Goal: Task Accomplishment & Management: Manage account settings

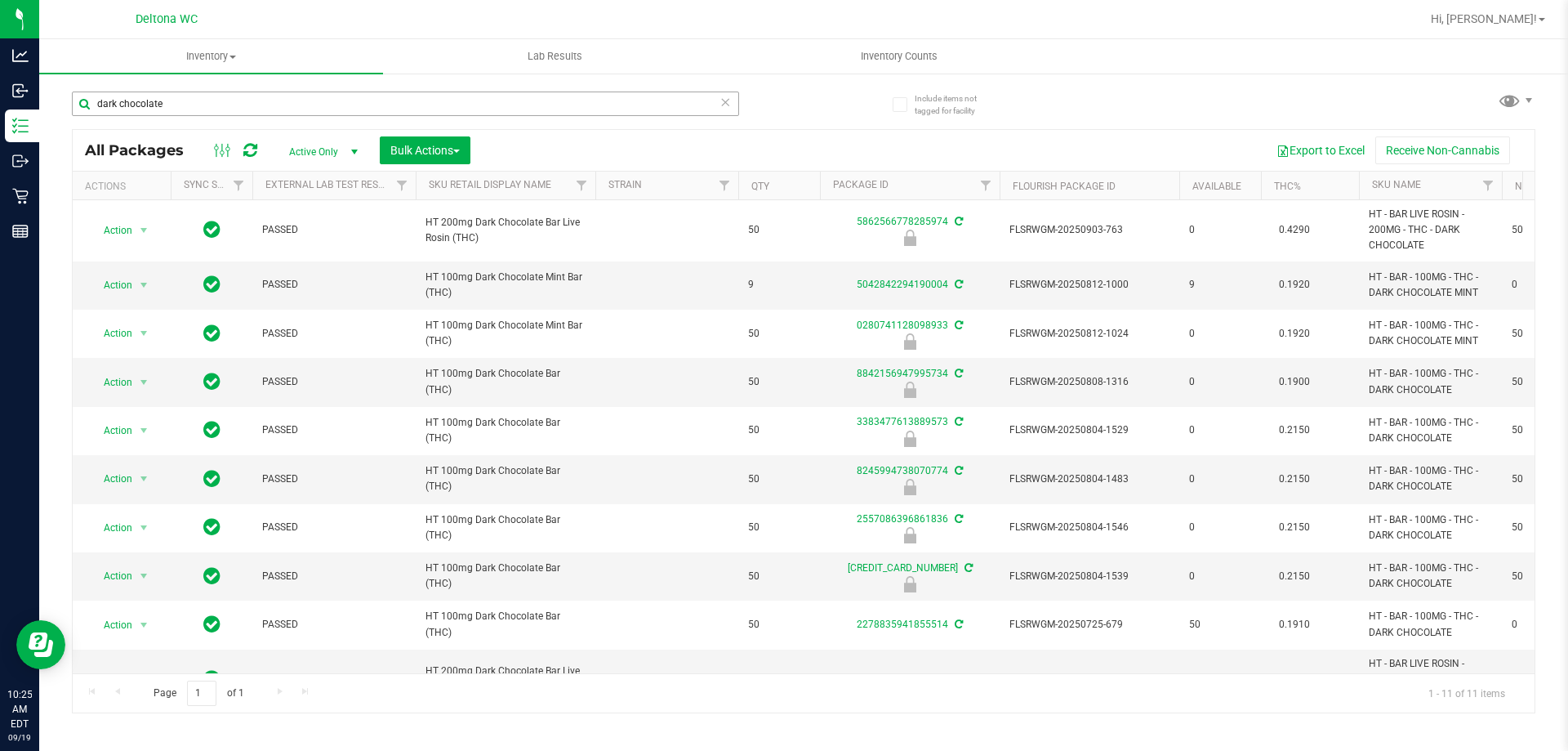
scroll to position [109, 0]
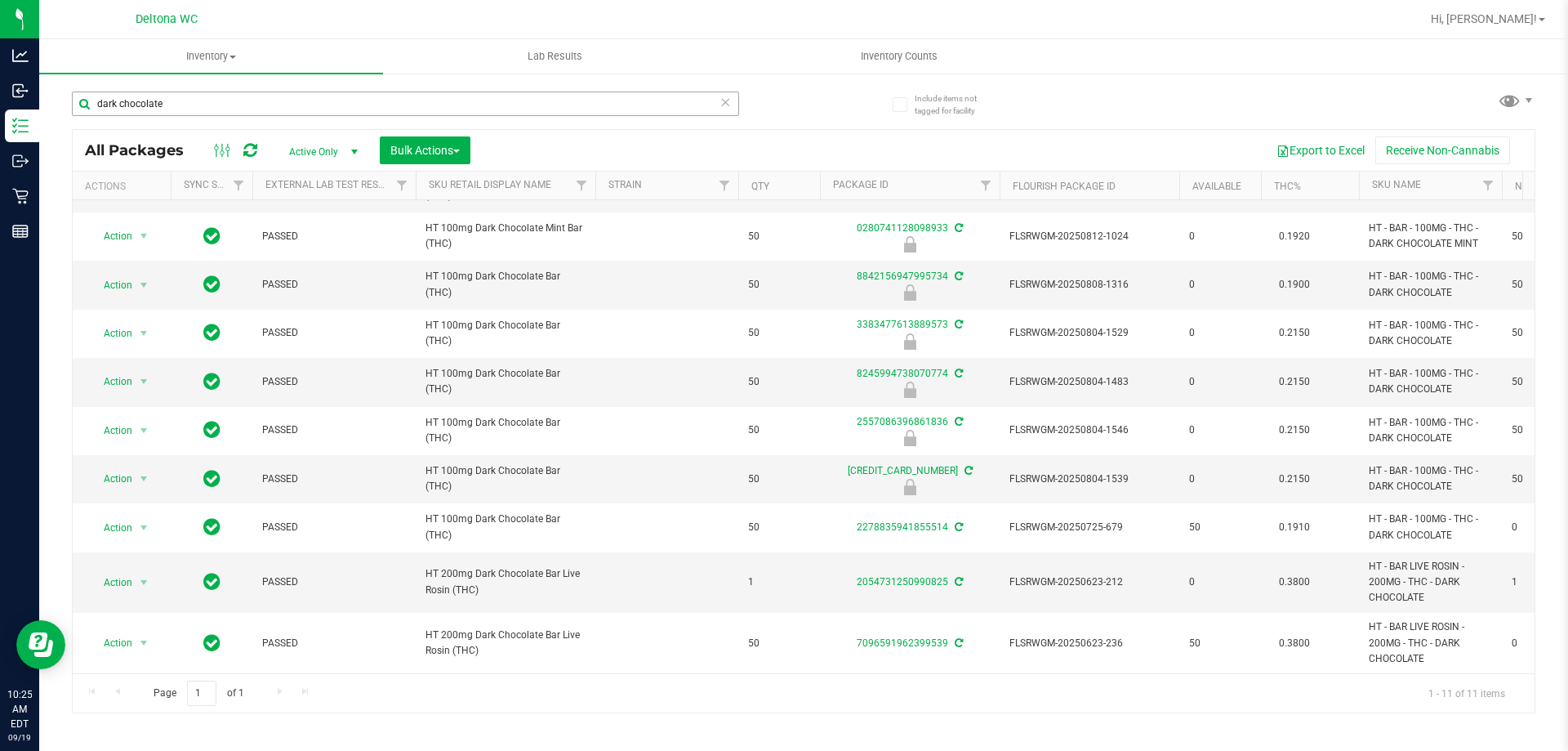
click at [357, 113] on input "dark chocolate" at bounding box center [406, 103] width 667 height 25
click at [356, 111] on input "dark chocolate" at bounding box center [406, 103] width 667 height 25
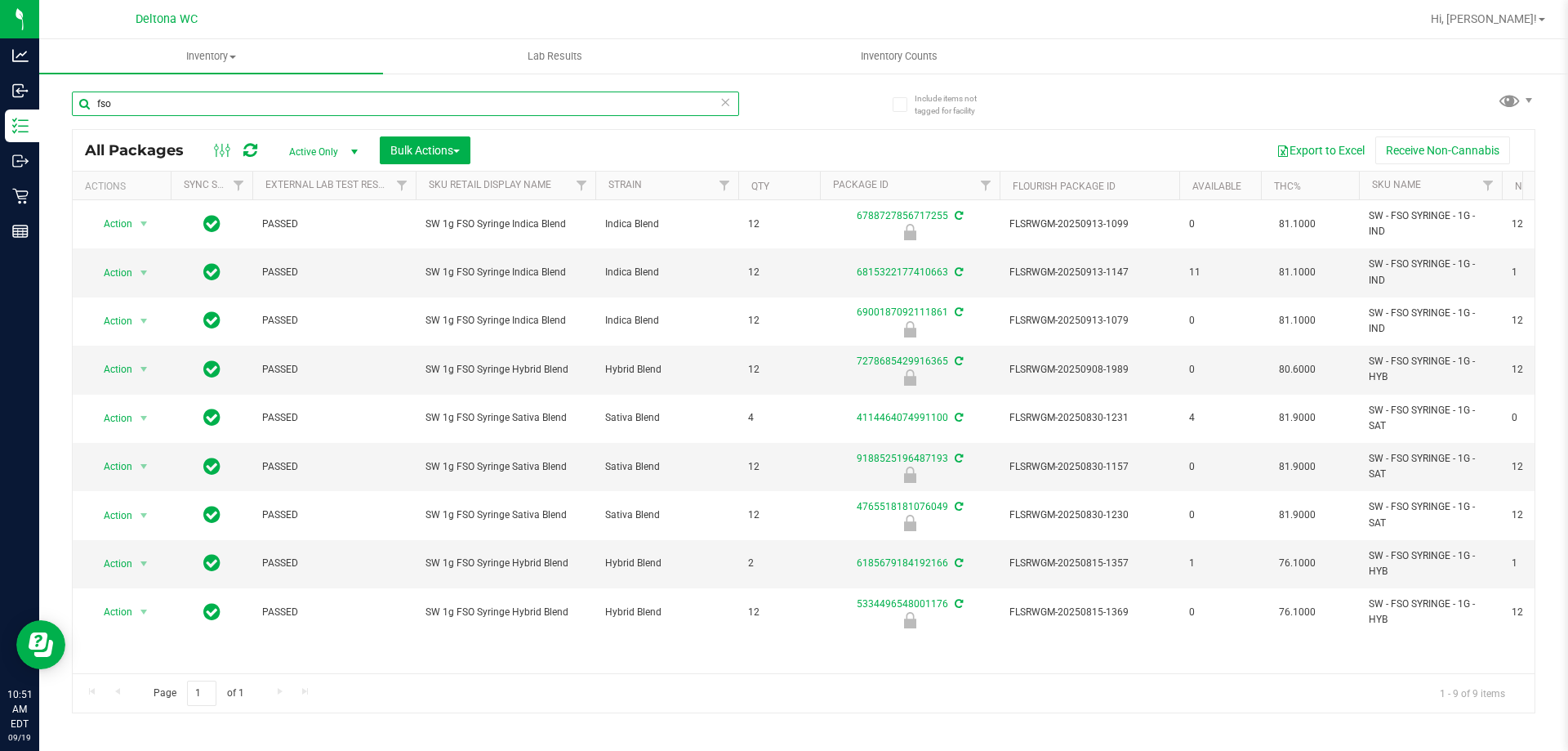
click at [261, 102] on input "fso" at bounding box center [406, 103] width 667 height 25
click at [261, 101] on input "fso" at bounding box center [406, 103] width 667 height 25
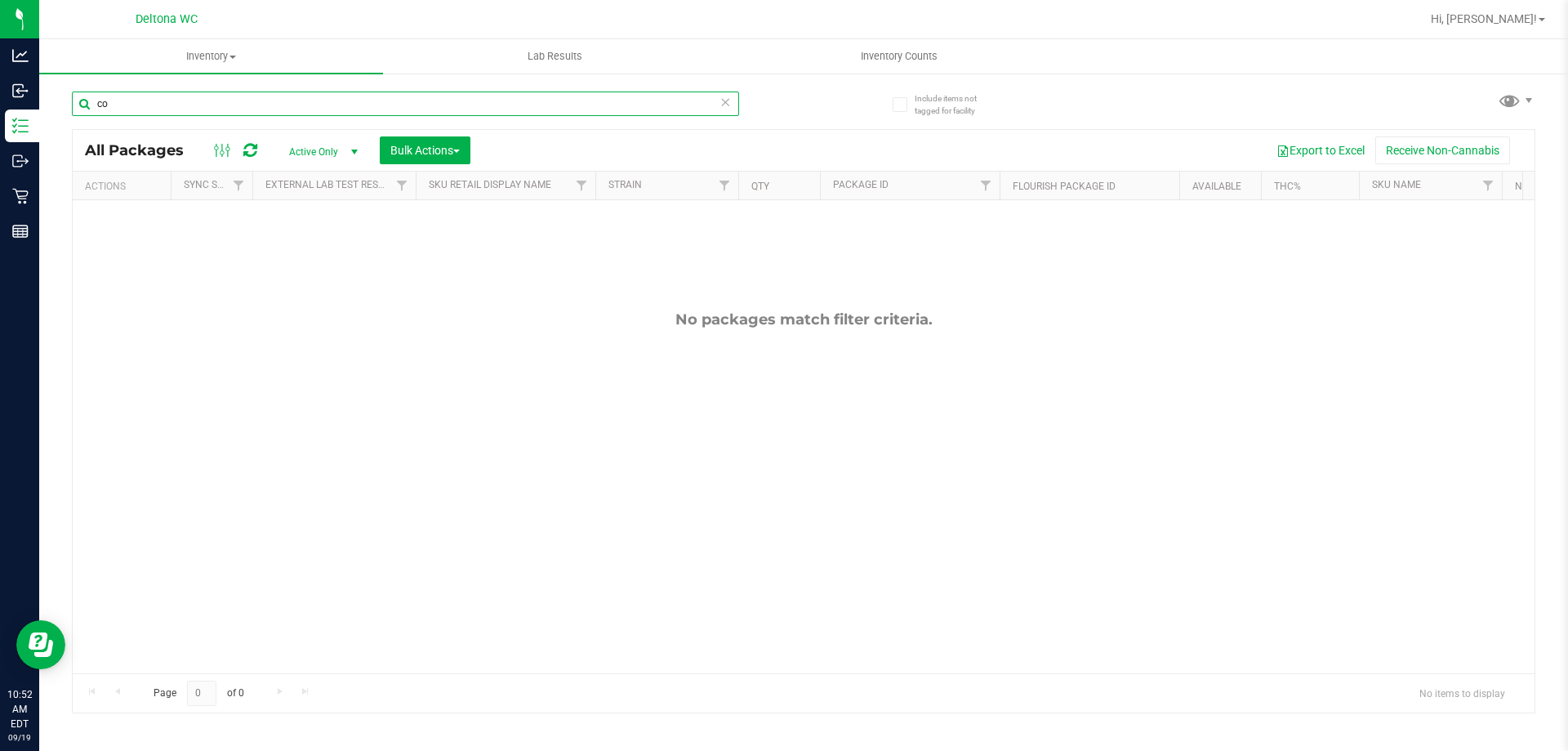
type input "c"
type input "C"
type input "H"
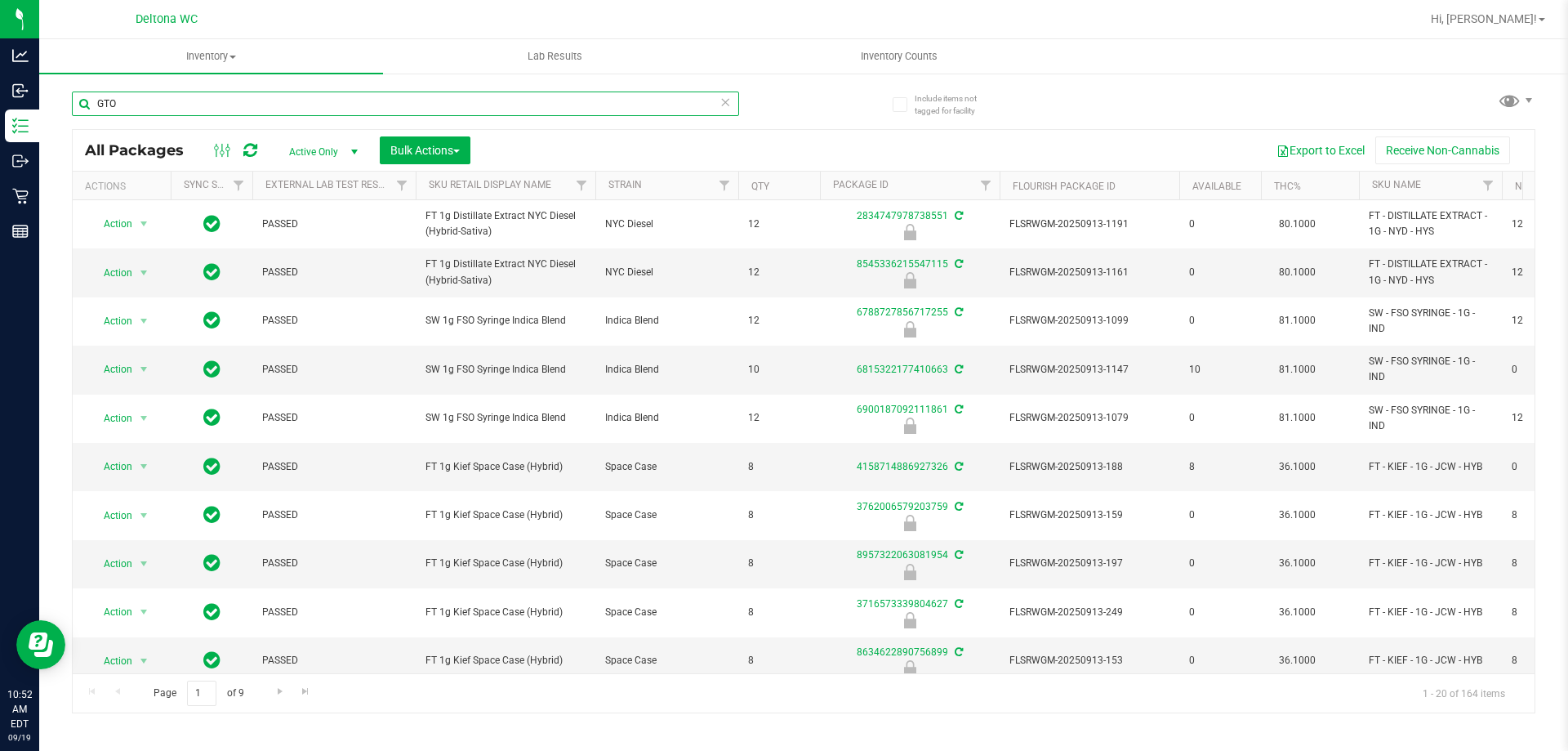
type input "GTO"
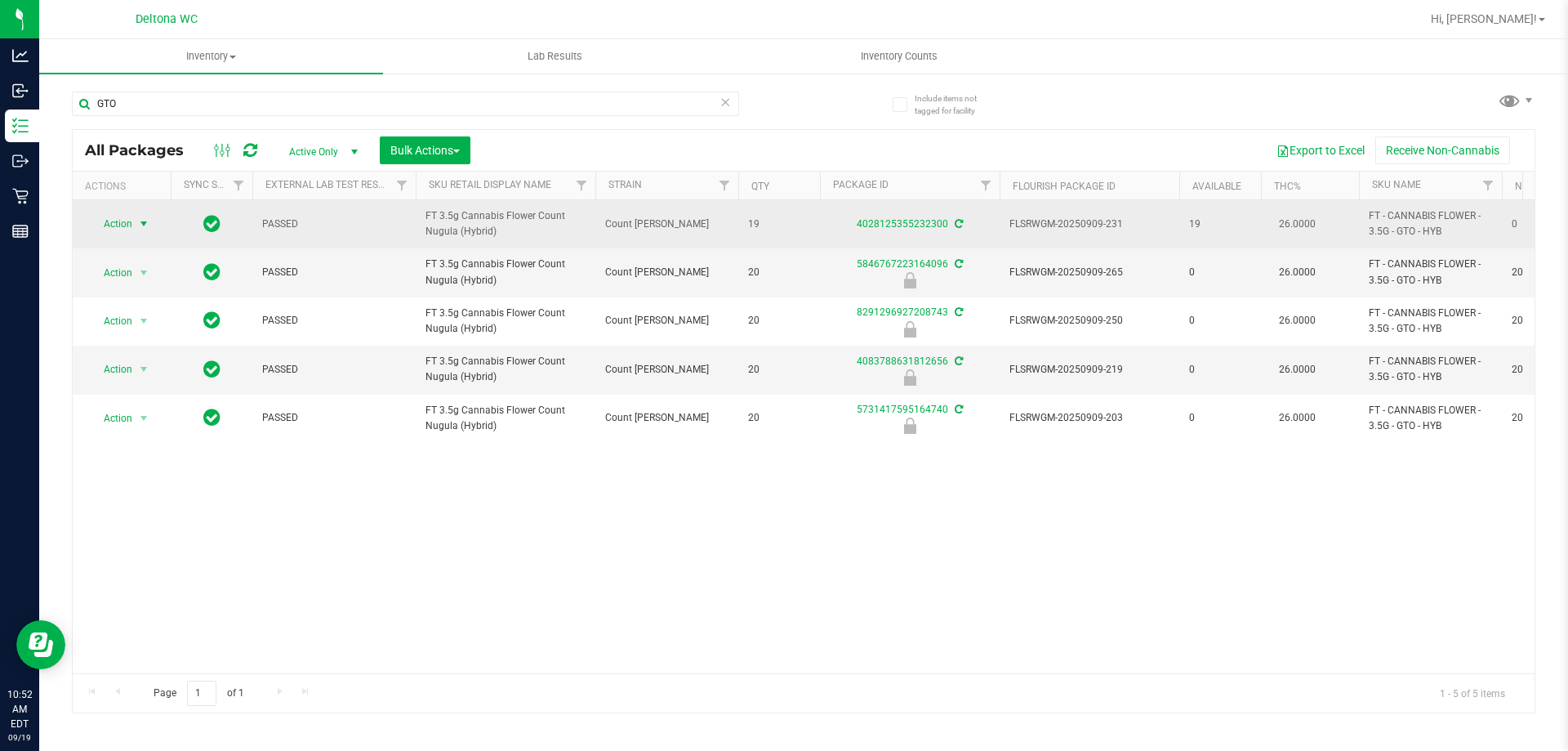
click at [109, 228] on span "Action" at bounding box center [111, 224] width 45 height 23
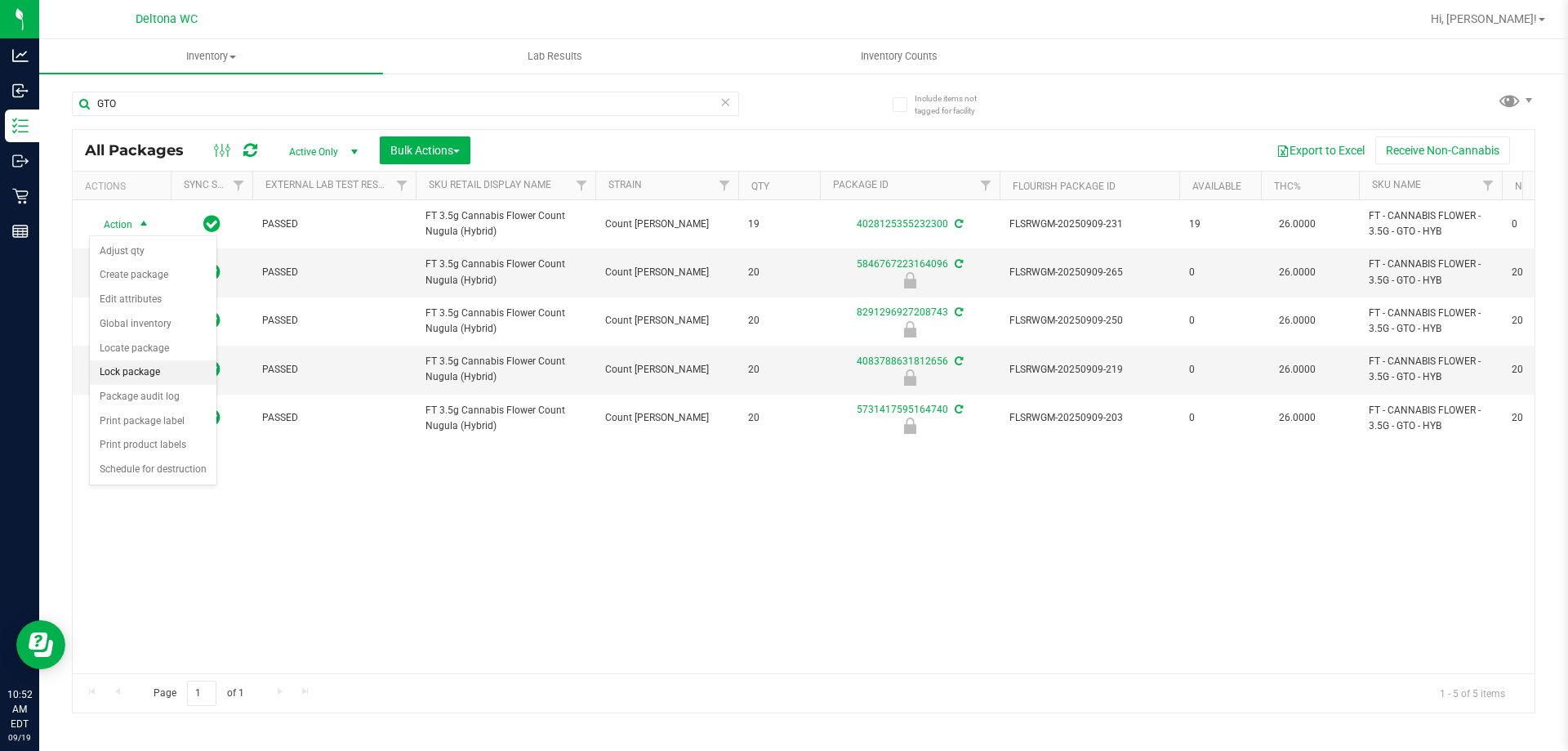
click at [172, 375] on li "Lock package" at bounding box center [154, 373] width 127 height 25
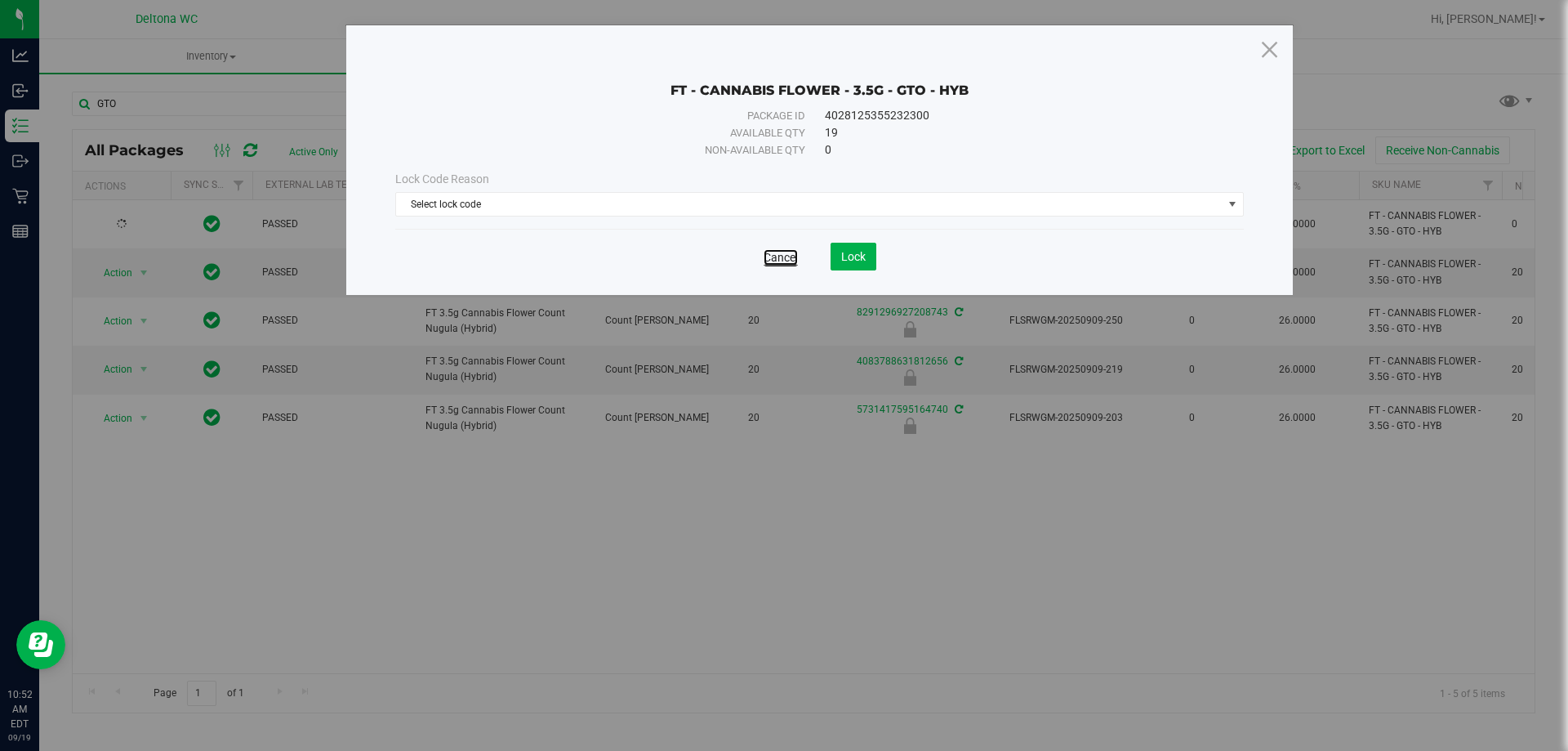
click at [774, 263] on link "Cancel" at bounding box center [780, 257] width 34 height 16
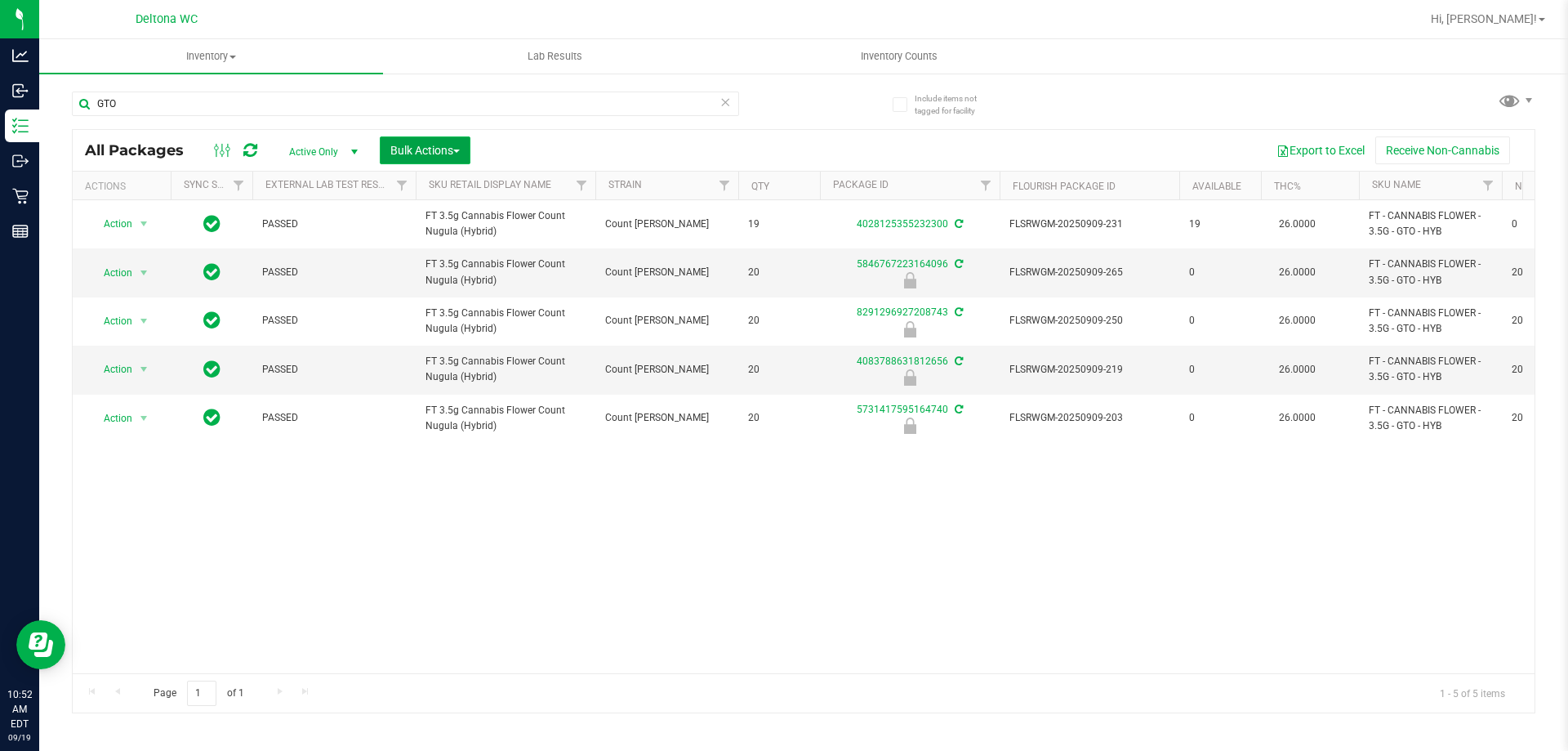
click at [426, 146] on span "Bulk Actions" at bounding box center [425, 151] width 69 height 13
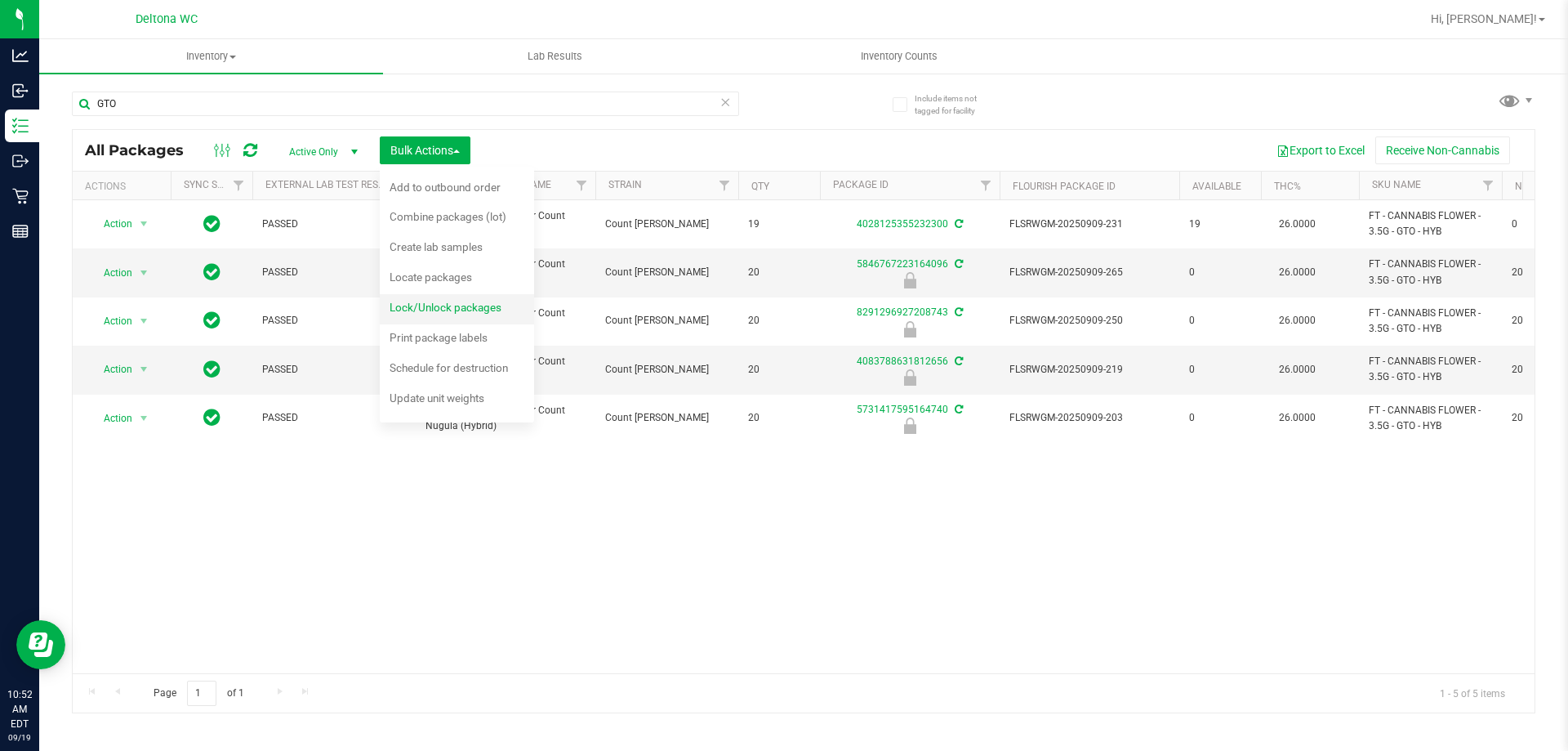
click at [486, 303] on span "Lock/Unlock packages" at bounding box center [446, 307] width 112 height 13
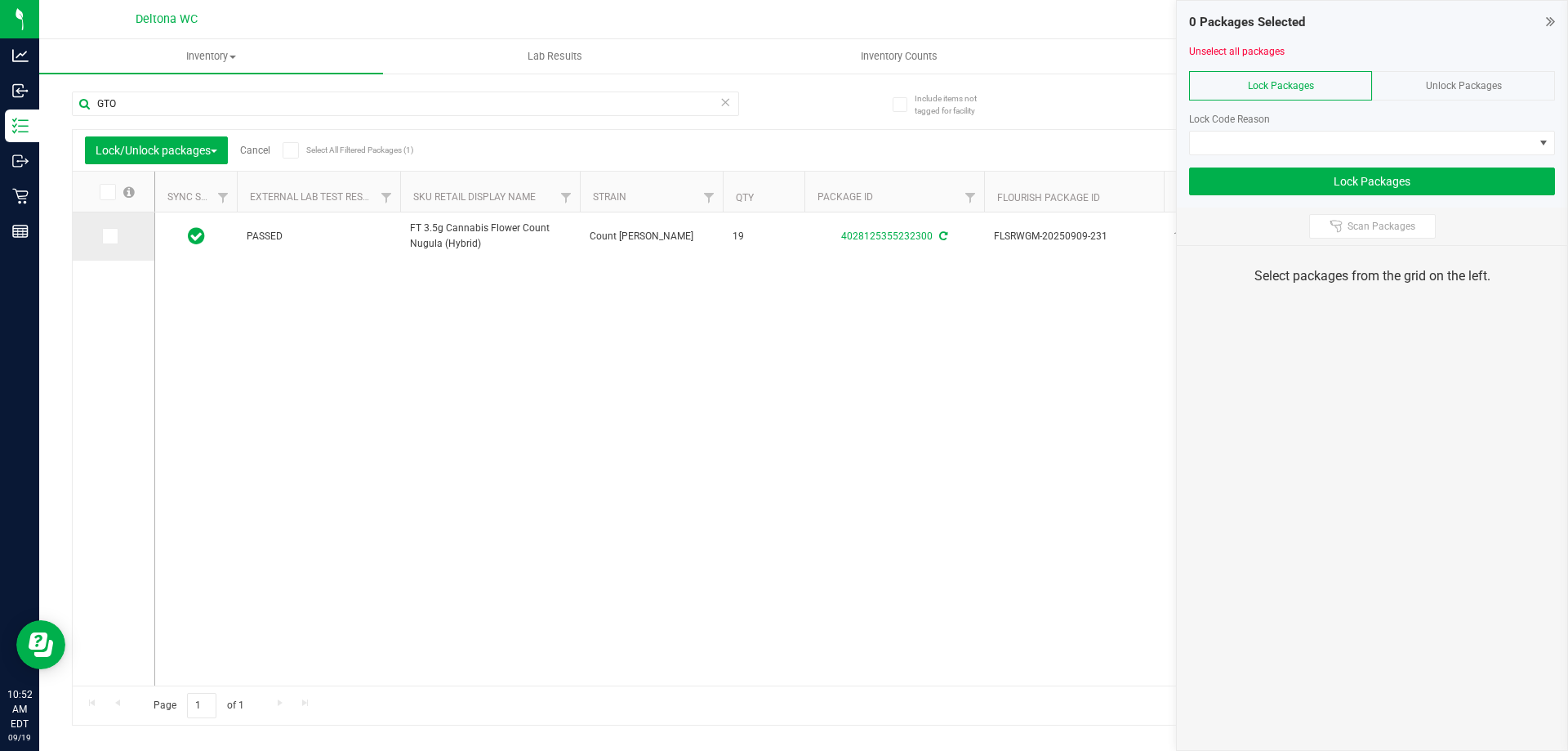
click at [115, 232] on span at bounding box center [110, 235] width 16 height 16
click at [0, 0] on input "checkbox" at bounding box center [0, 0] width 0 height 0
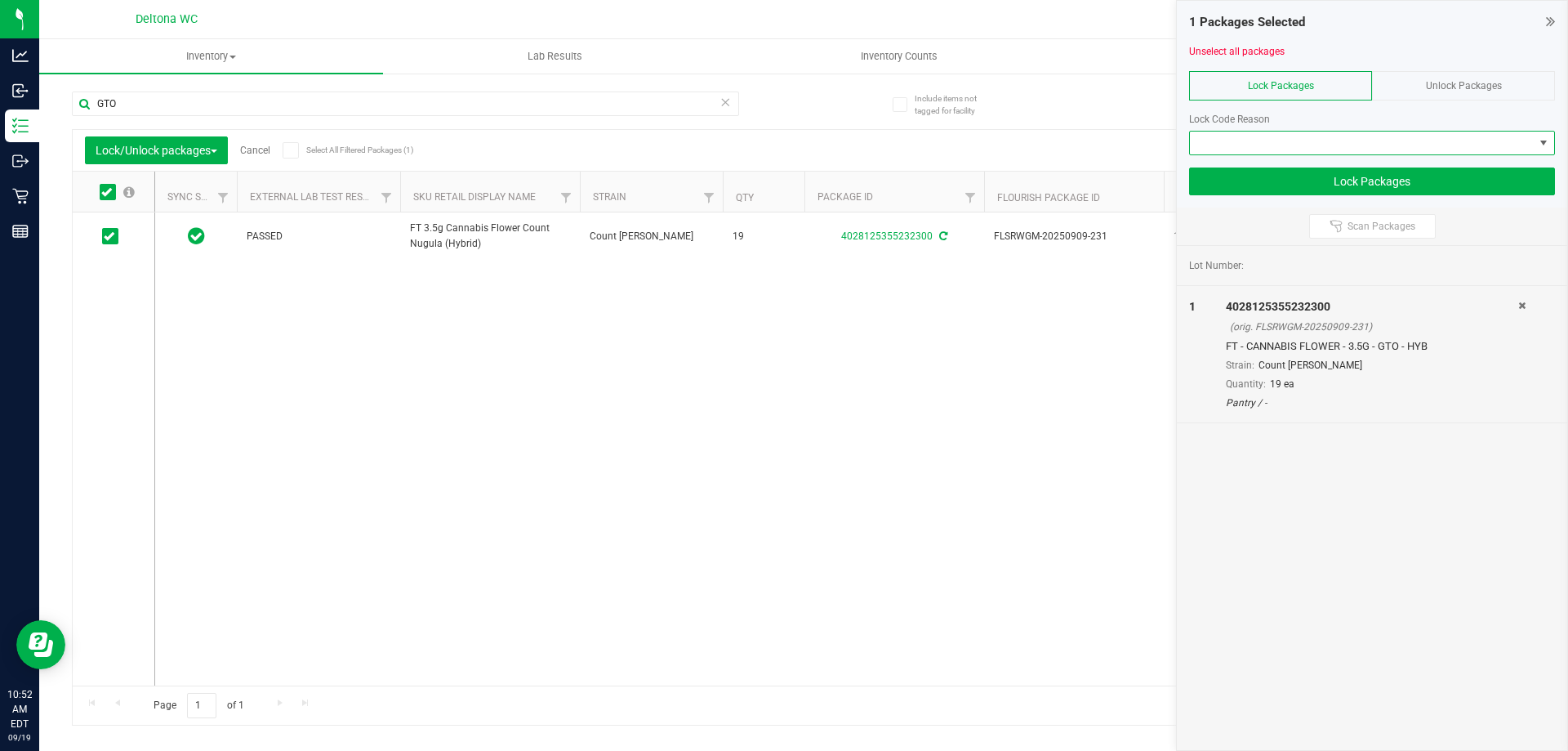
click at [1341, 150] on span at bounding box center [1361, 143] width 344 height 23
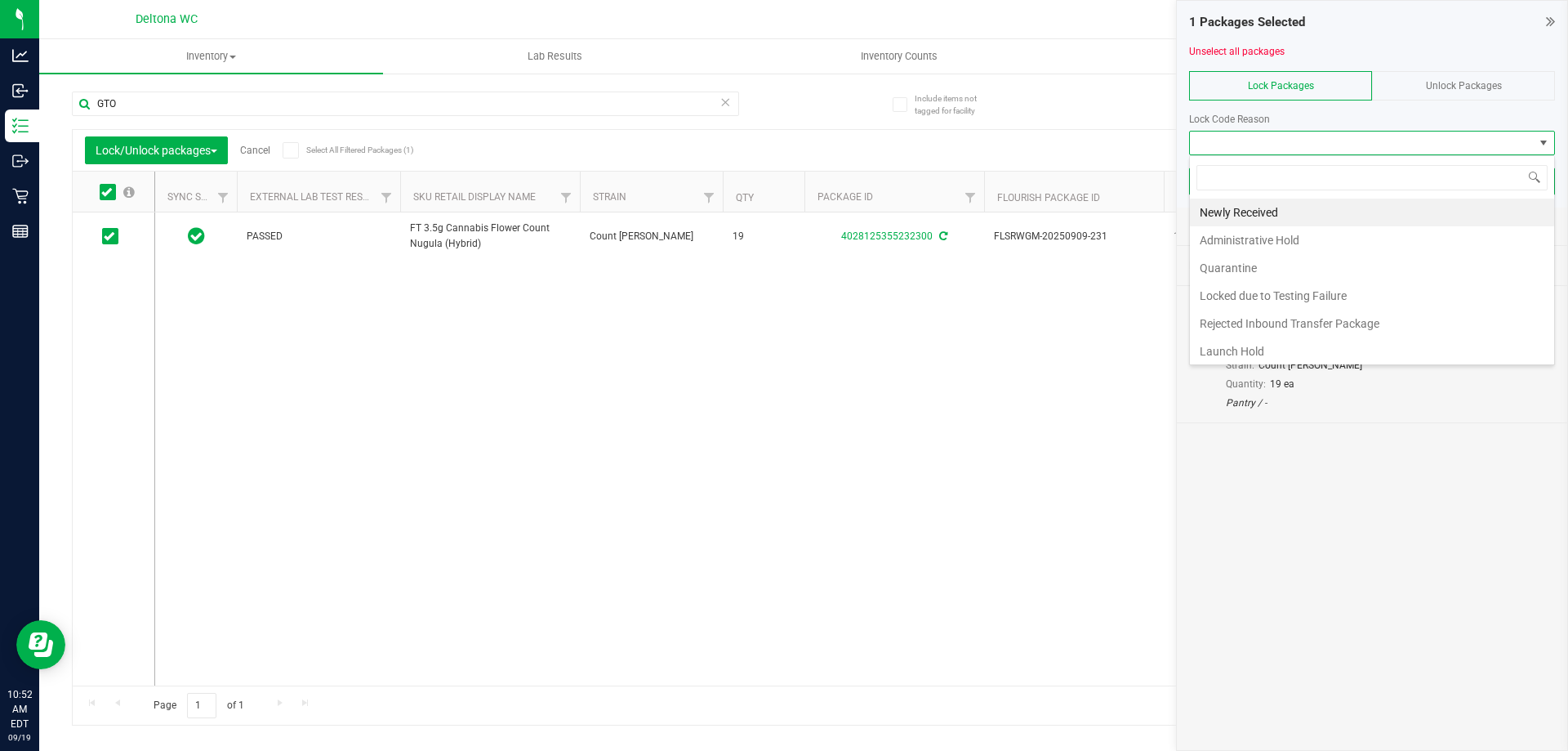
scroll to position [25, 366]
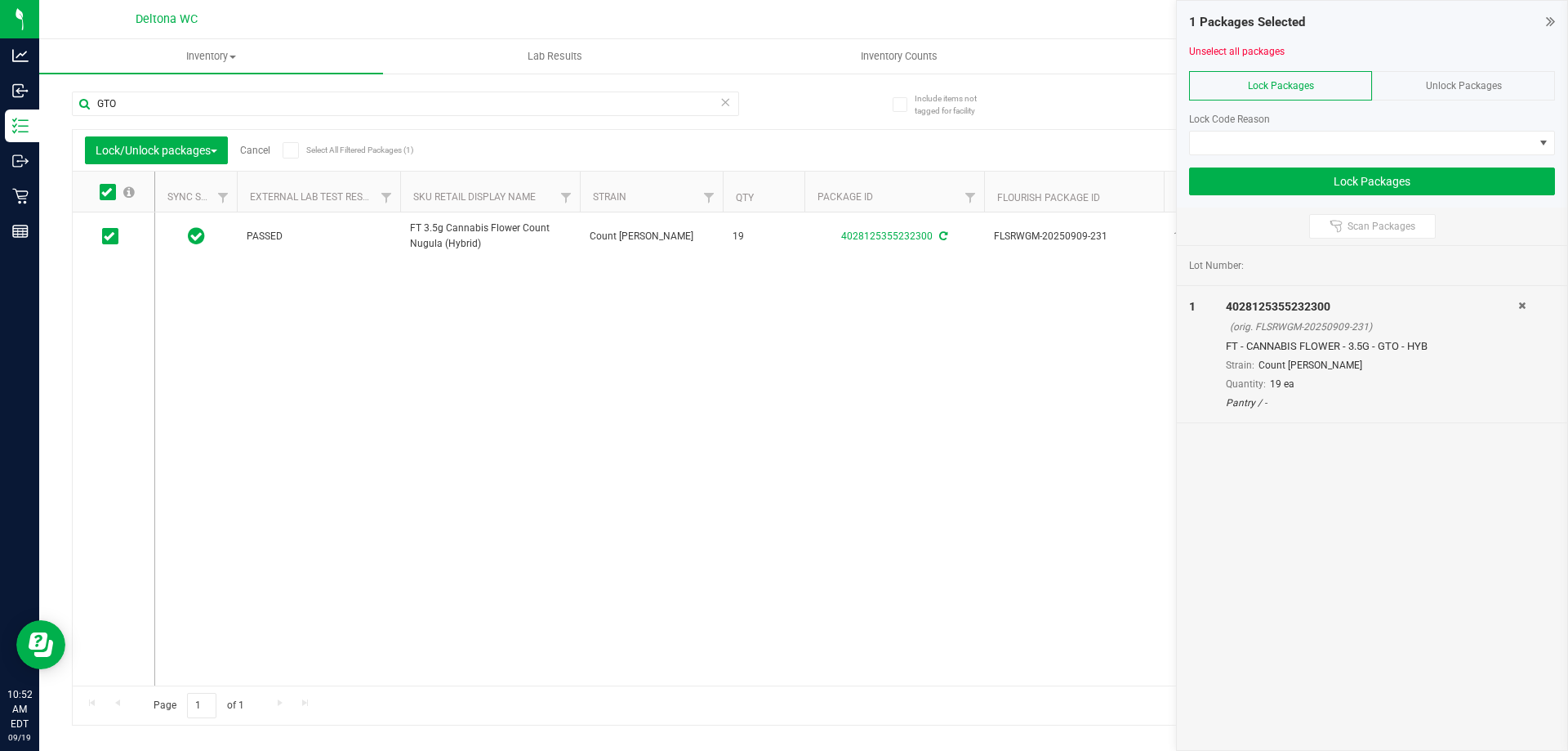
click at [319, 89] on div "GTO" at bounding box center [438, 102] width 732 height 52
drag, startPoint x: 319, startPoint y: 89, endPoint x: 319, endPoint y: 99, distance: 10.0
click at [319, 99] on div "GTO" at bounding box center [438, 102] width 732 height 52
click at [1554, 21] on icon at bounding box center [1550, 21] width 9 height 16
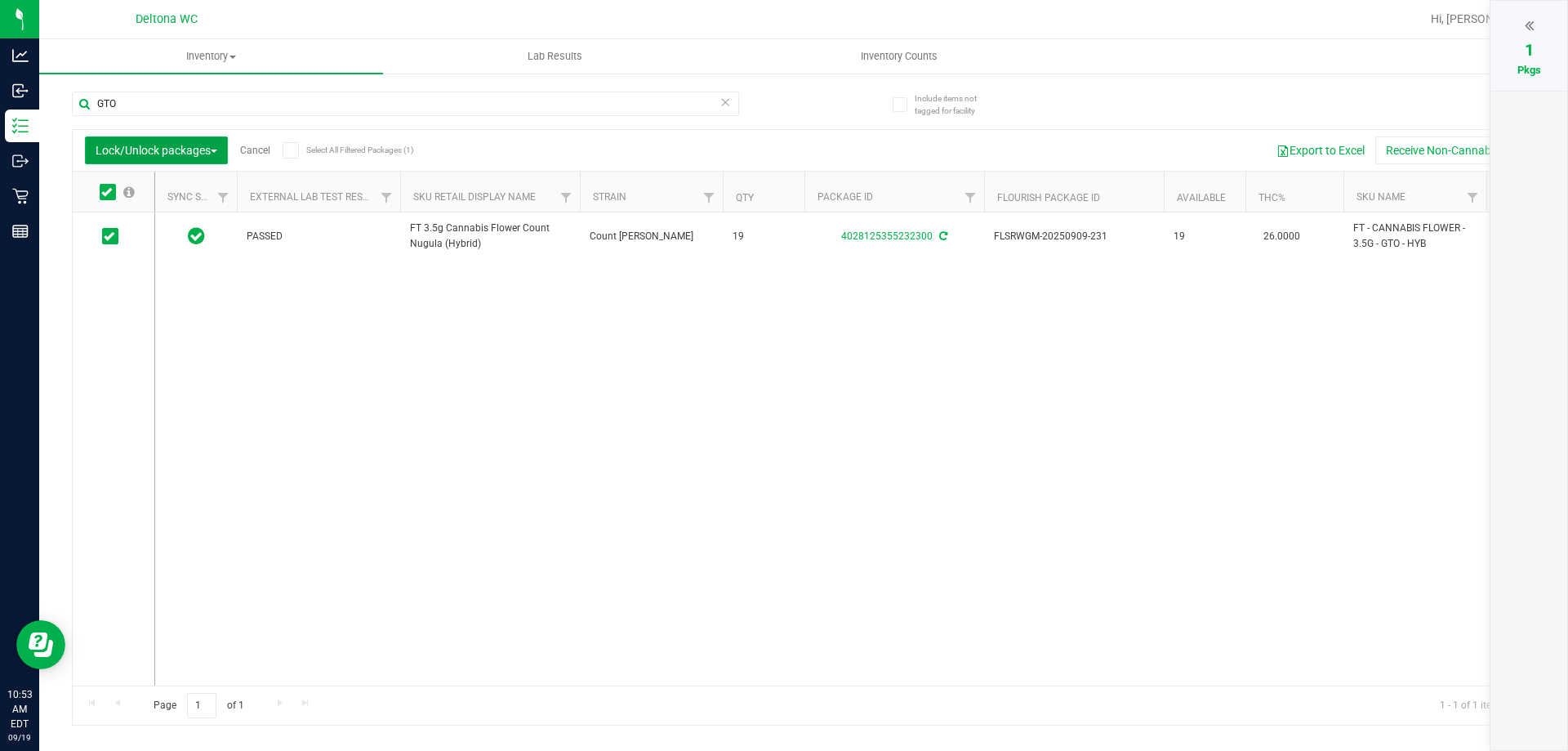
click at [182, 149] on span "Lock/Unlock packages" at bounding box center [156, 151] width 121 height 13
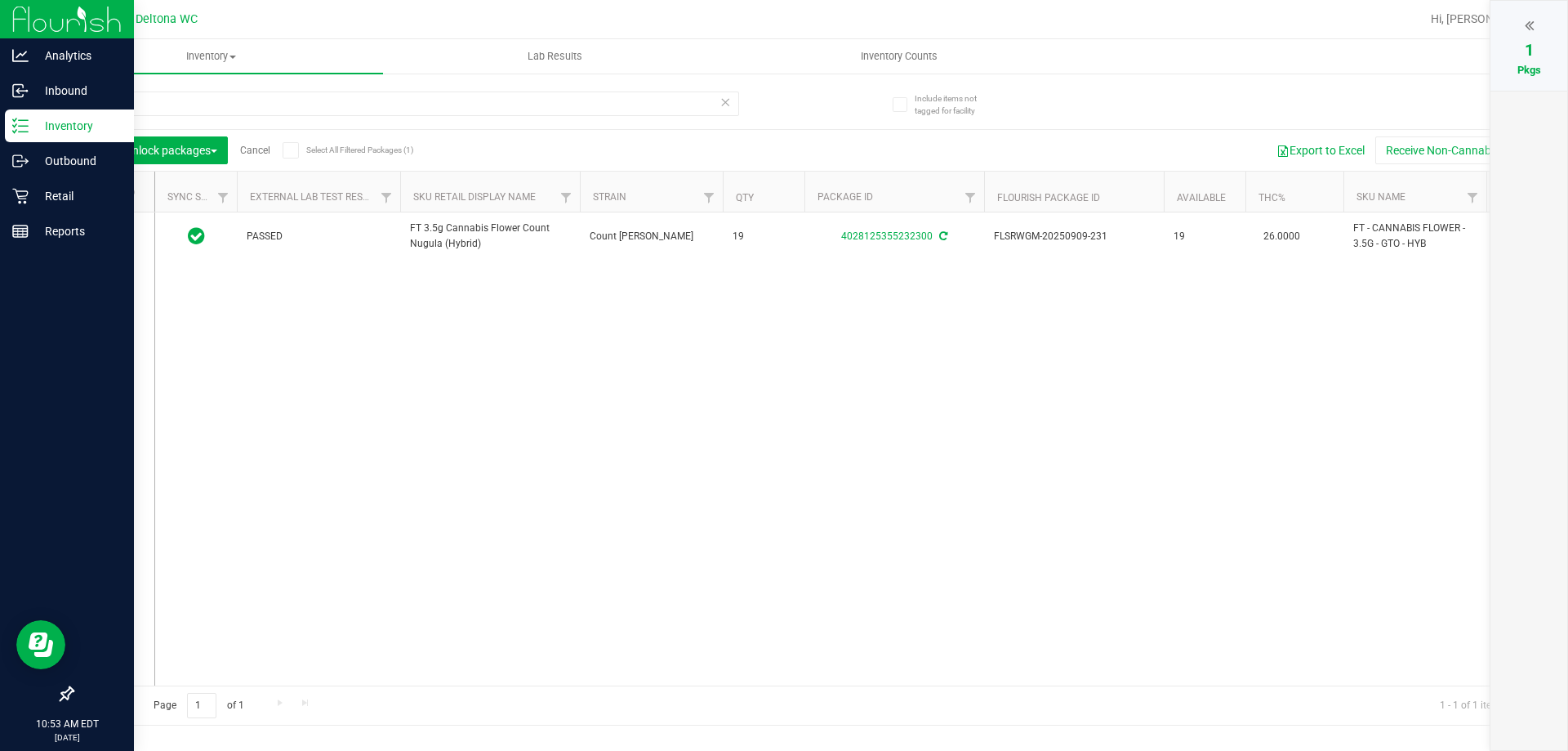
click at [15, 120] on icon at bounding box center [14, 119] width 3 height 3
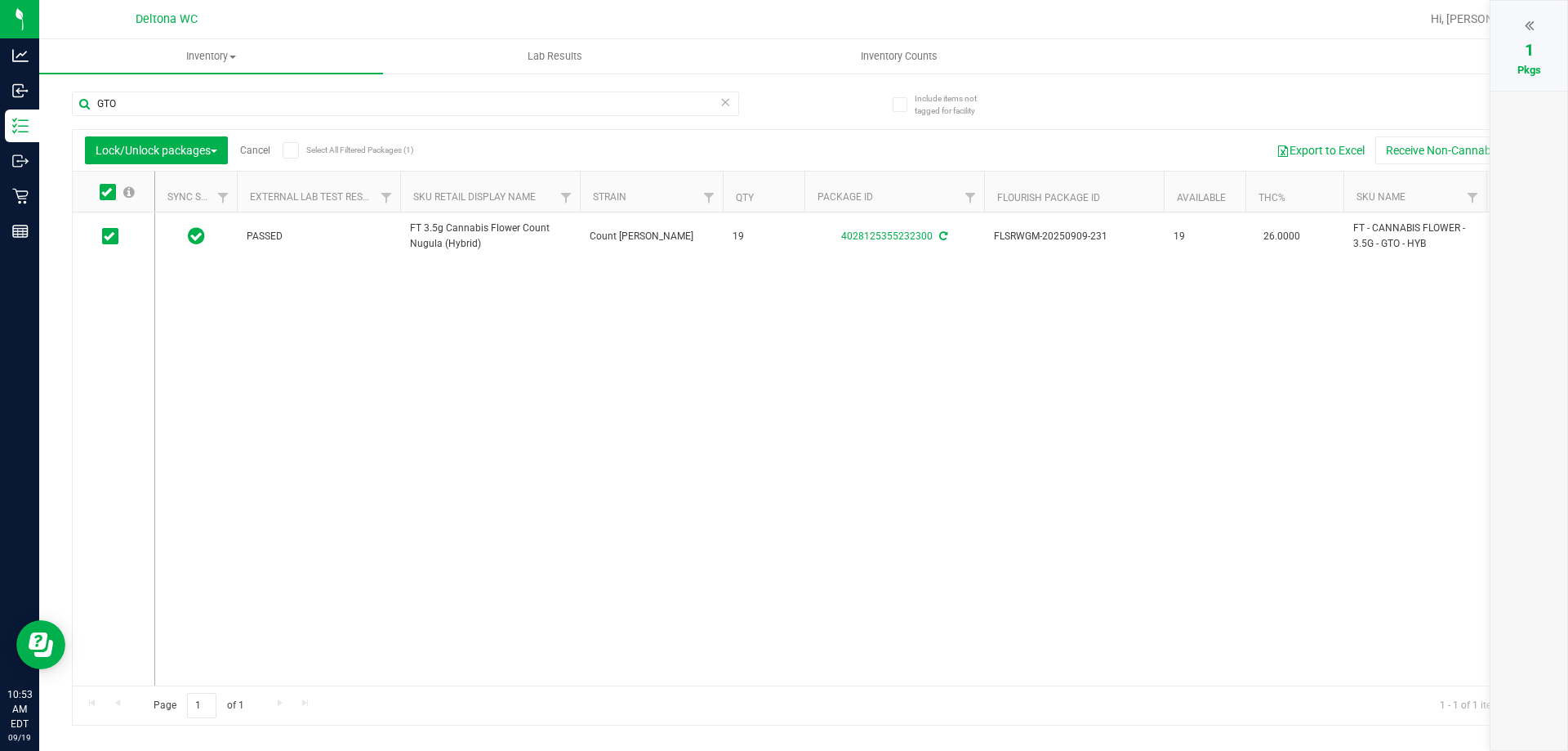
click at [269, 149] on link "Cancel" at bounding box center [255, 150] width 30 height 11
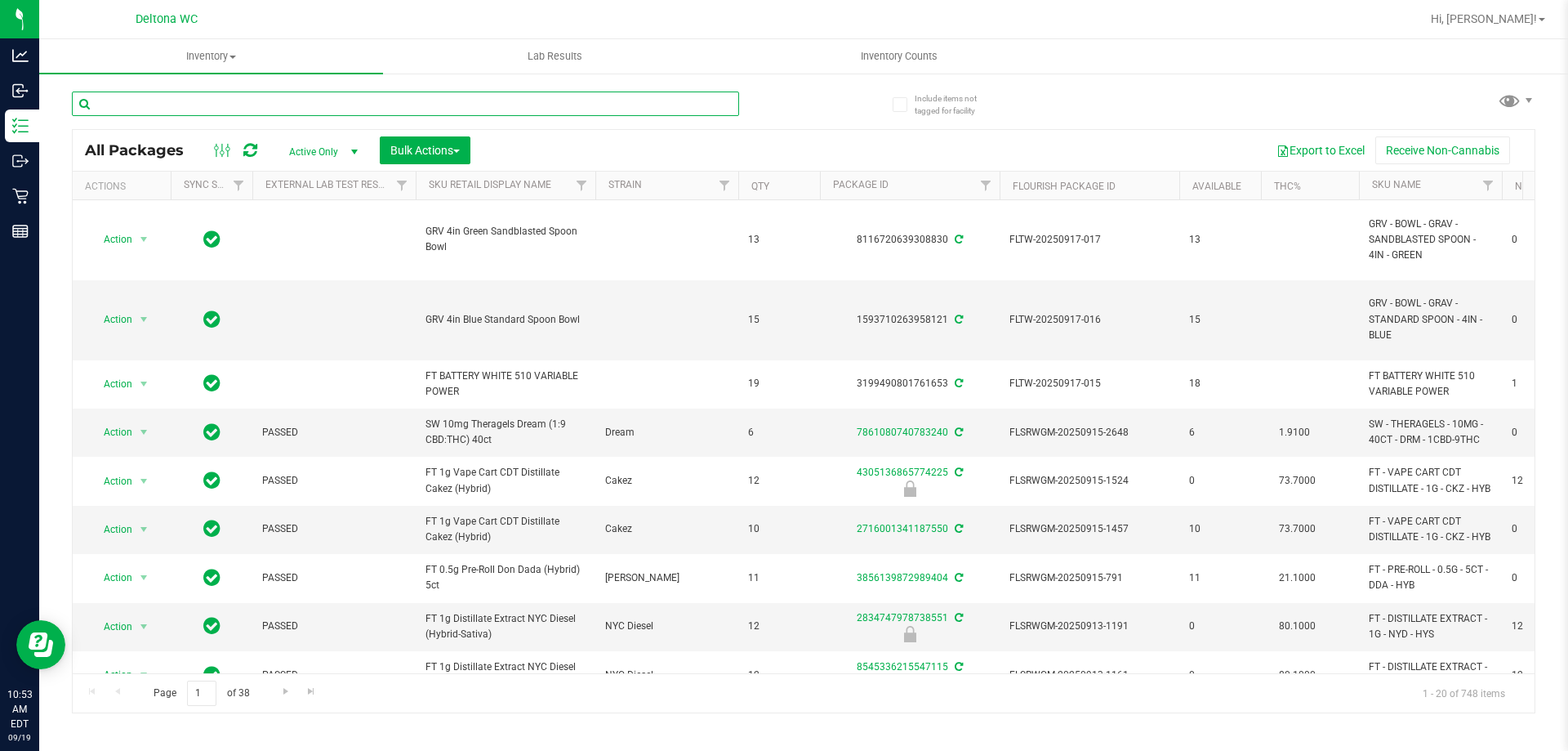
click at [159, 101] on input "text" at bounding box center [406, 103] width 667 height 25
type input "GTO"
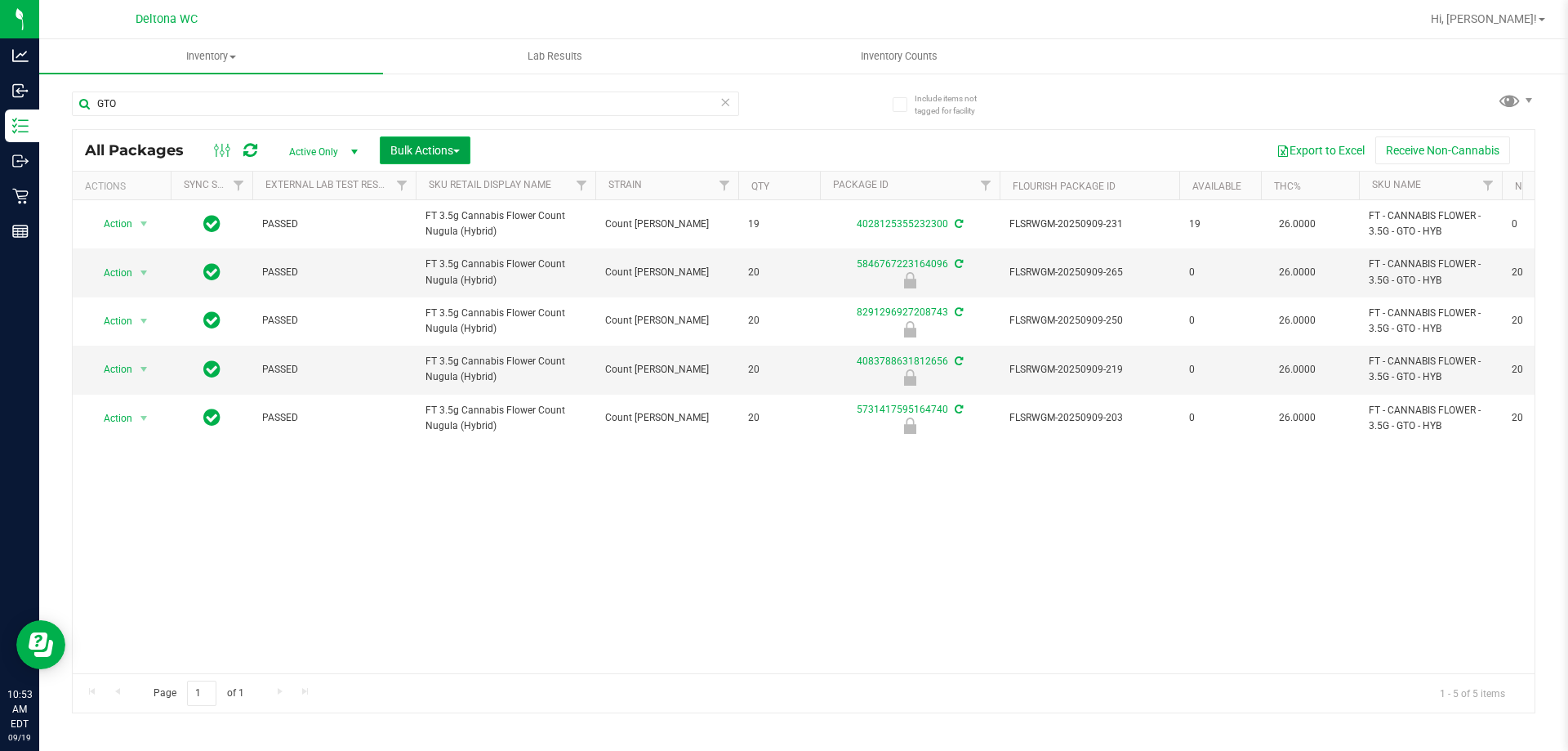
click at [425, 151] on span "Bulk Actions" at bounding box center [425, 151] width 69 height 13
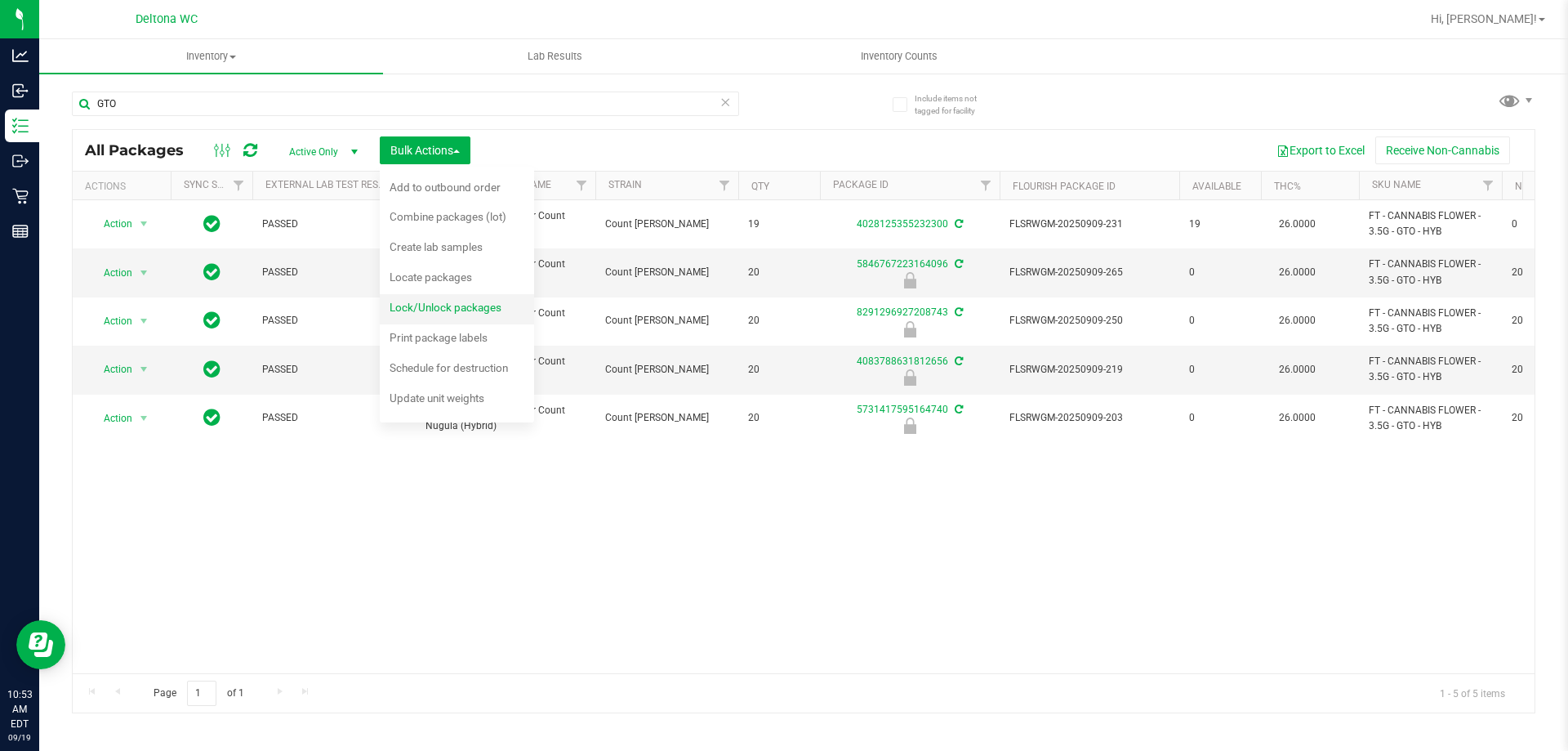
click at [415, 299] on div "Lock/Unlock packages" at bounding box center [456, 310] width 134 height 27
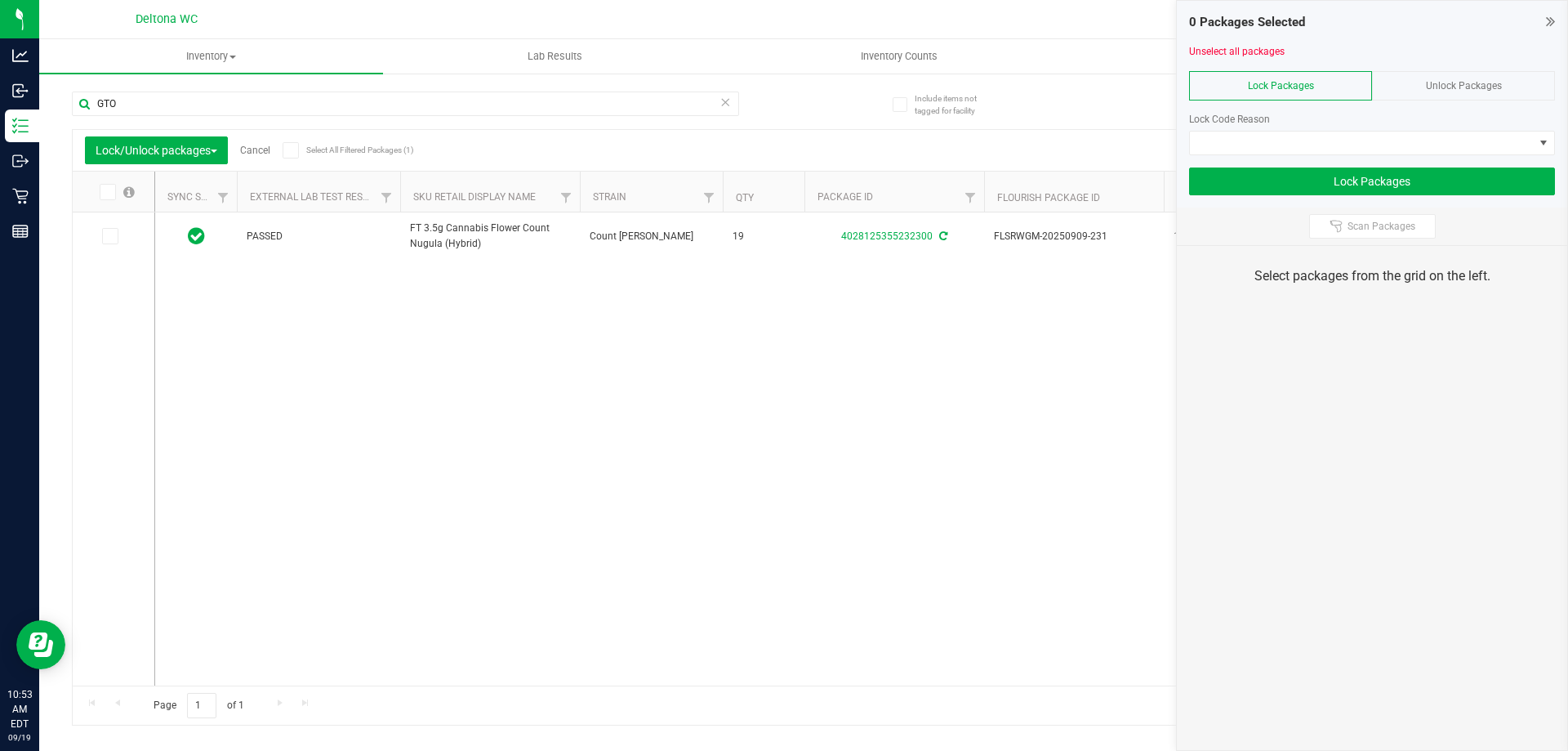
click at [1478, 89] on span "Unlock Packages" at bounding box center [1464, 85] width 76 height 11
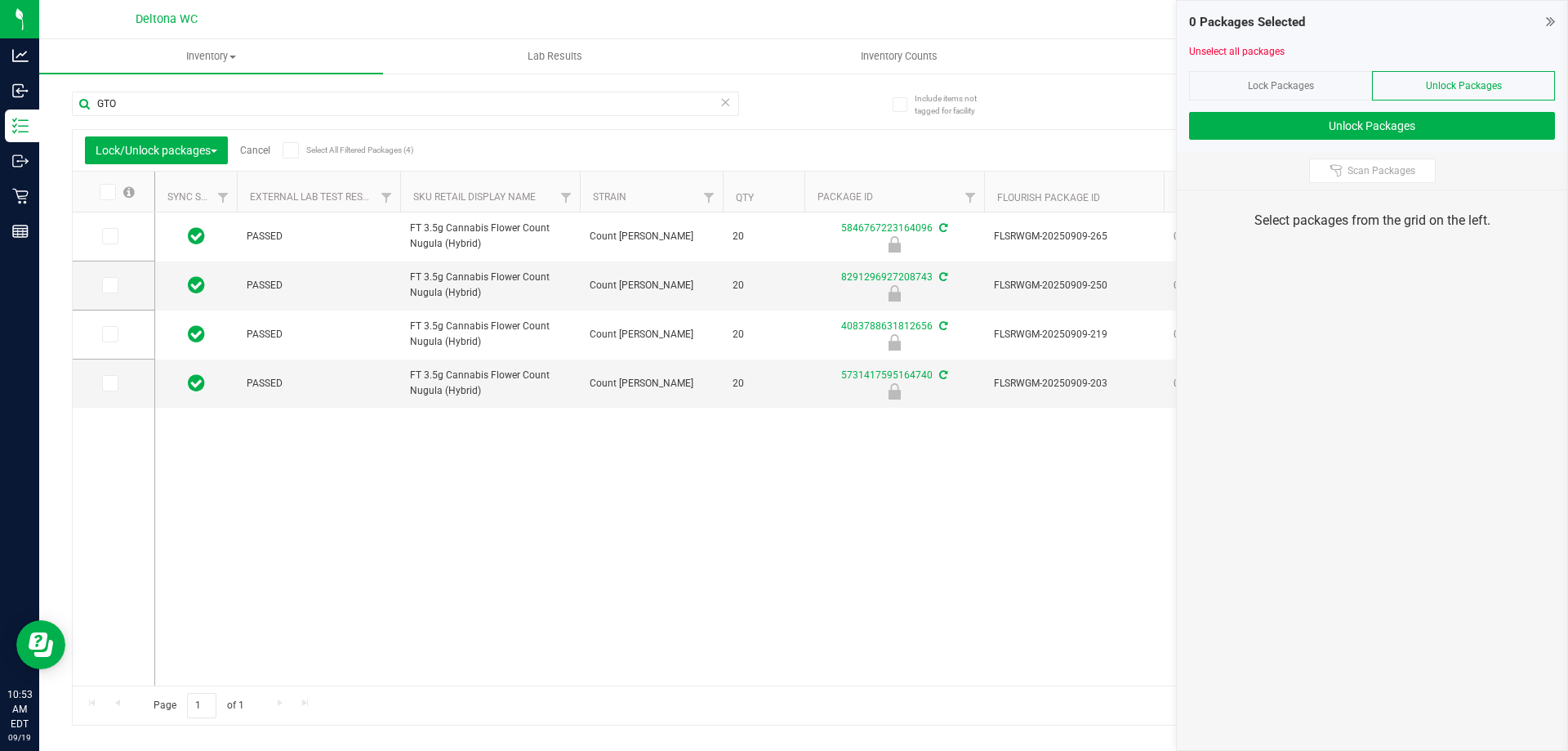
click at [293, 150] on icon at bounding box center [290, 150] width 10 height 0
click at [0, 0] on input "Select All Filtered Packages (4)" at bounding box center [0, 0] width 0 height 0
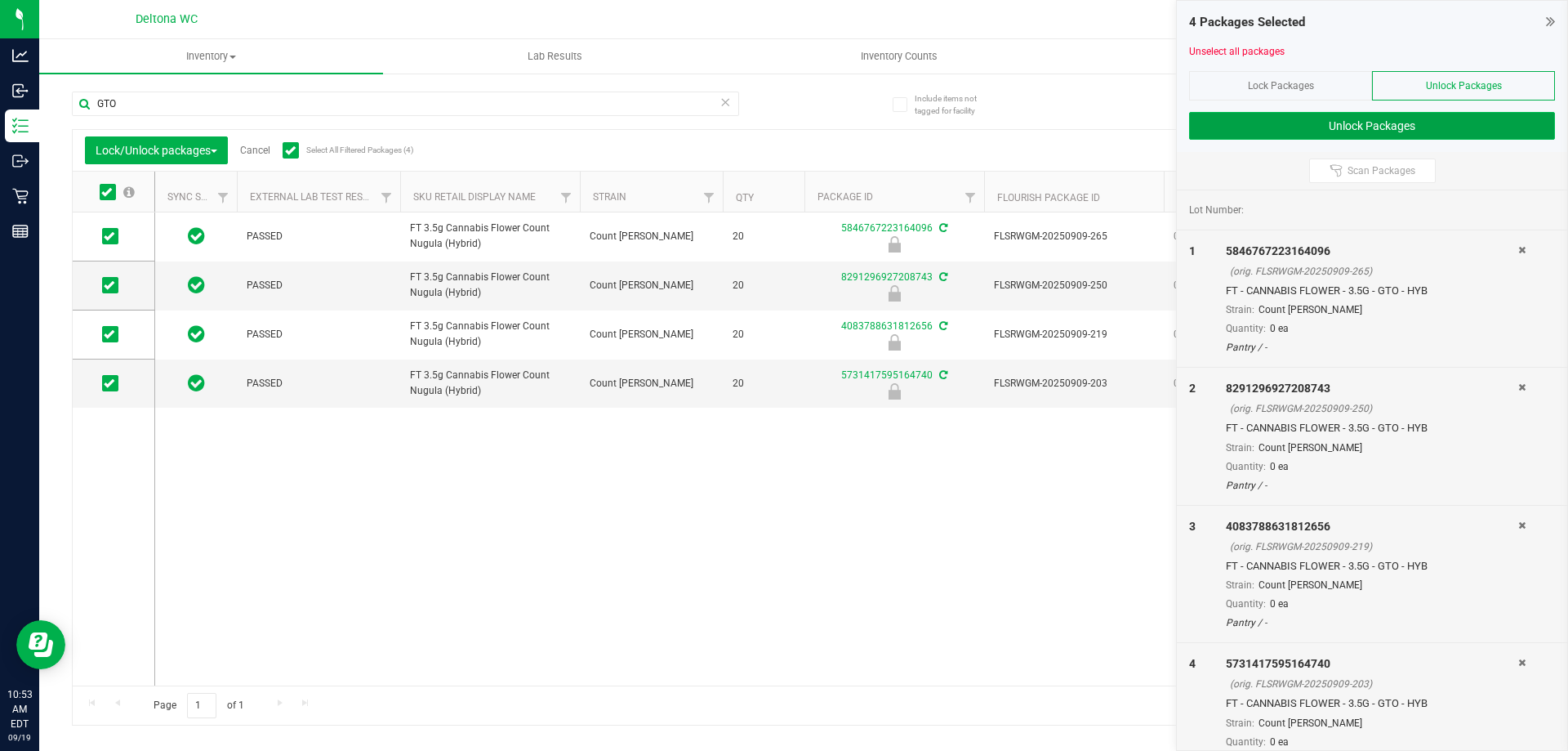
click at [1379, 124] on button "Unlock Packages" at bounding box center [1372, 125] width 366 height 27
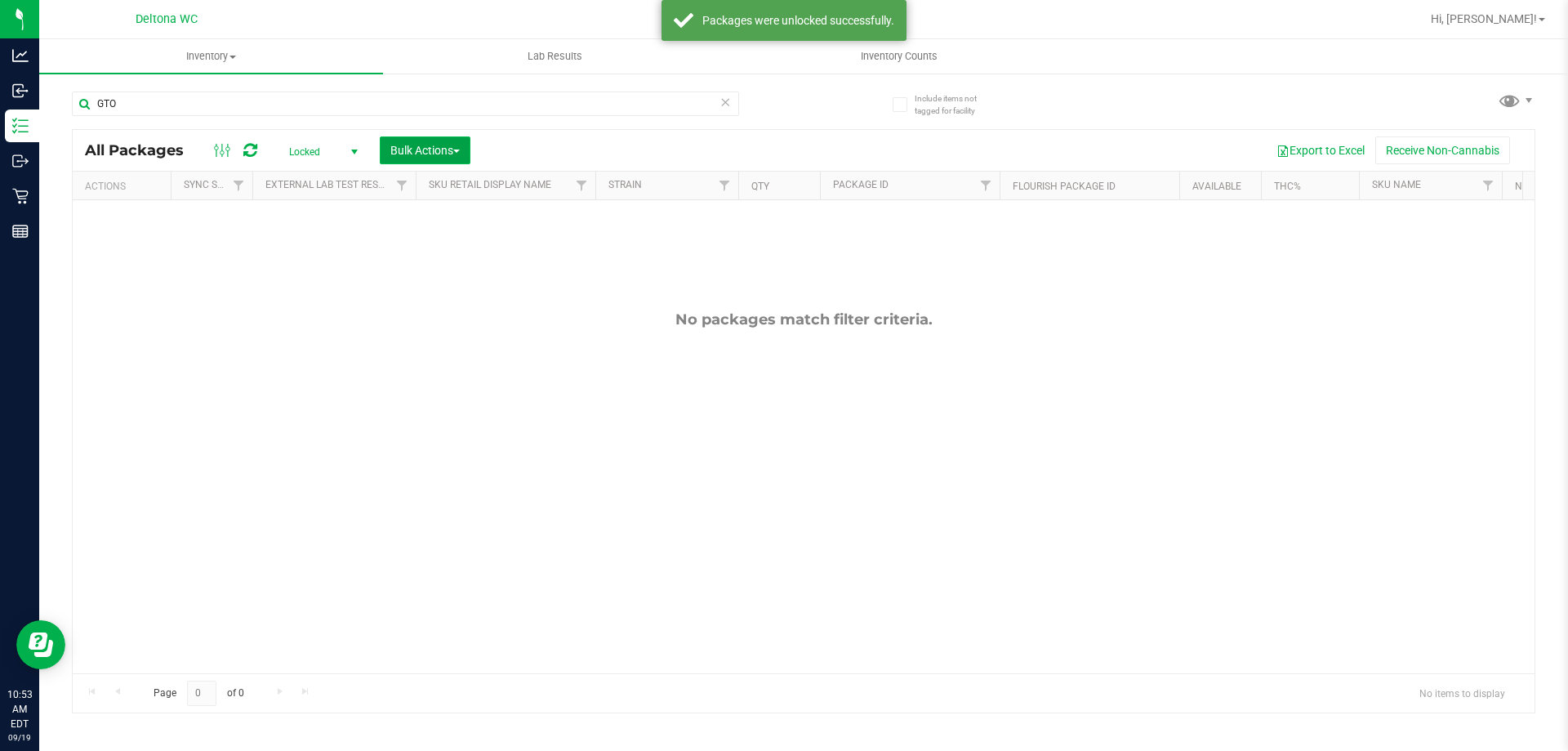
click at [400, 158] on button "Bulk Actions" at bounding box center [426, 150] width 91 height 27
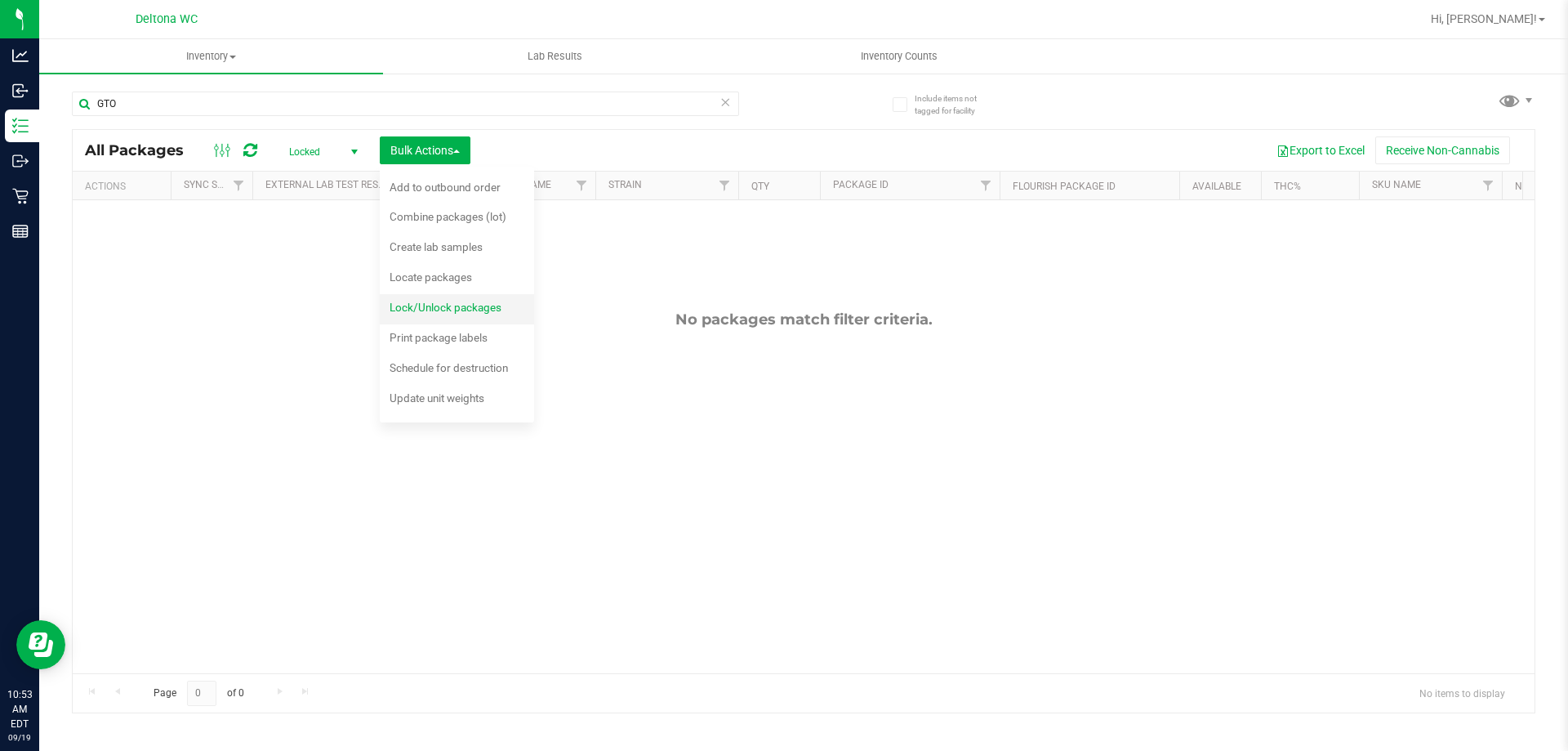
click at [397, 303] on span "Lock/Unlock packages" at bounding box center [446, 307] width 112 height 13
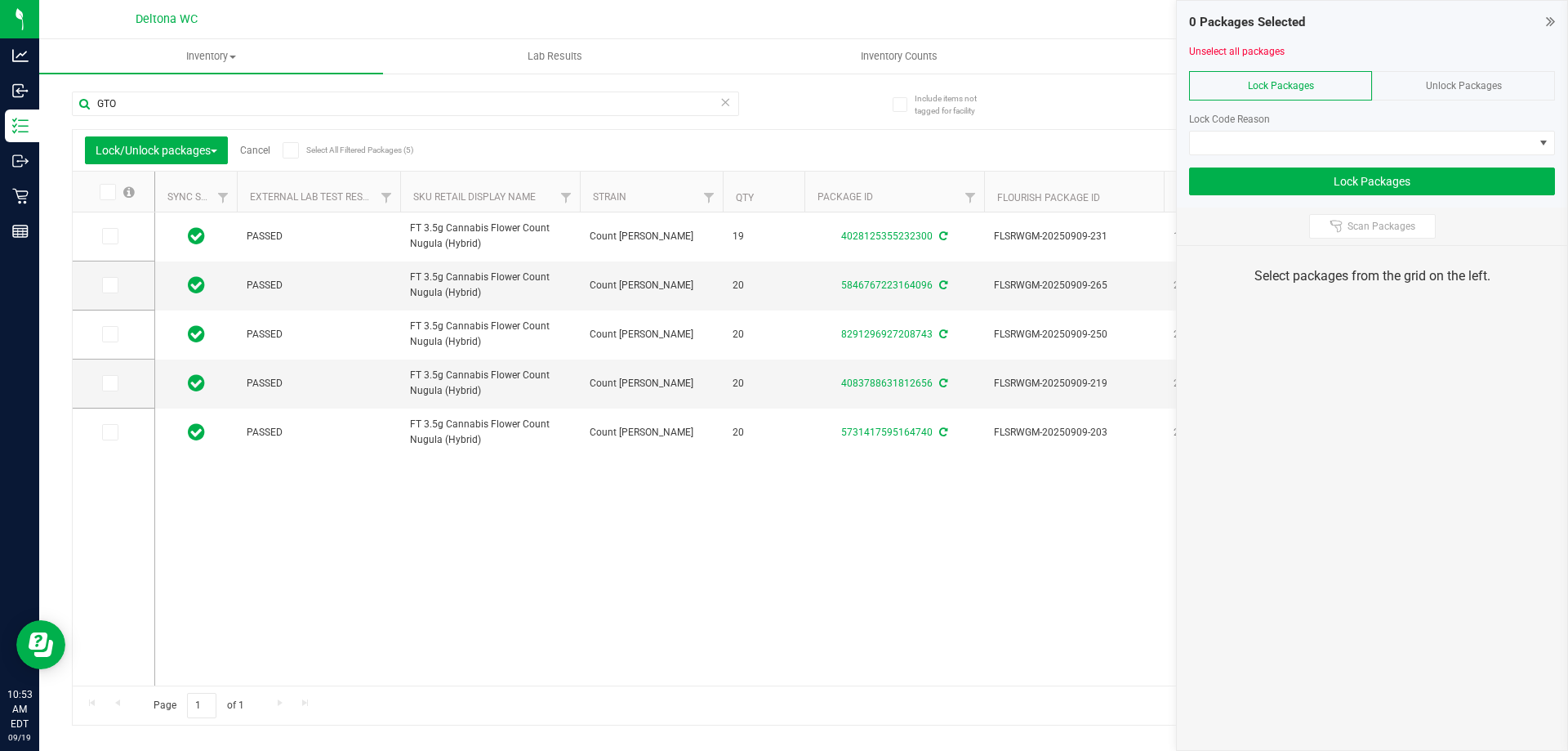
click at [1460, 80] on span "Unlock Packages" at bounding box center [1464, 85] width 76 height 11
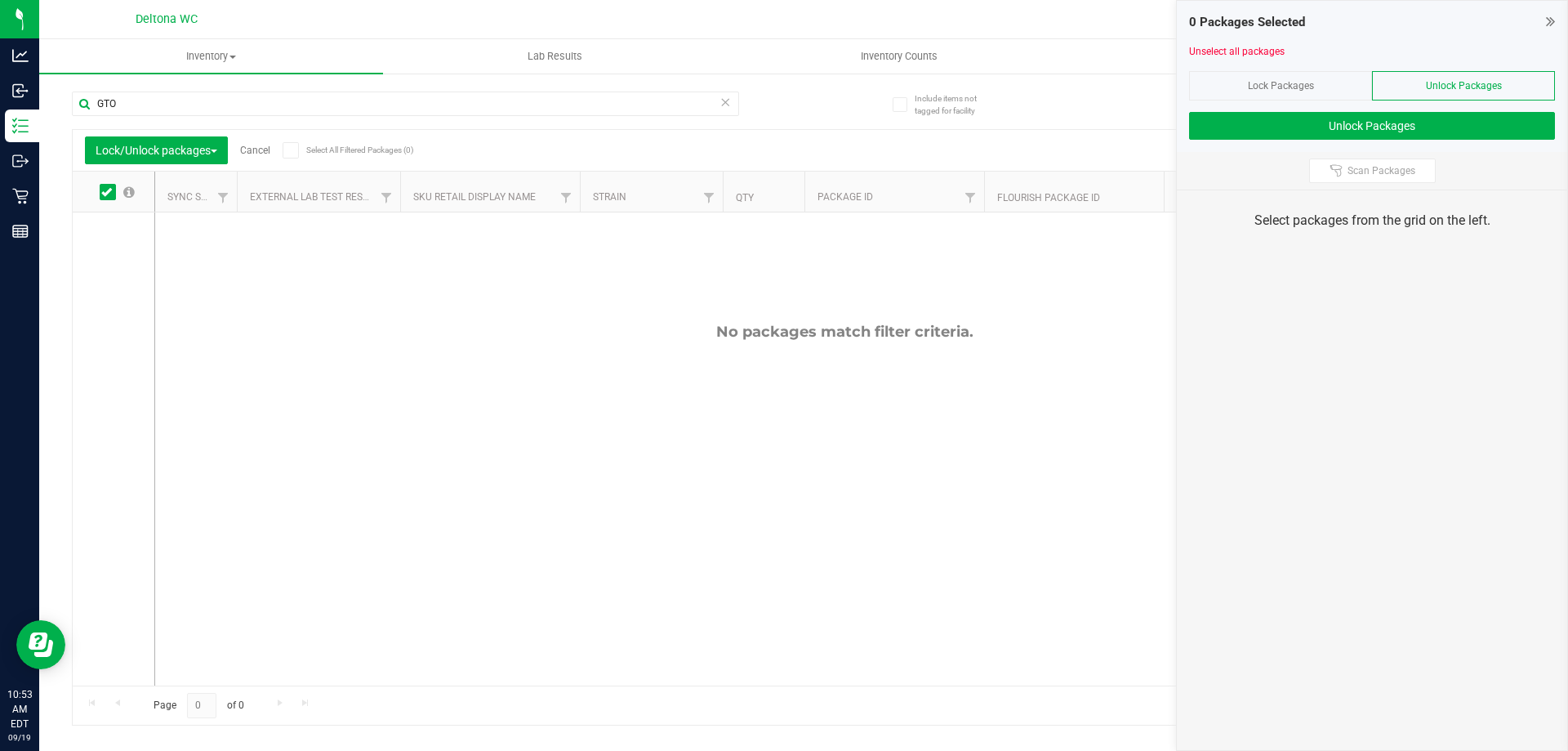
click at [1319, 82] on div "Lock Packages" at bounding box center [1280, 85] width 183 height 29
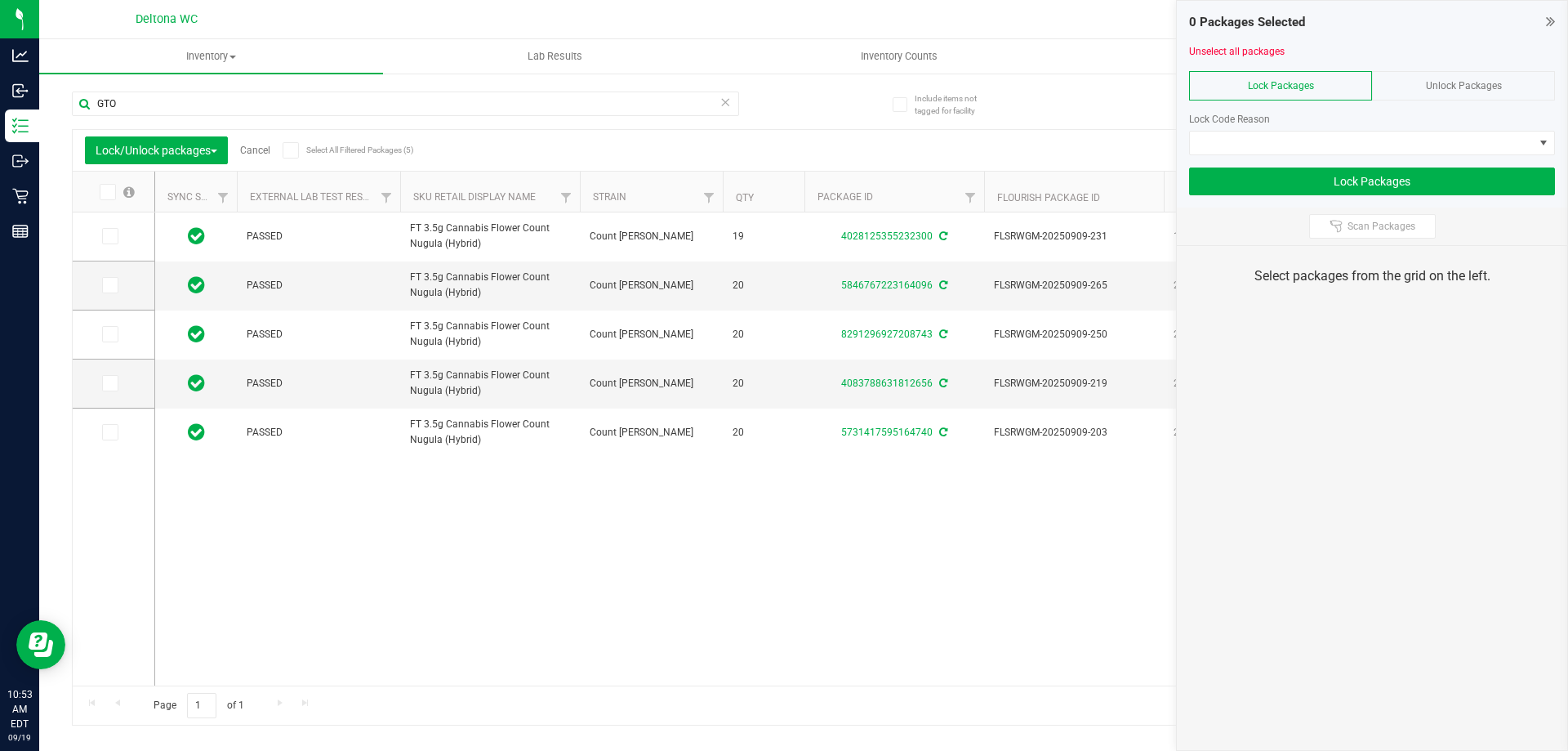
click at [296, 150] on icon at bounding box center [290, 150] width 10 height 0
click at [0, 0] on input "Select All Filtered Packages (5)" at bounding box center [0, 0] width 0 height 0
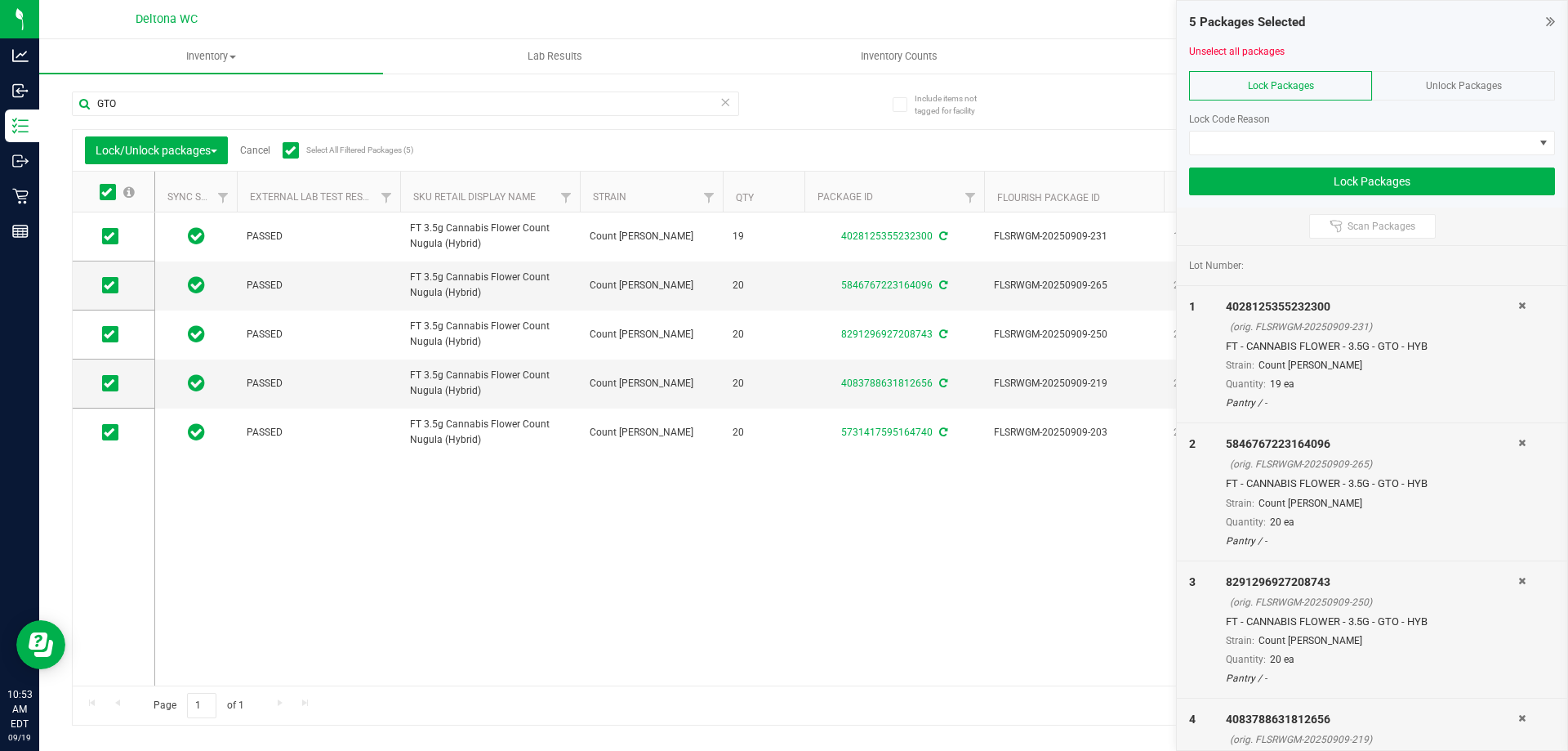
click at [1301, 128] on div "Lock Code Reason" at bounding box center [1372, 127] width 366 height 56
click at [1294, 145] on span at bounding box center [1361, 143] width 344 height 23
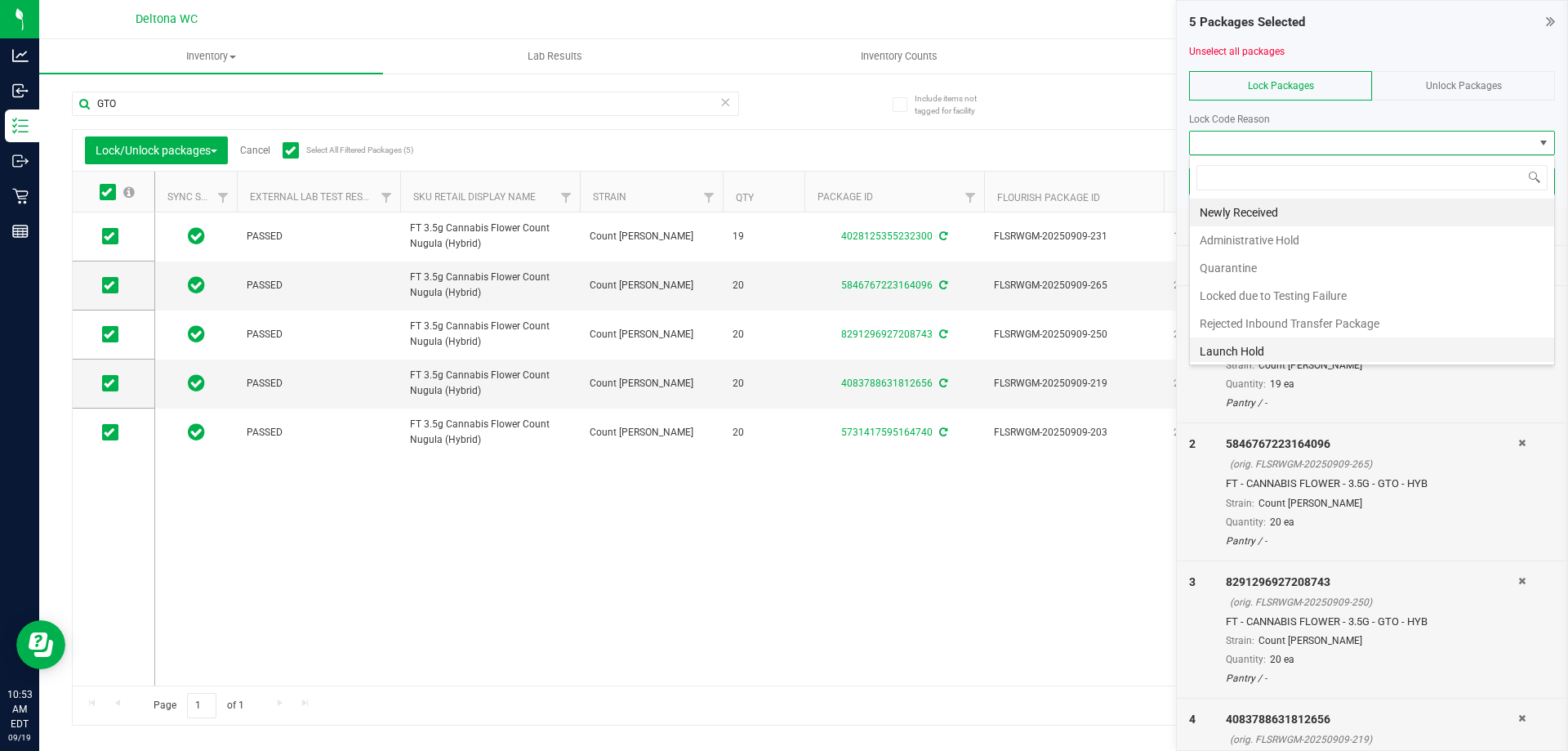
scroll to position [3, 0]
click at [1234, 343] on li "Launch Hold" at bounding box center [1372, 347] width 364 height 27
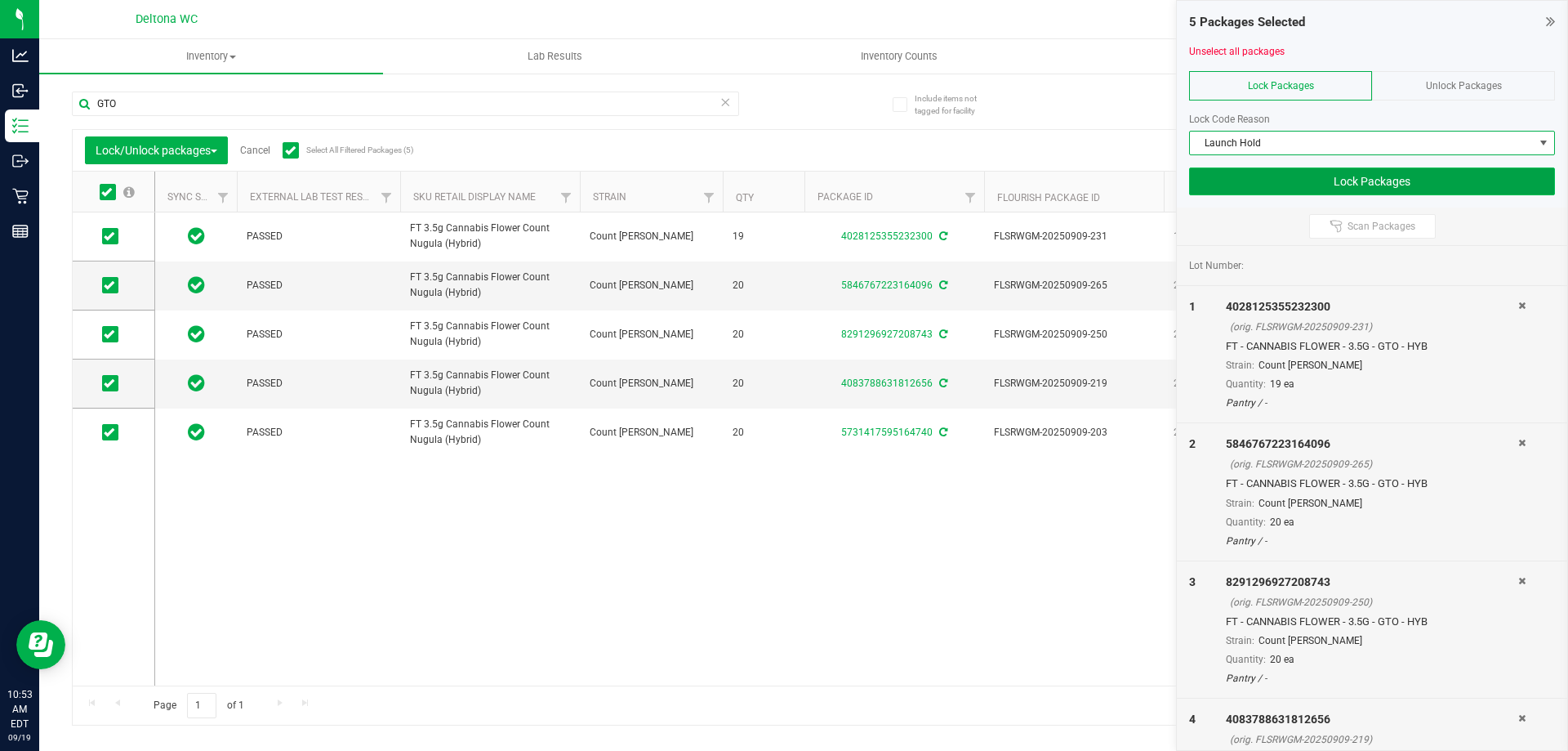
click at [1360, 177] on button "Lock Packages" at bounding box center [1372, 181] width 366 height 27
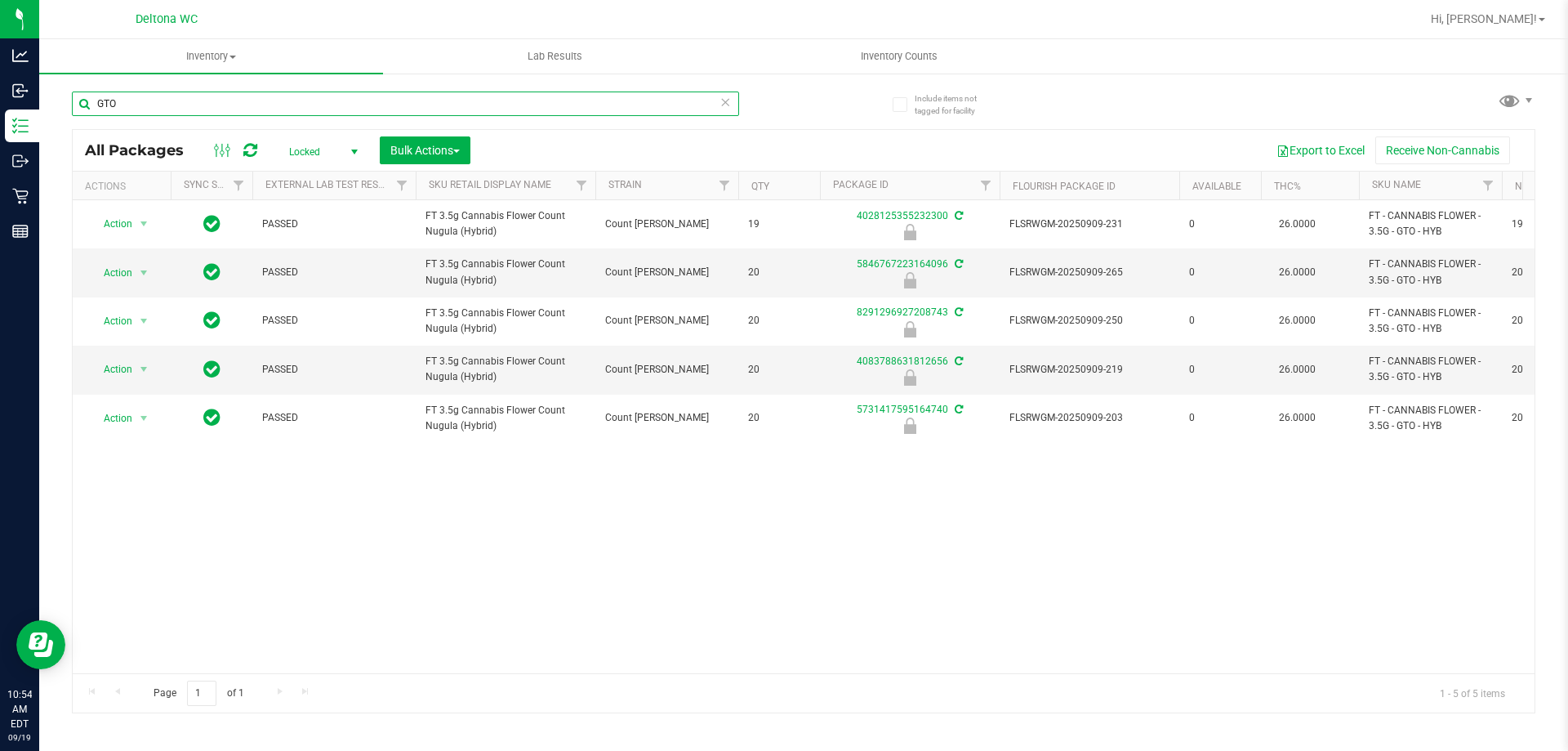
click at [209, 113] on input "GTO" at bounding box center [406, 103] width 667 height 25
click at [209, 112] on input "GTO" at bounding box center [406, 103] width 667 height 25
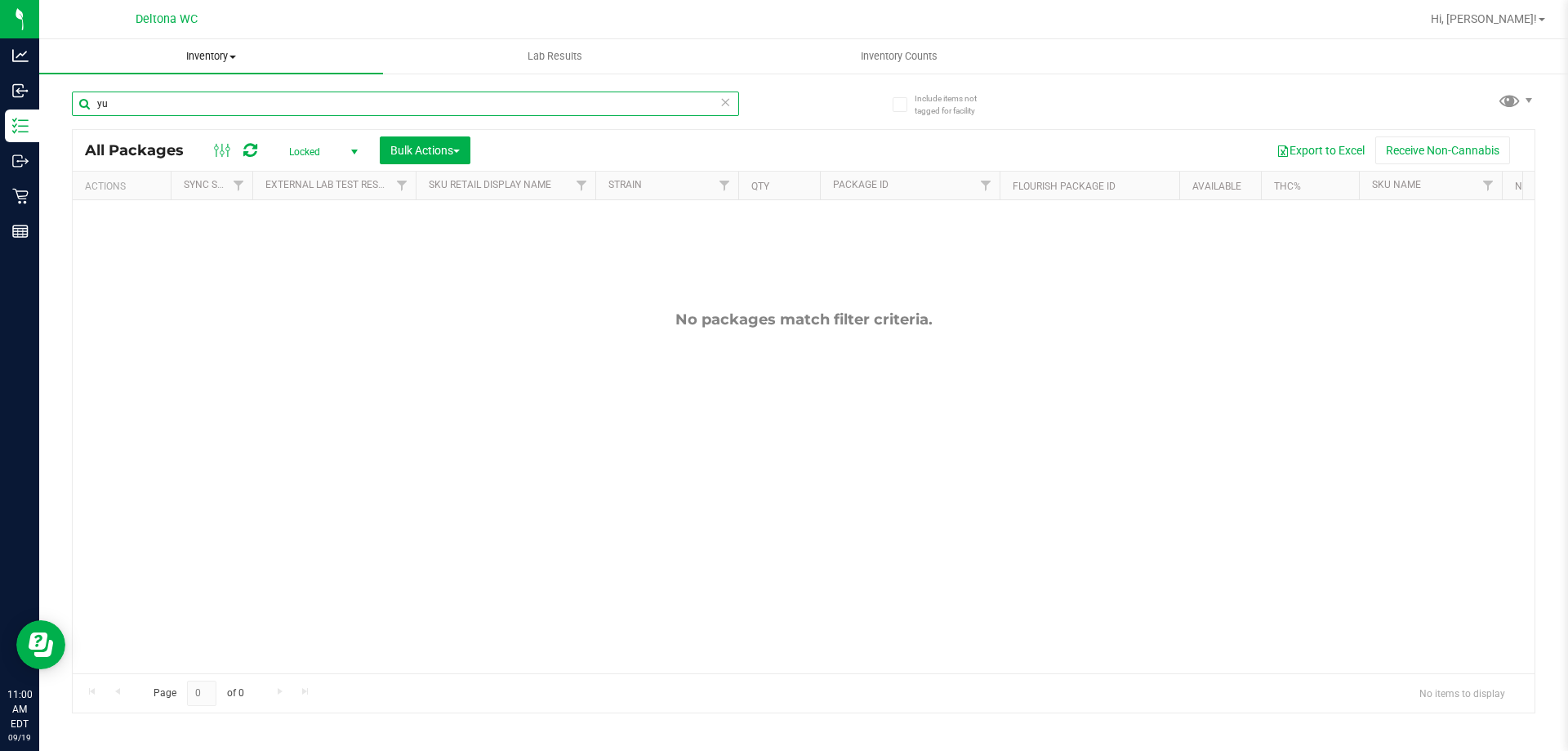
type input "y"
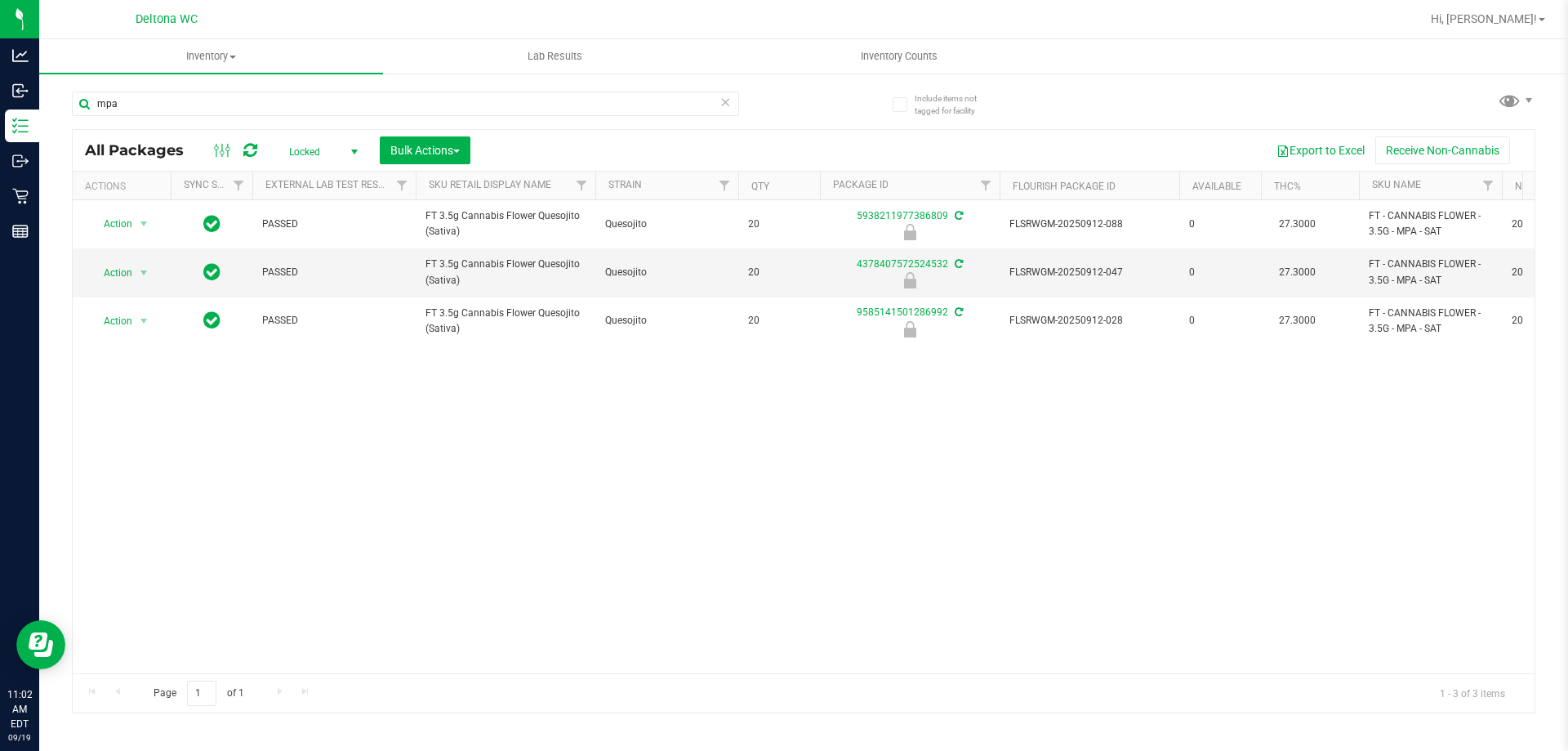
drag, startPoint x: 1285, startPoint y: 492, endPoint x: 1047, endPoint y: 158, distance: 410.1
click at [1283, 491] on div "Action Action Edit attributes Global inventory Locate package Package audit log…" at bounding box center [804, 436] width 1462 height 473
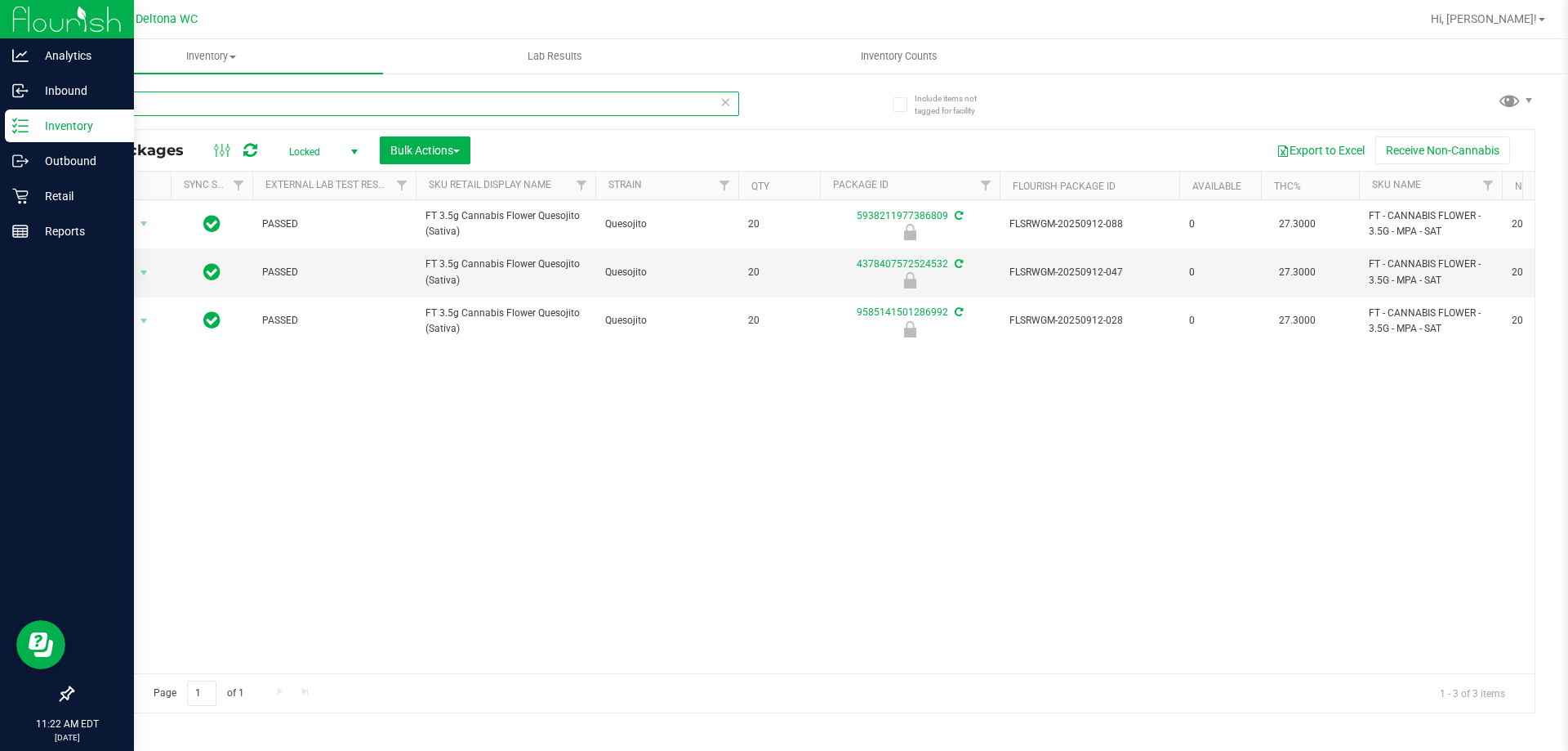
drag, startPoint x: 213, startPoint y: 104, endPoint x: 0, endPoint y: 126, distance: 214.1
click at [0, 131] on div "Analytics Inbound Inventory Outbound Retail Reports 11:22 AM EDT 09/19/2025 09/…" at bounding box center [784, 376] width 1568 height 751
type input "2514765323146635"
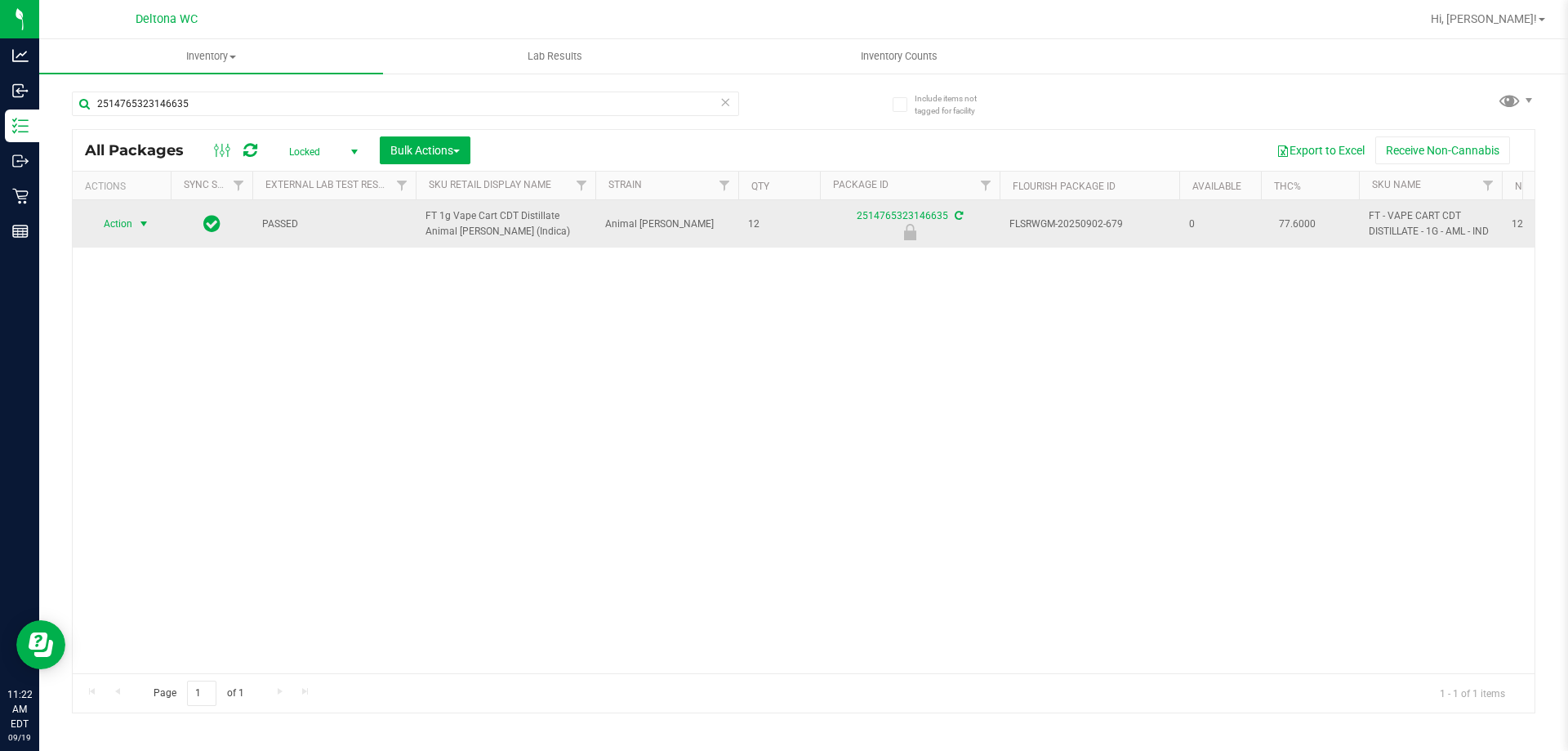
click at [137, 223] on span "select" at bounding box center [144, 224] width 21 height 23
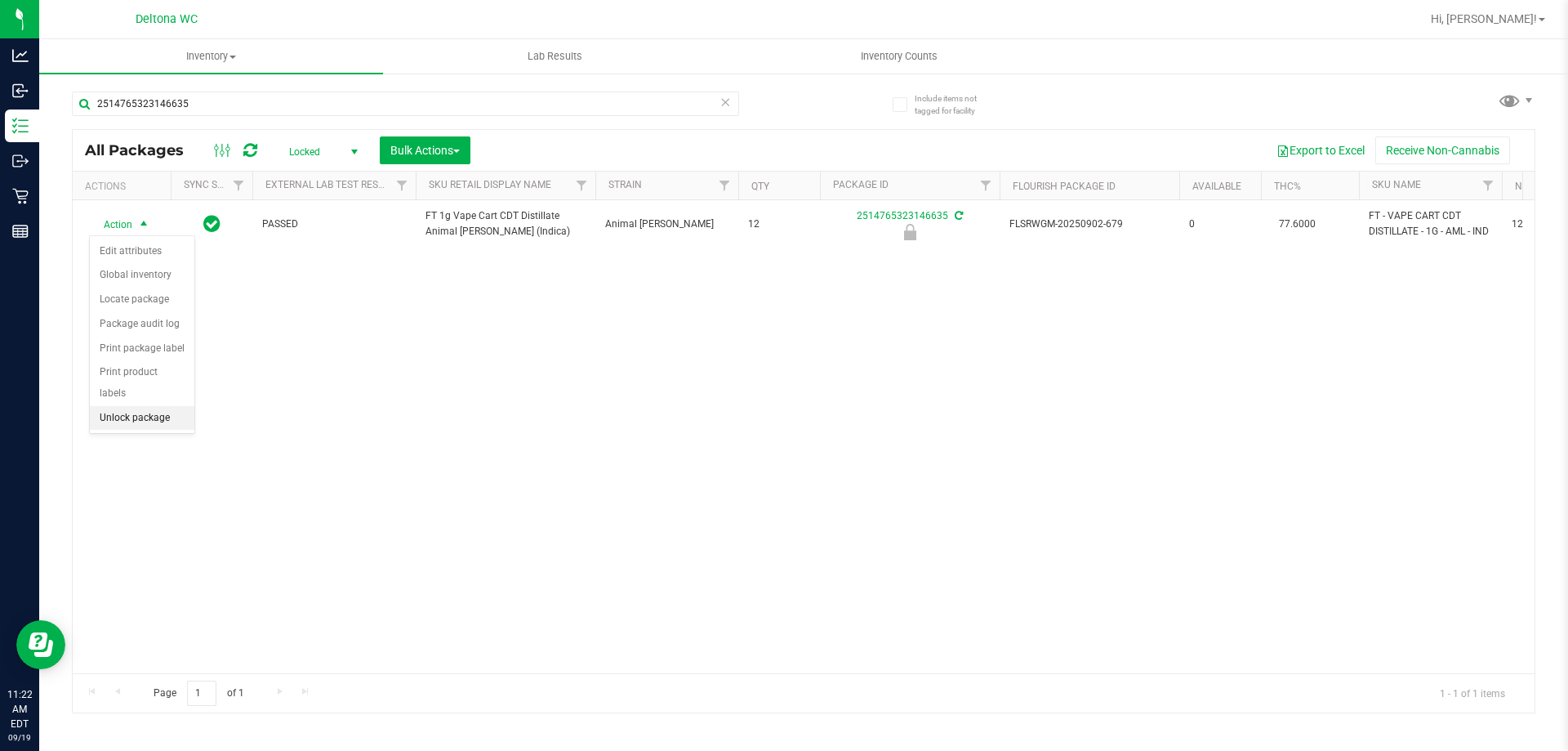
click at [127, 406] on li "Unlock package" at bounding box center [142, 418] width 104 height 25
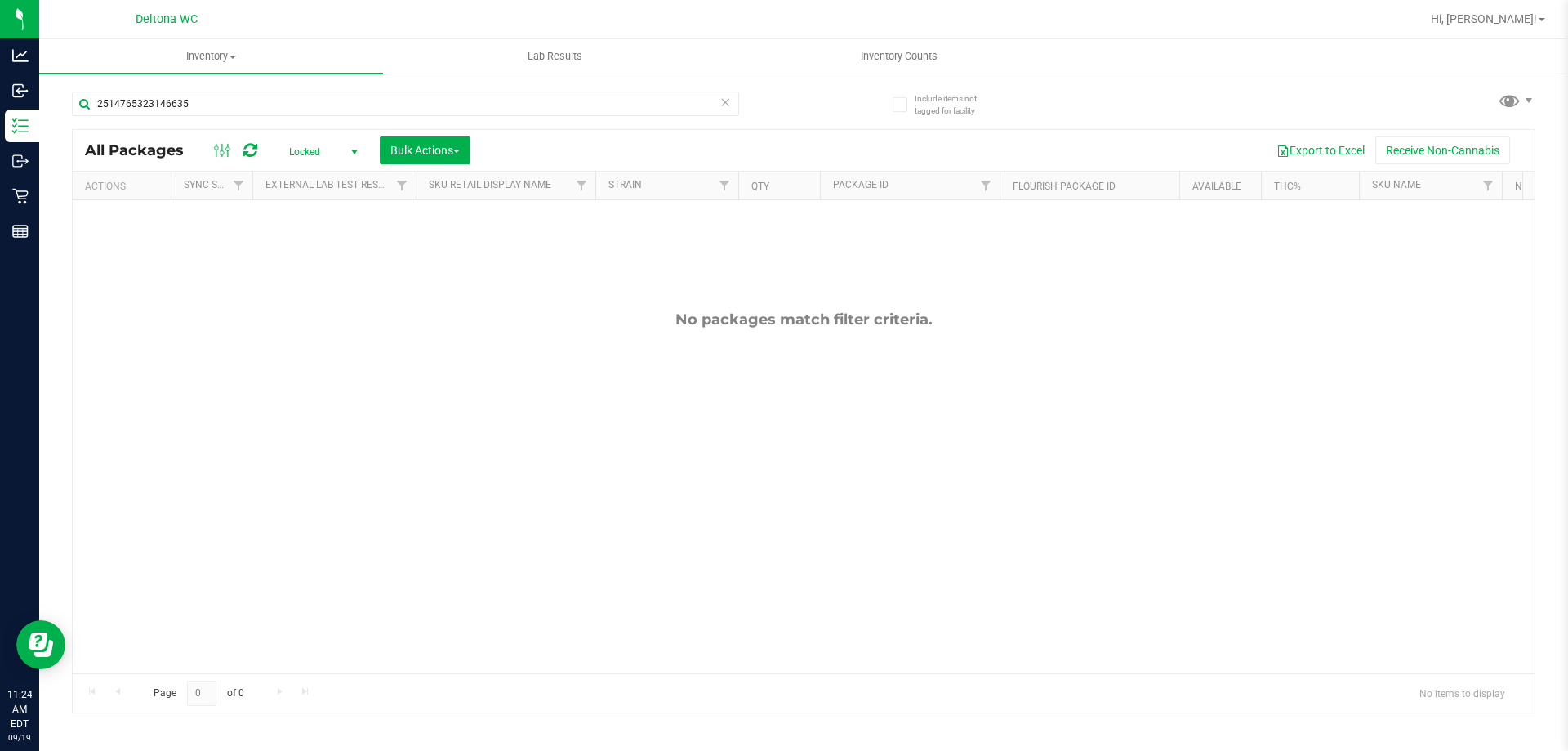
click at [343, 144] on span "Locked" at bounding box center [319, 152] width 90 height 23
click at [334, 184] on li "Active Only" at bounding box center [319, 178] width 88 height 25
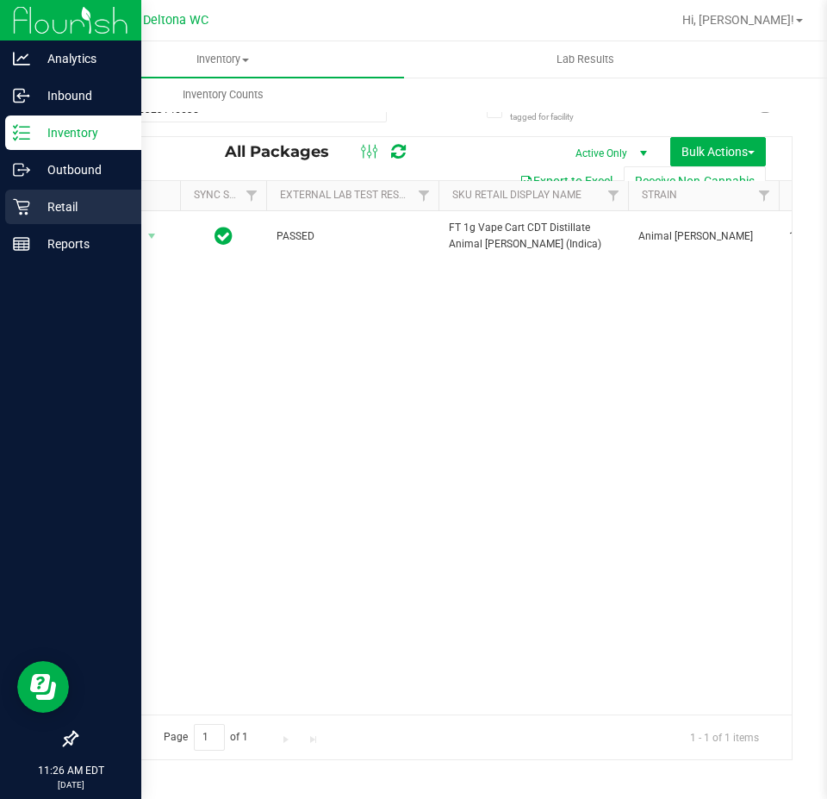
click at [27, 208] on icon at bounding box center [21, 206] width 17 height 17
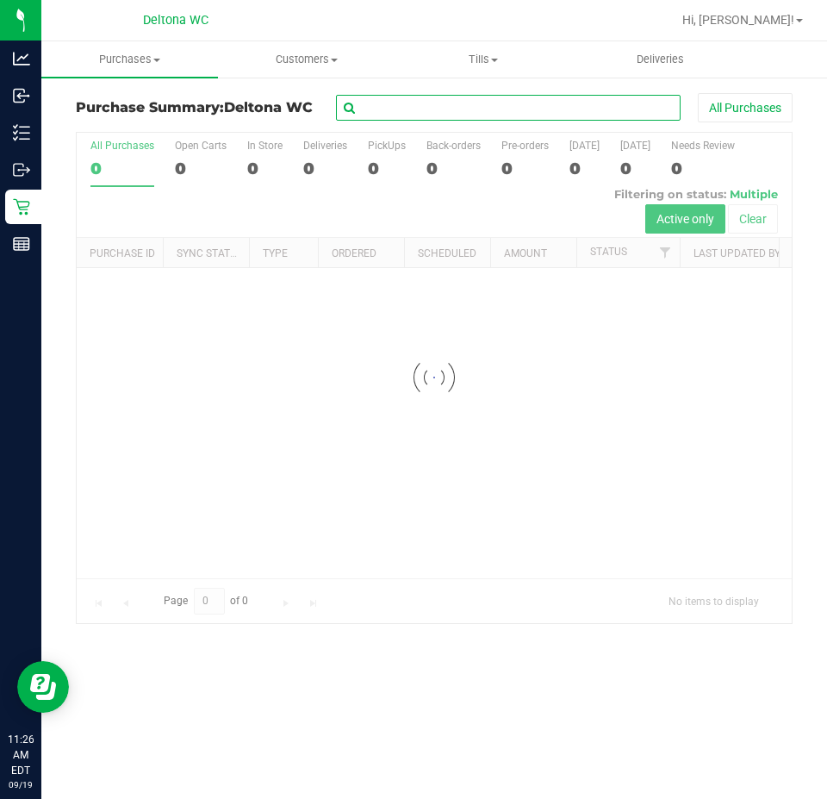
click at [394, 107] on input "text" at bounding box center [508, 108] width 345 height 26
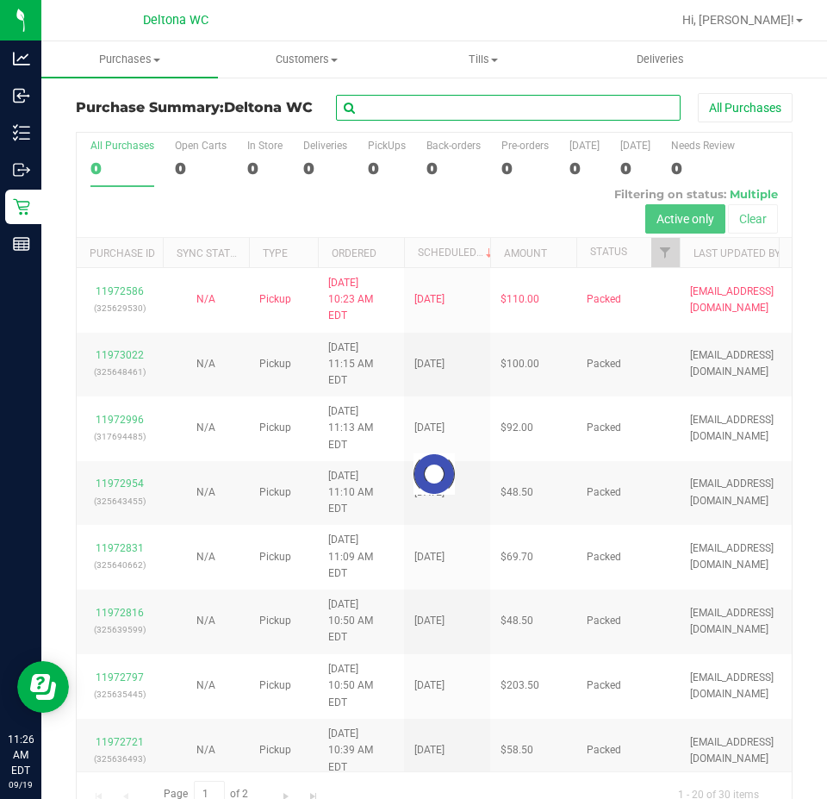
paste input "296608"
type input "296608"
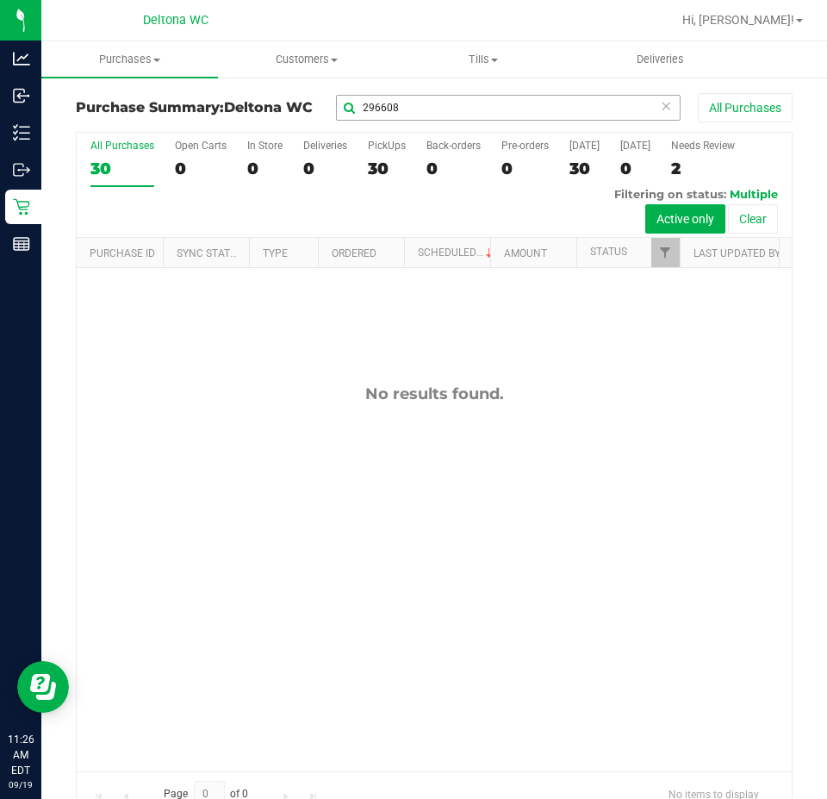
click at [660, 106] on icon at bounding box center [666, 105] width 12 height 21
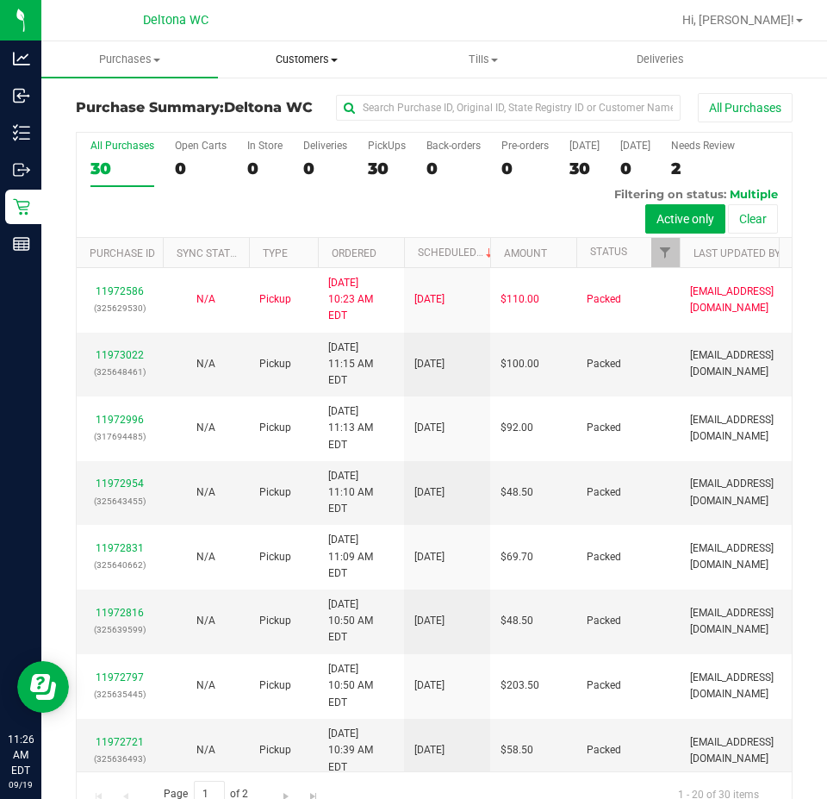
click at [309, 58] on span "Customers" at bounding box center [306, 60] width 175 height 16
click at [270, 112] on li "All customers" at bounding box center [306, 104] width 177 height 21
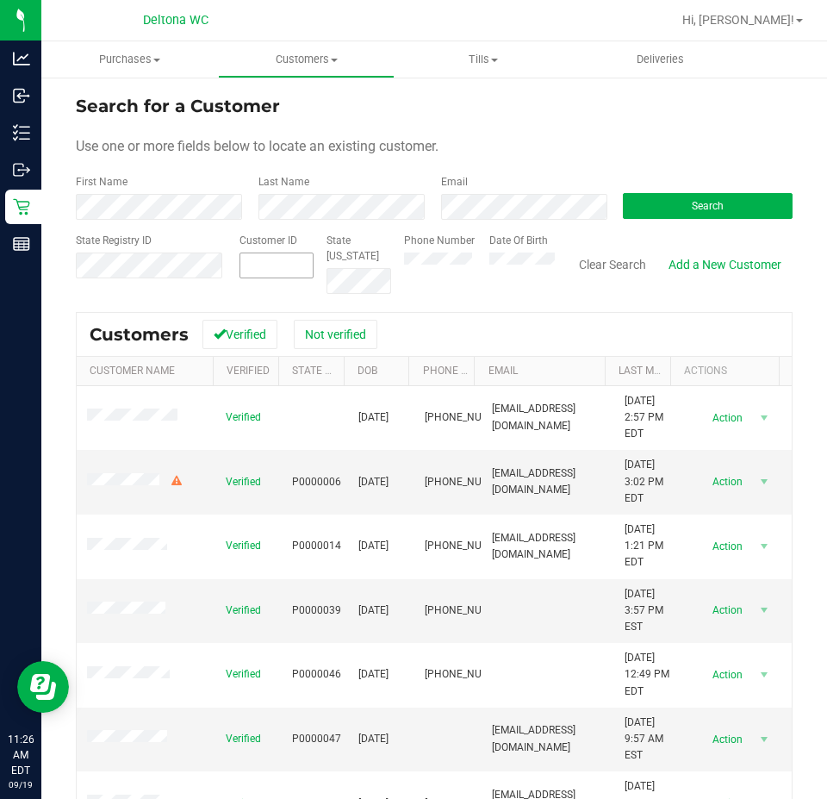
click at [262, 260] on span at bounding box center [276, 265] width 74 height 26
paste input "296608"
type input "296608"
click at [653, 180] on div "Search" at bounding box center [701, 197] width 183 height 46
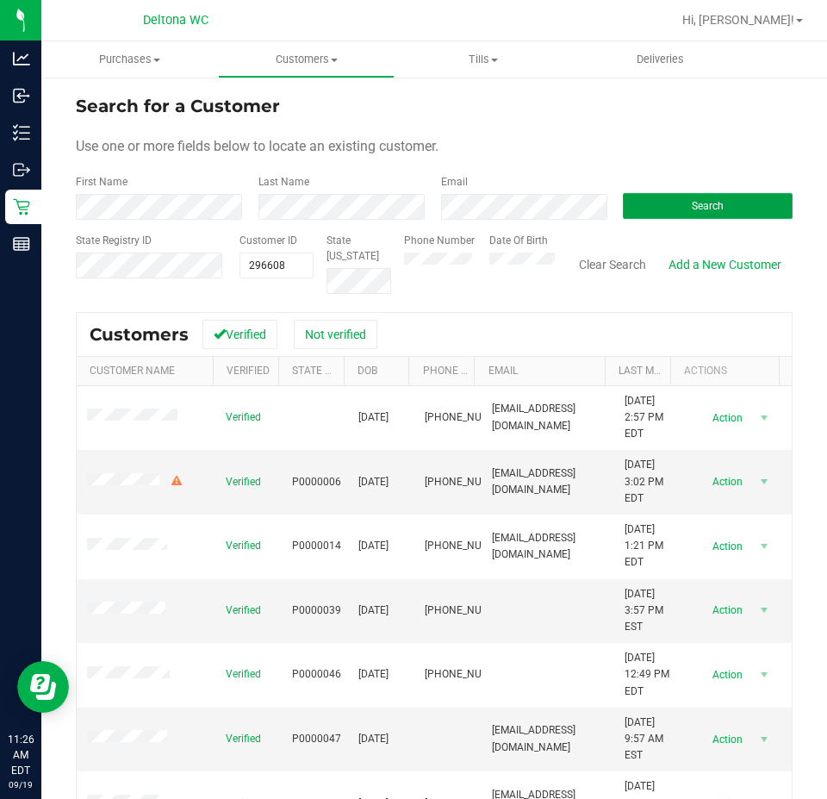
click at [648, 206] on button "Search" at bounding box center [708, 206] width 170 height 26
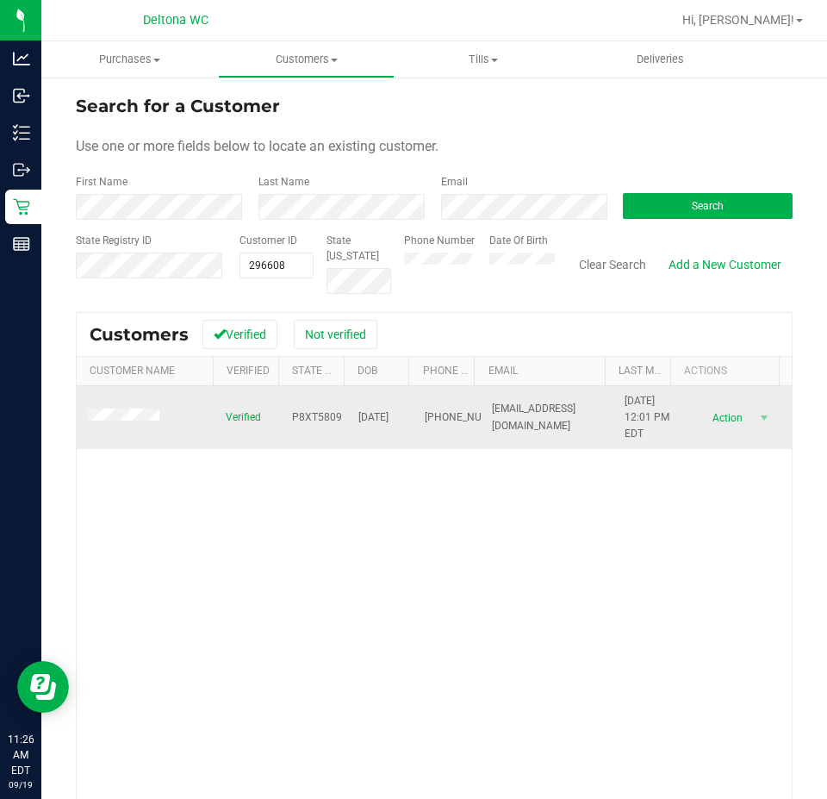
click at [131, 424] on span at bounding box center [126, 416] width 78 height 17
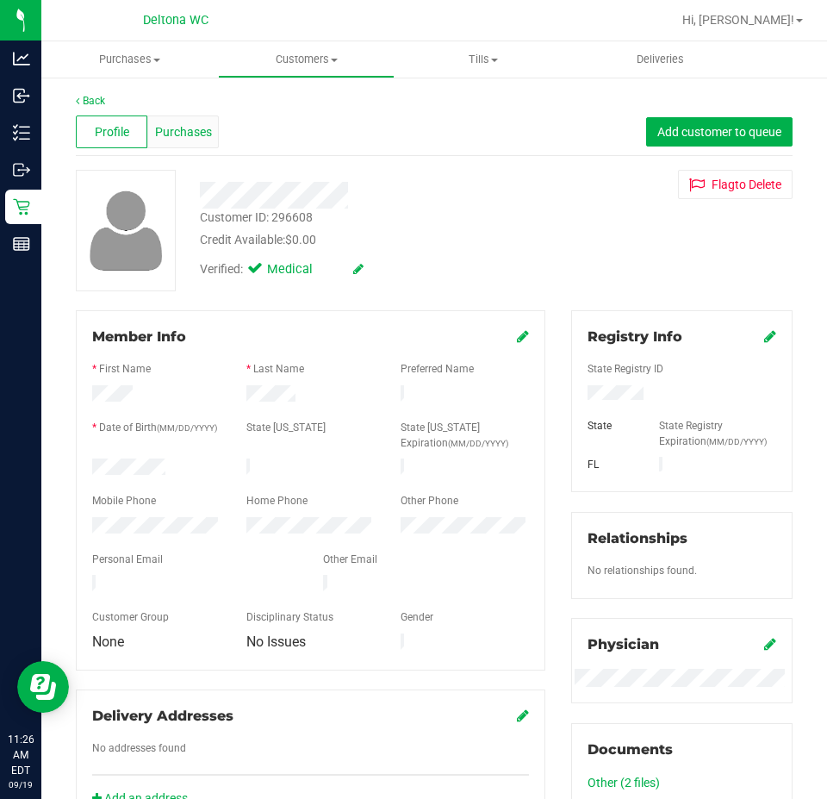
click at [196, 130] on span "Purchases" at bounding box center [183, 132] width 57 height 18
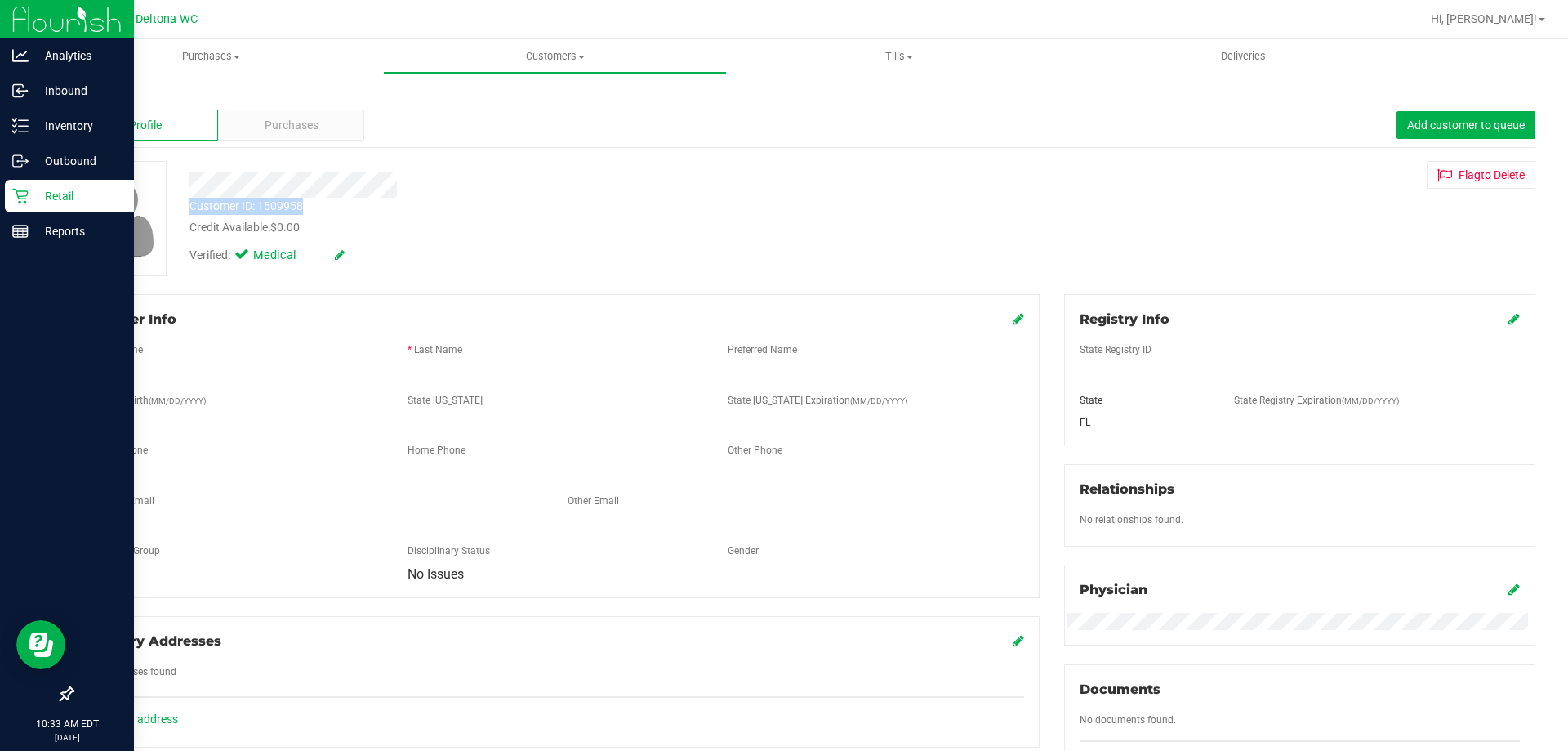
drag, startPoint x: 0, startPoint y: 0, endPoint x: 20, endPoint y: 195, distance: 196.0
click at [20, 195] on icon at bounding box center [20, 195] width 16 height 16
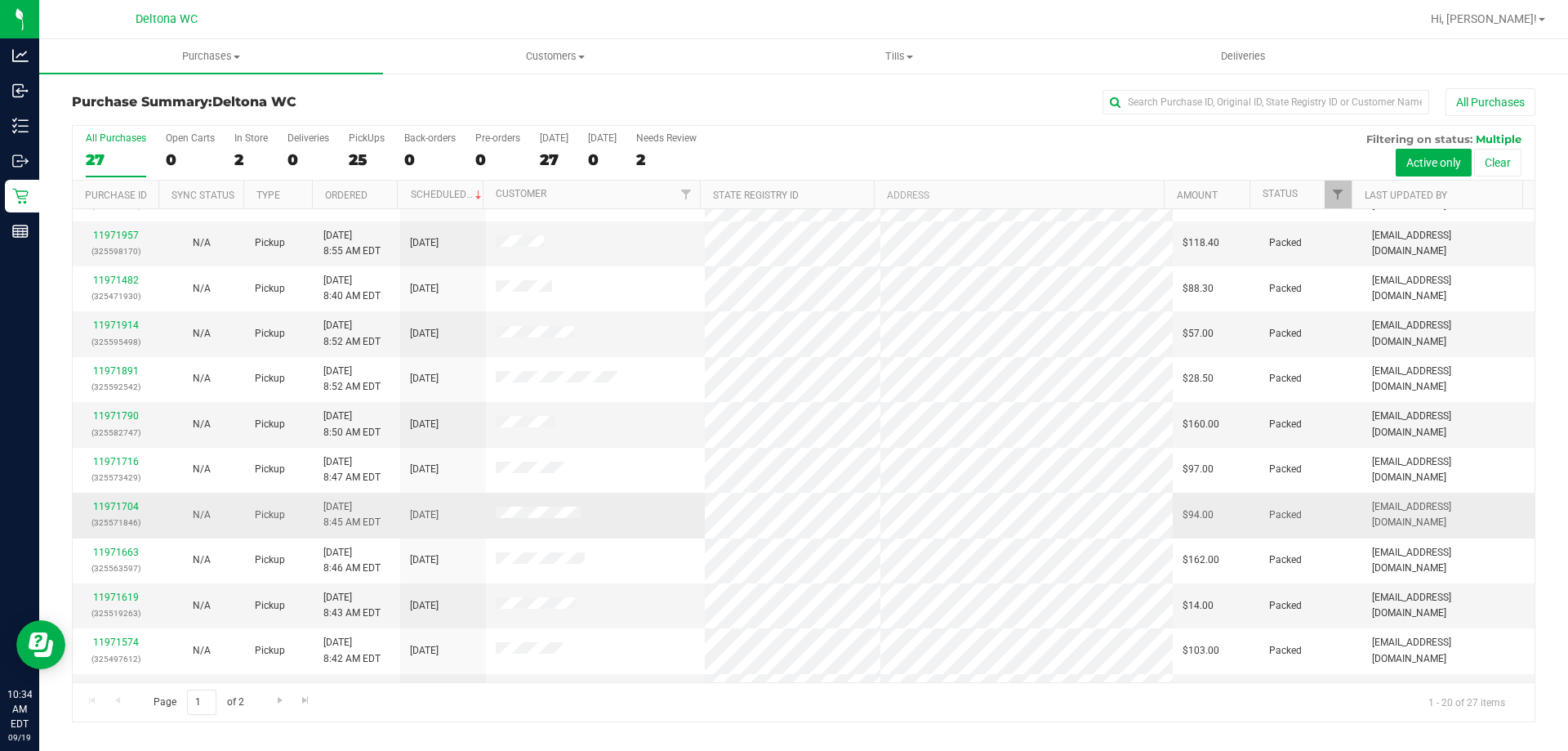
scroll to position [431, 0]
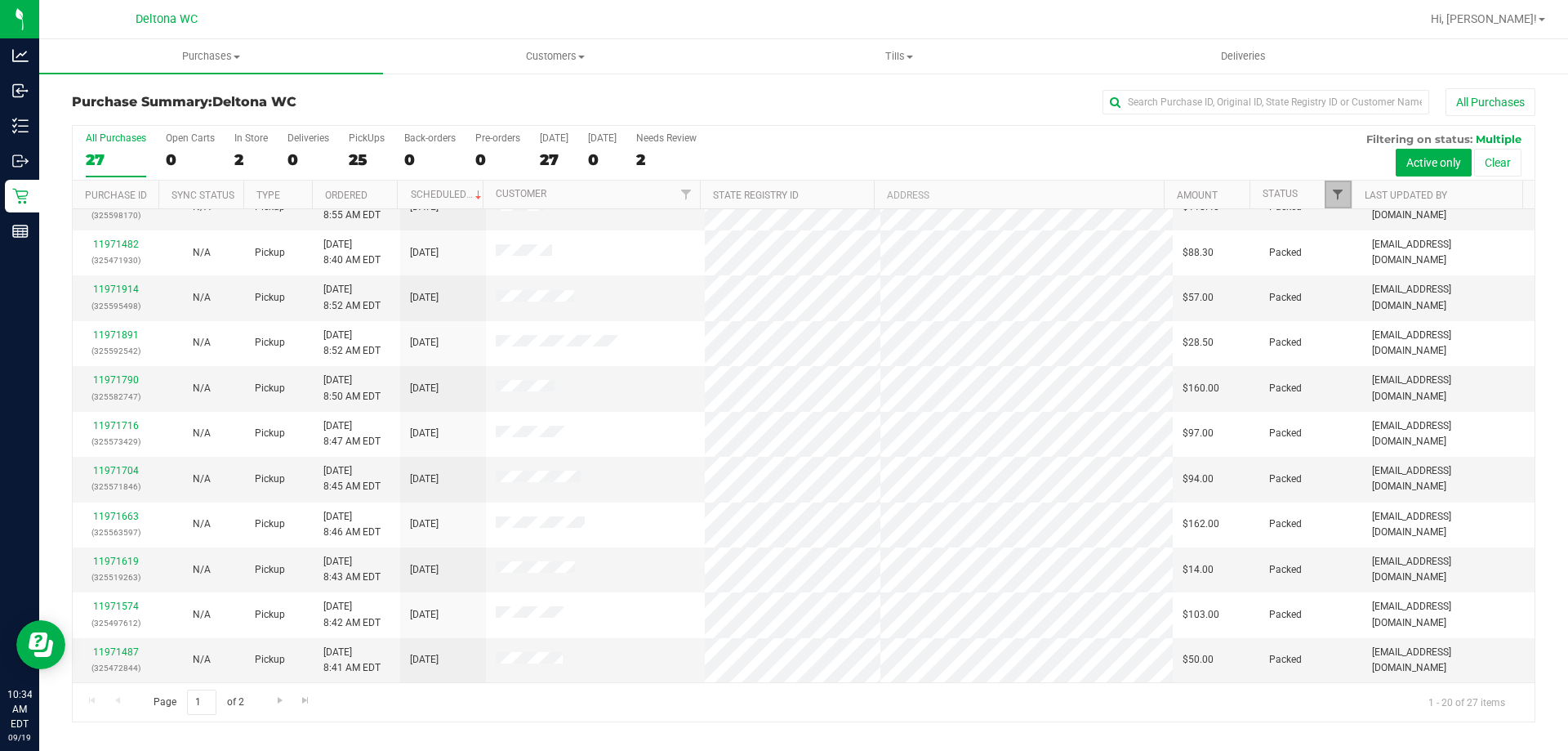
click at [1341, 193] on span "Filter" at bounding box center [1338, 194] width 13 height 13
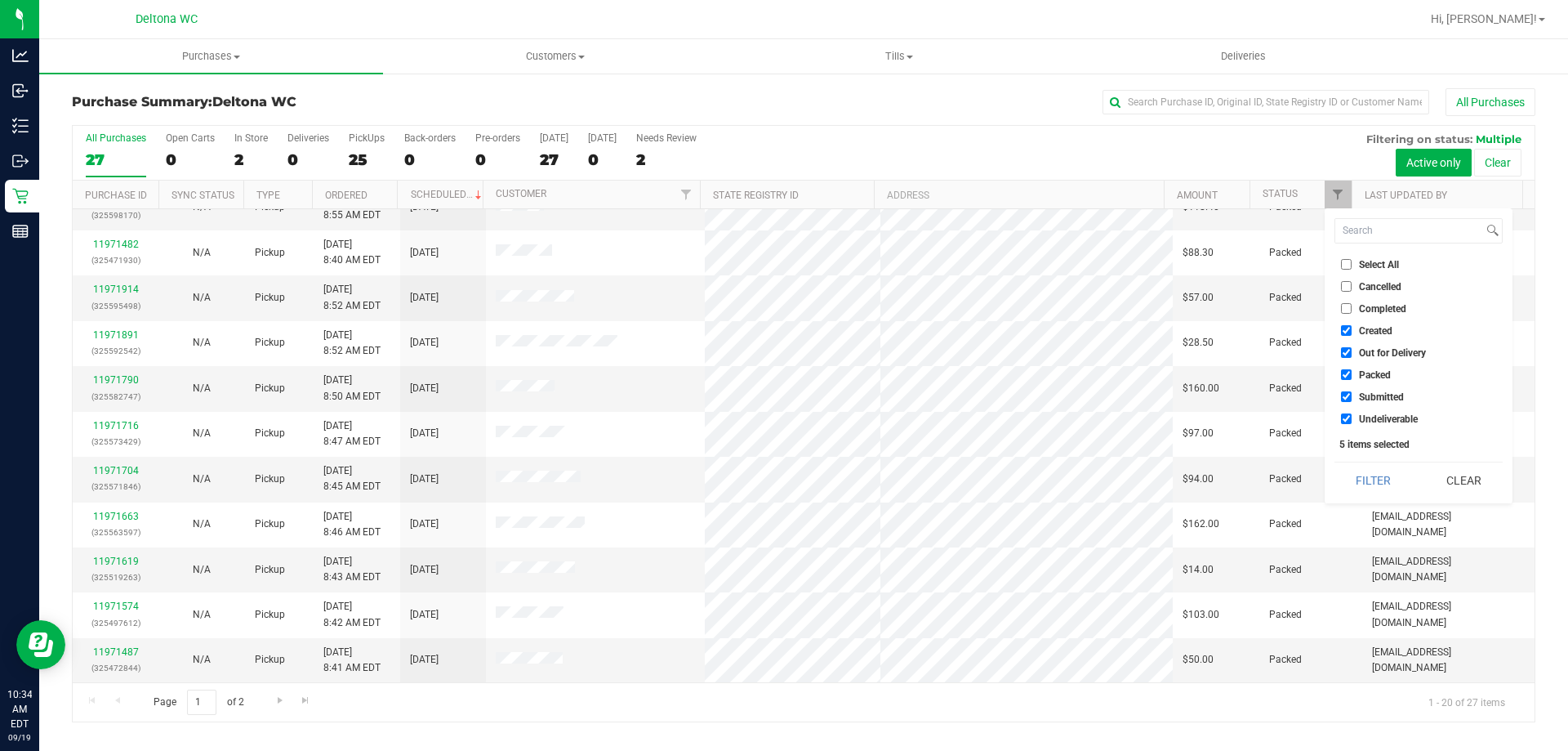
click at [1381, 268] on span "Select All" at bounding box center [1378, 265] width 40 height 9
click at [1352, 268] on input "Select All" at bounding box center [1345, 264] width 10 height 10
checkbox input "true"
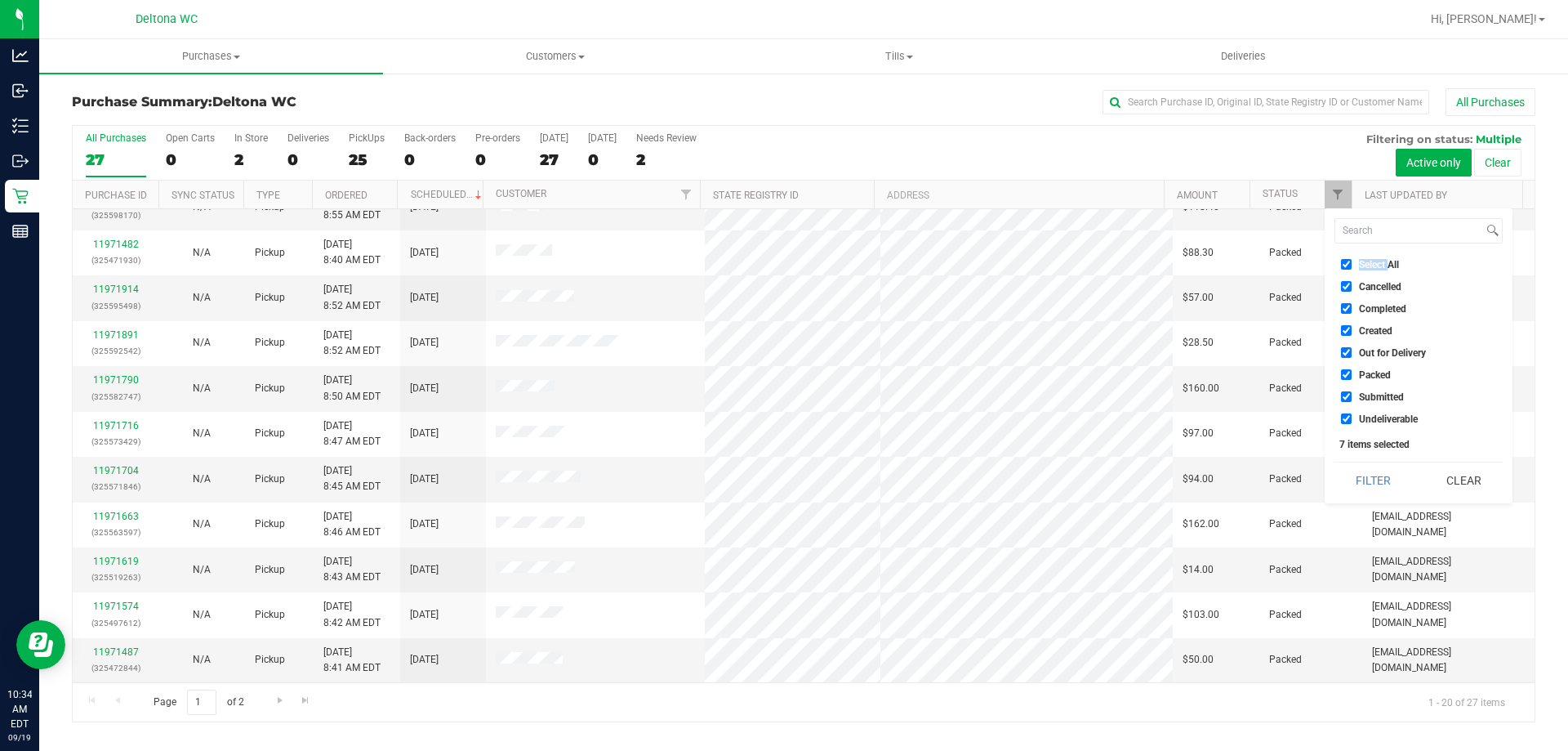
click at [1381, 268] on span "Select All" at bounding box center [1378, 265] width 40 height 9
click at [1352, 268] on input "Select All" at bounding box center [1345, 264] width 10 height 10
checkbox input "false"
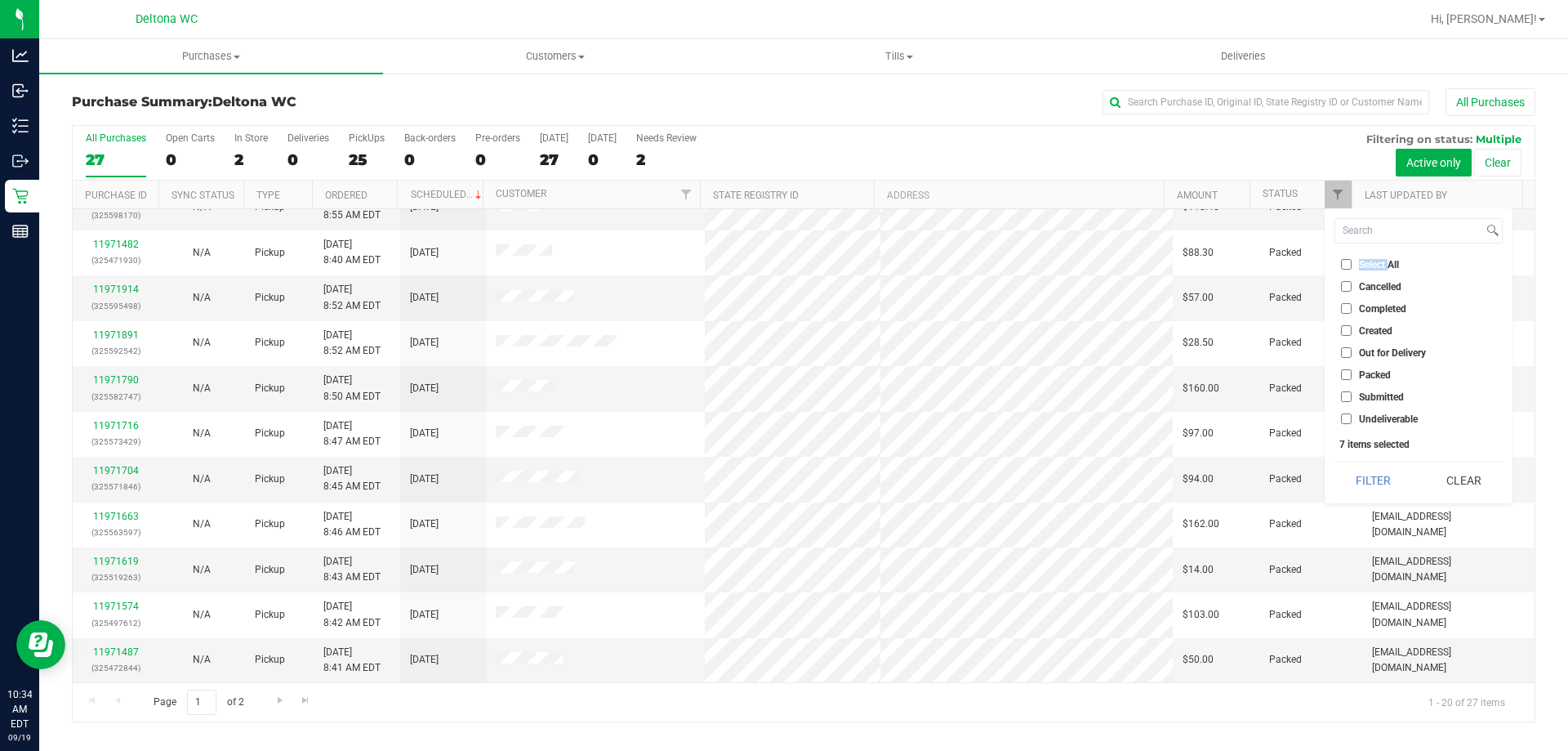
checkbox input "false"
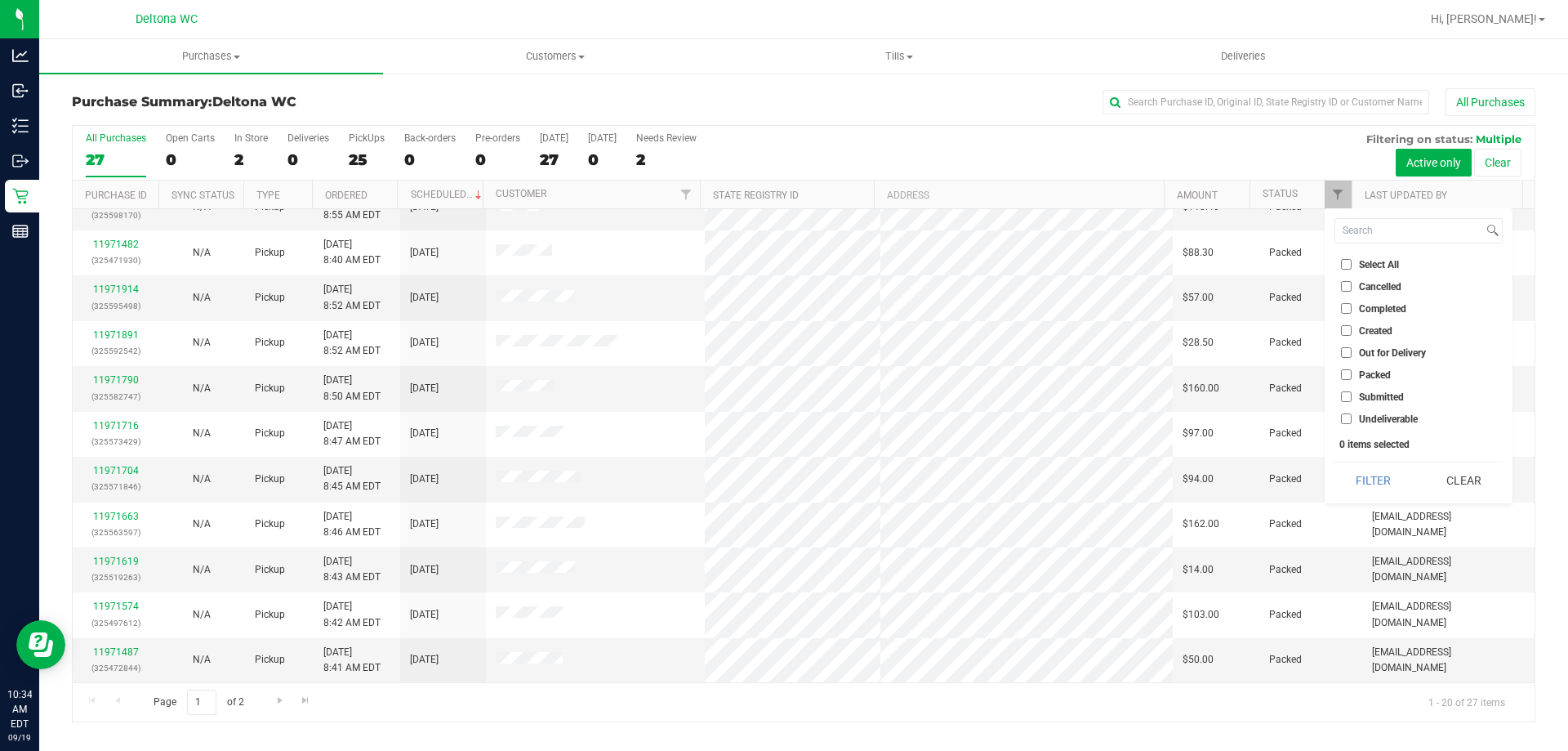
click at [1363, 389] on ul "Select All Cancelled Completed Created Out for Delivery Packed Submitted Undeli…" at bounding box center [1418, 341] width 168 height 172
click at [1365, 393] on span "Submitted" at bounding box center [1380, 396] width 45 height 9
click at [1352, 393] on input "Submitted" at bounding box center [1345, 396] width 10 height 10
checkbox input "true"
click at [1385, 480] on button "Filter" at bounding box center [1374, 481] width 79 height 36
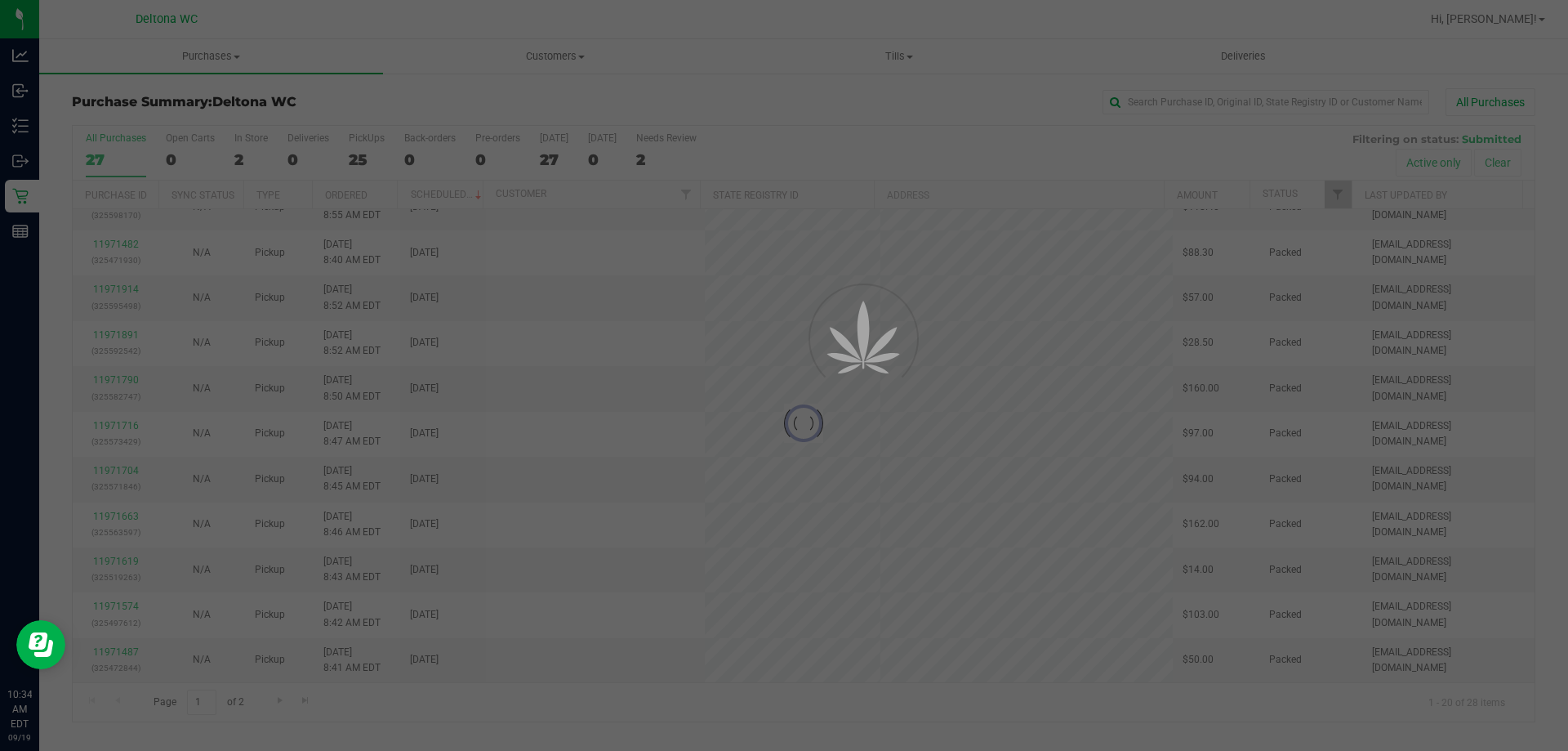
scroll to position [0, 0]
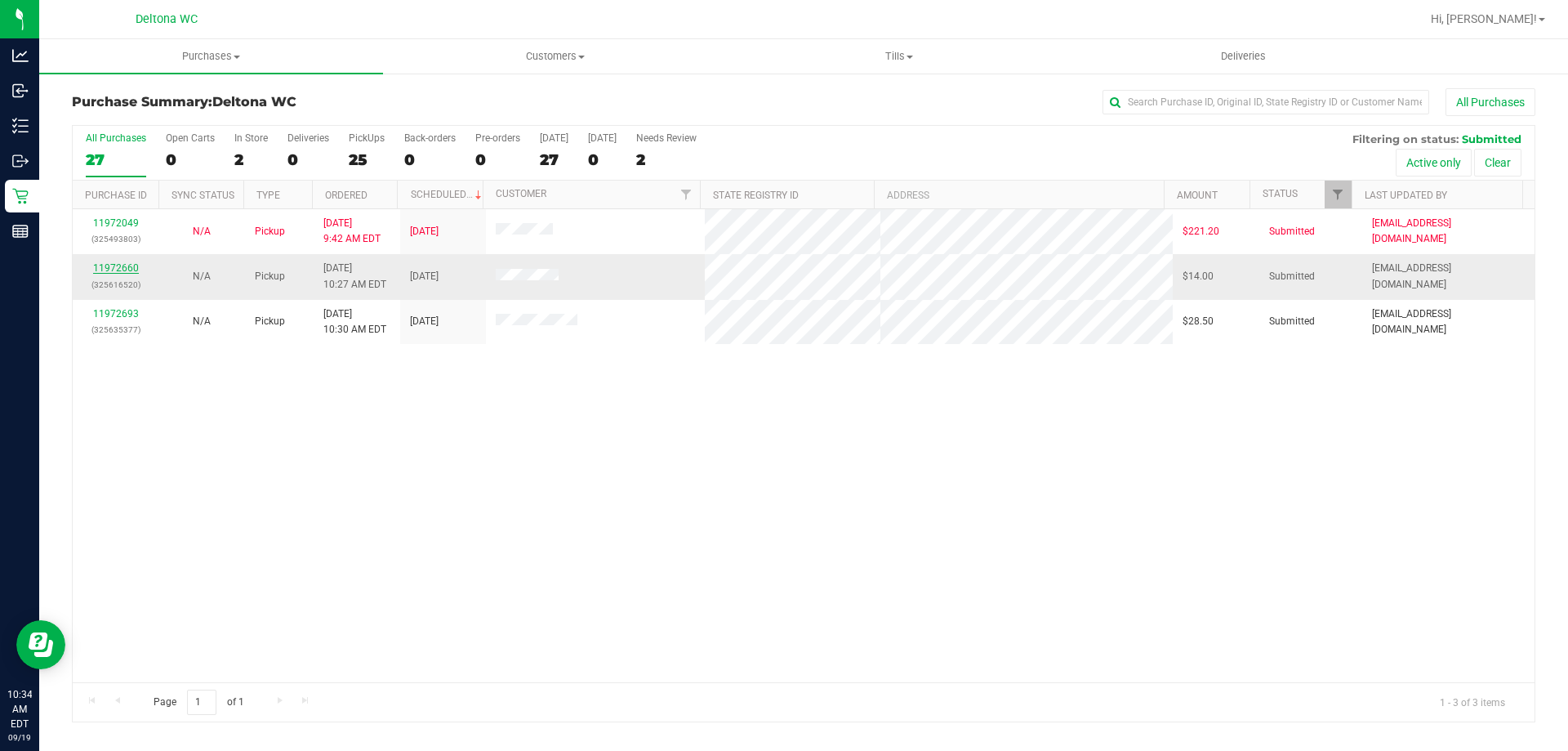
click at [120, 269] on link "11972660" at bounding box center [116, 268] width 46 height 11
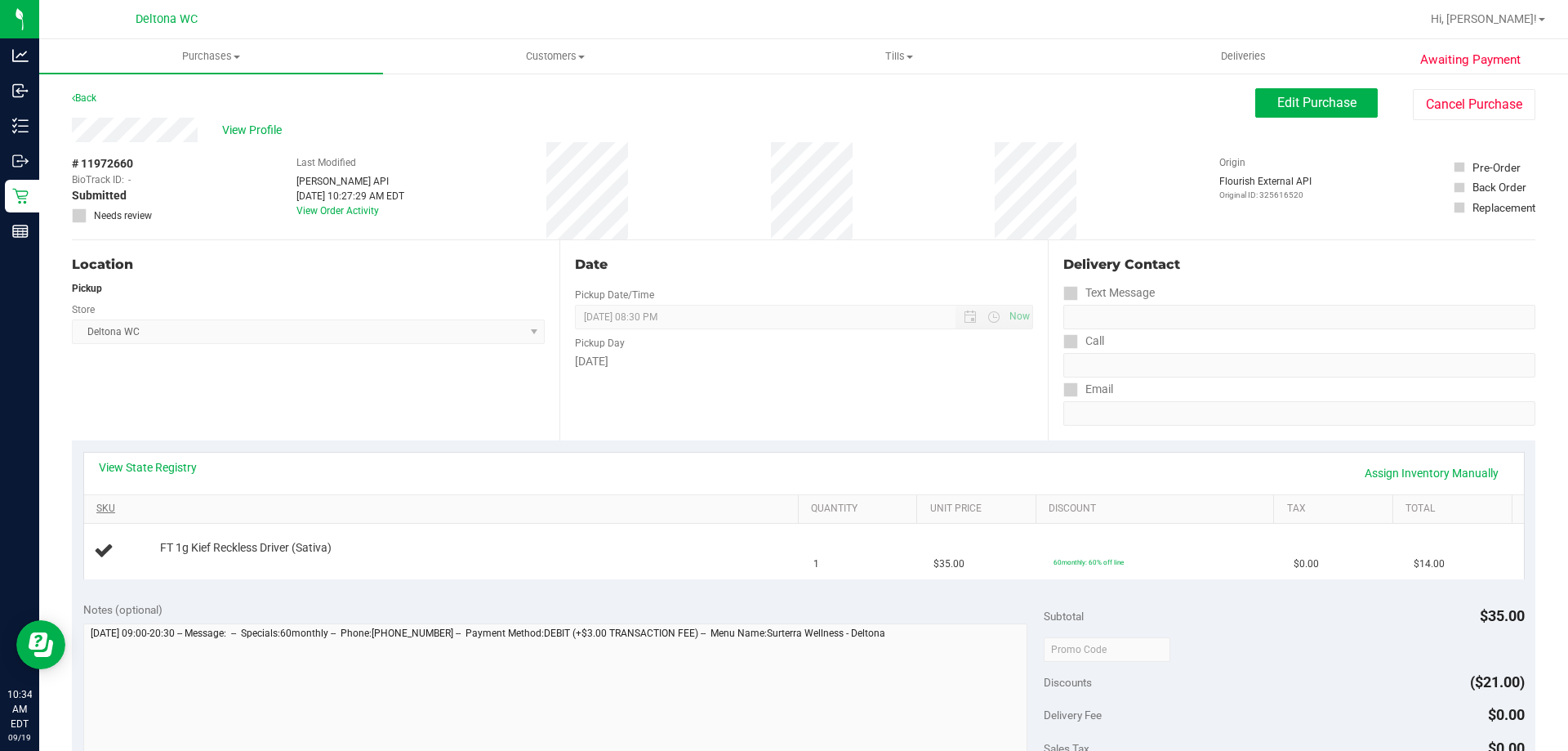
scroll to position [163, 0]
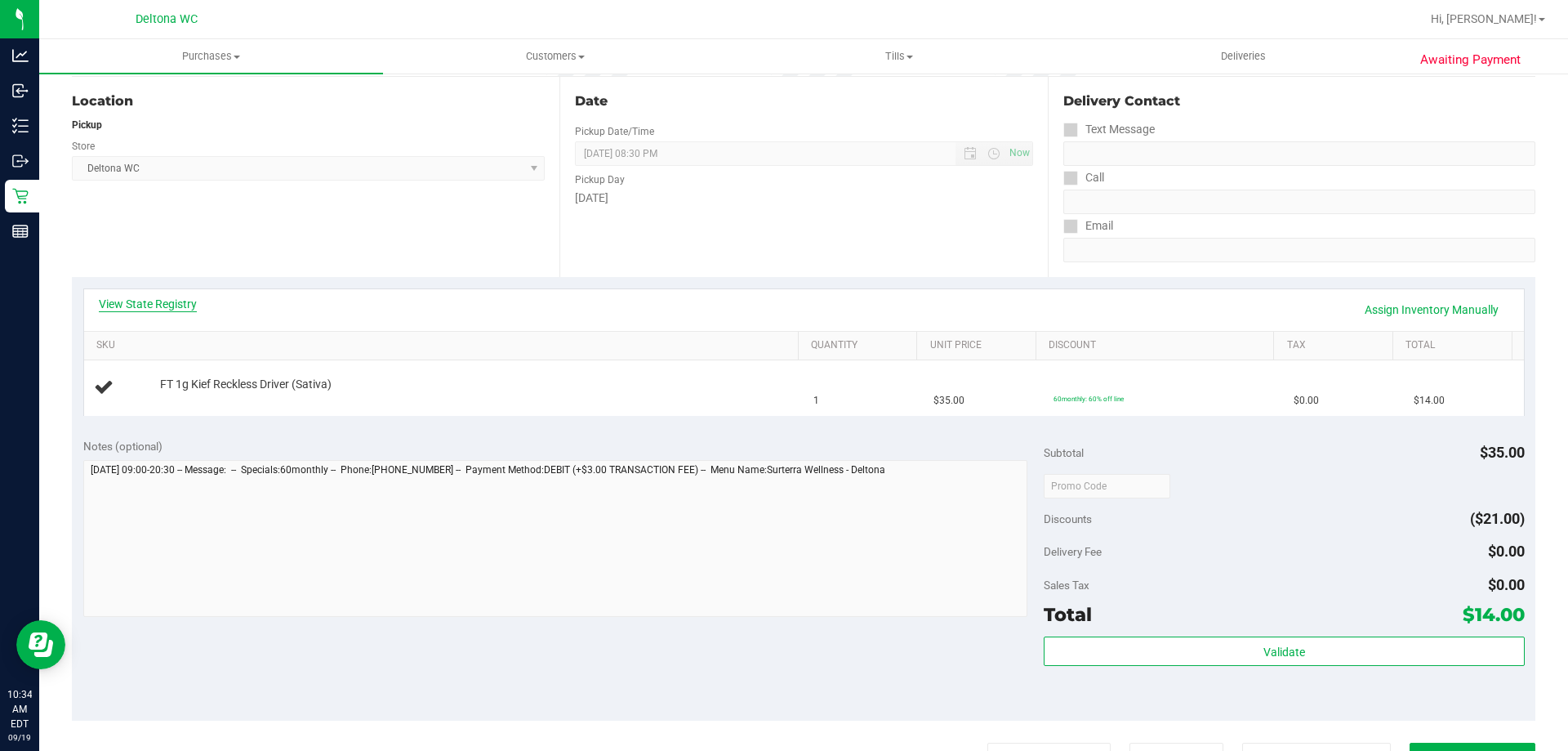
click at [187, 309] on link "View State Registry" at bounding box center [147, 303] width 98 height 16
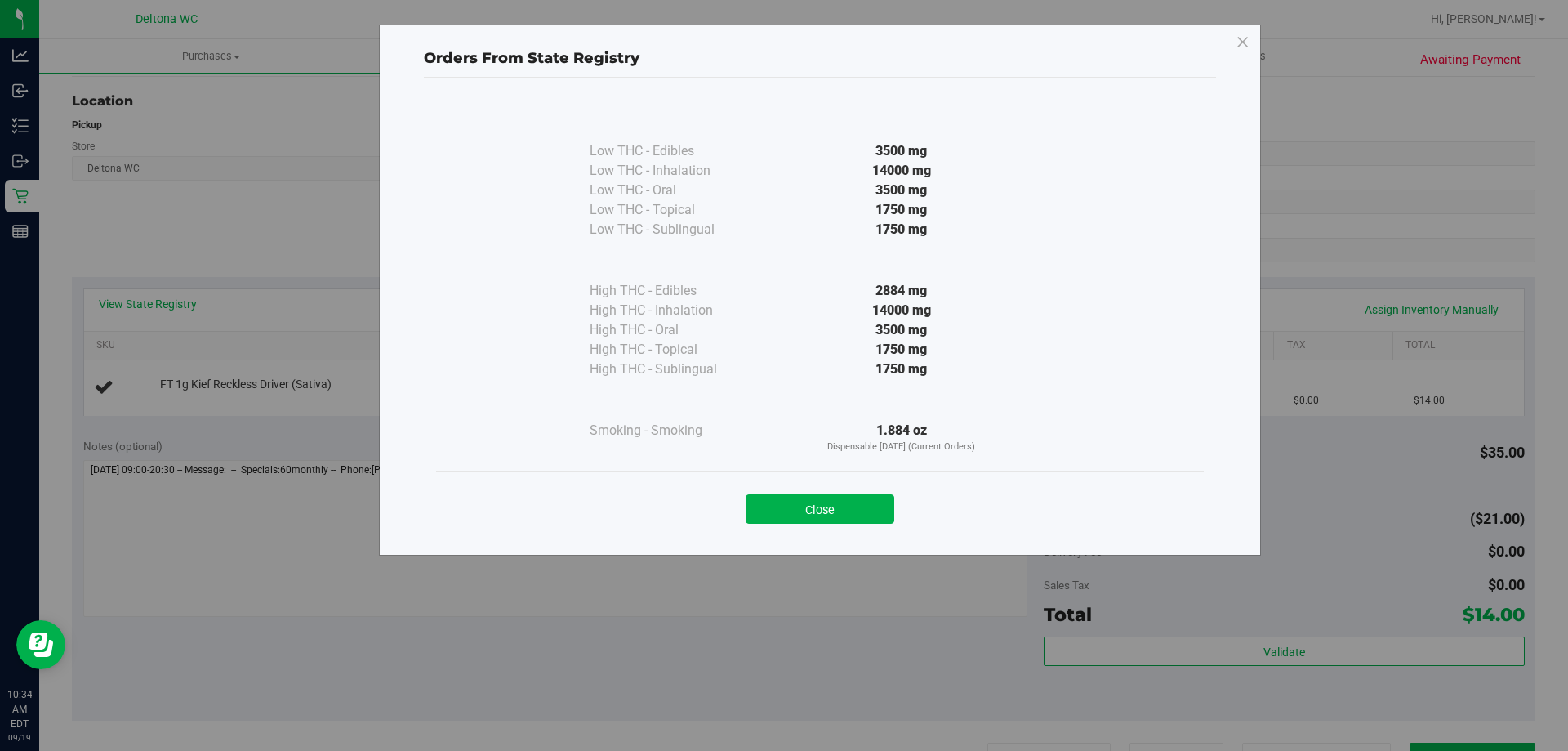
click at [840, 505] on button "Close" at bounding box center [819, 508] width 149 height 29
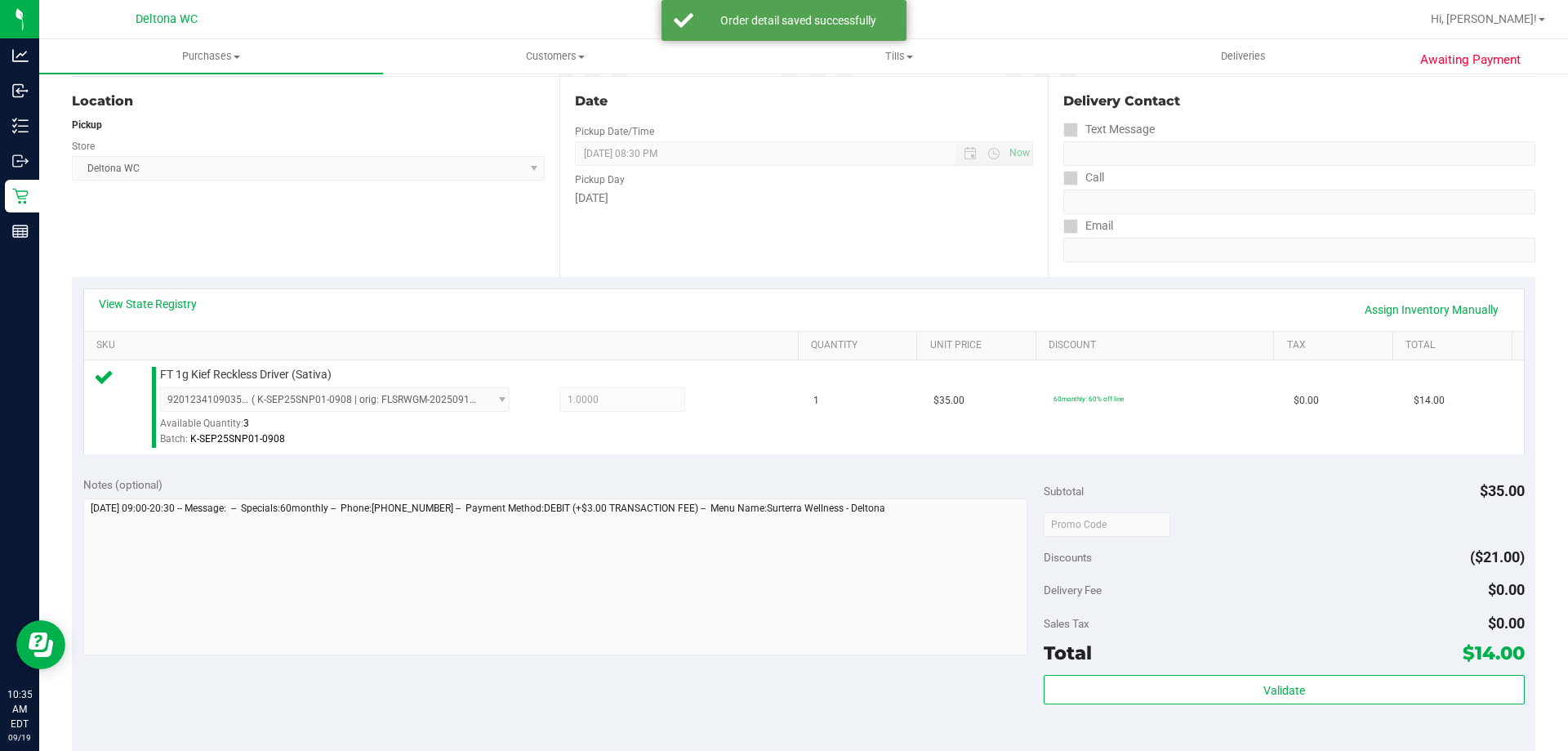
scroll to position [490, 0]
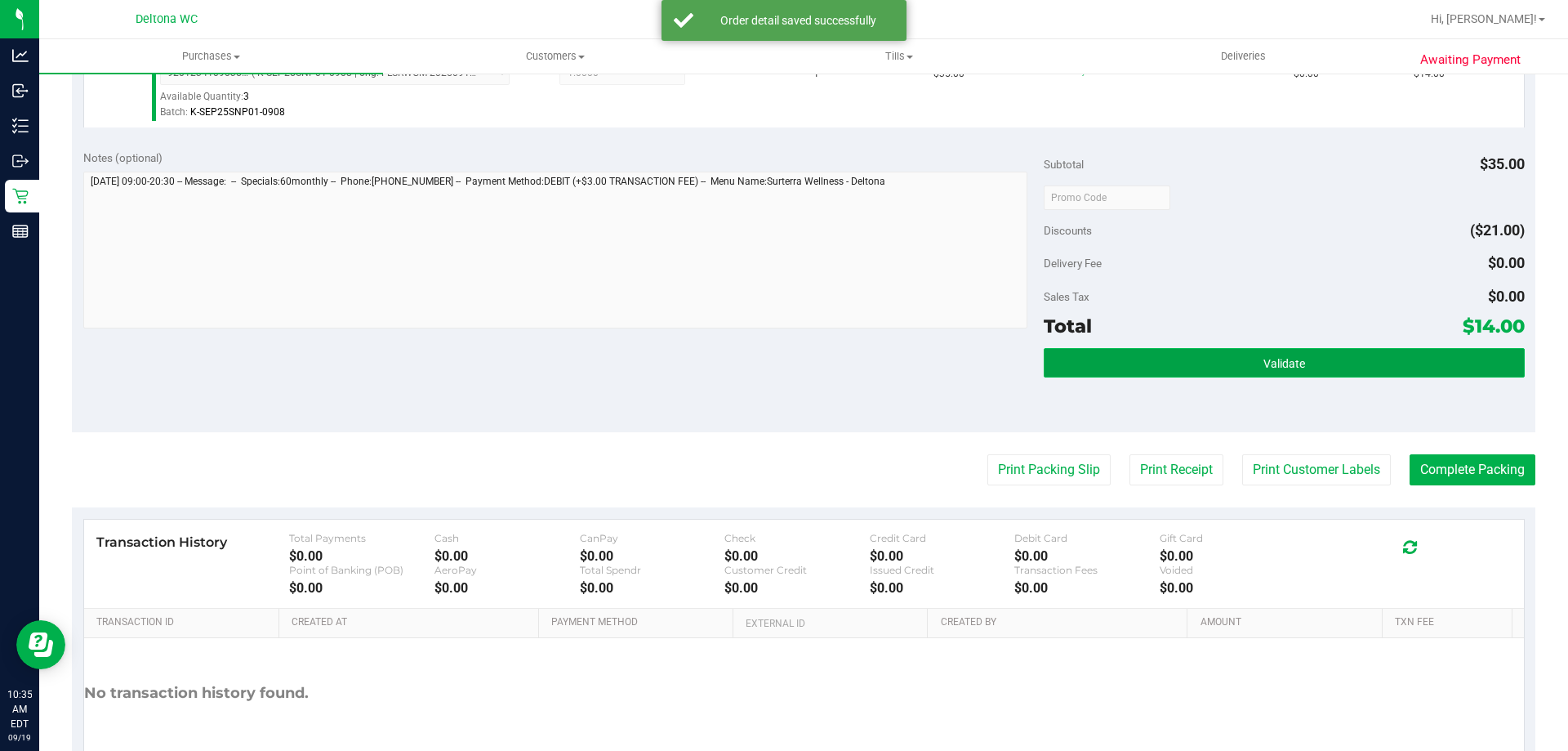
click at [1227, 368] on button "Validate" at bounding box center [1284, 362] width 480 height 29
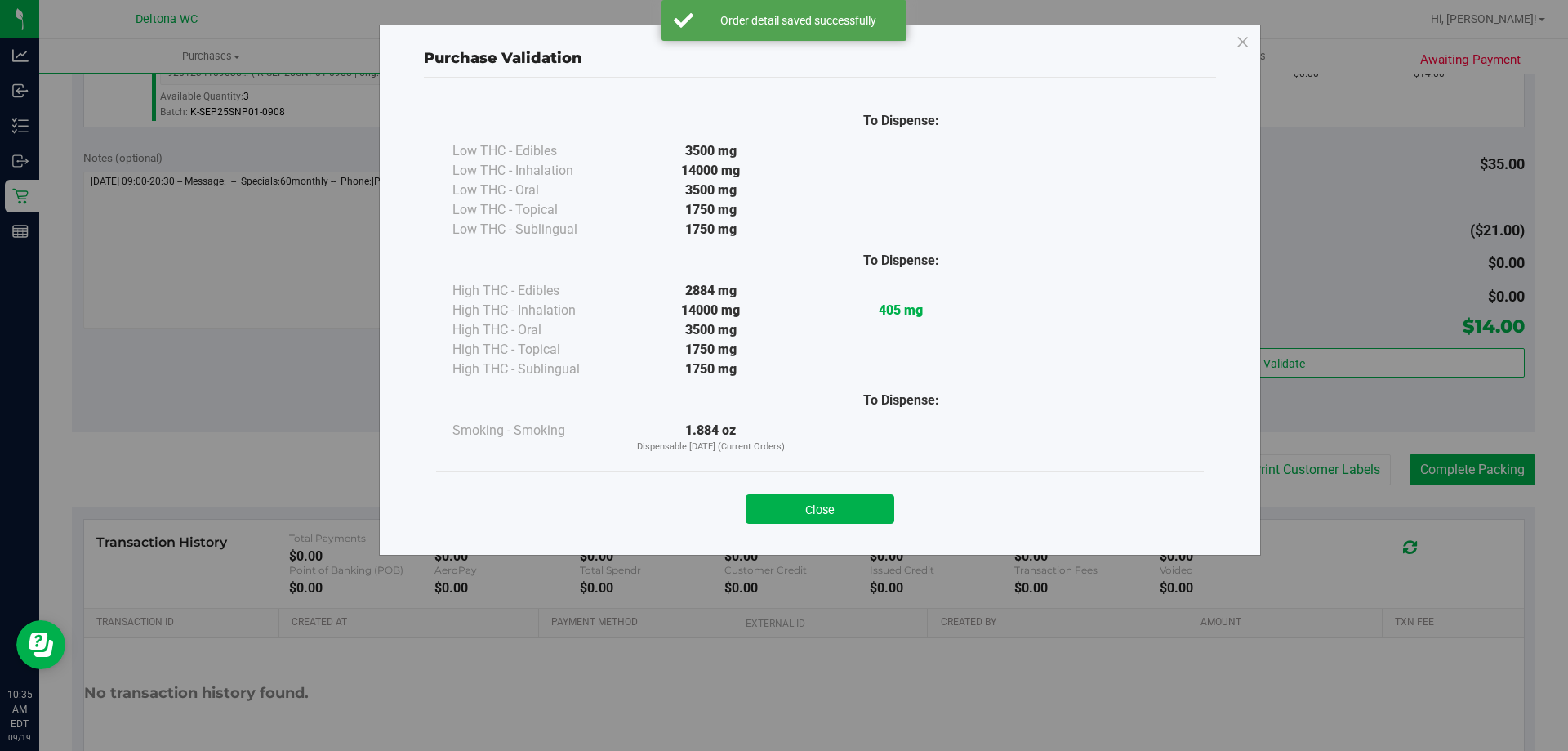
drag, startPoint x: 885, startPoint y: 505, endPoint x: 889, endPoint y: 514, distance: 9.8
click at [861, 518] on button "Close" at bounding box center [819, 508] width 149 height 29
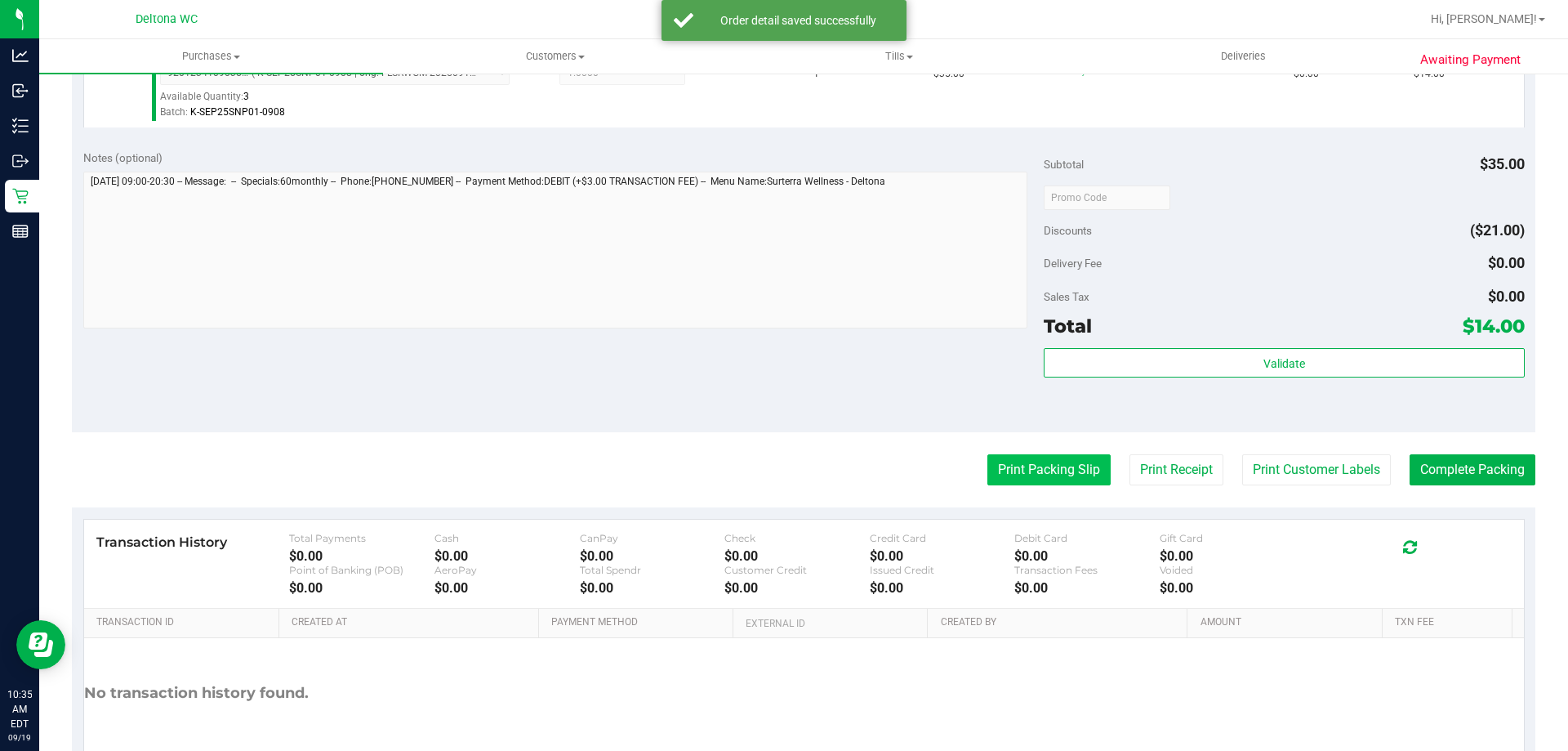
click at [1016, 485] on purchase-details "Back Edit Purchase Cancel Purchase View Profile # 11972660 BioTrack ID: - Submi…" at bounding box center [804, 205] width 1464 height 1215
click at [1011, 463] on button "Print Packing Slip" at bounding box center [1048, 469] width 123 height 31
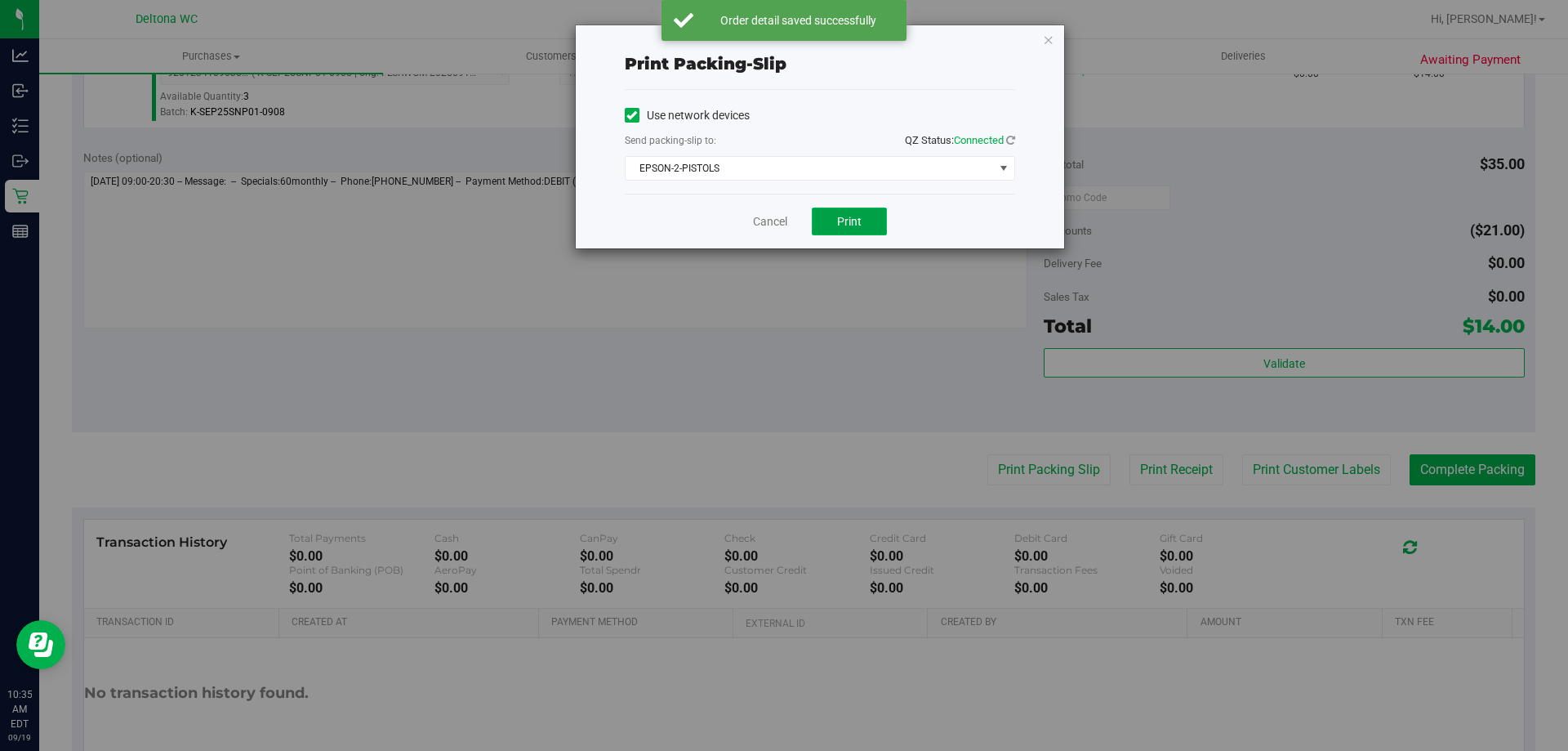
click at [858, 232] on button "Print" at bounding box center [848, 221] width 75 height 27
click at [832, 174] on span "EPSON-2-PISTOLS" at bounding box center [810, 168] width 368 height 23
drag, startPoint x: 778, startPoint y: 342, endPoint x: 713, endPoint y: 250, distance: 112.6
click at [769, 334] on div "Print packing-slip Use network devices Send packing-slip to: QZ Status: Connect…" at bounding box center [790, 376] width 1580 height 751
click at [774, 218] on link "Cancel" at bounding box center [762, 222] width 34 height 17
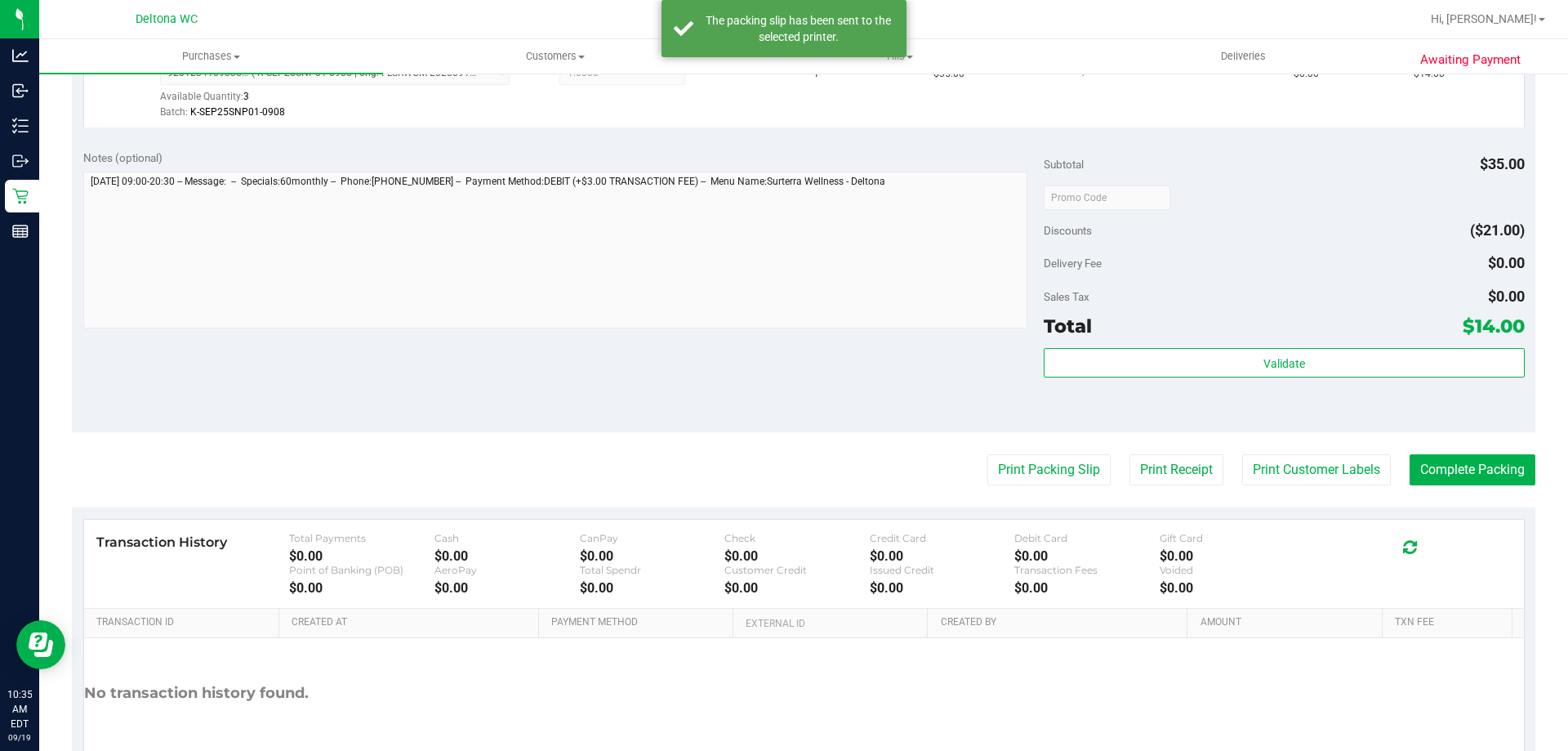
click at [1096, 456] on div "Print Packing Slip Print Receipt Print Customer Labels Complete Packing" at bounding box center [804, 469] width 1464 height 31
click at [1090, 462] on button "Print Packing Slip" at bounding box center [1048, 469] width 123 height 31
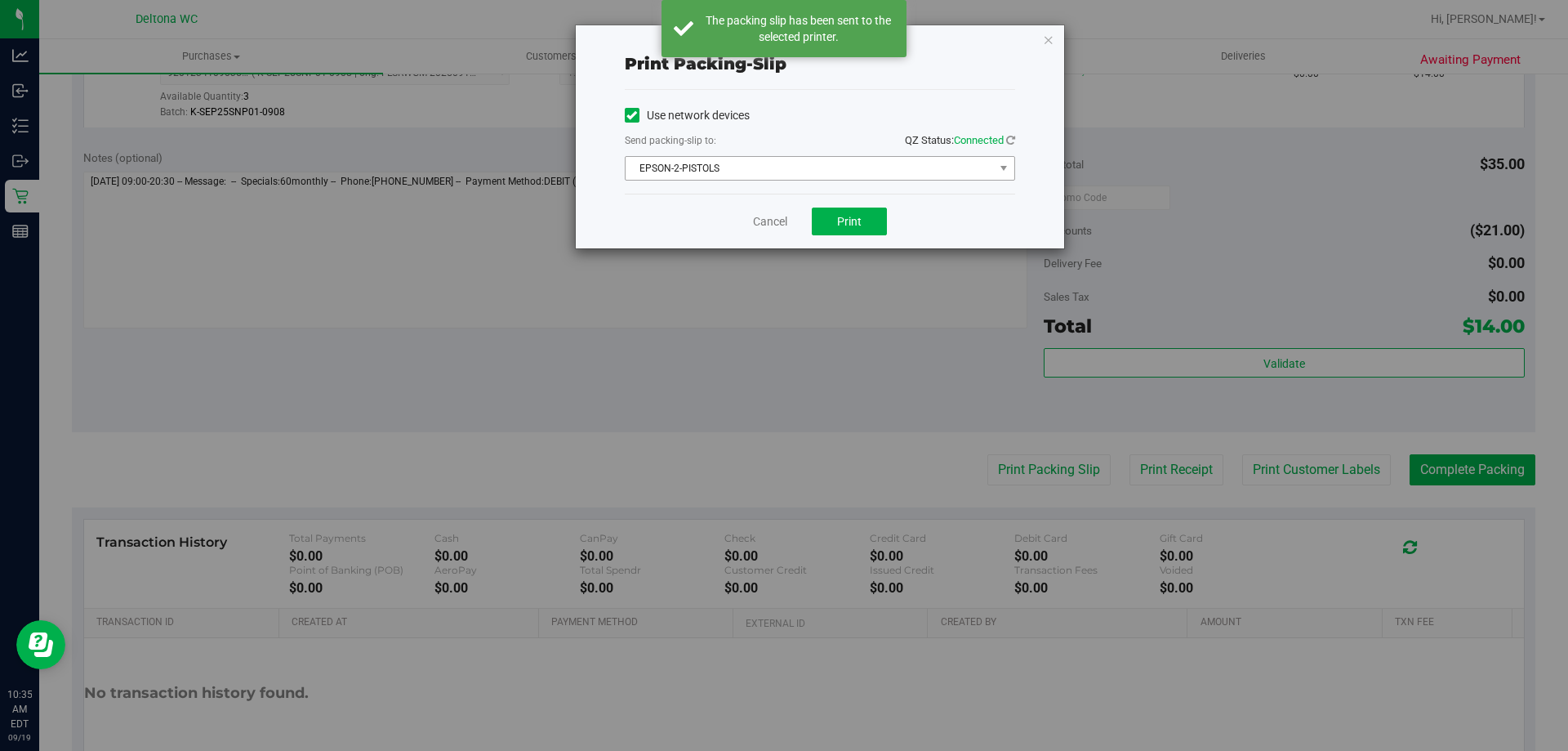
click at [757, 158] on span "EPSON-2-PISTOLS" at bounding box center [810, 168] width 368 height 23
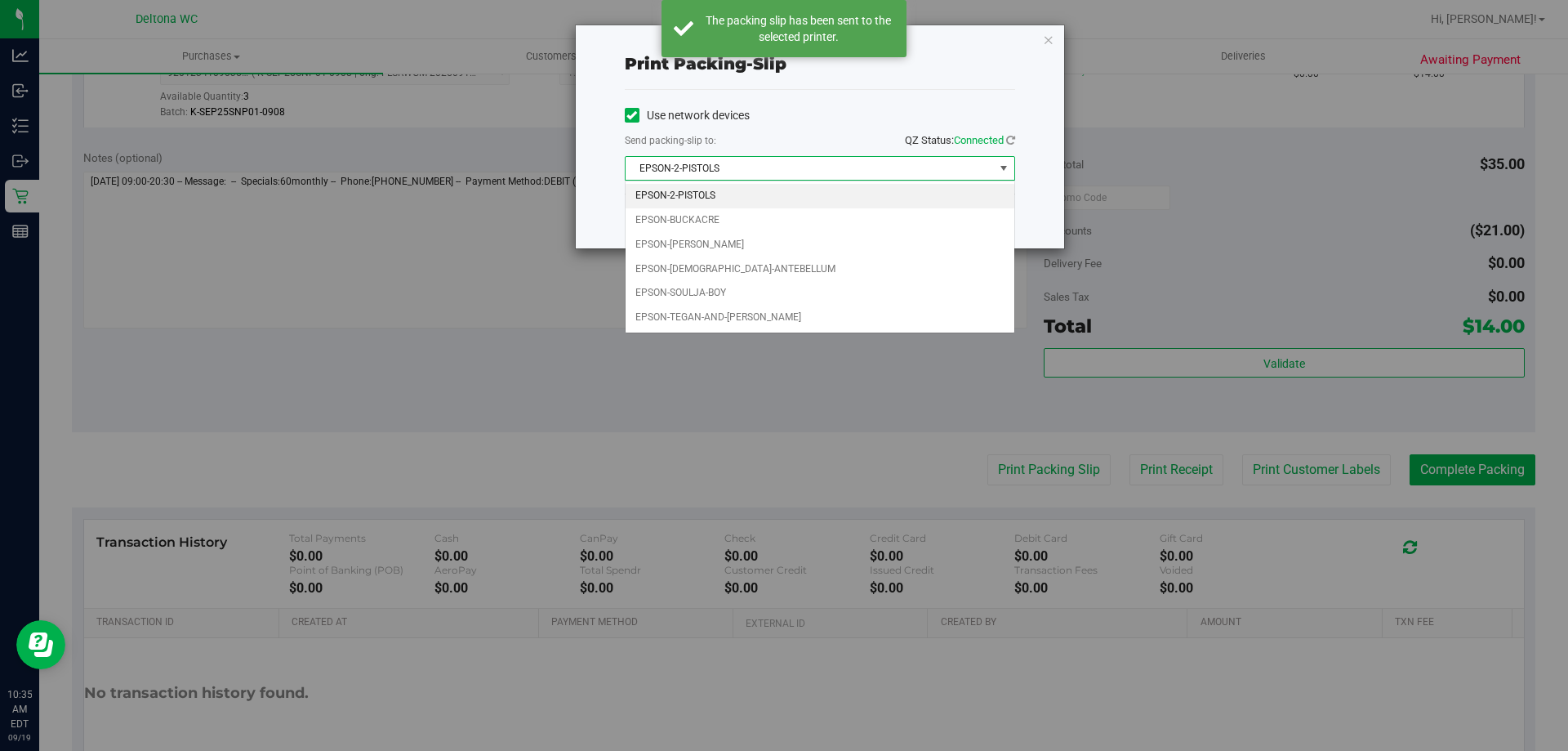
drag, startPoint x: 758, startPoint y: 158, endPoint x: 747, endPoint y: 186, distance: 30.1
click at [758, 159] on span "EPSON-2-PISTOLS" at bounding box center [810, 168] width 368 height 23
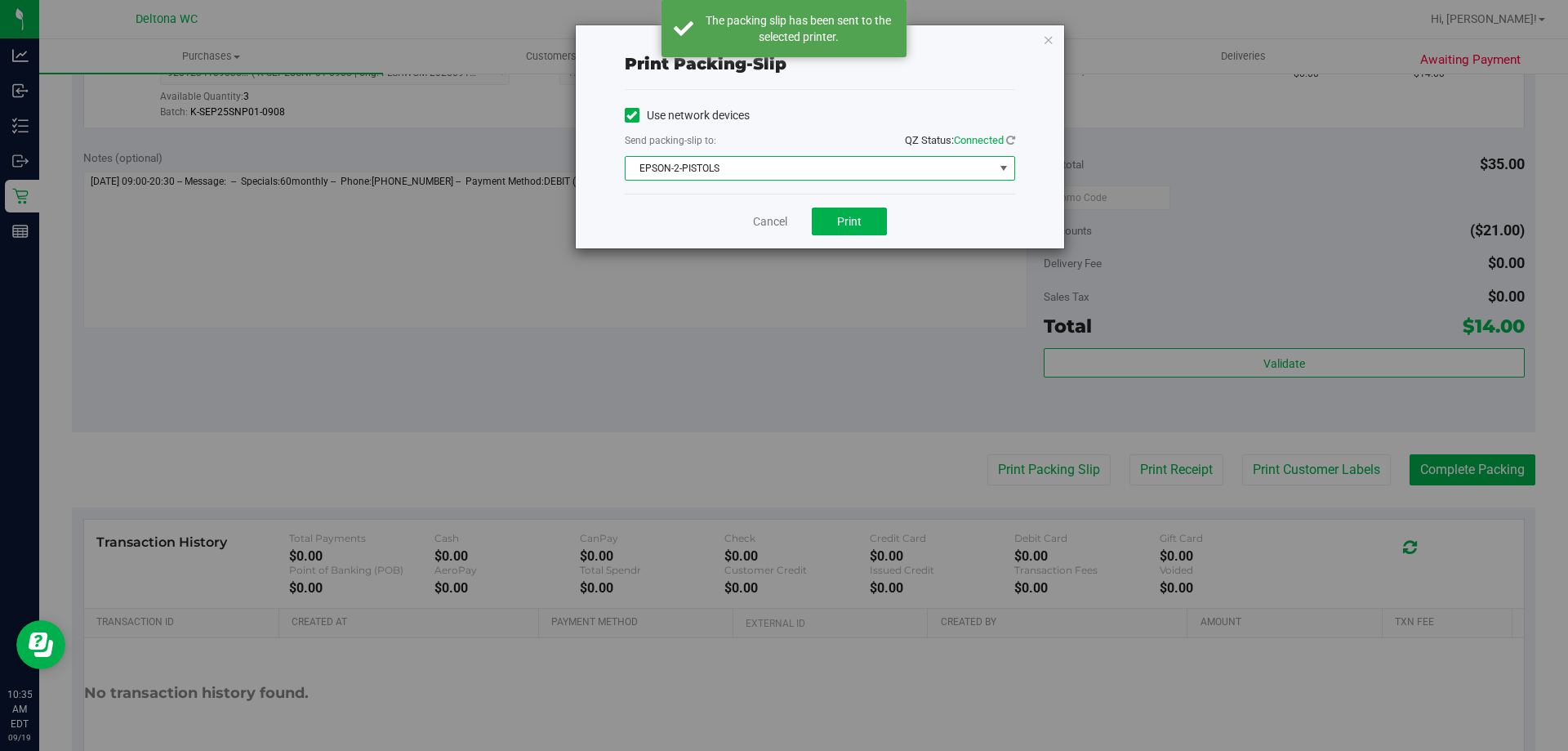
click at [745, 169] on span "EPSON-2-PISTOLS" at bounding box center [810, 168] width 368 height 23
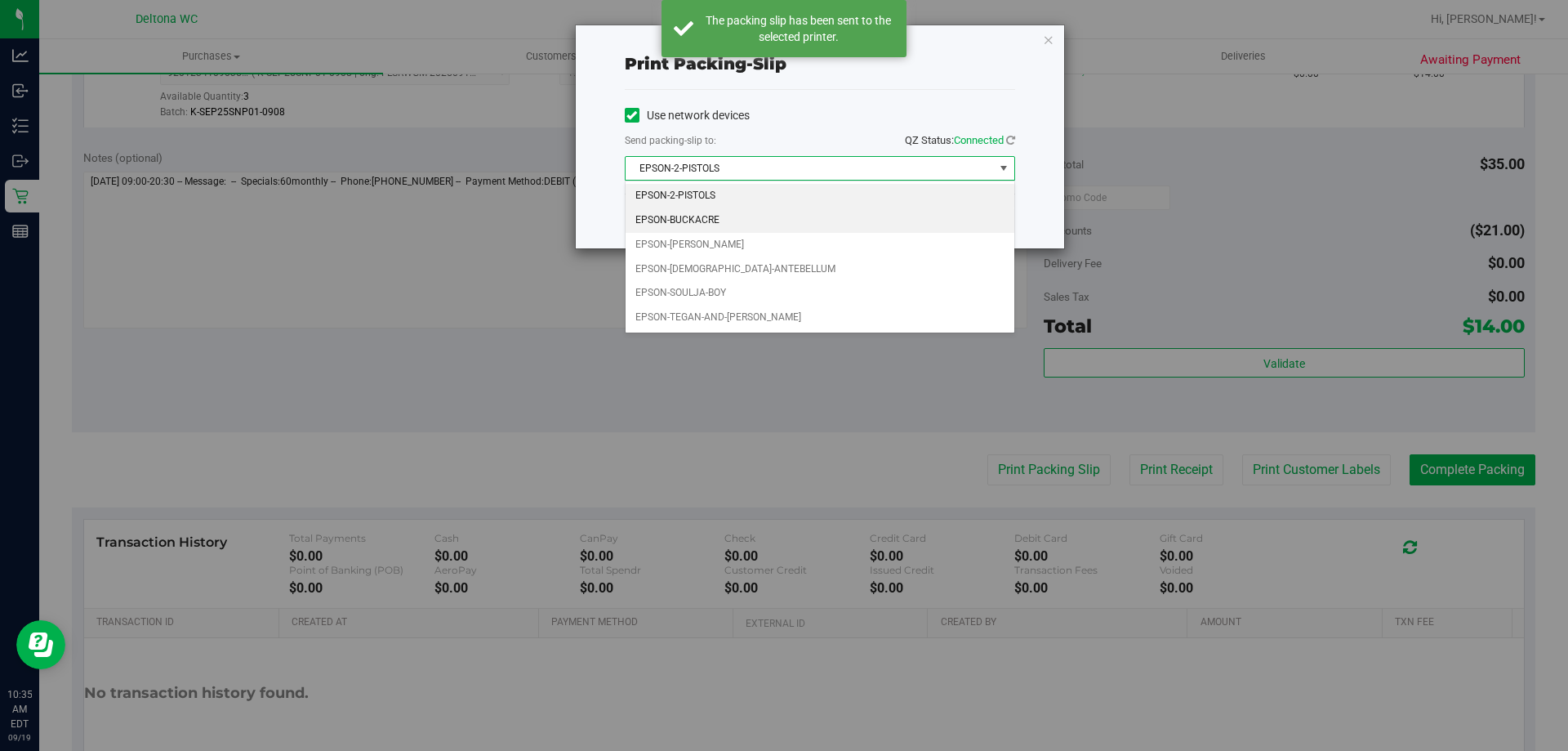
click at [736, 211] on li "EPSON-BUCKACRE" at bounding box center [820, 221] width 389 height 25
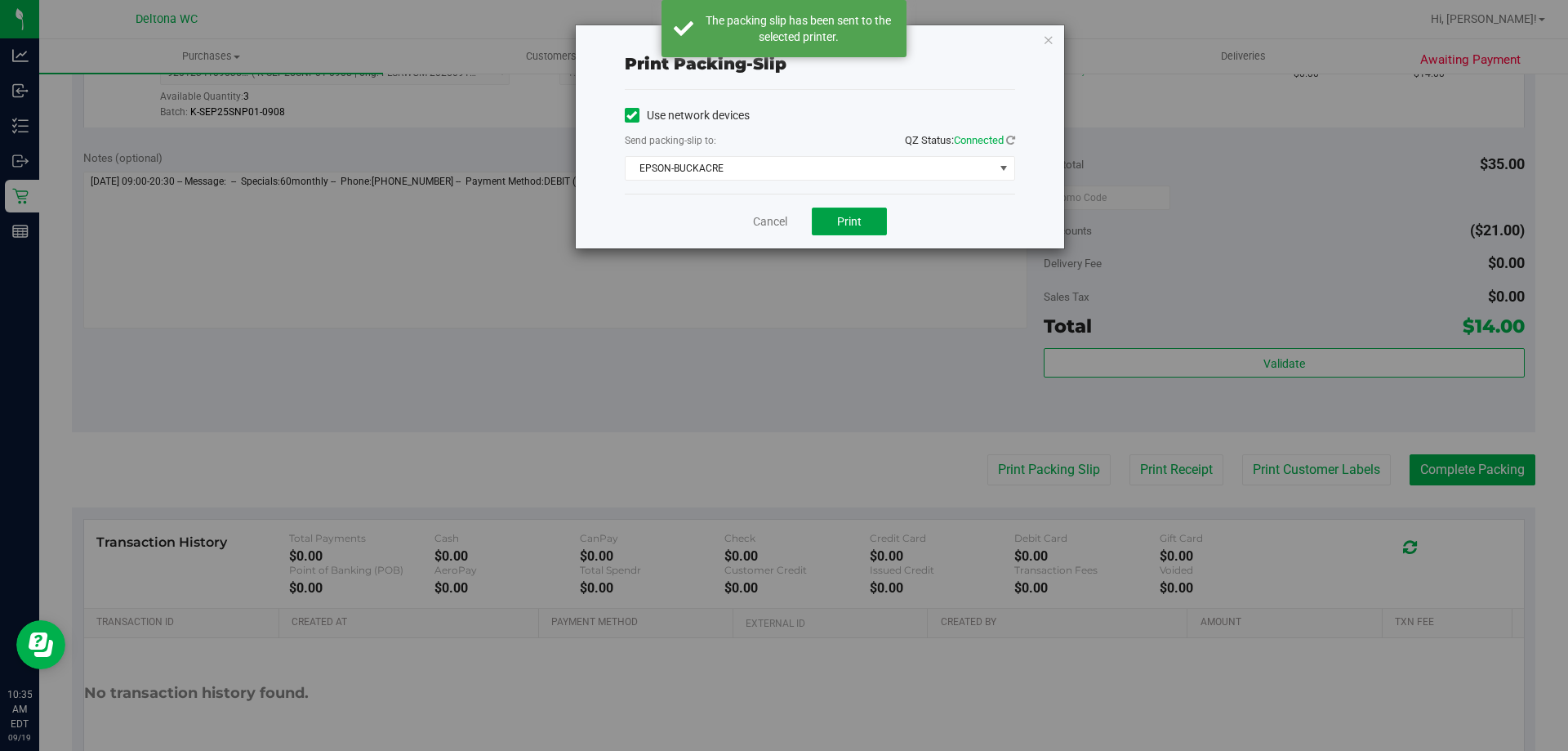
drag, startPoint x: 881, startPoint y: 216, endPoint x: 783, endPoint y: 224, distance: 98.3
click at [878, 215] on button "Print" at bounding box center [848, 221] width 75 height 27
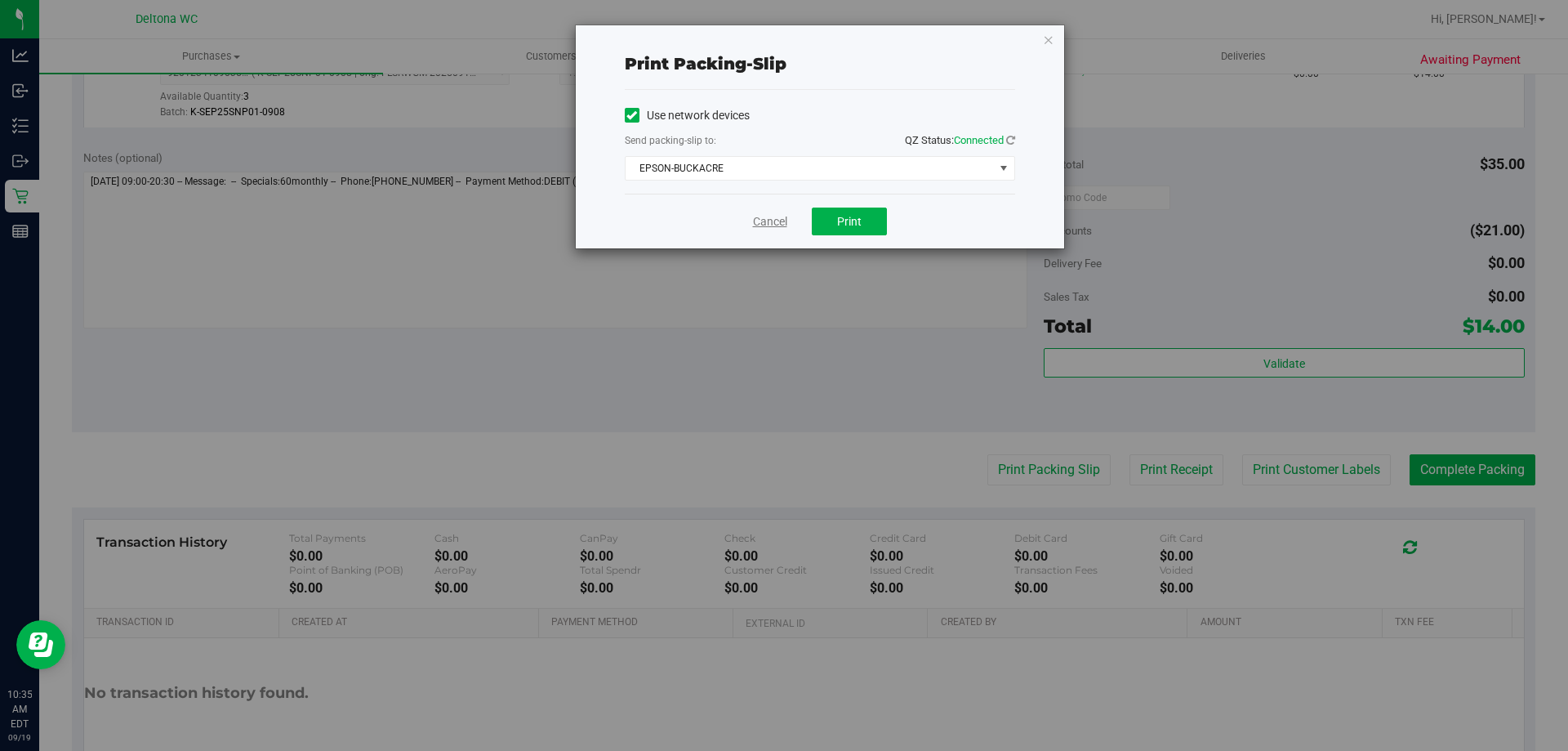
click at [775, 227] on link "Cancel" at bounding box center [770, 222] width 34 height 17
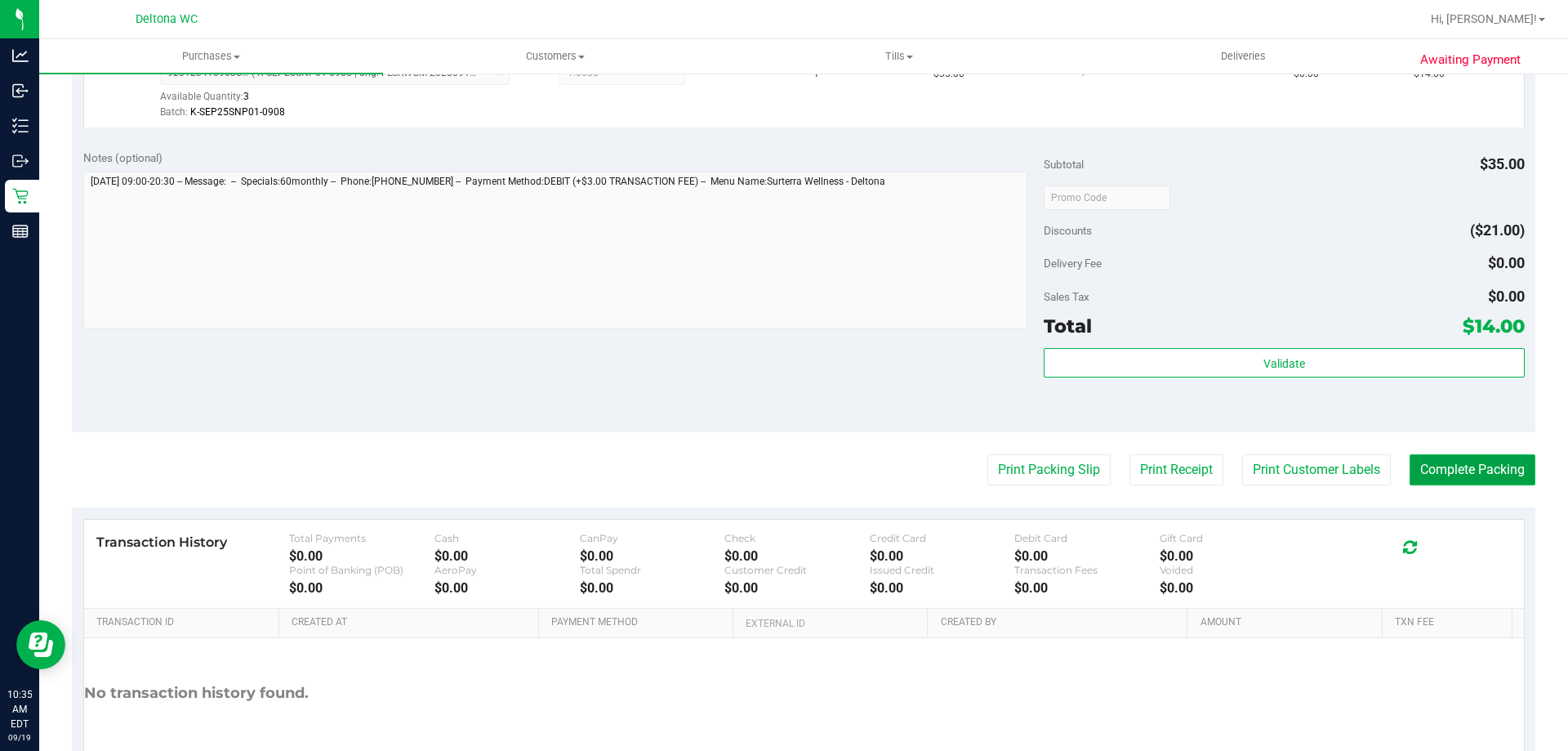
click at [1468, 474] on button "Complete Packing" at bounding box center [1472, 469] width 126 height 31
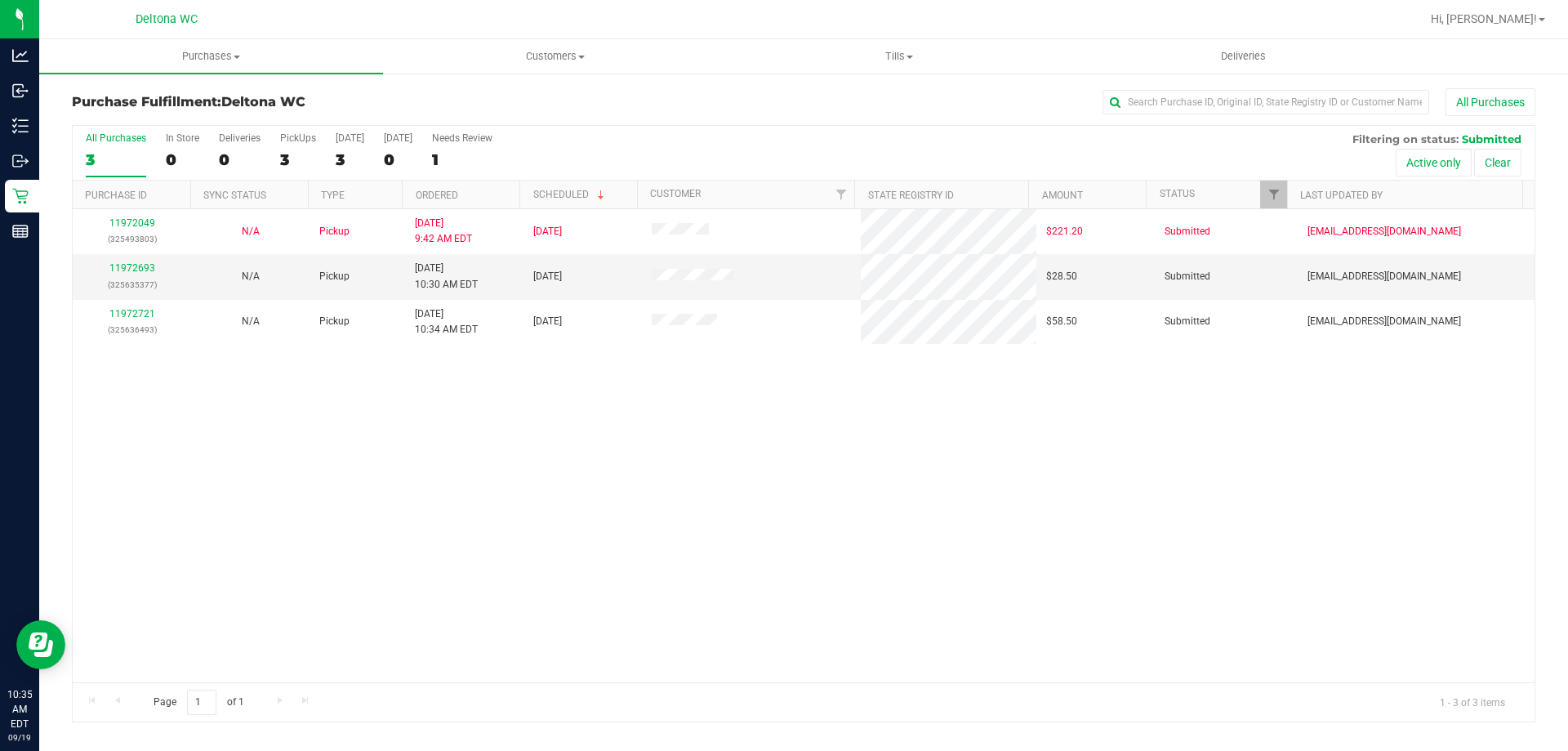
click at [428, 203] on th "Ordered" at bounding box center [461, 194] width 118 height 28
click at [154, 266] on div "11972693 (325635377)" at bounding box center [132, 276] width 99 height 31
click at [150, 267] on link "11972693" at bounding box center [132, 268] width 46 height 11
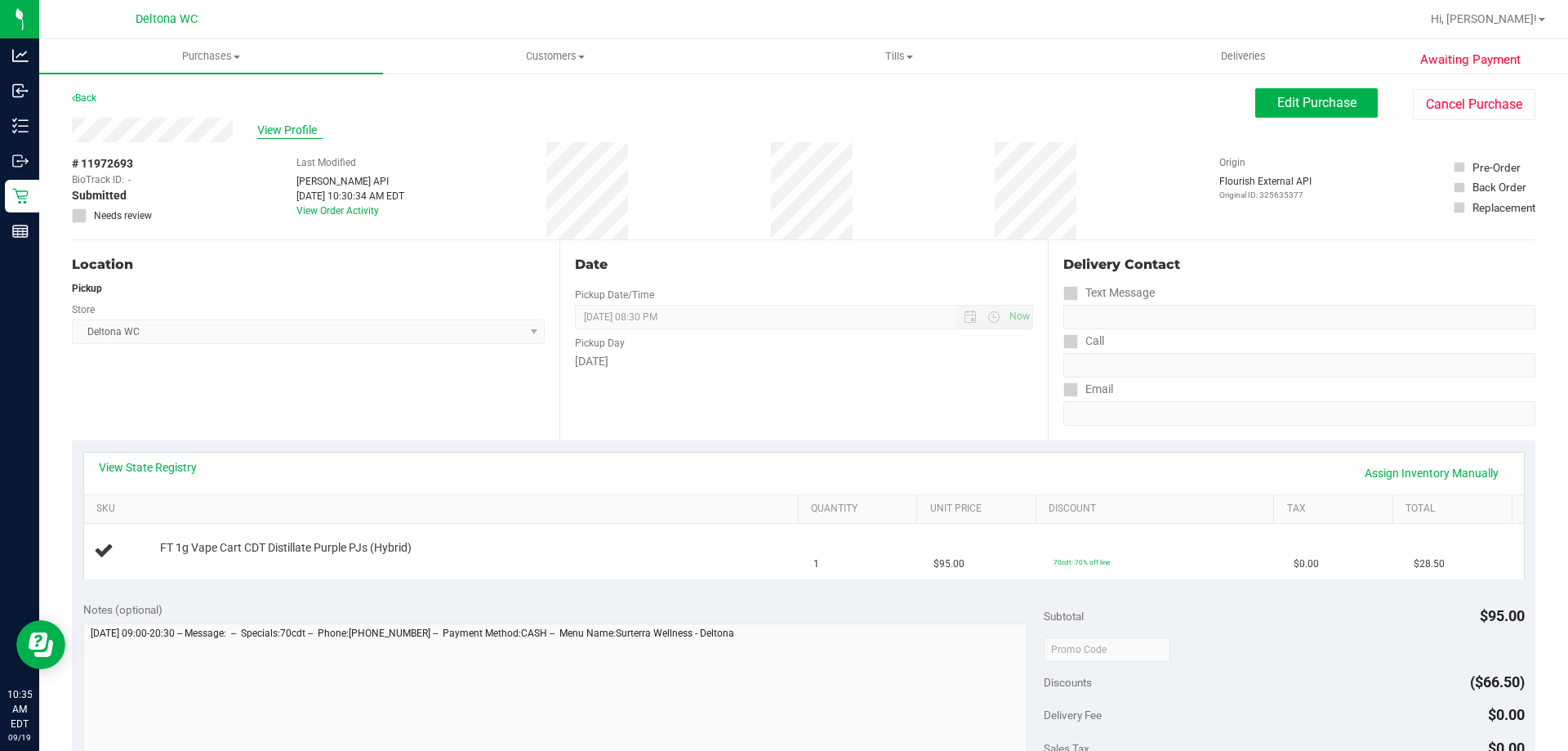
click at [263, 131] on span "View Profile" at bounding box center [289, 130] width 65 height 17
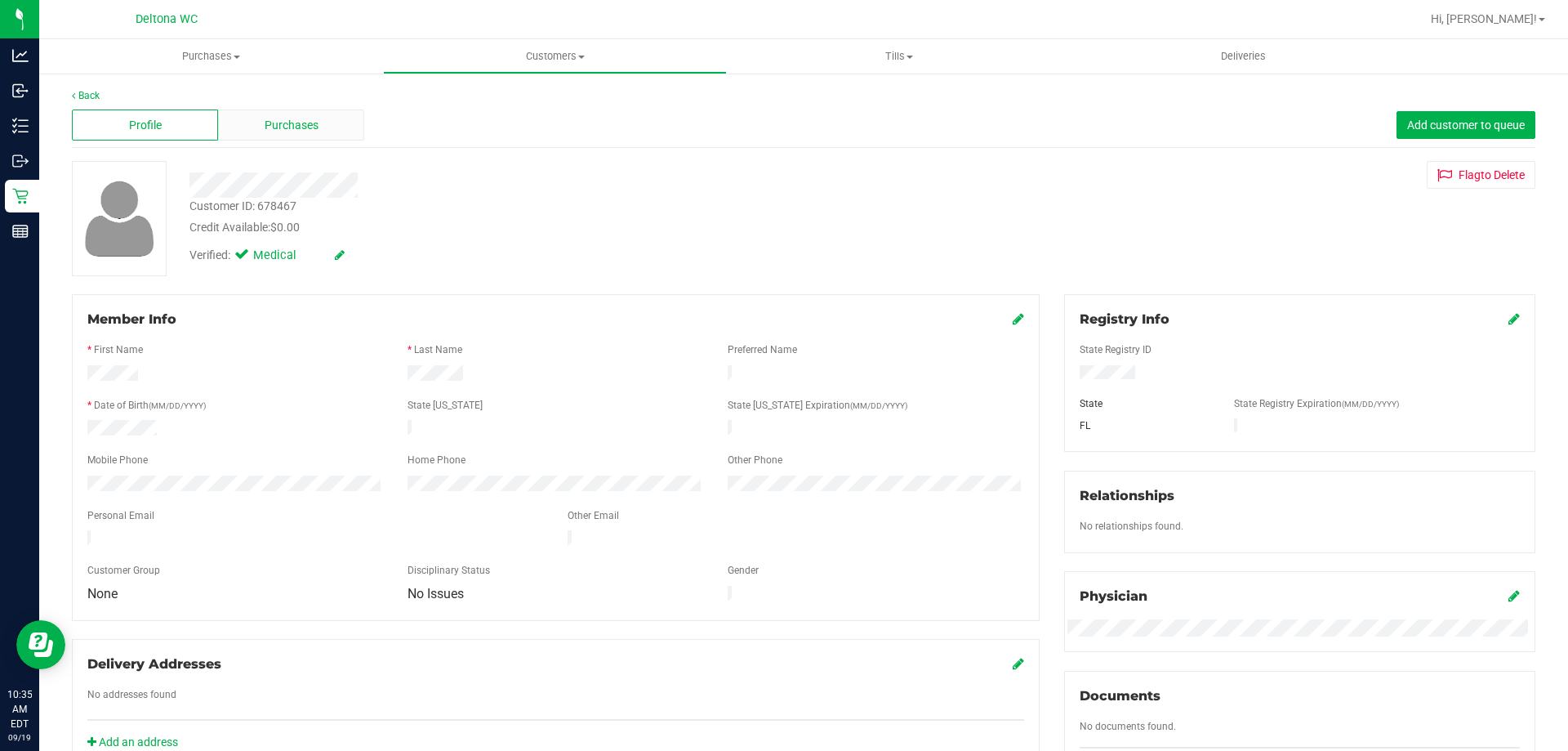
click at [299, 127] on span "Purchases" at bounding box center [291, 125] width 54 height 17
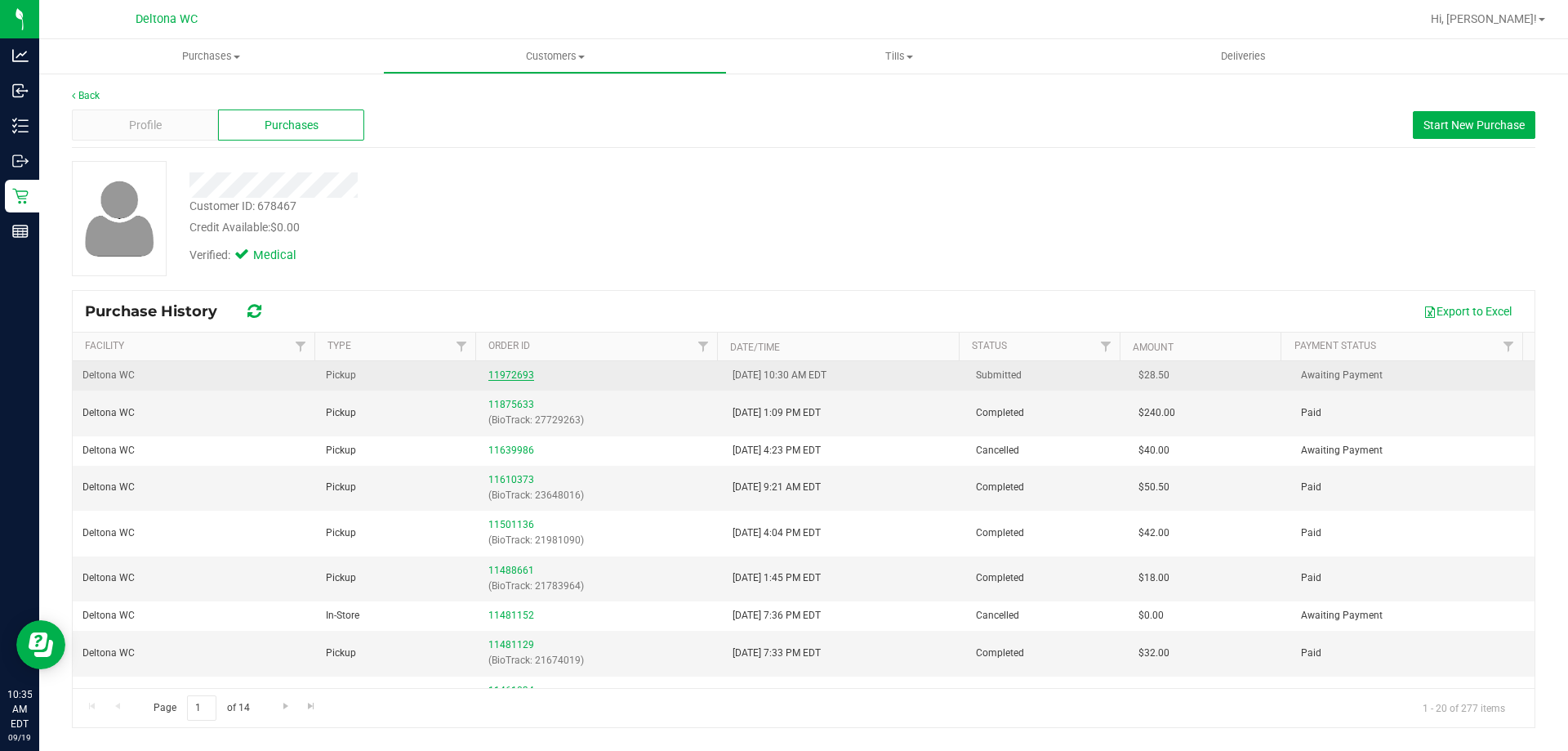
click at [490, 378] on link "11972693" at bounding box center [511, 375] width 46 height 11
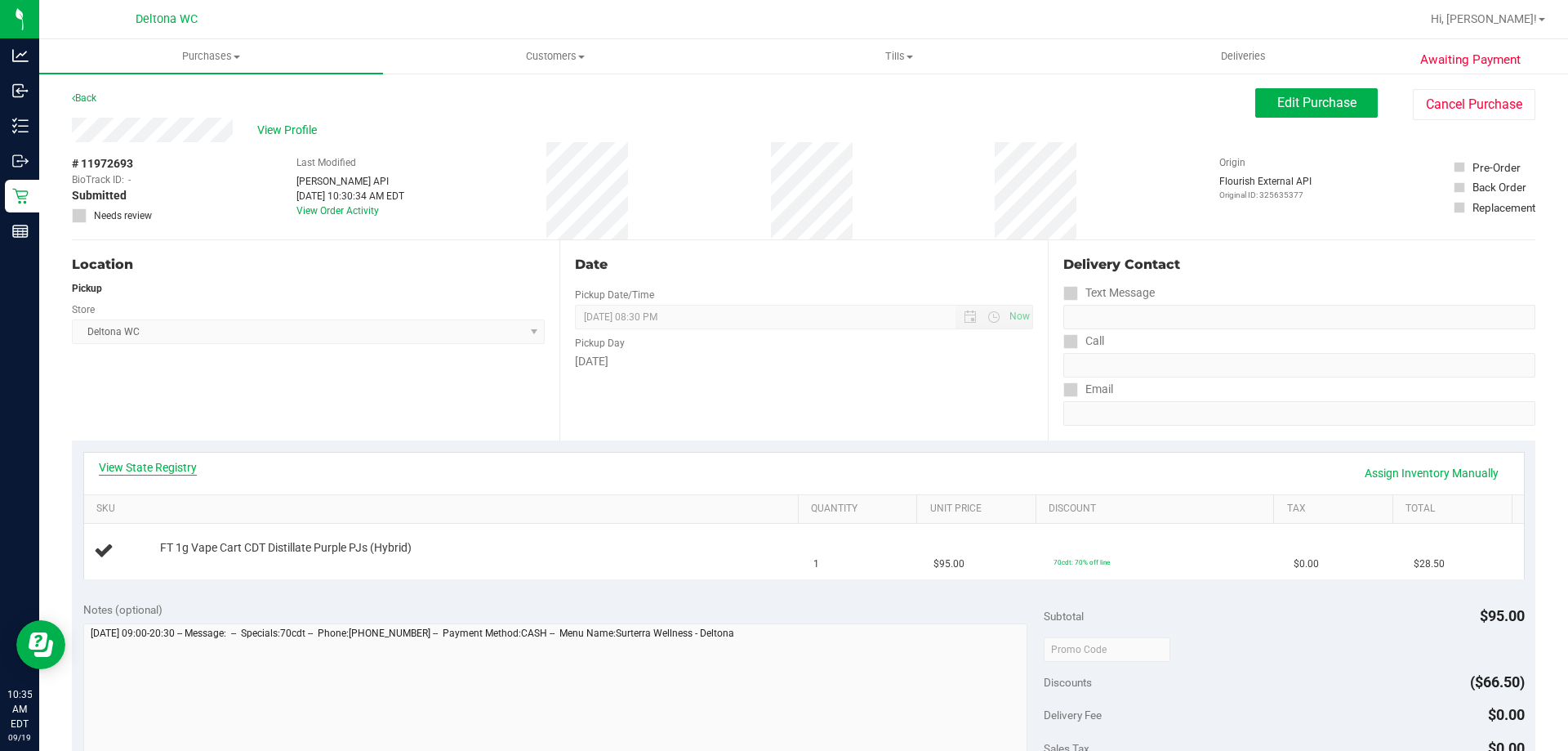
click at [155, 459] on div "View State Registry Assign Inventory Manually" at bounding box center [804, 473] width 1440 height 42
click at [156, 461] on link "View State Registry" at bounding box center [147, 467] width 98 height 16
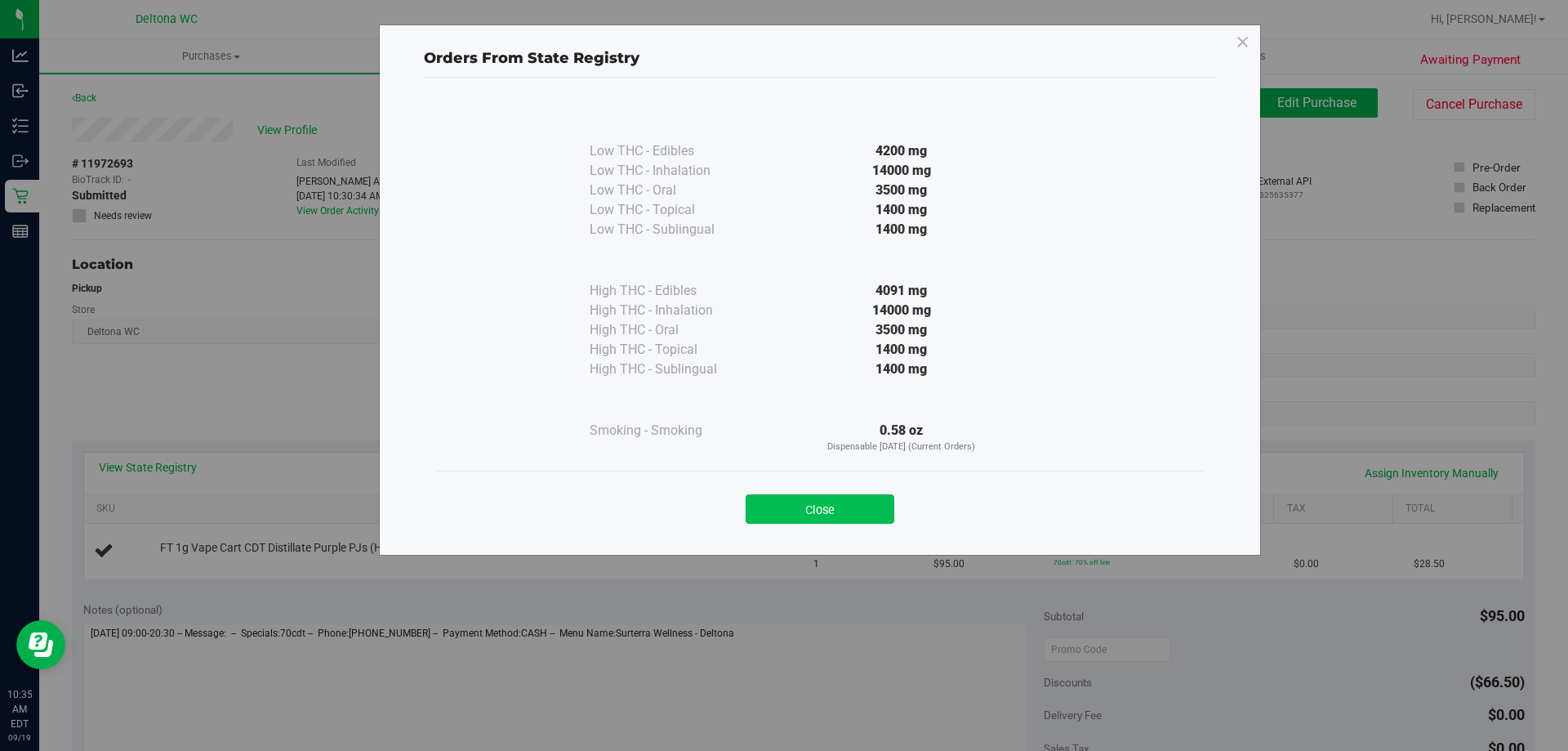
click at [844, 505] on button "Close" at bounding box center [819, 508] width 149 height 29
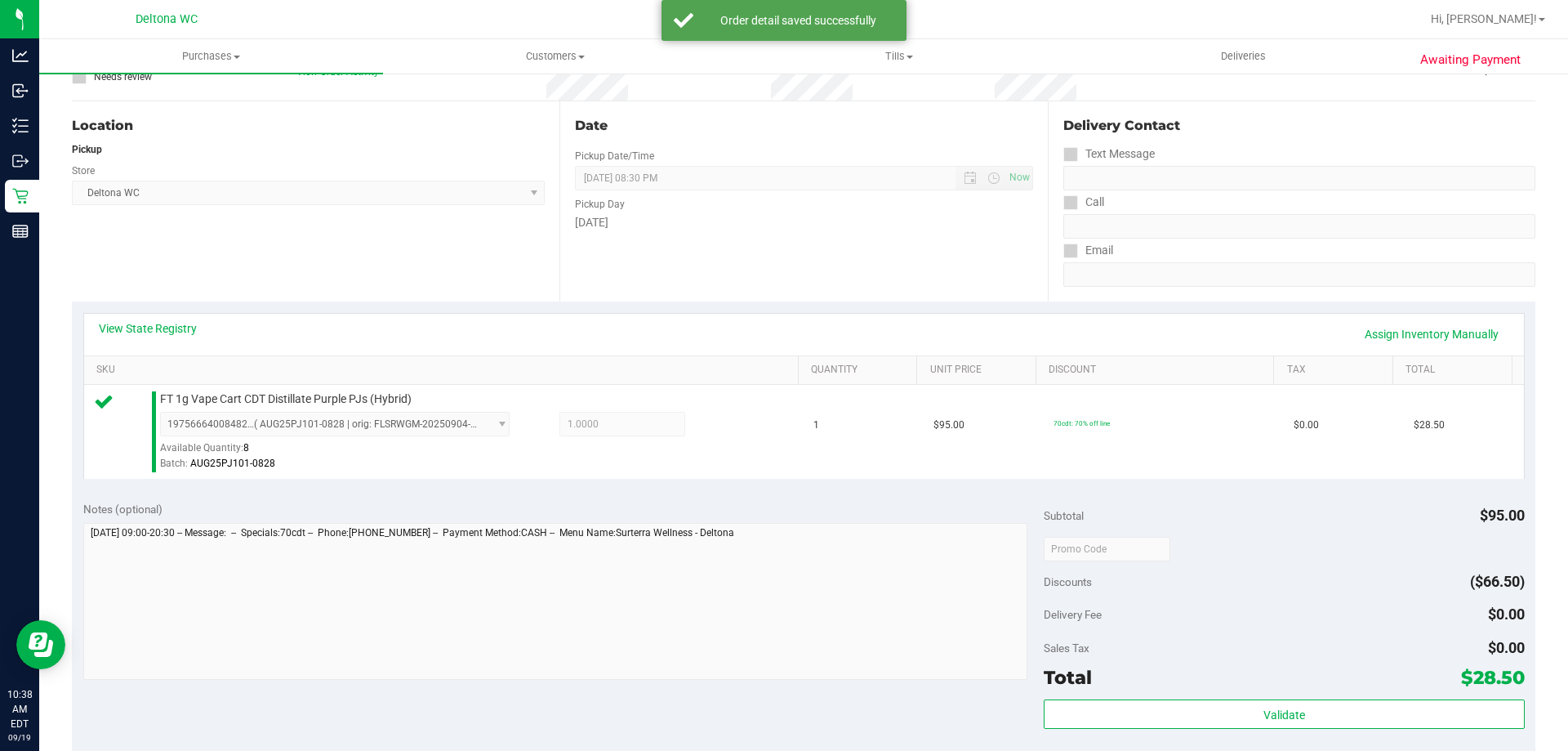
scroll to position [327, 0]
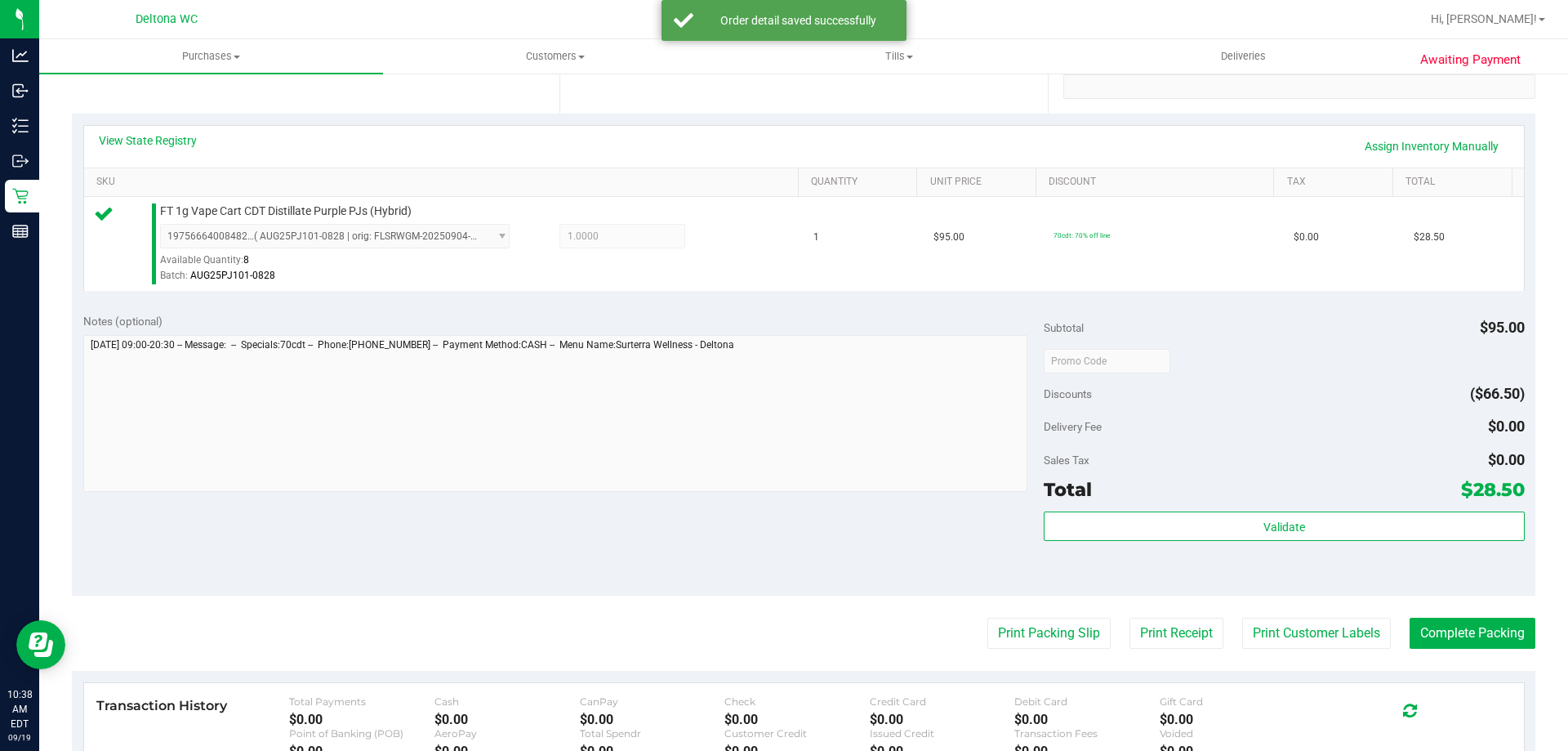
click at [1246, 541] on div "Validate" at bounding box center [1284, 548] width 480 height 74
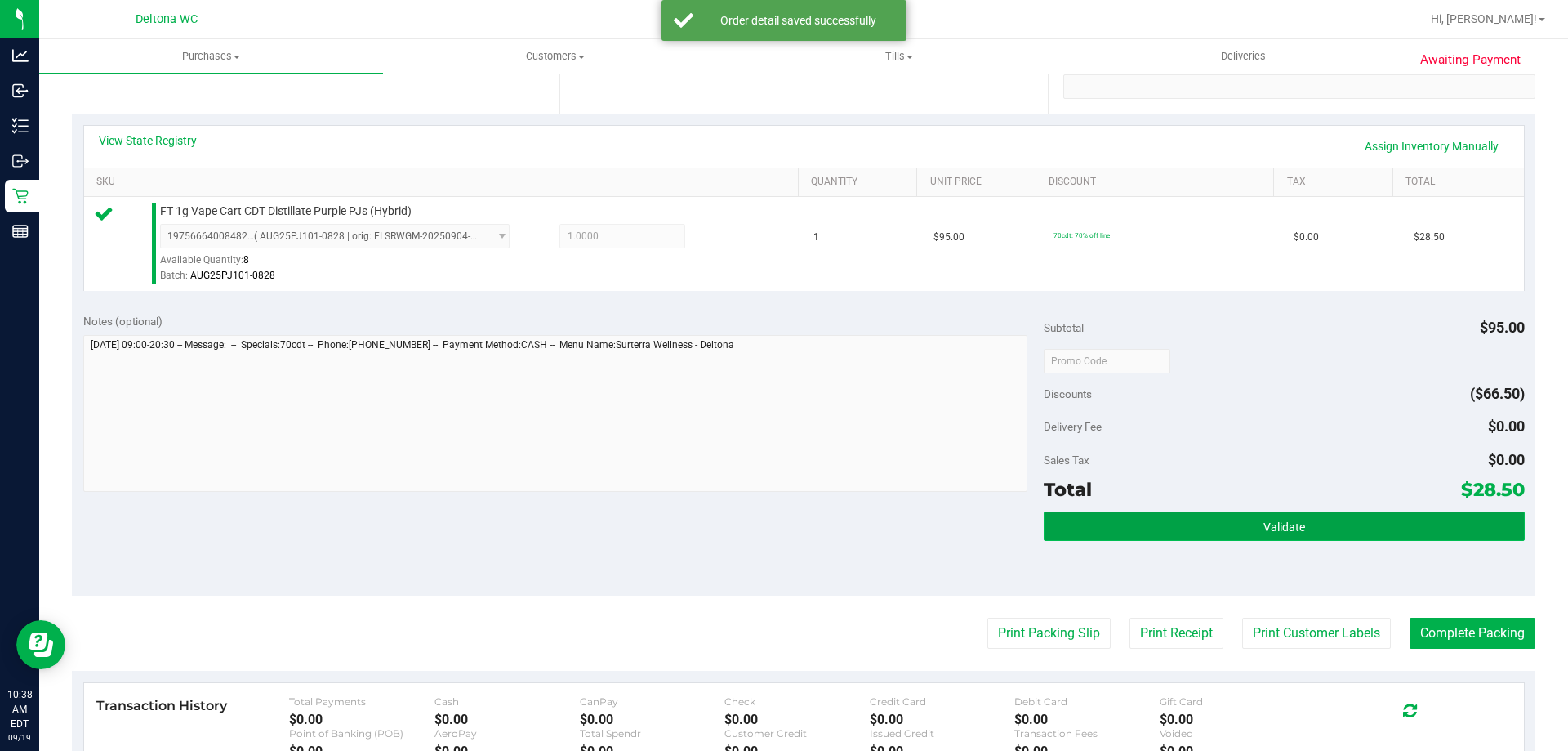
click at [1249, 537] on button "Validate" at bounding box center [1284, 525] width 480 height 29
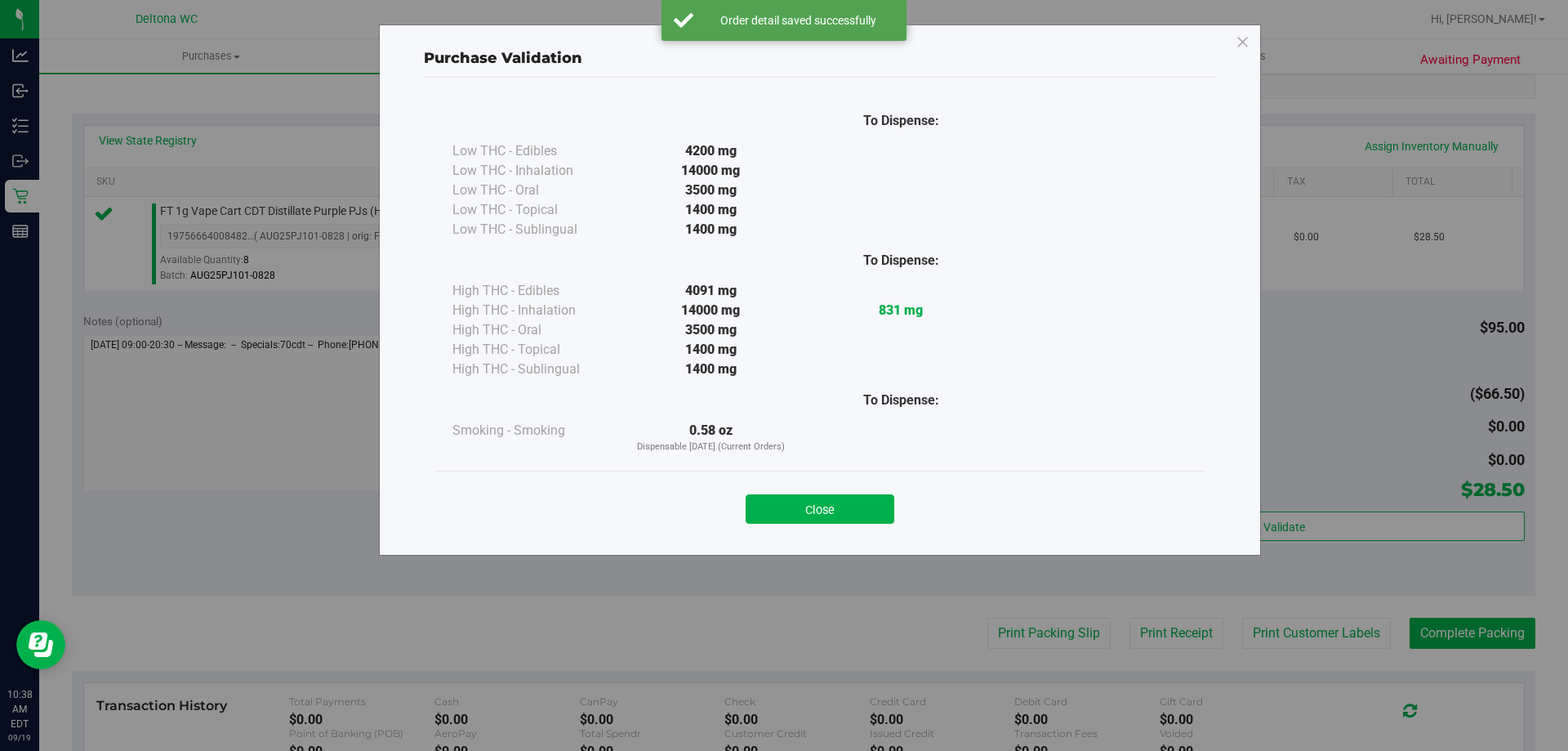
click at [881, 495] on button "Close" at bounding box center [819, 508] width 149 height 29
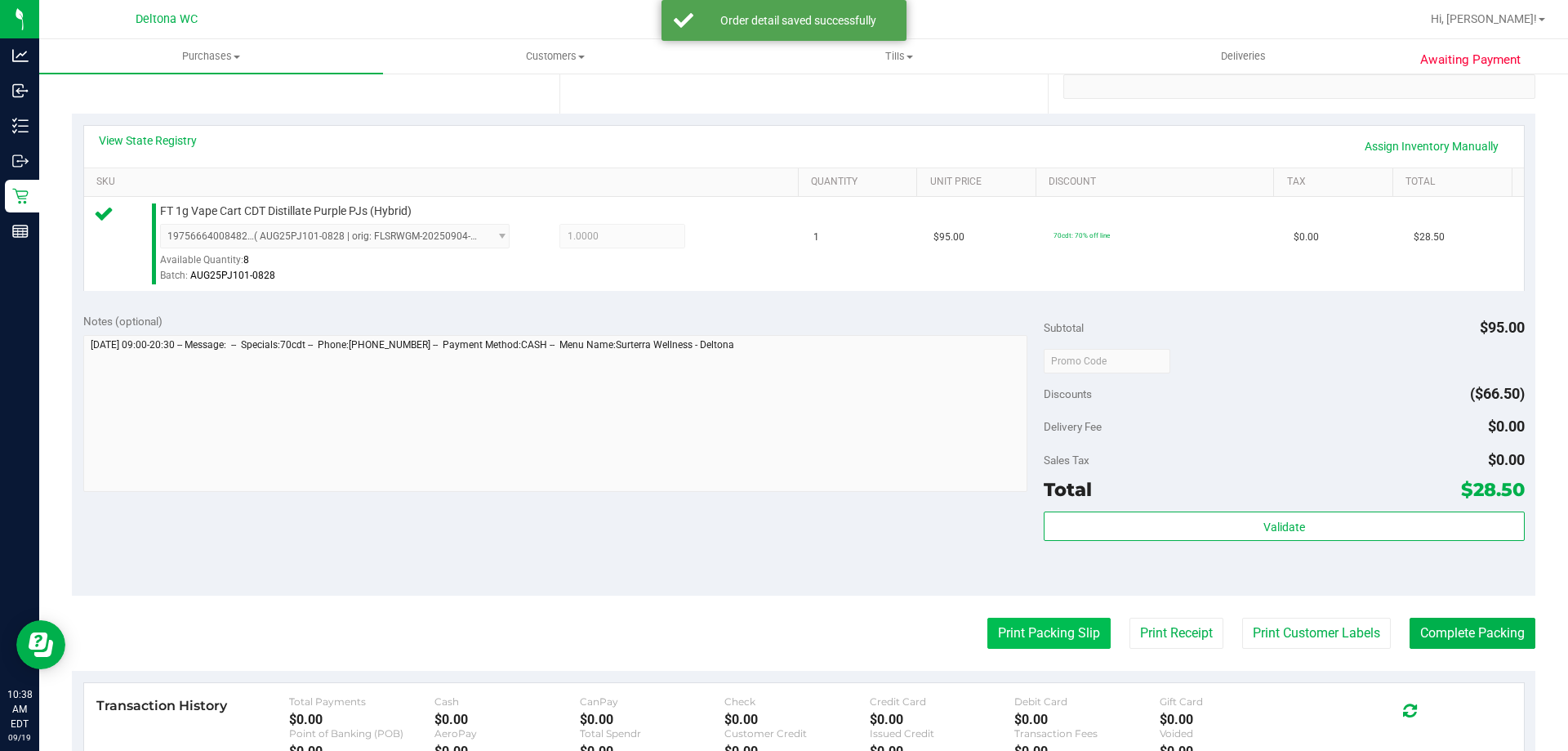
click at [1084, 639] on button "Print Packing Slip" at bounding box center [1048, 632] width 123 height 31
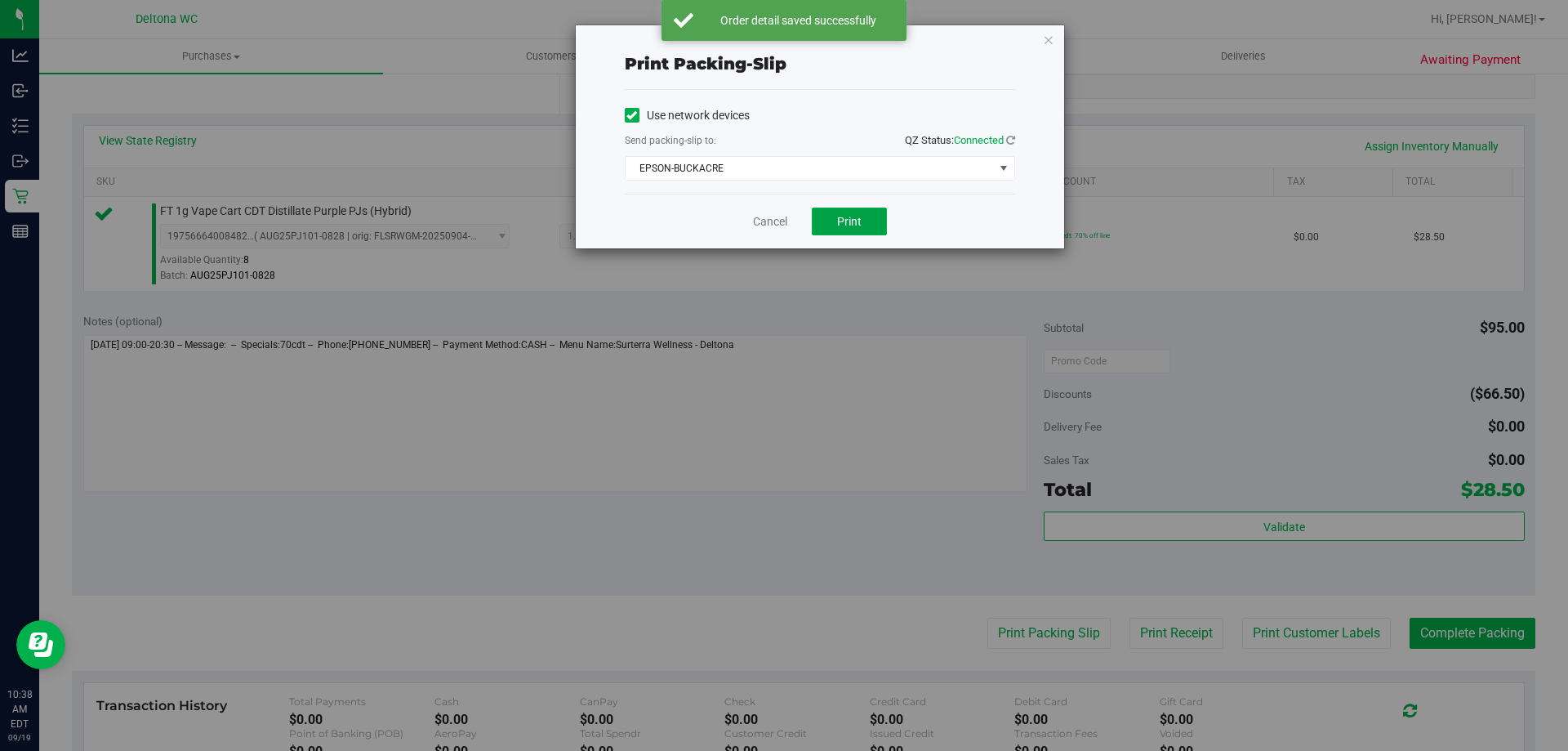
drag, startPoint x: 848, startPoint y: 232, endPoint x: 739, endPoint y: 223, distance: 109.4
click at [846, 232] on button "Print" at bounding box center [848, 221] width 75 height 27
drag, startPoint x: 757, startPoint y: 224, endPoint x: 806, endPoint y: 244, distance: 52.9
click at [757, 223] on link "Cancel" at bounding box center [770, 222] width 34 height 17
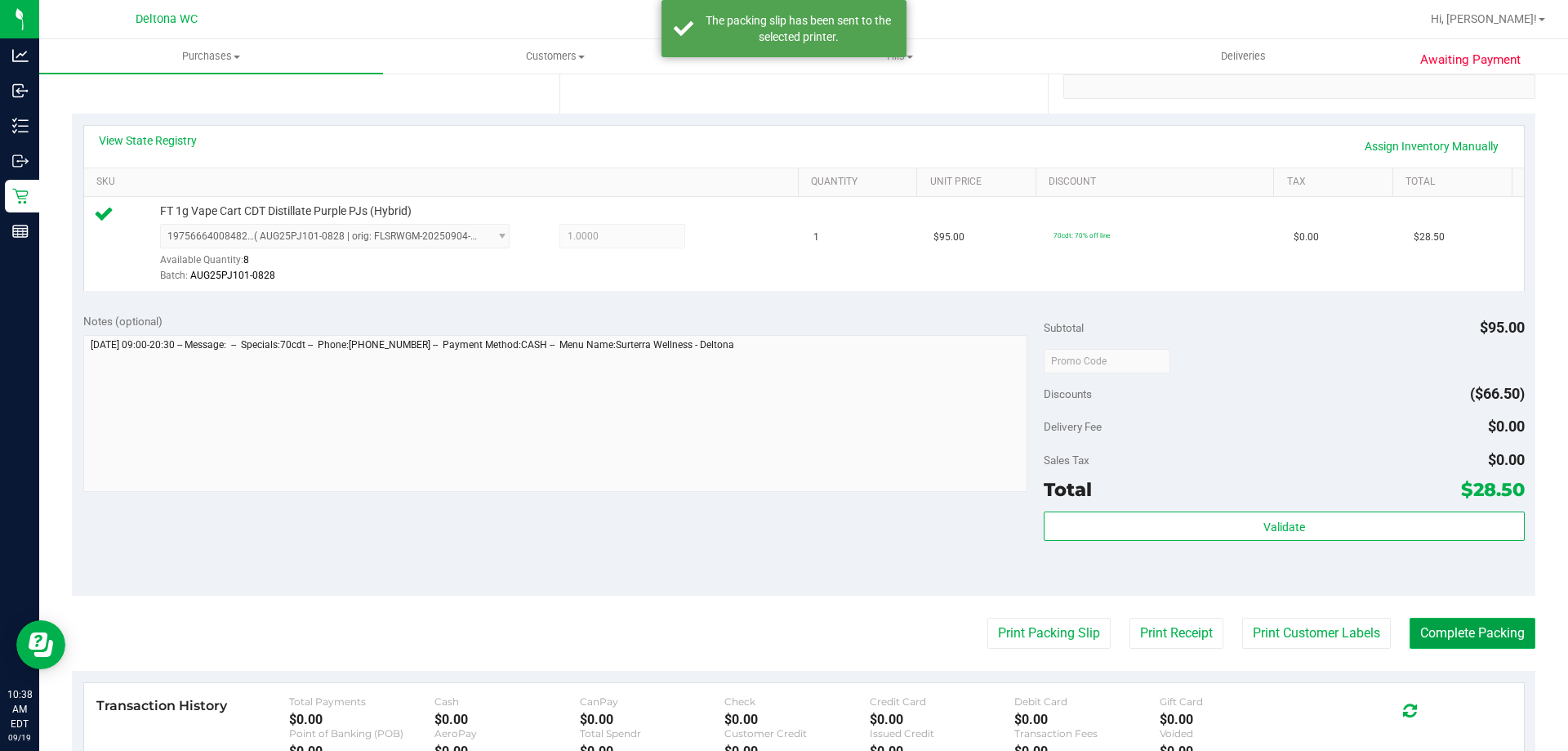
click at [1456, 633] on button "Complete Packing" at bounding box center [1472, 632] width 126 height 31
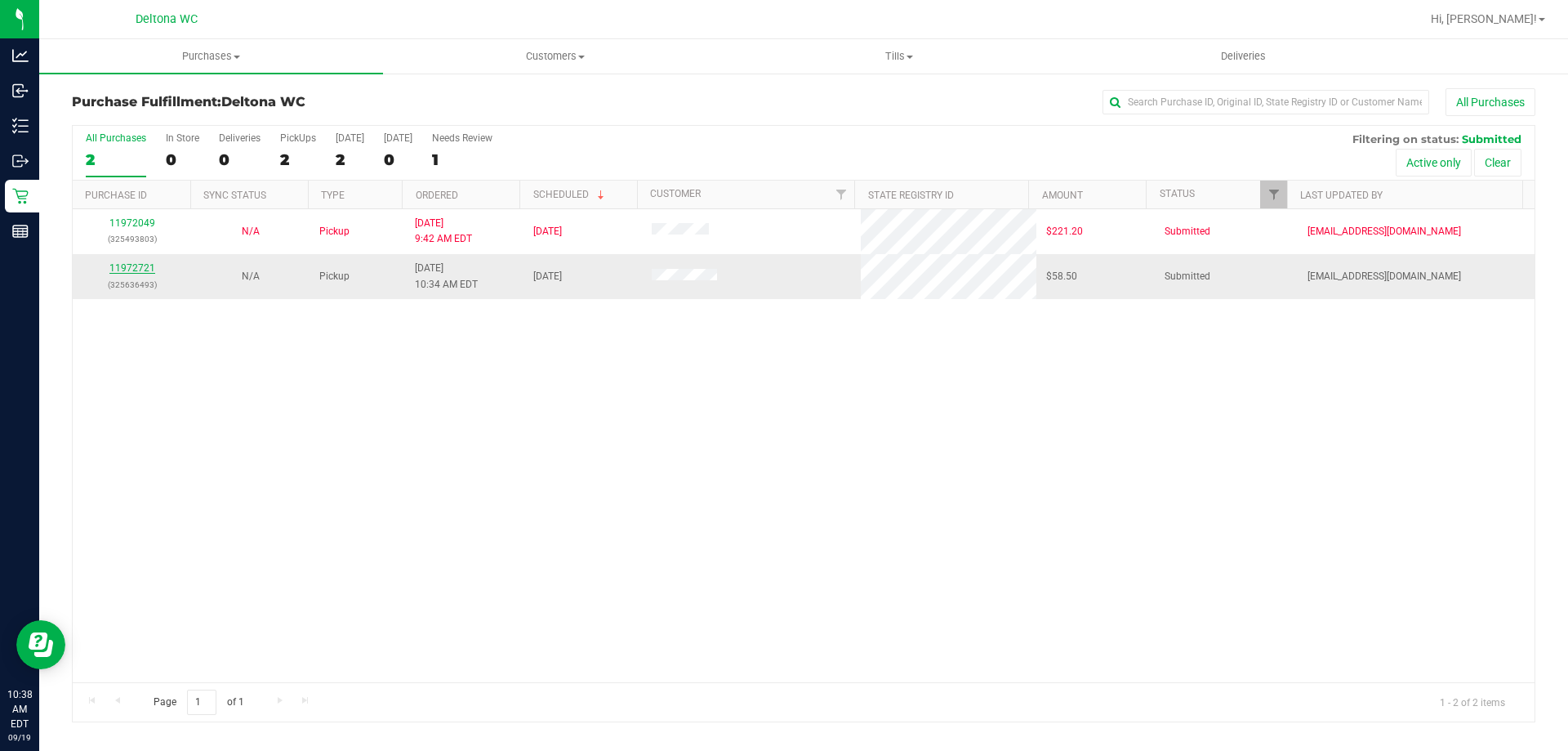
click at [133, 266] on link "11972721" at bounding box center [132, 268] width 46 height 11
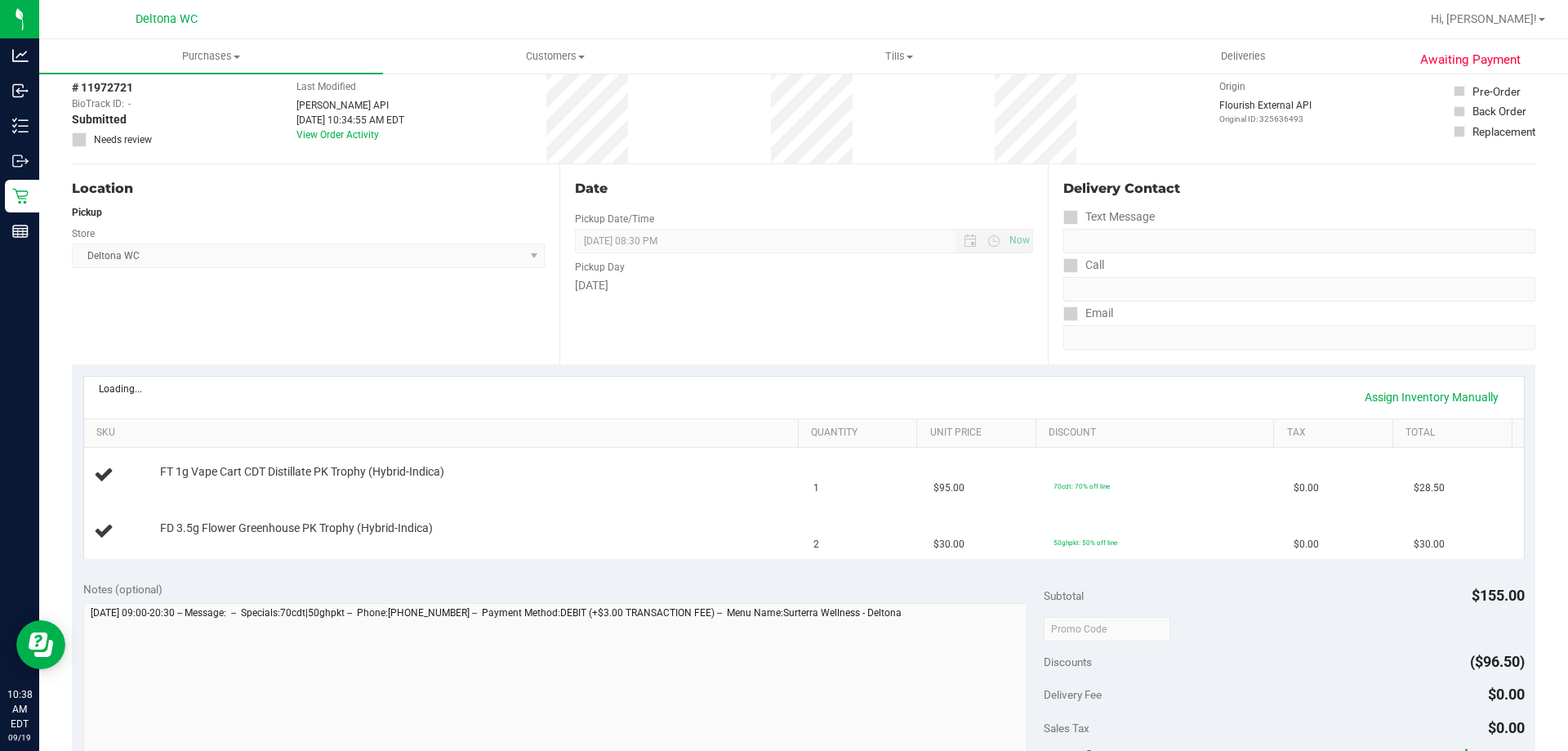
scroll to position [163, 0]
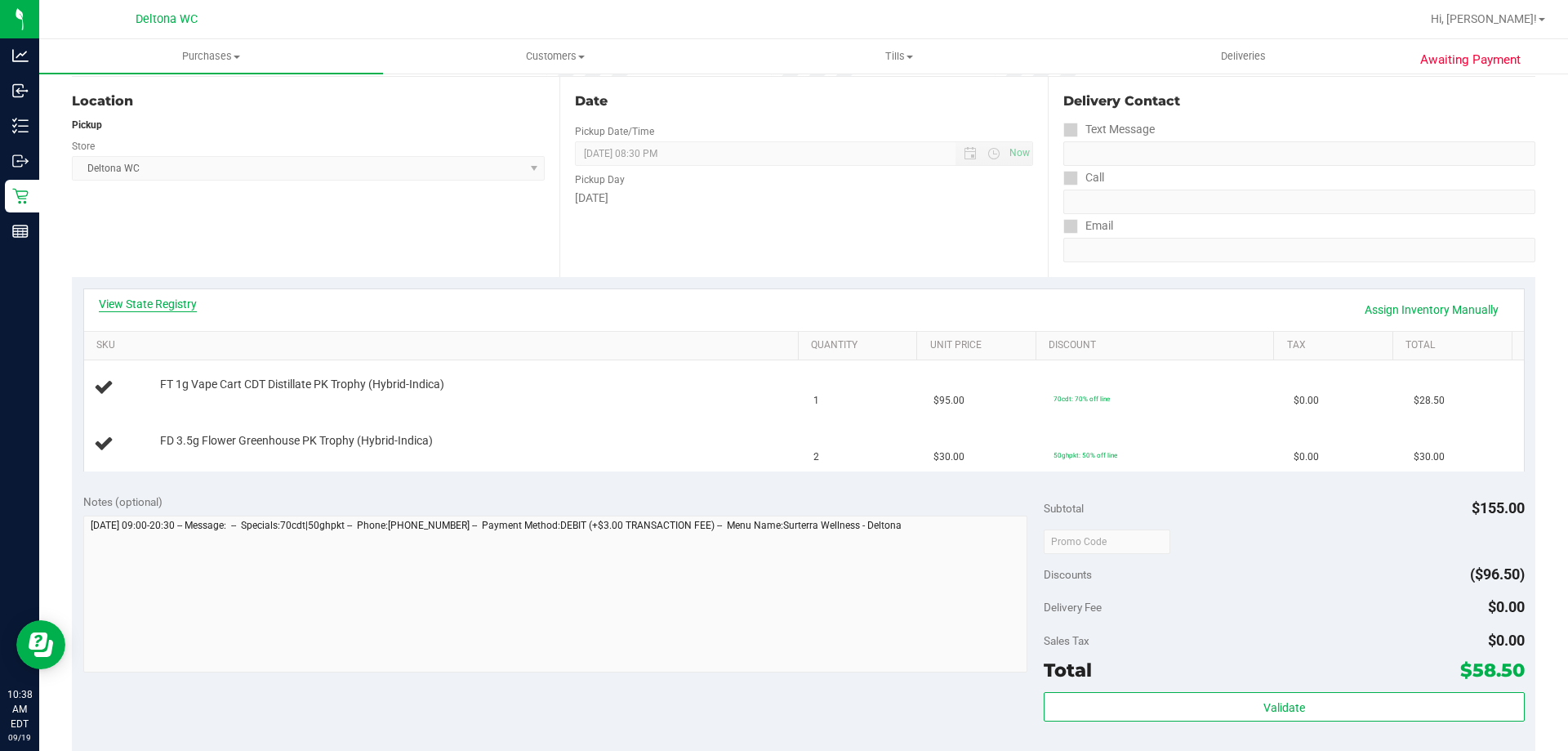
click at [161, 298] on link "View State Registry" at bounding box center [147, 303] width 98 height 16
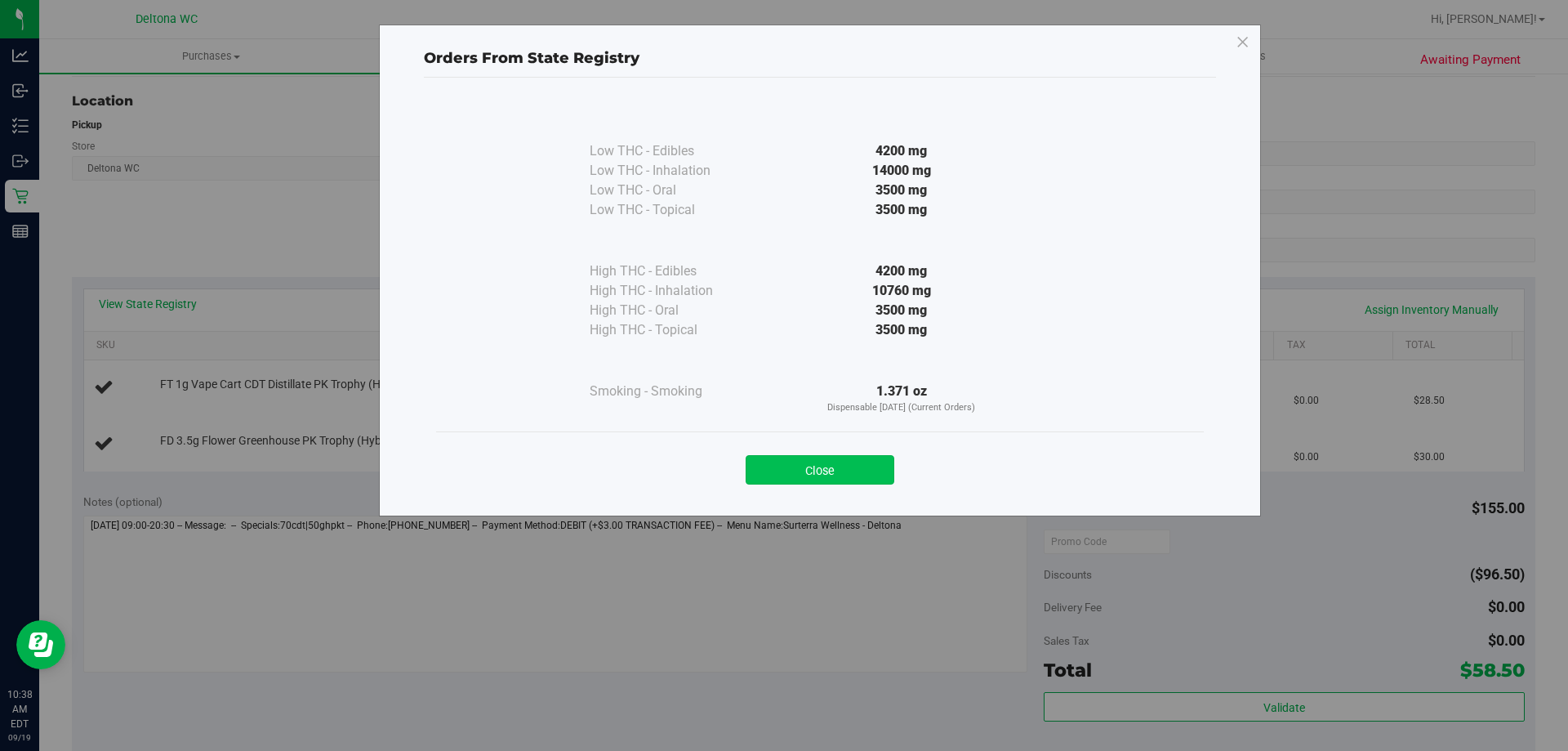
click at [846, 468] on button "Close" at bounding box center [819, 469] width 149 height 29
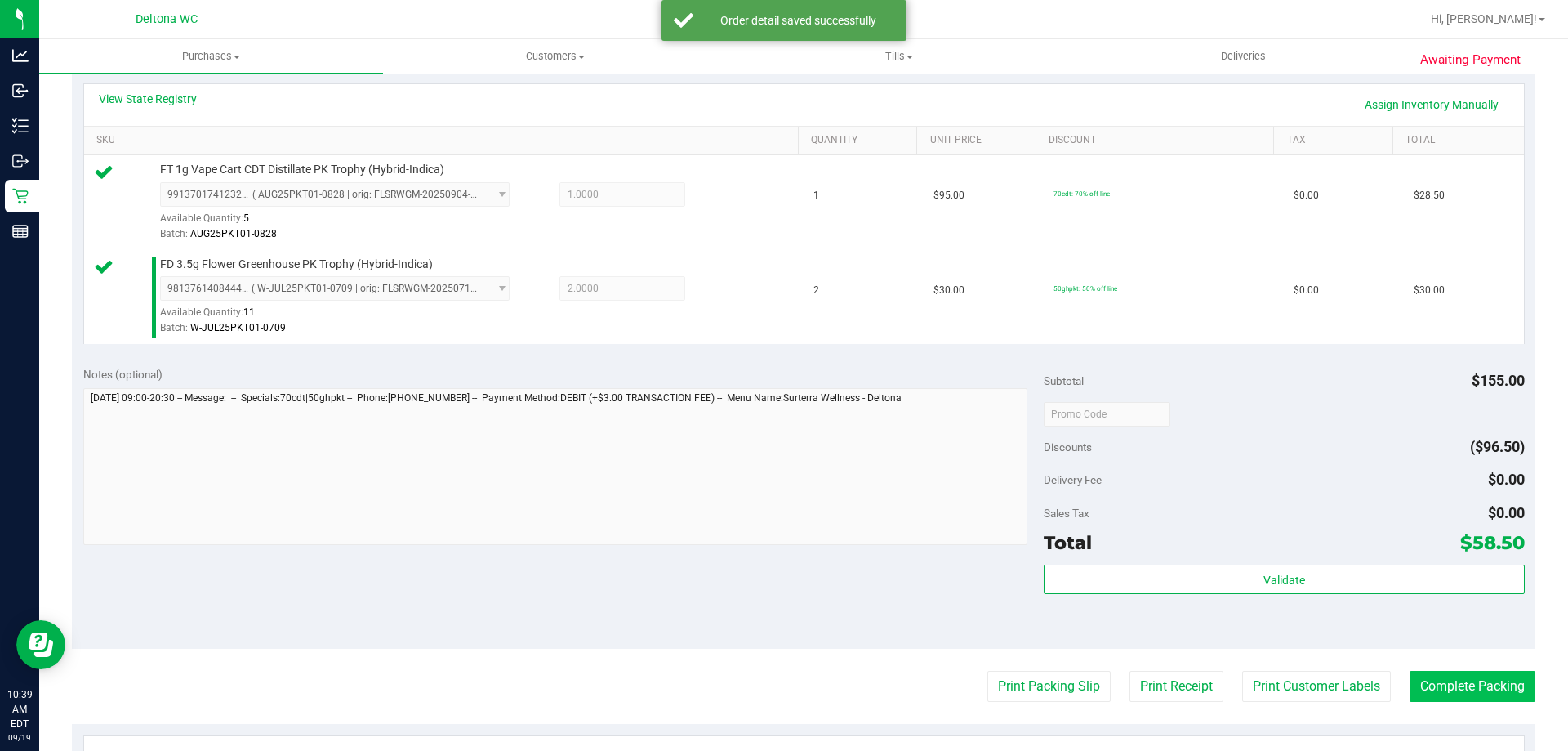
scroll to position [572, 0]
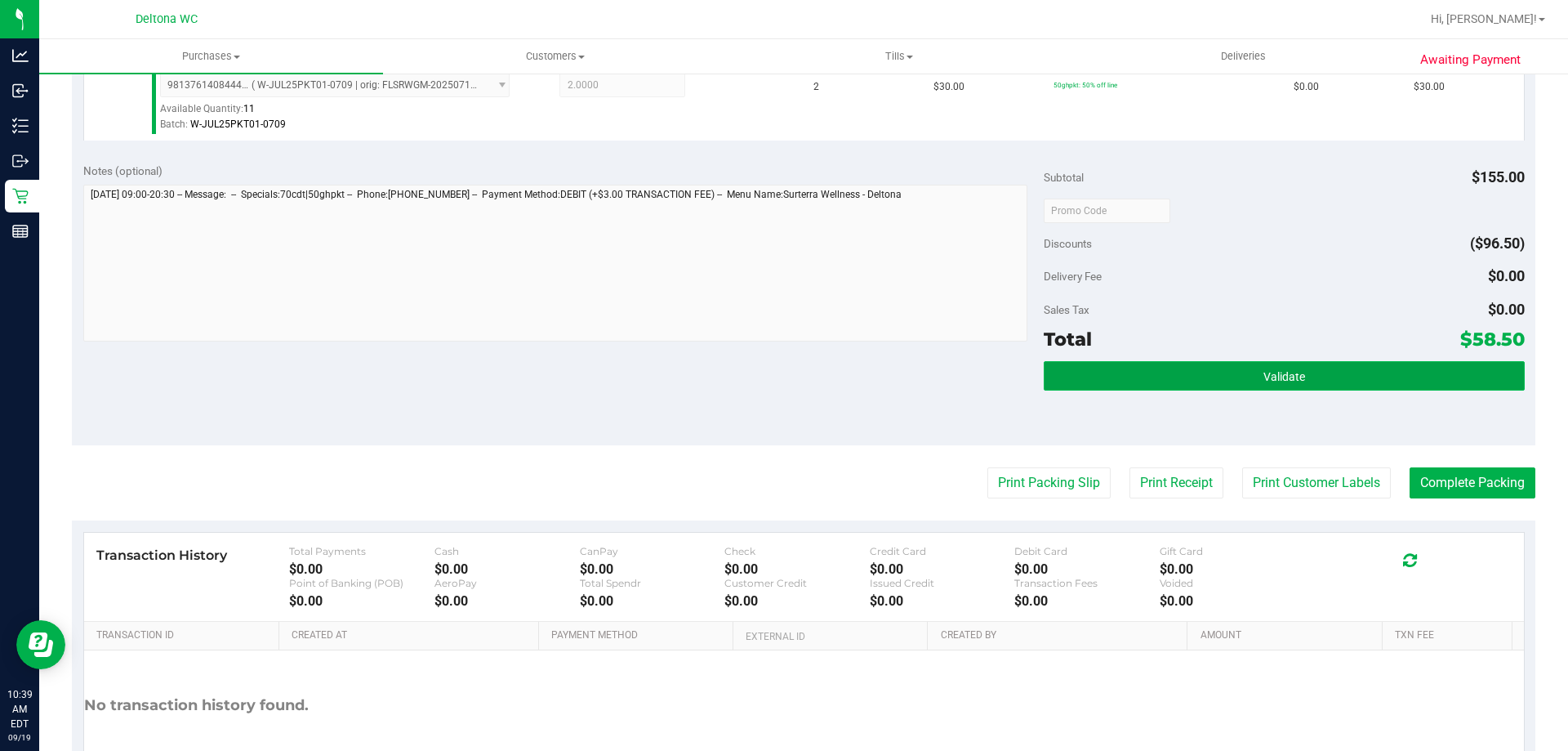
click at [1314, 369] on button "Validate" at bounding box center [1284, 376] width 480 height 29
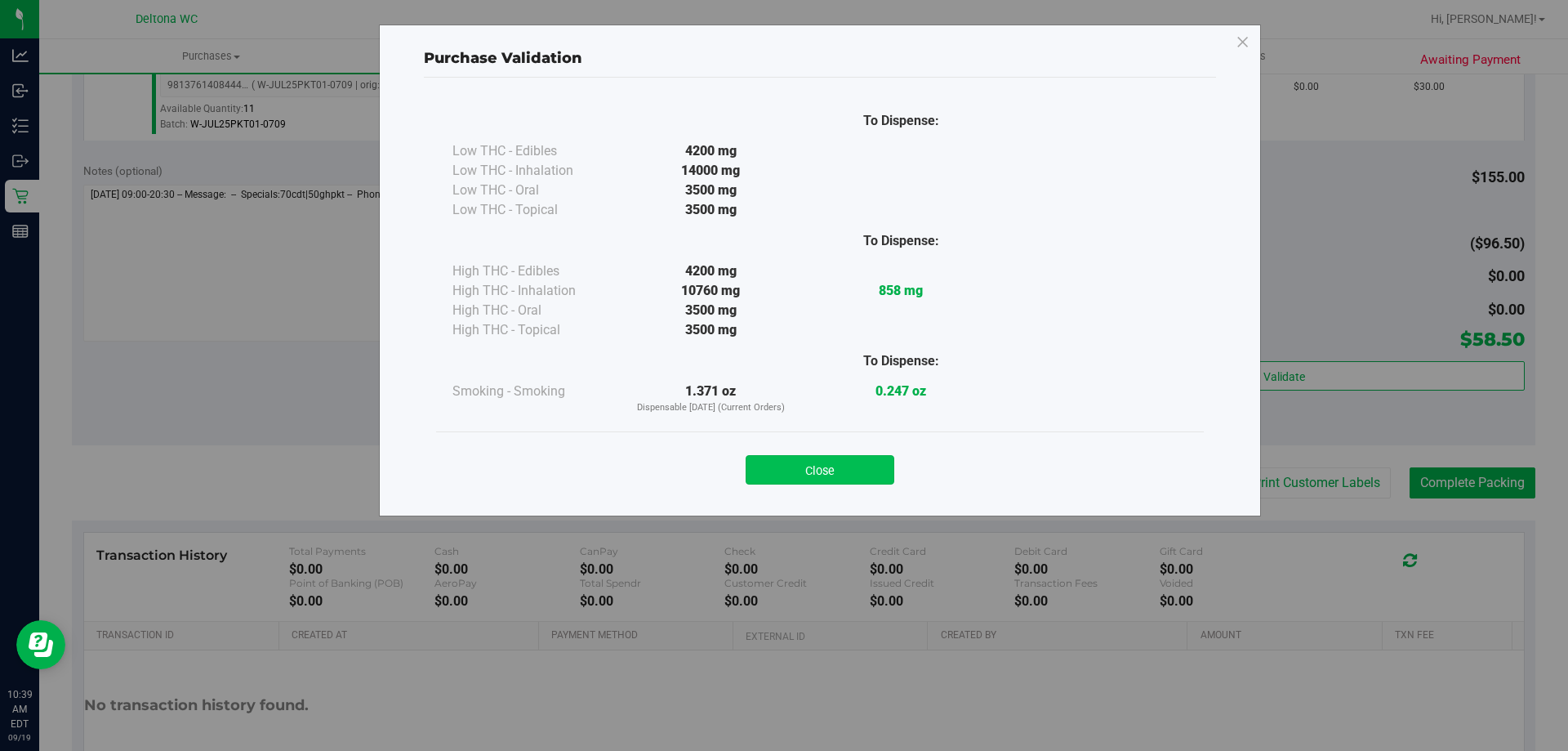
click at [863, 466] on button "Close" at bounding box center [819, 469] width 149 height 29
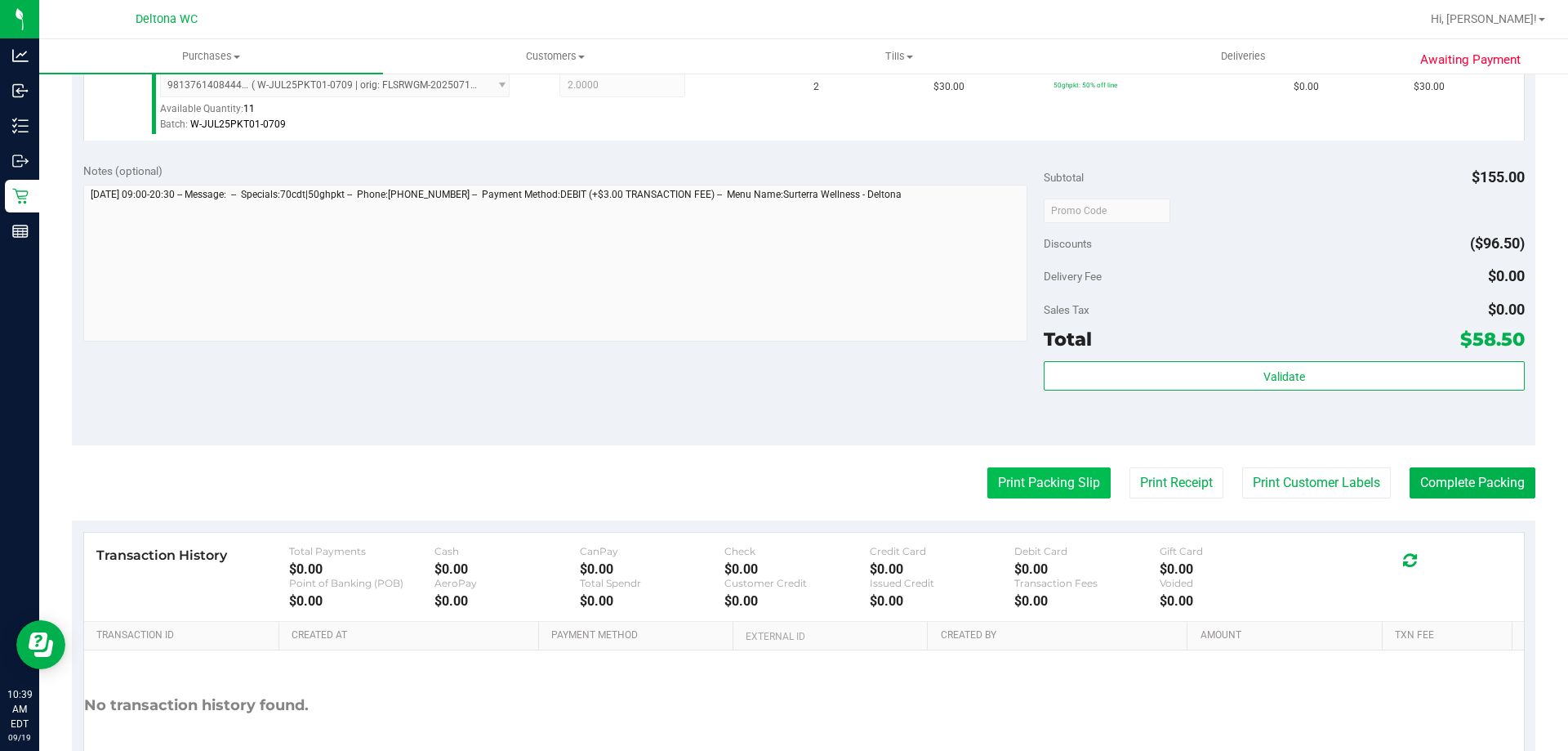
click at [1059, 485] on button "Print Packing Slip" at bounding box center [1048, 483] width 123 height 31
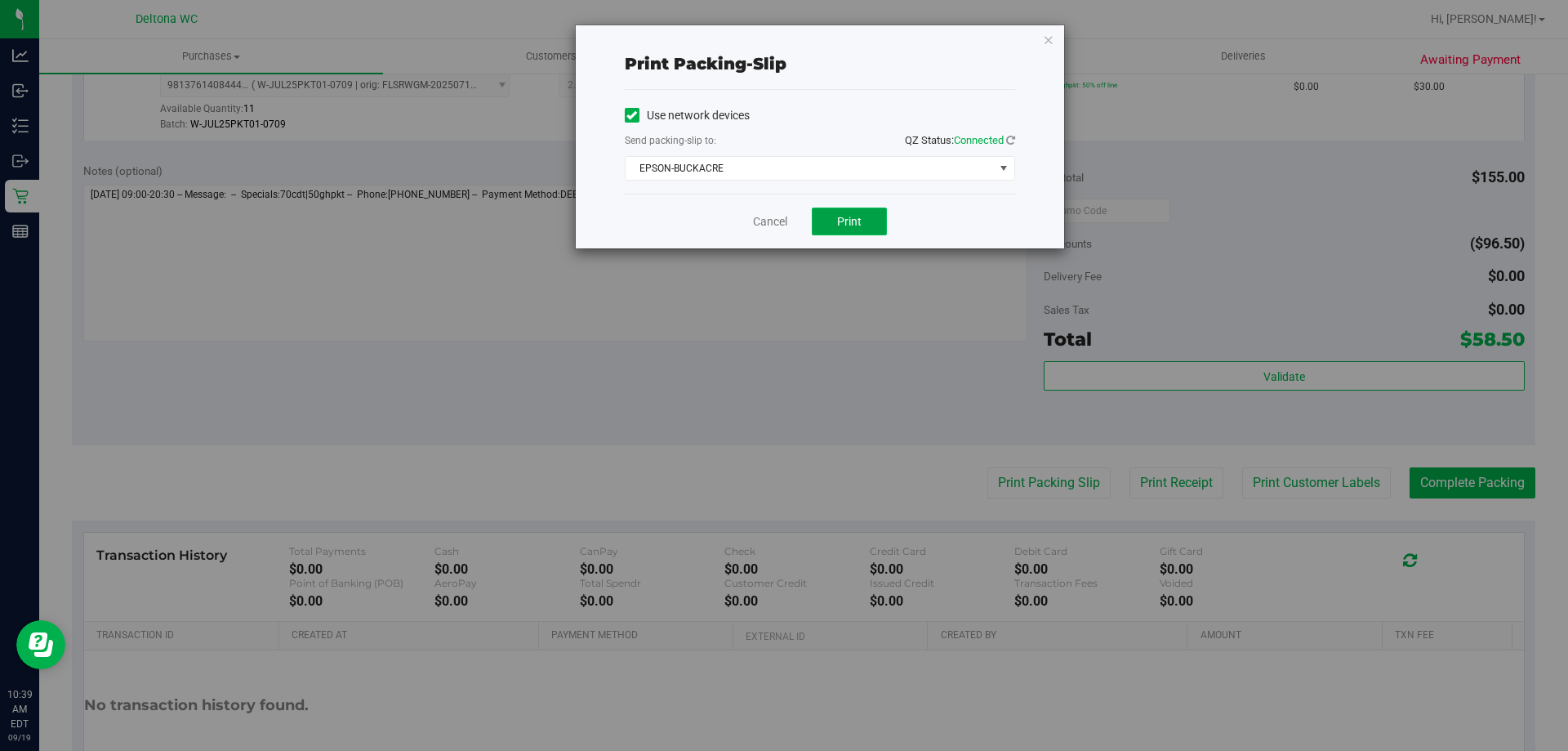
click at [840, 220] on span "Print" at bounding box center [849, 222] width 25 height 13
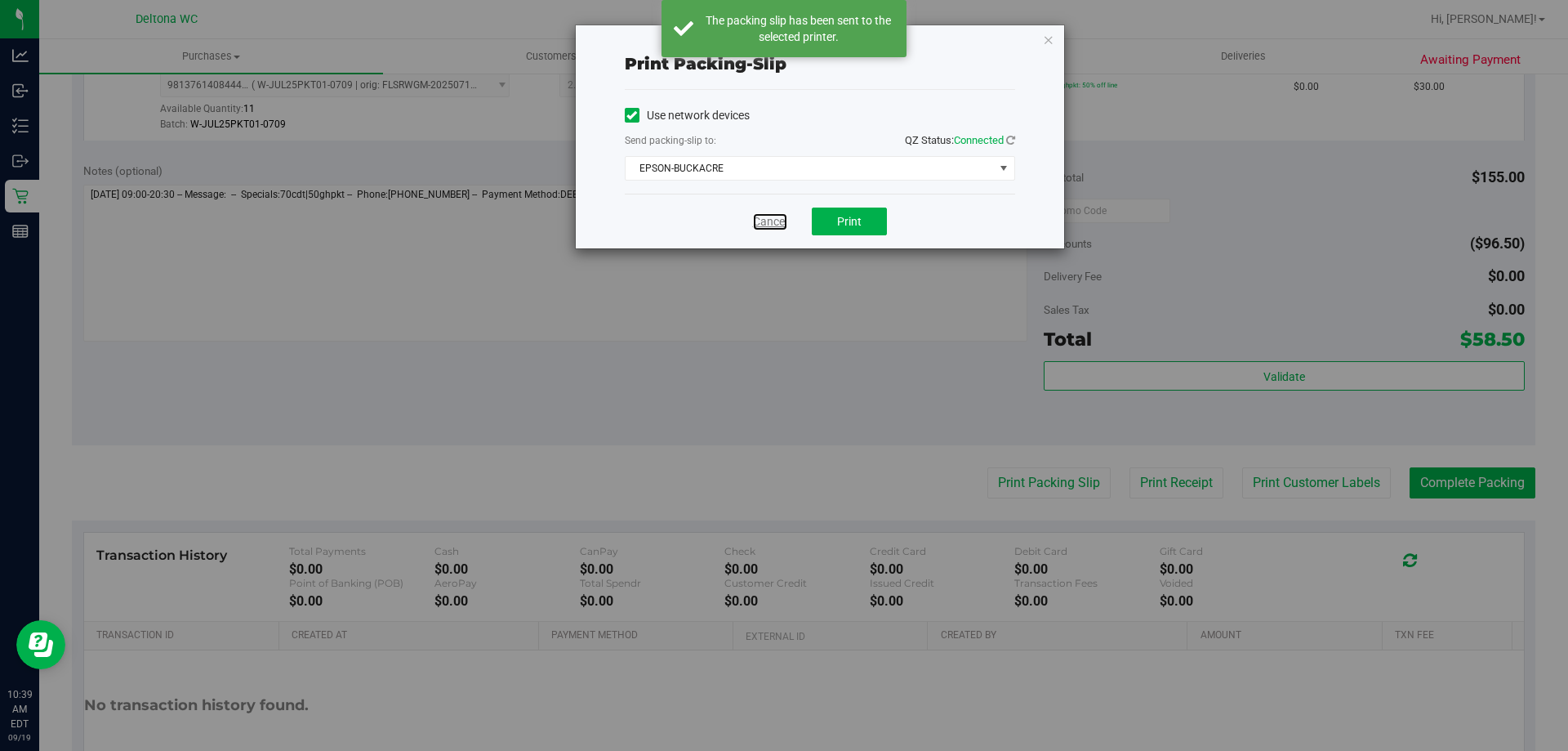
drag, startPoint x: 781, startPoint y: 226, endPoint x: 872, endPoint y: 242, distance: 92.4
click at [784, 225] on link "Cancel" at bounding box center [770, 222] width 34 height 17
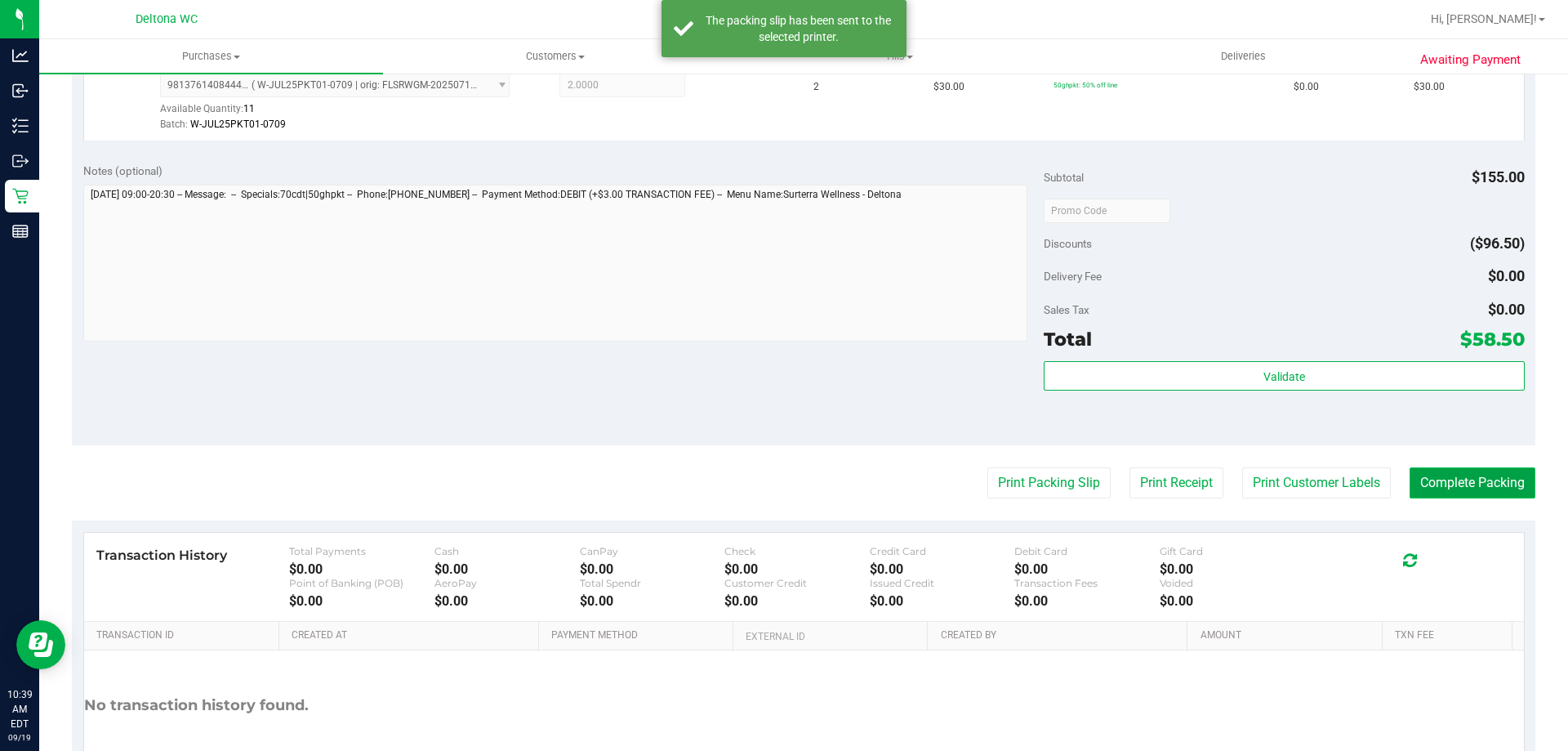
click at [1411, 481] on button "Complete Packing" at bounding box center [1472, 483] width 126 height 31
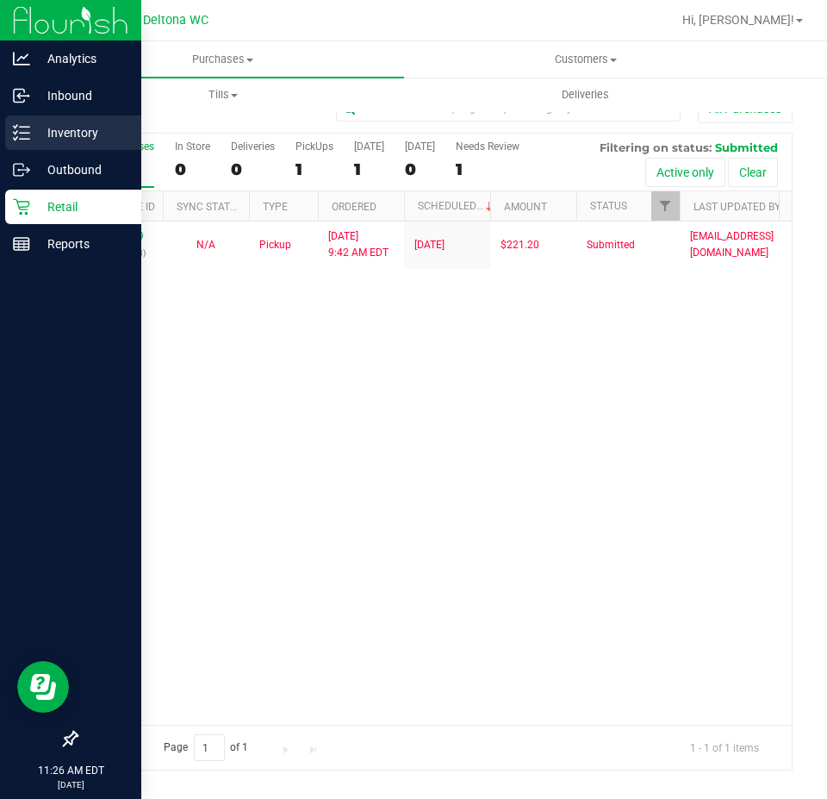
click at [20, 132] on icon at bounding box center [21, 132] width 17 height 17
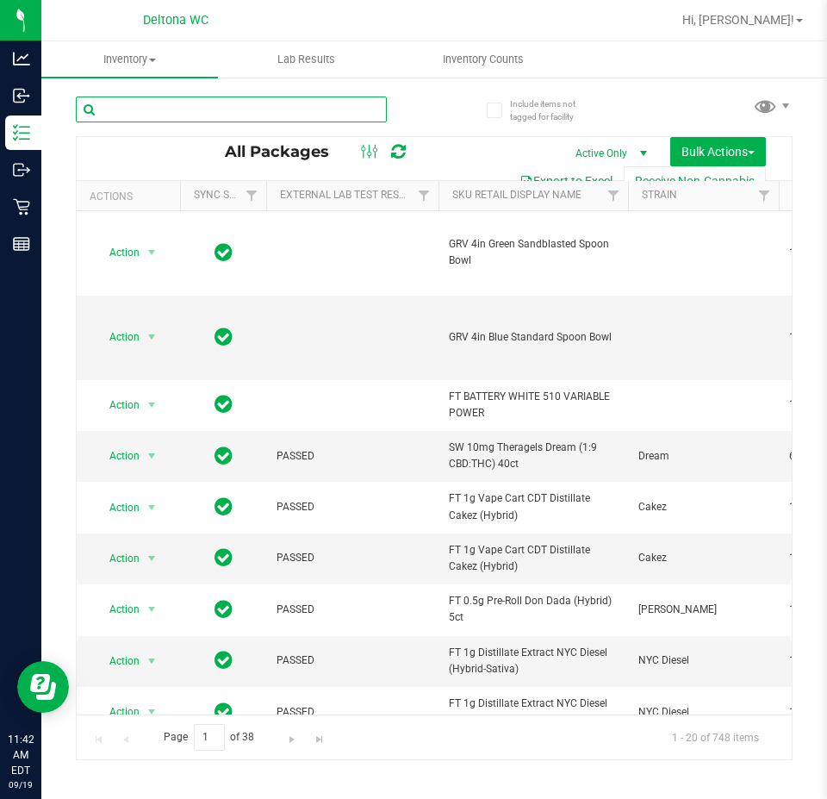
click at [227, 98] on input "text" at bounding box center [231, 109] width 311 height 26
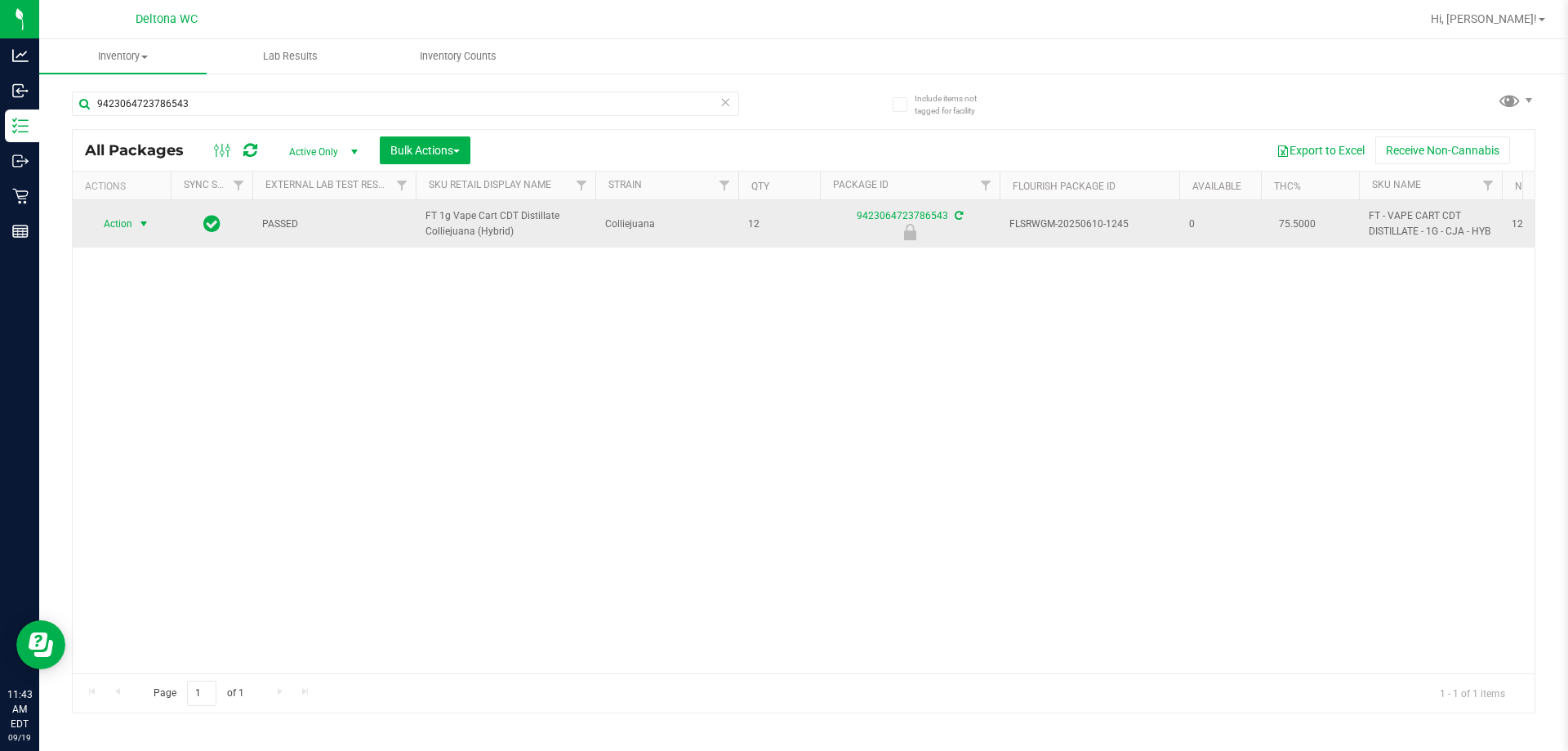
drag, startPoint x: 150, startPoint y: 240, endPoint x: 149, endPoint y: 229, distance: 11.0
click at [150, 236] on td "Action Action Edit attributes Global inventory Locate package Package audit log…" at bounding box center [121, 224] width 98 height 47
drag, startPoint x: 511, startPoint y: 230, endPoint x: 428, endPoint y: 219, distance: 83.7
click at [428, 219] on span "FT 1g Vape Cart CDT Distillate Colliejuana (Hybrid)" at bounding box center [505, 224] width 160 height 31
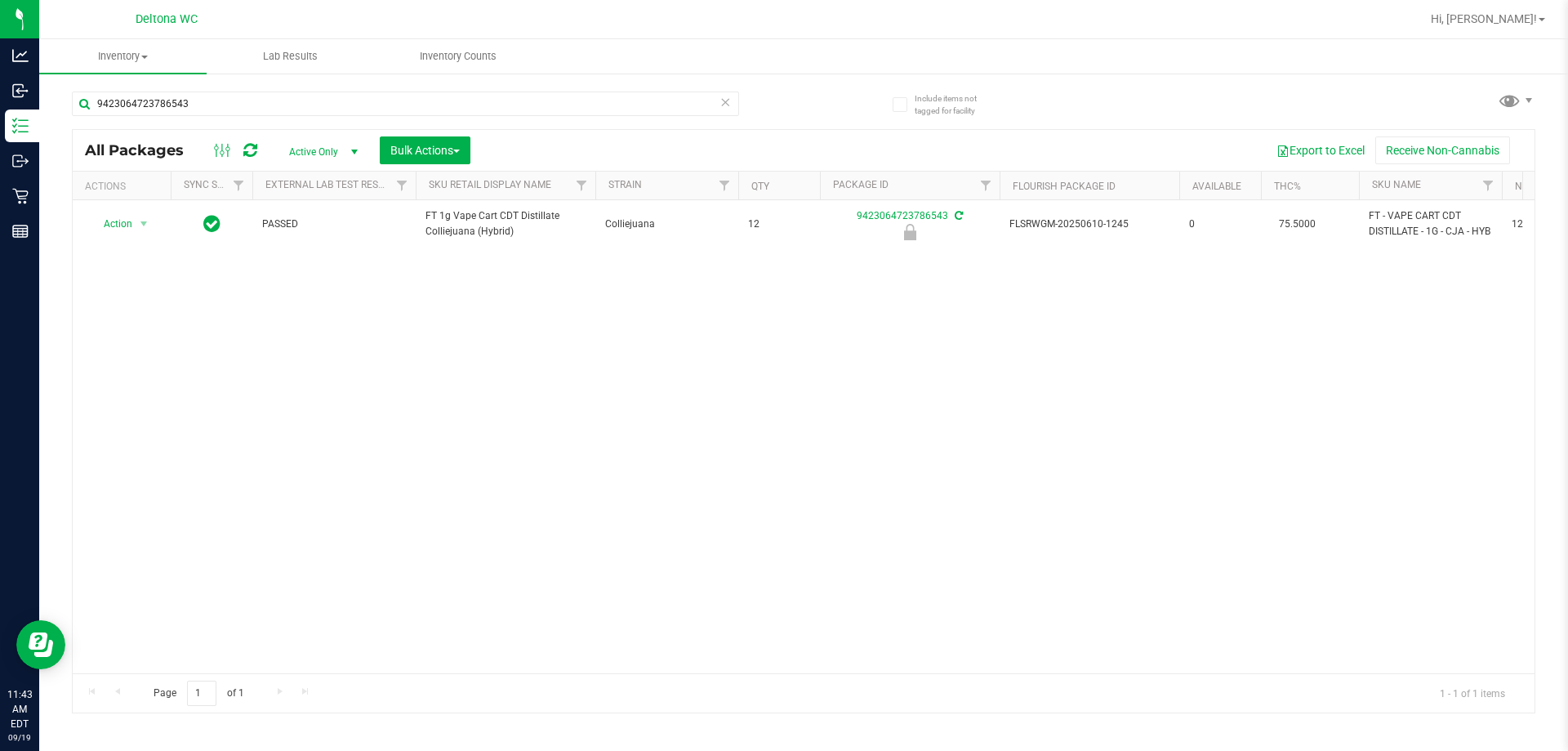
copy span "FT 1g Vape Cart CDT Distillate Colliejuana (Hybrid)"
click at [317, 88] on div "9423064723786543" at bounding box center [438, 102] width 732 height 52
click at [315, 104] on input "9423064723786543" at bounding box center [406, 103] width 667 height 25
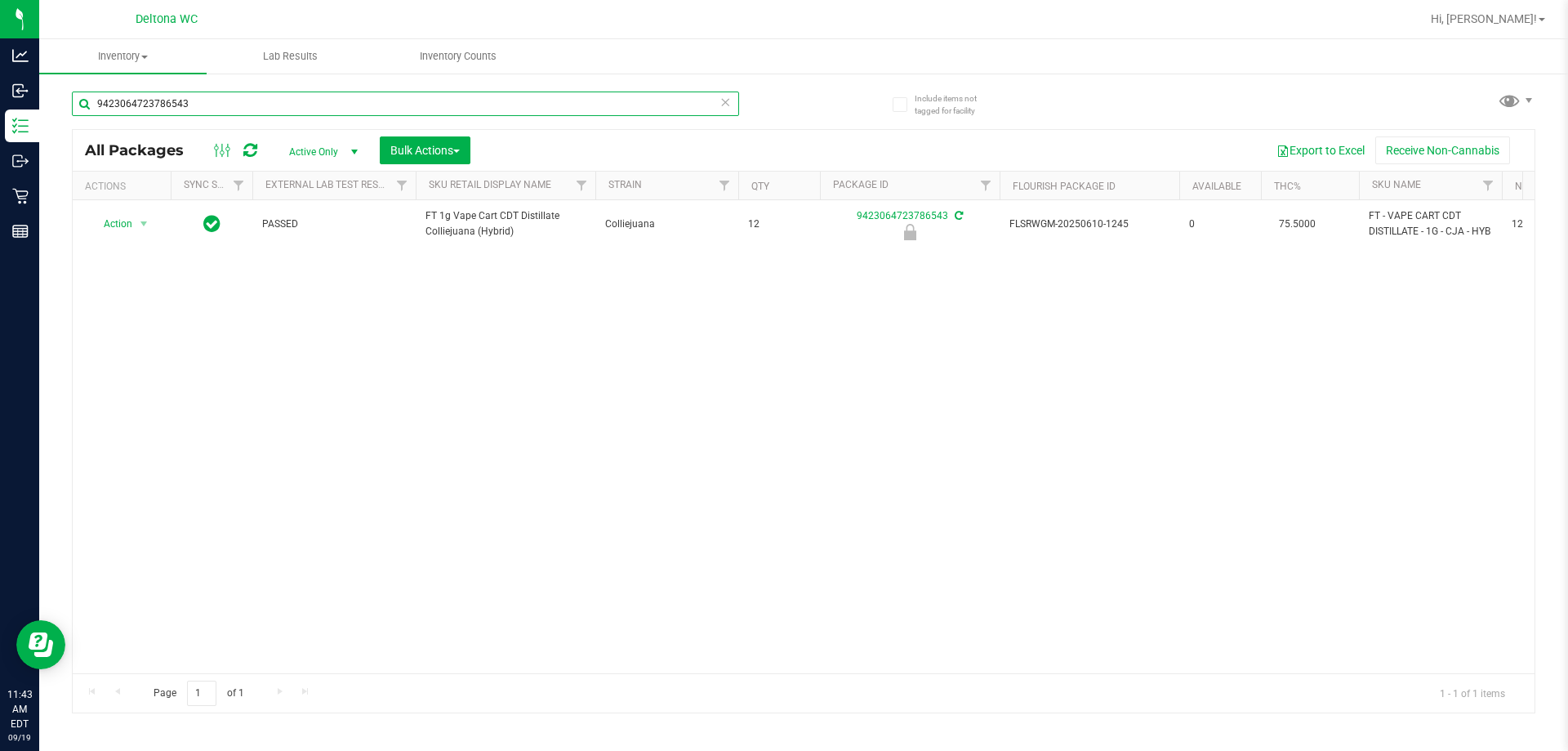
paste input "FT 1g Vape Cart CDT Distillate Colliejuana (Hybrid)"
type input "FT 1g Vape Cart CDT Distillate Colliejuana (Hybrid)"
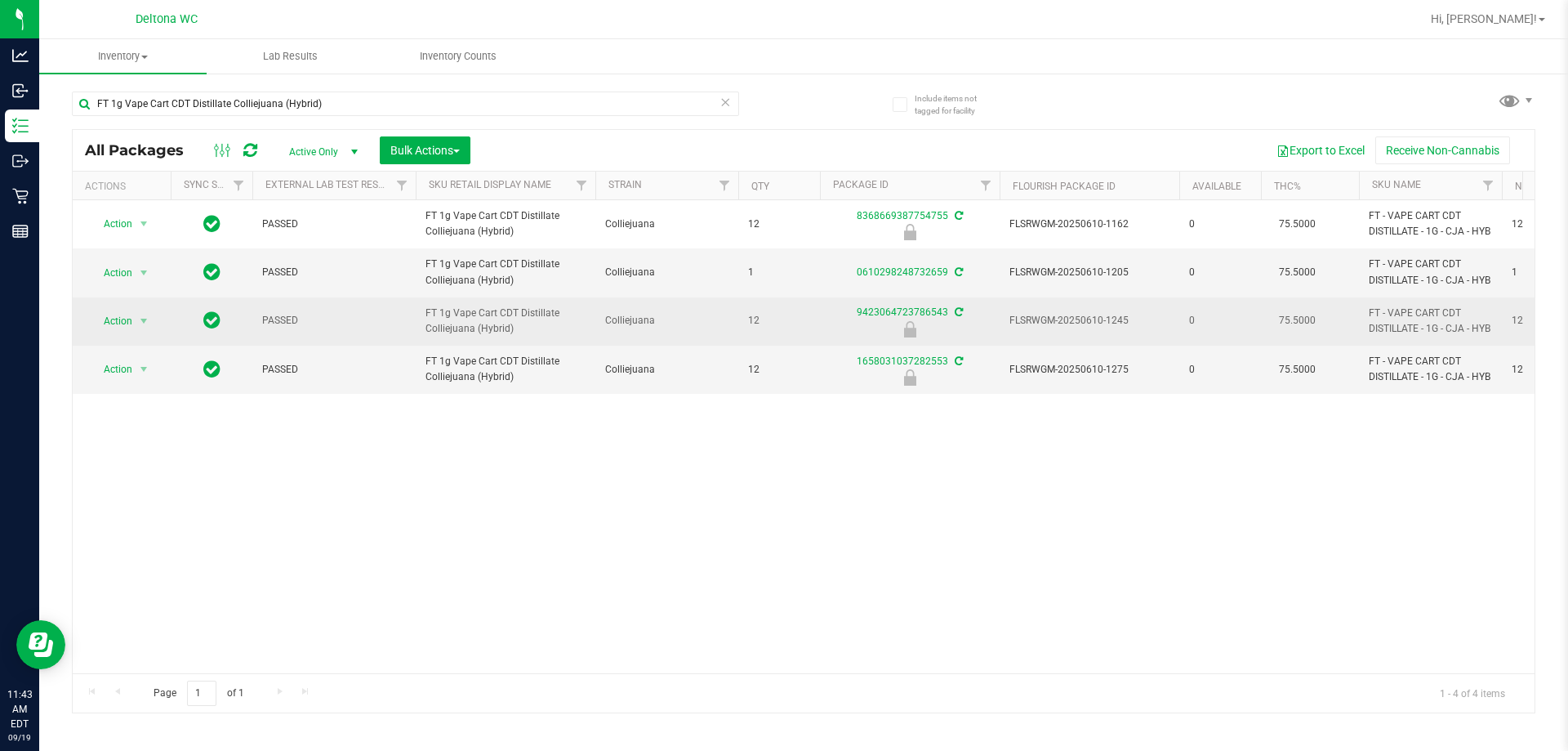
click at [158, 318] on td "Action Action Edit attributes Global inventory Locate package Package audit log…" at bounding box center [121, 321] width 98 height 48
click at [150, 325] on span "select" at bounding box center [144, 321] width 13 height 13
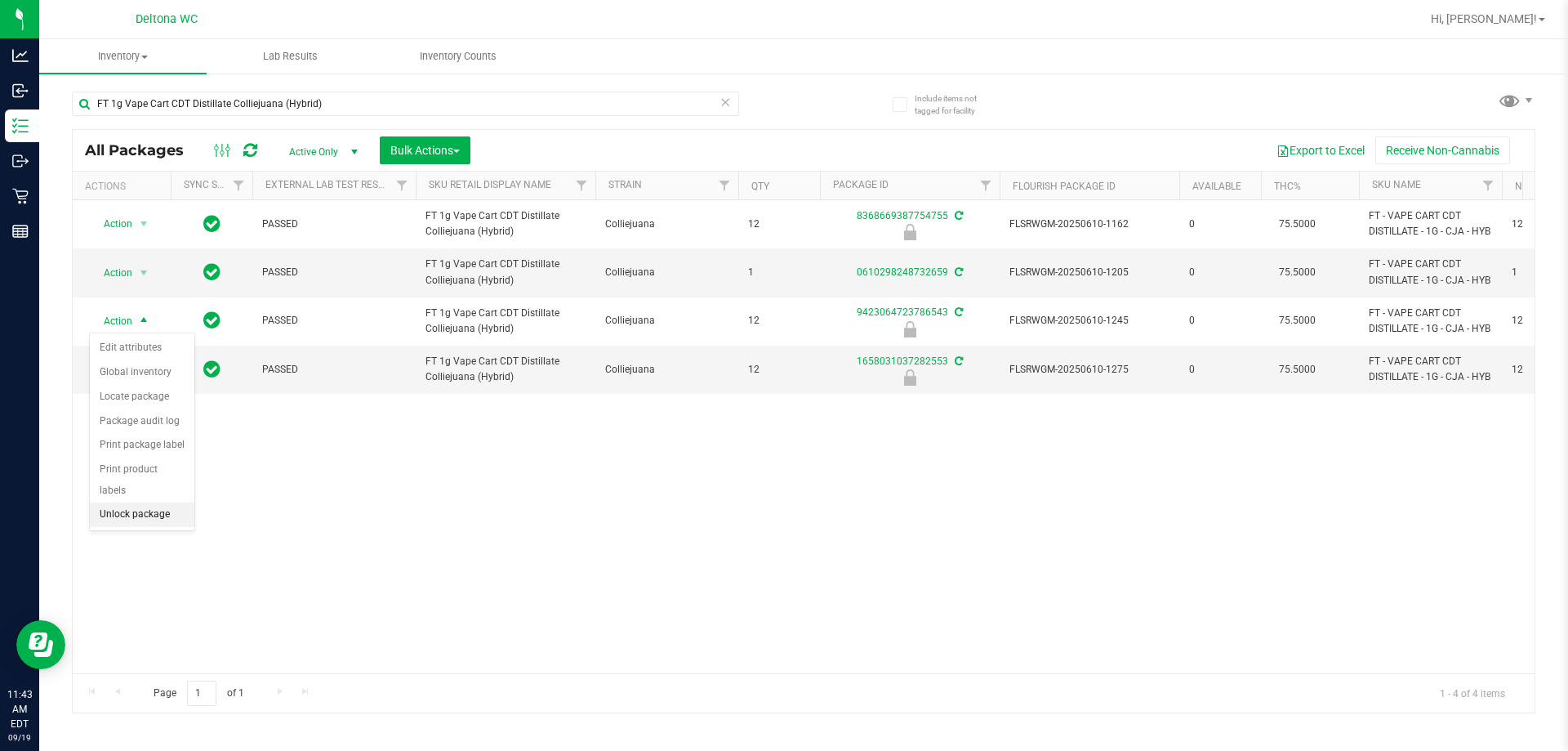
click at [170, 503] on li "Unlock package" at bounding box center [142, 515] width 104 height 25
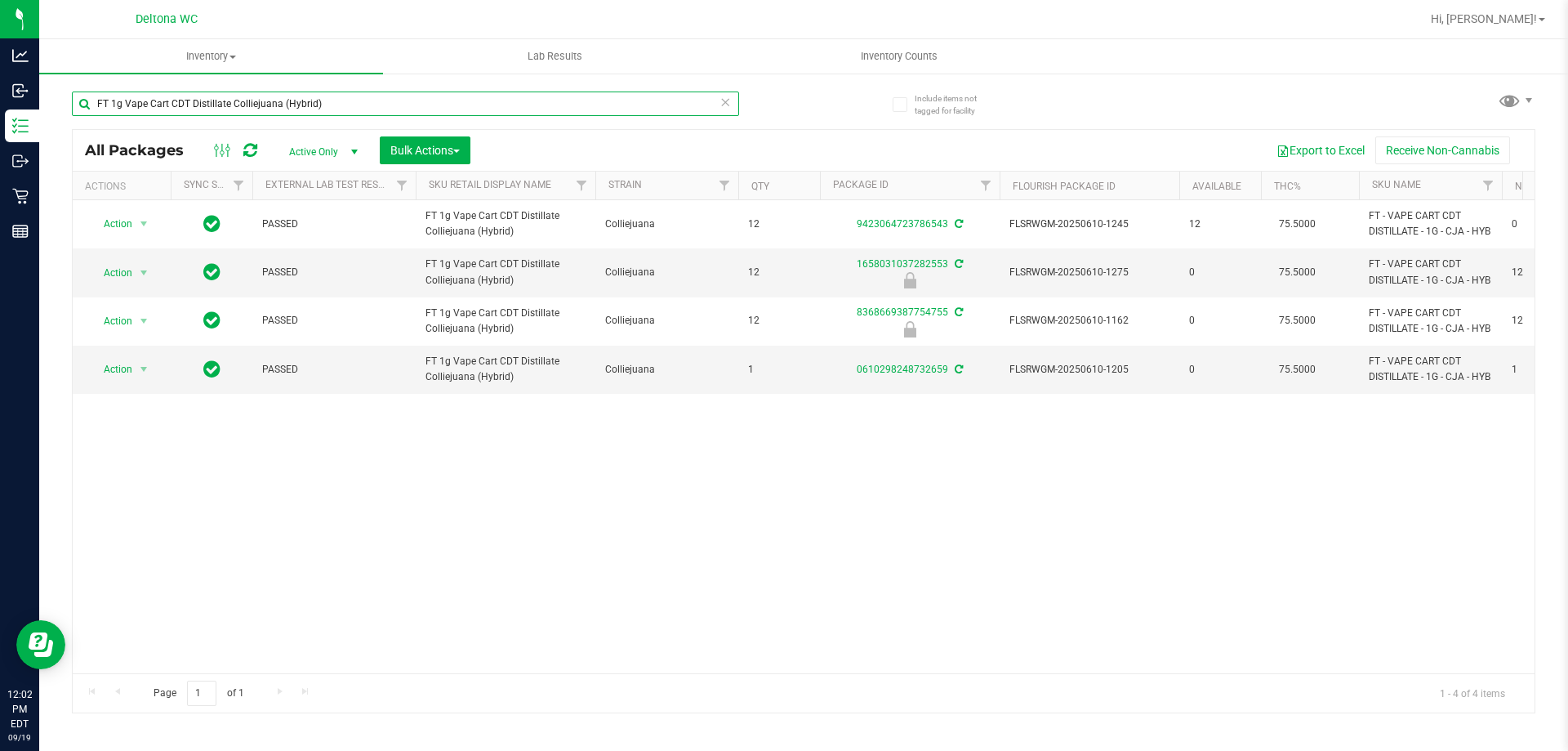
click at [246, 97] on input "FT 1g Vape Cart CDT Distillate Colliejuana (Hybrid)" at bounding box center [406, 103] width 667 height 25
click at [246, 96] on input "FT 1g Vape Cart CDT Distillate Colliejuana (Hybrid)" at bounding box center [406, 103] width 667 height 25
type input "2986"
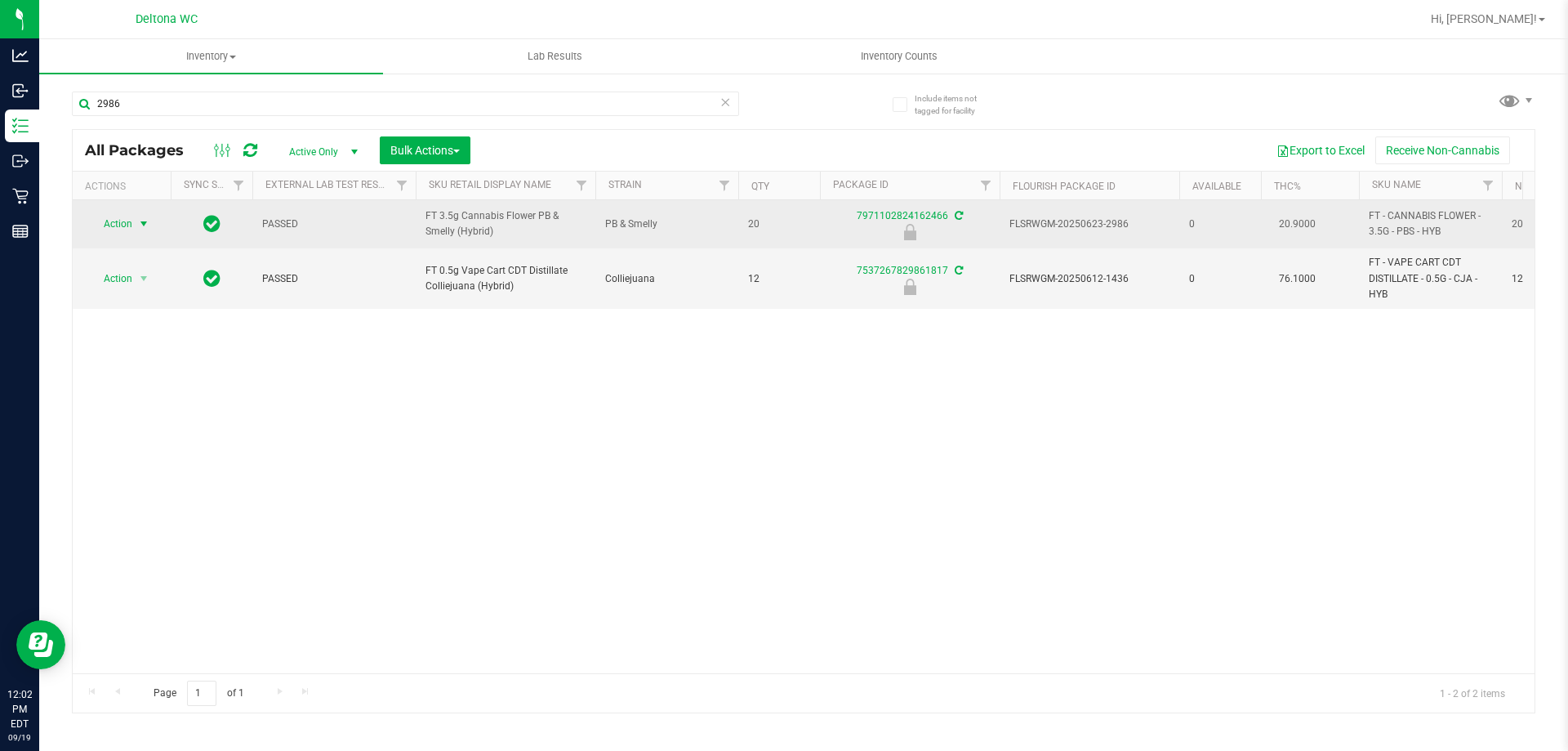
click at [109, 217] on span "Action" at bounding box center [111, 224] width 45 height 23
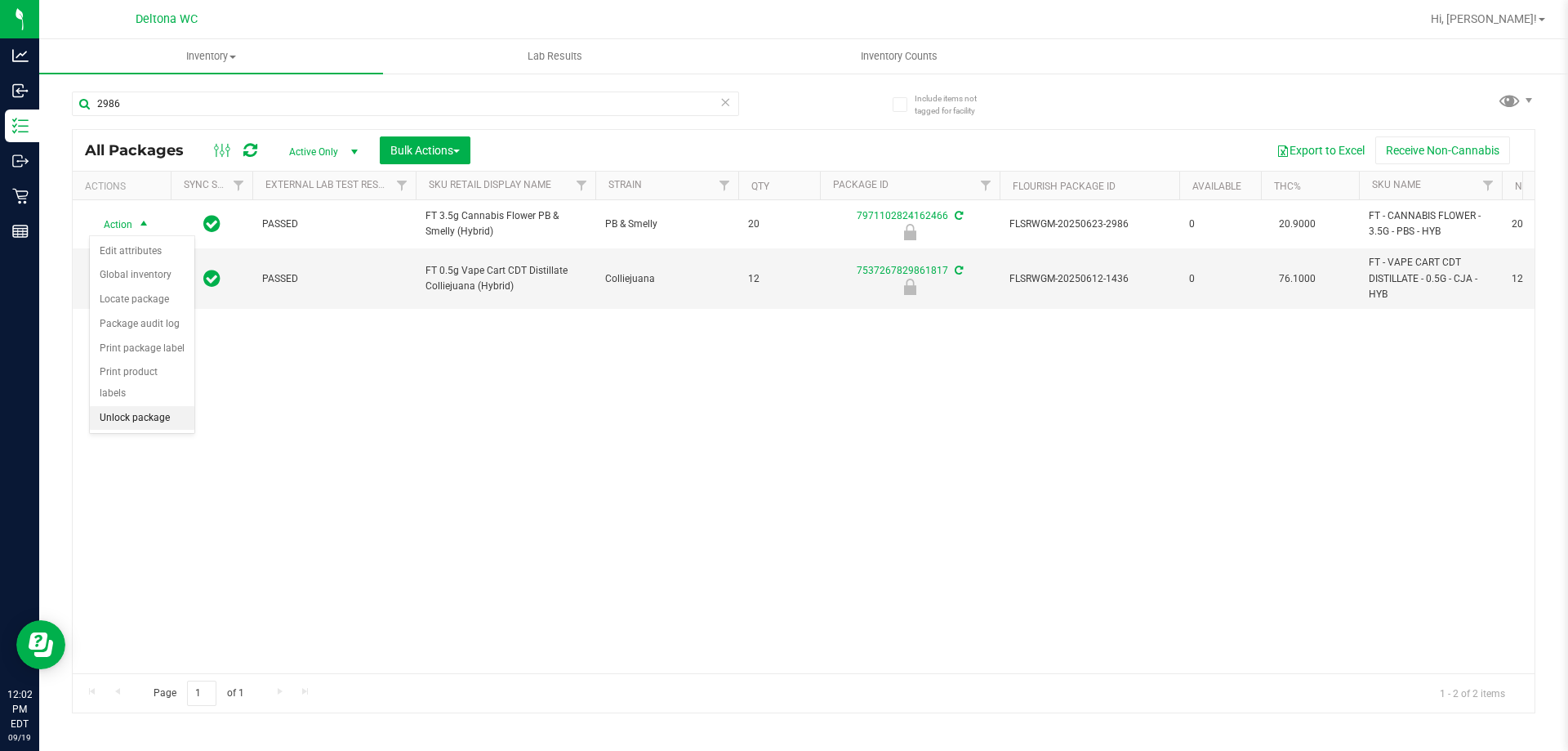
click at [169, 408] on li "Unlock package" at bounding box center [142, 418] width 104 height 25
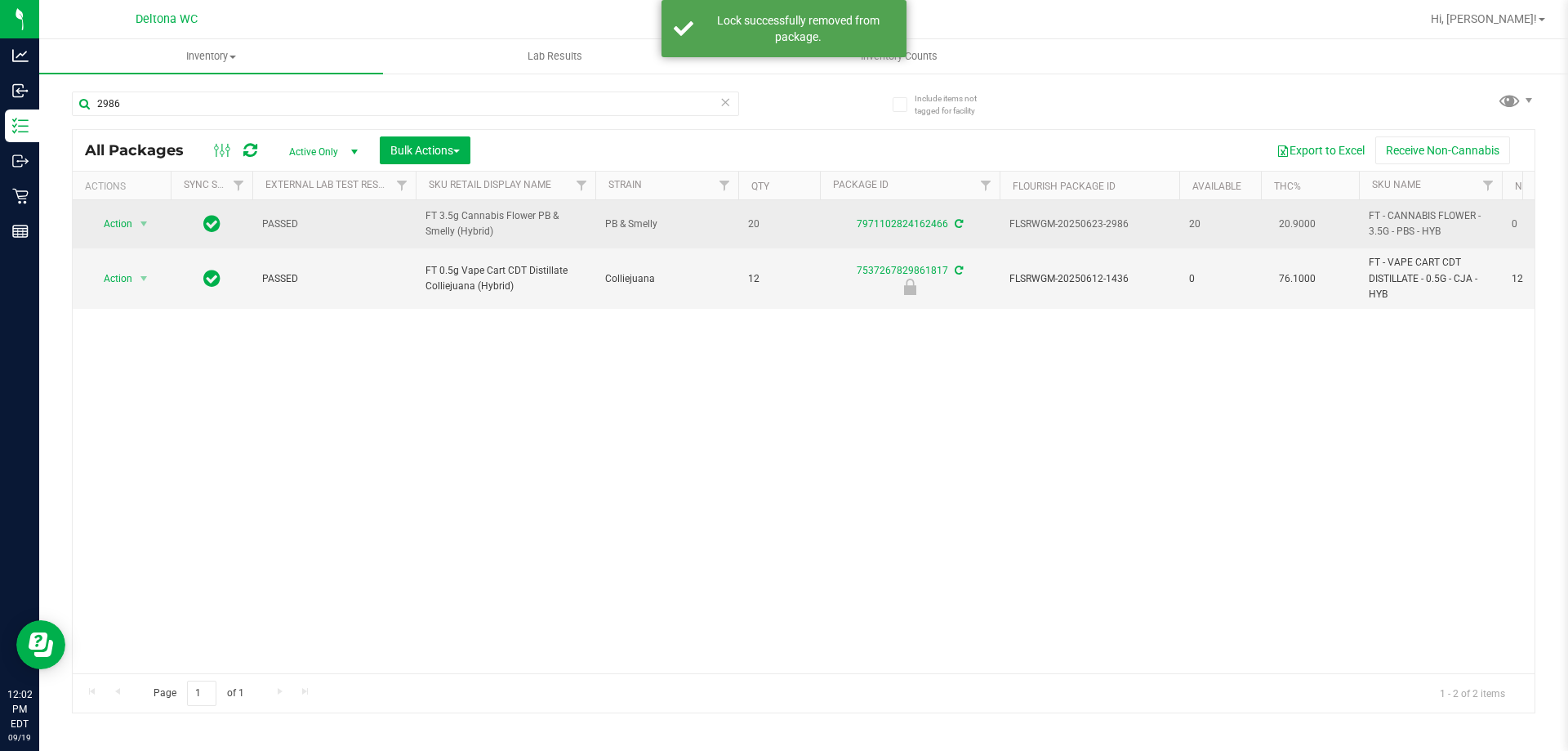
drag, startPoint x: 503, startPoint y: 236, endPoint x: 410, endPoint y: 209, distance: 96.8
click at [410, 209] on tr "Action Action Adjust qty Create package Edit attributes Global inventory Locate…" at bounding box center [1449, 224] width 2752 height 48
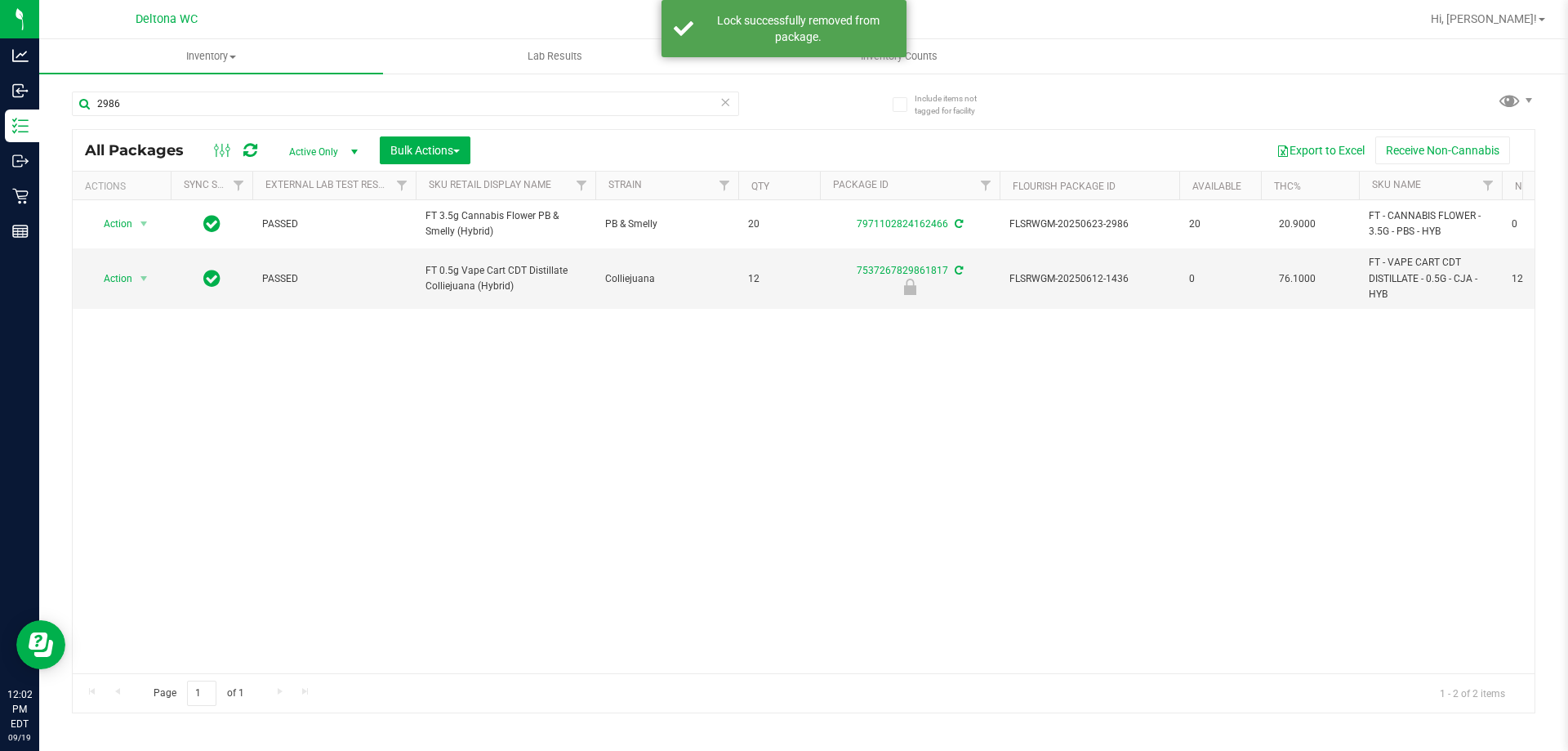
copy tr "FT 3.5g Cannabis Flower PB & Smelly (Hybrid)"
click at [327, 115] on div "2986" at bounding box center [406, 110] width 667 height 38
click at [328, 111] on input "2986" at bounding box center [406, 103] width 667 height 25
paste input "FT 3.5g Cannabis Flower PB & Smelly (Hybrid)"
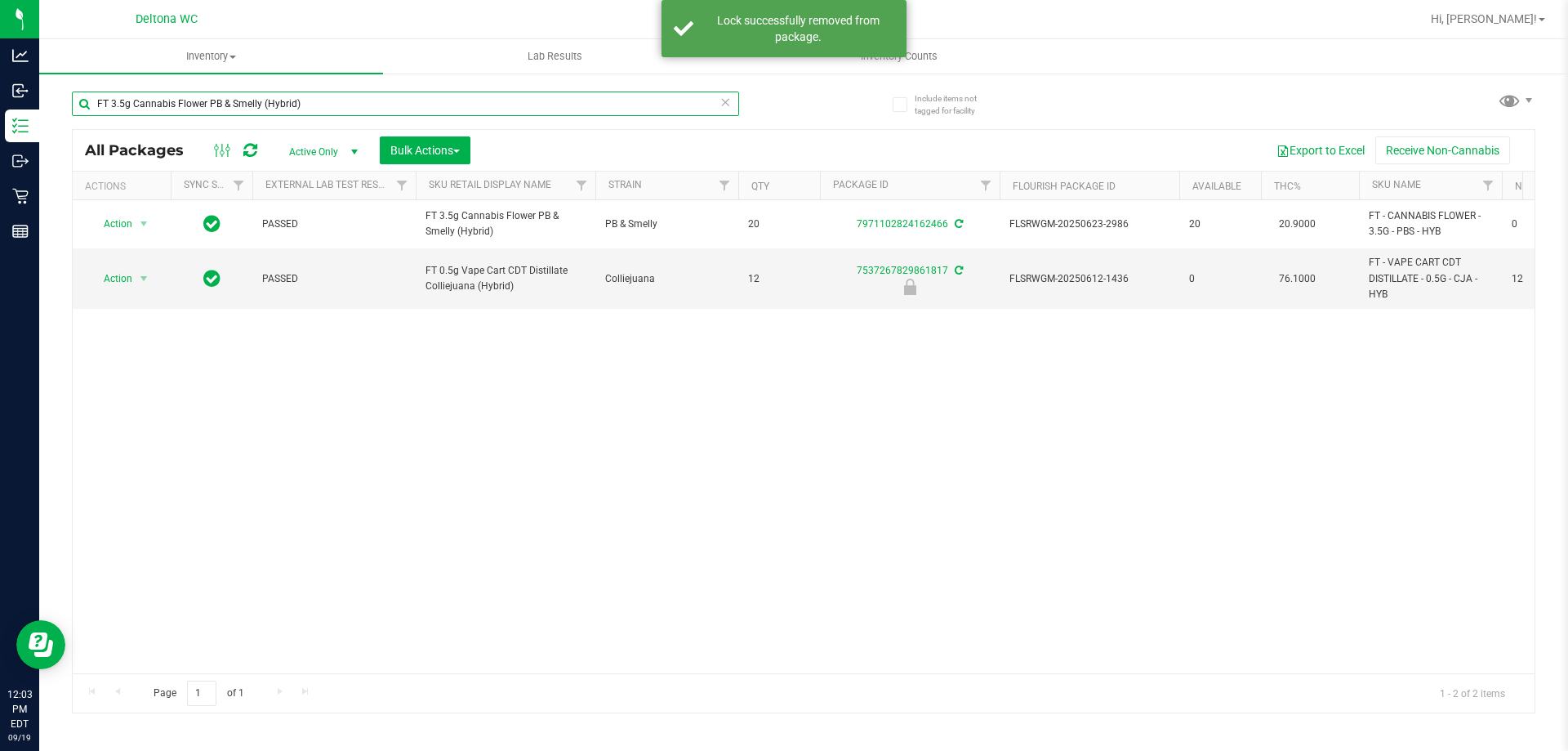
type input "FT 3.5g Cannabis Flower PB & Smelly (Hybrid)"
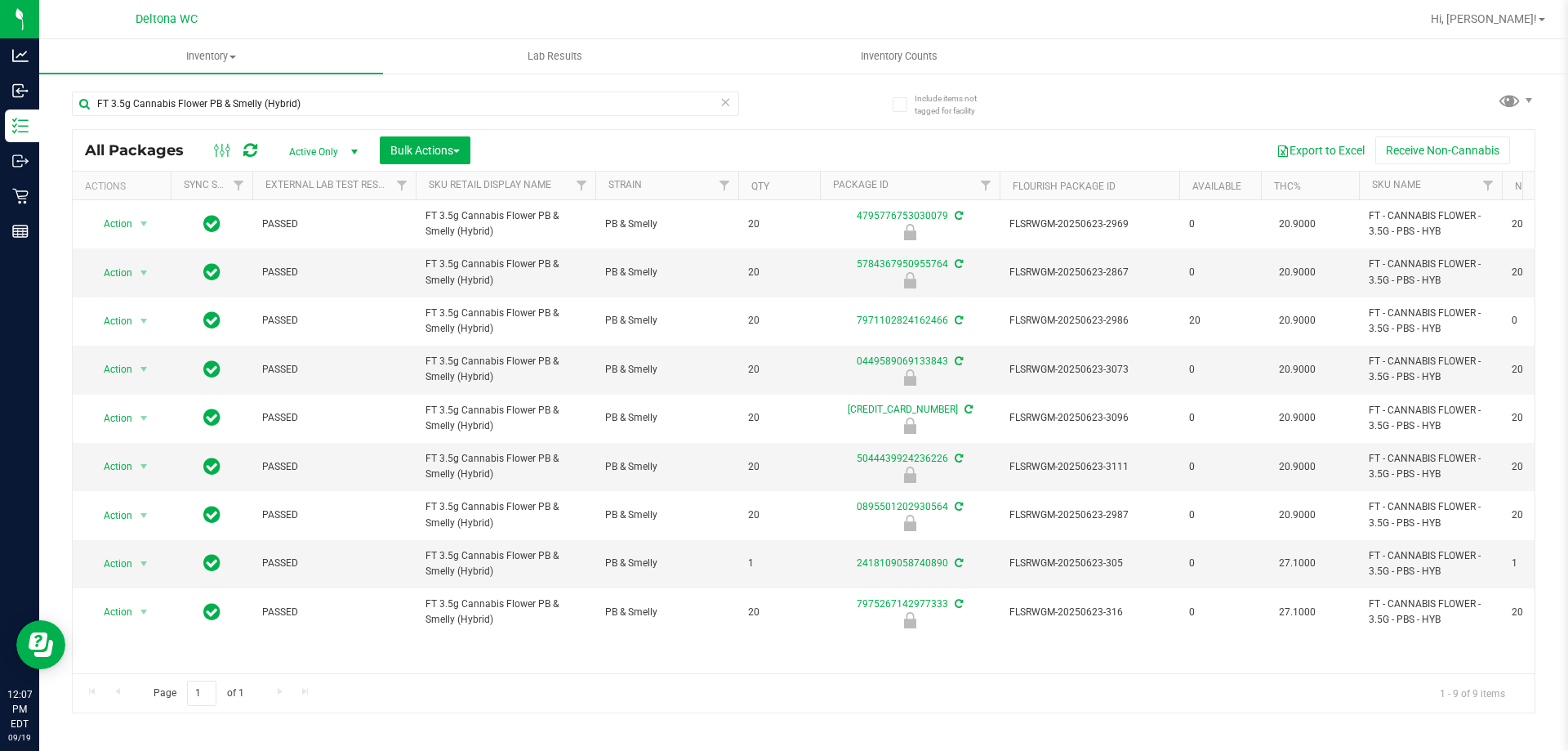
click at [725, 98] on icon at bounding box center [725, 101] width 11 height 20
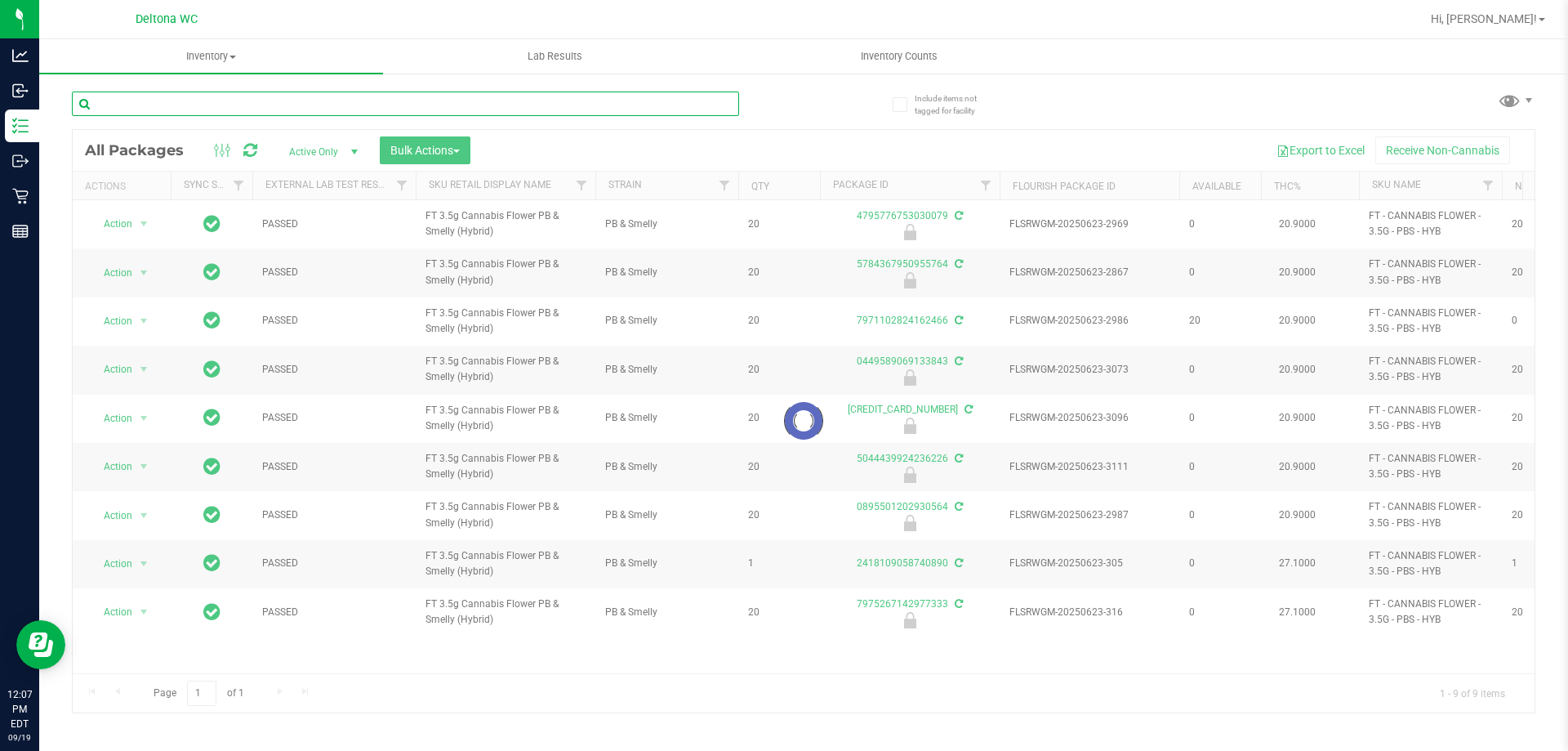
click at [640, 106] on input "text" at bounding box center [406, 103] width 667 height 25
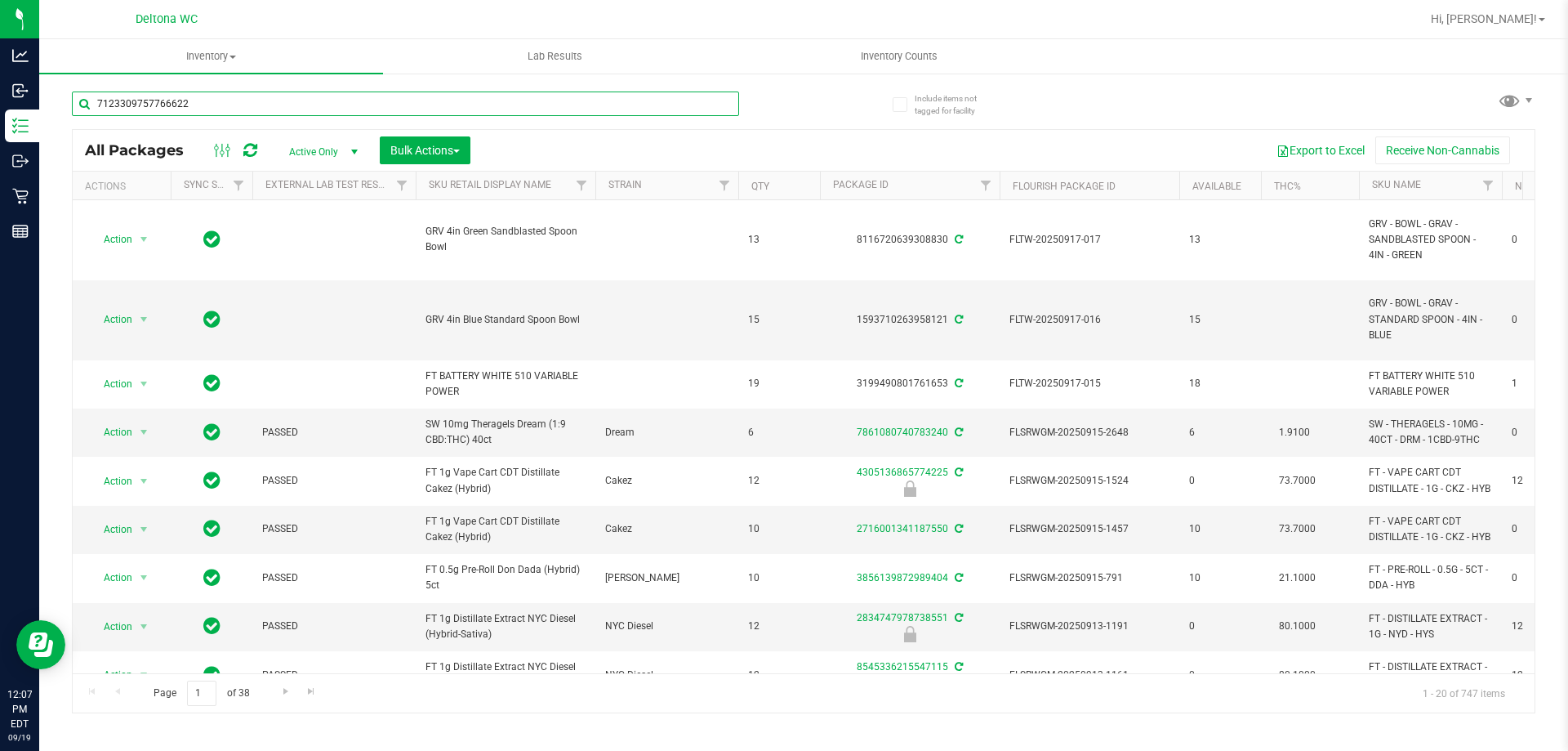
type input "7123309757766622"
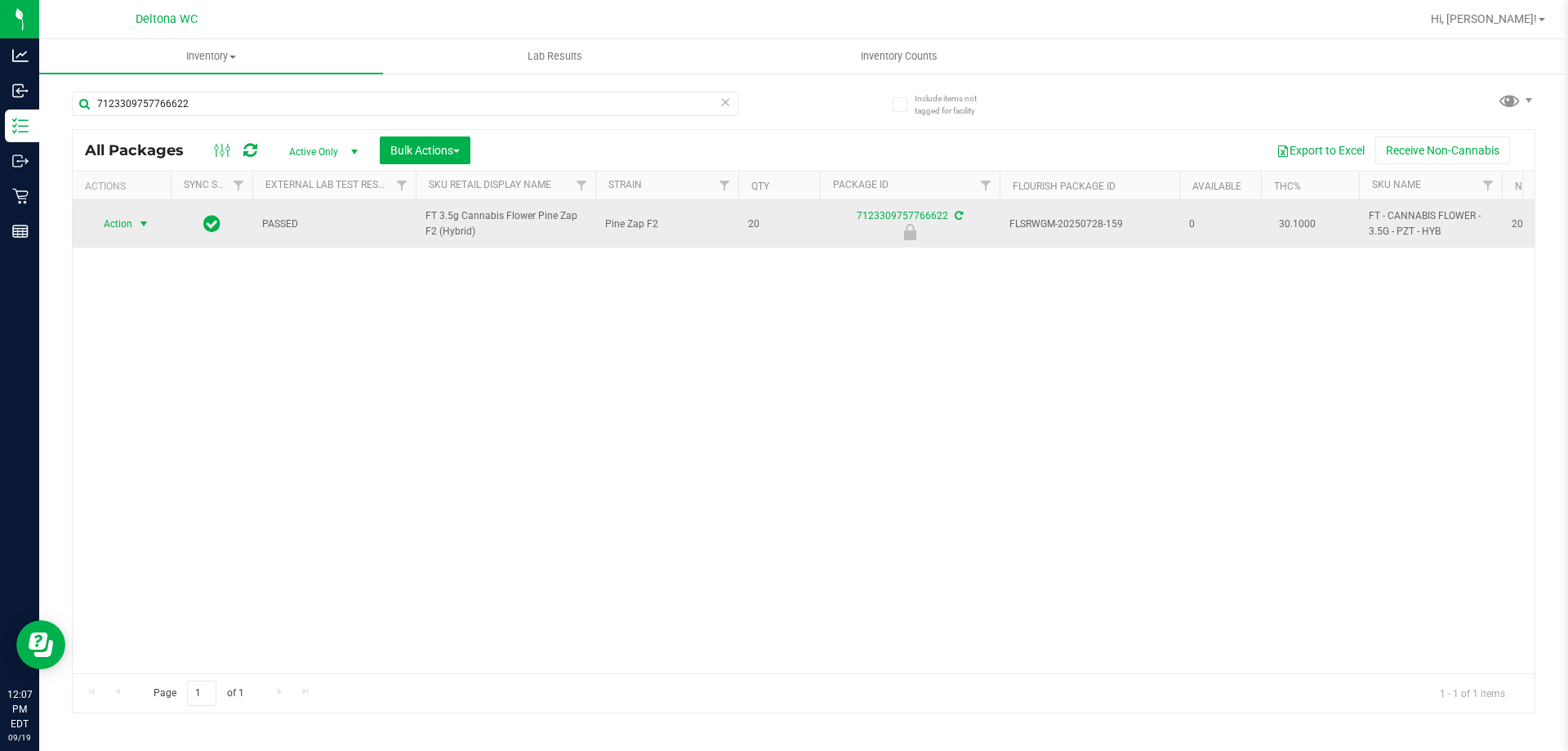
click at [139, 226] on span "select" at bounding box center [144, 224] width 13 height 13
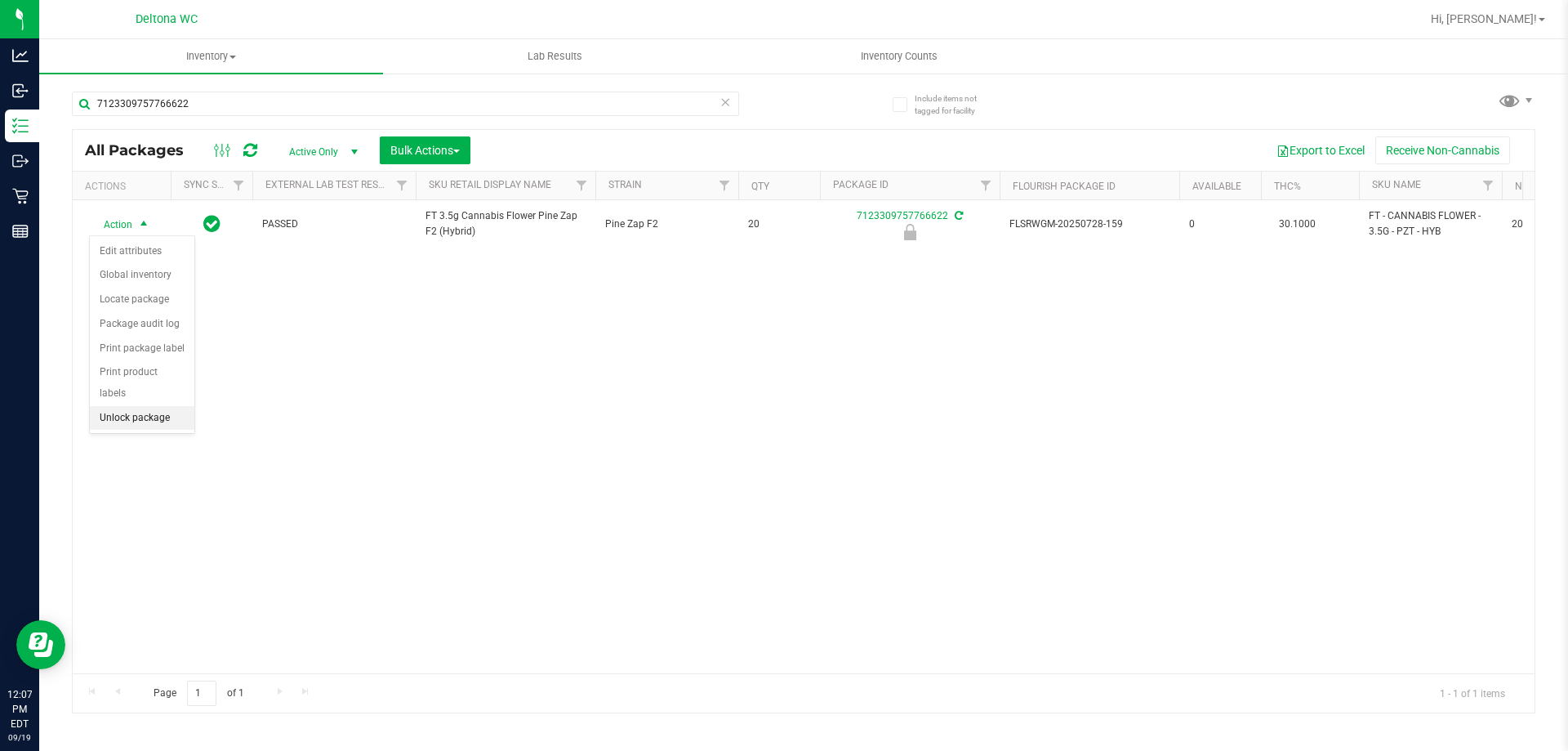
click at [156, 406] on li "Unlock package" at bounding box center [142, 418] width 104 height 25
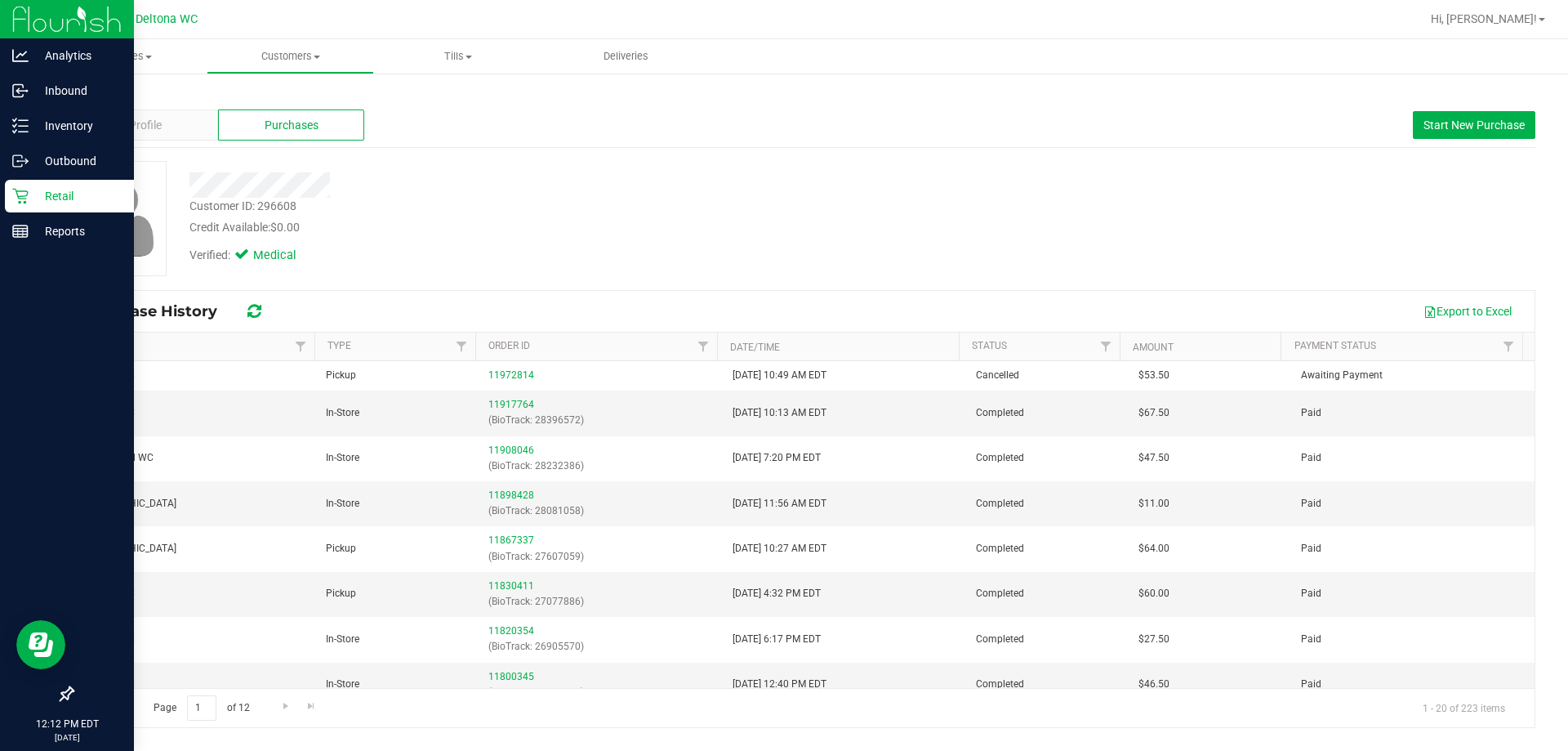
click at [23, 186] on div "Retail" at bounding box center [69, 196] width 129 height 32
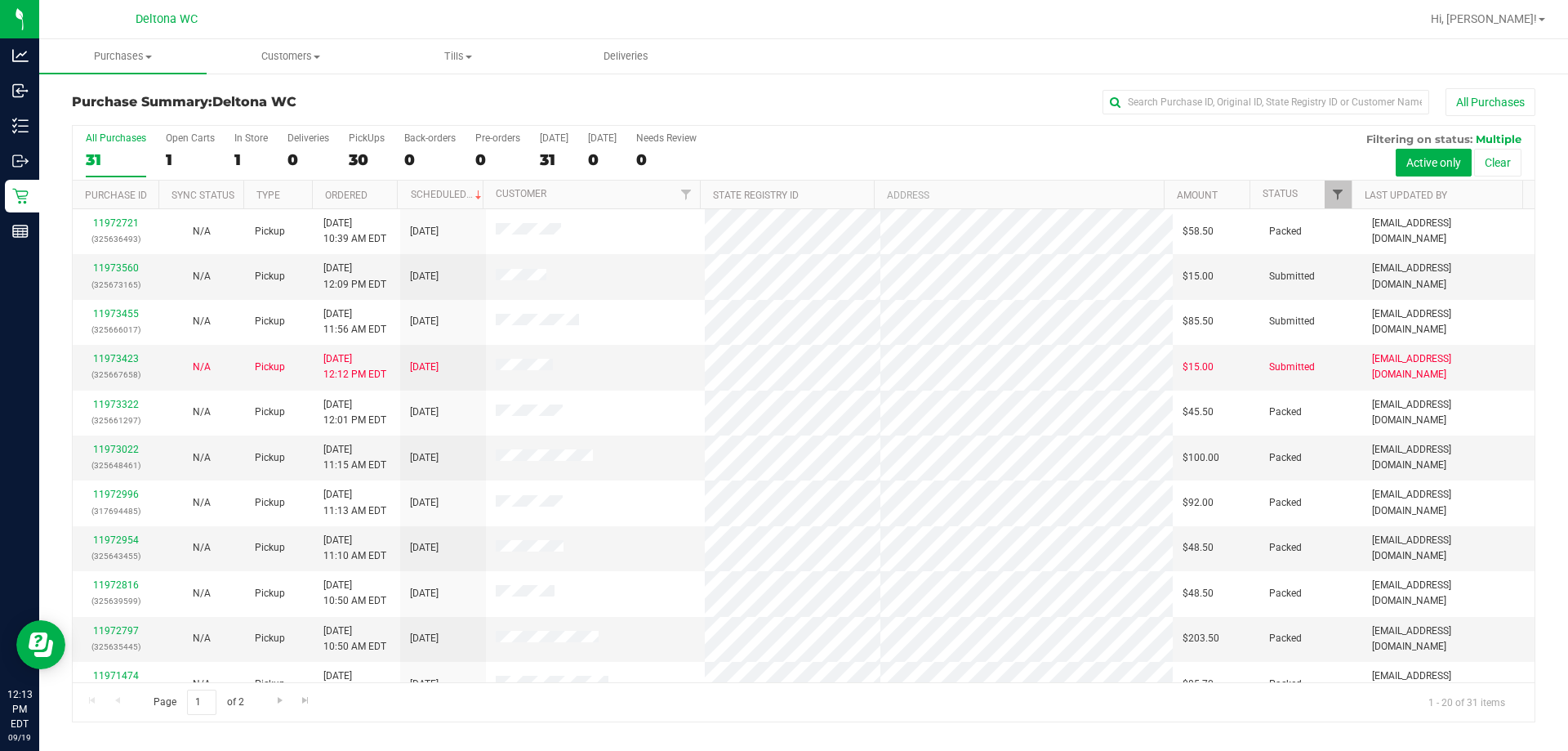
click at [1346, 193] on div "Purchase ID Sync Status Type Ordered Scheduled Customer State Registry ID Addre…" at bounding box center [798, 193] width 1450 height 27
click at [1340, 194] on span "Filter" at bounding box center [1338, 194] width 13 height 13
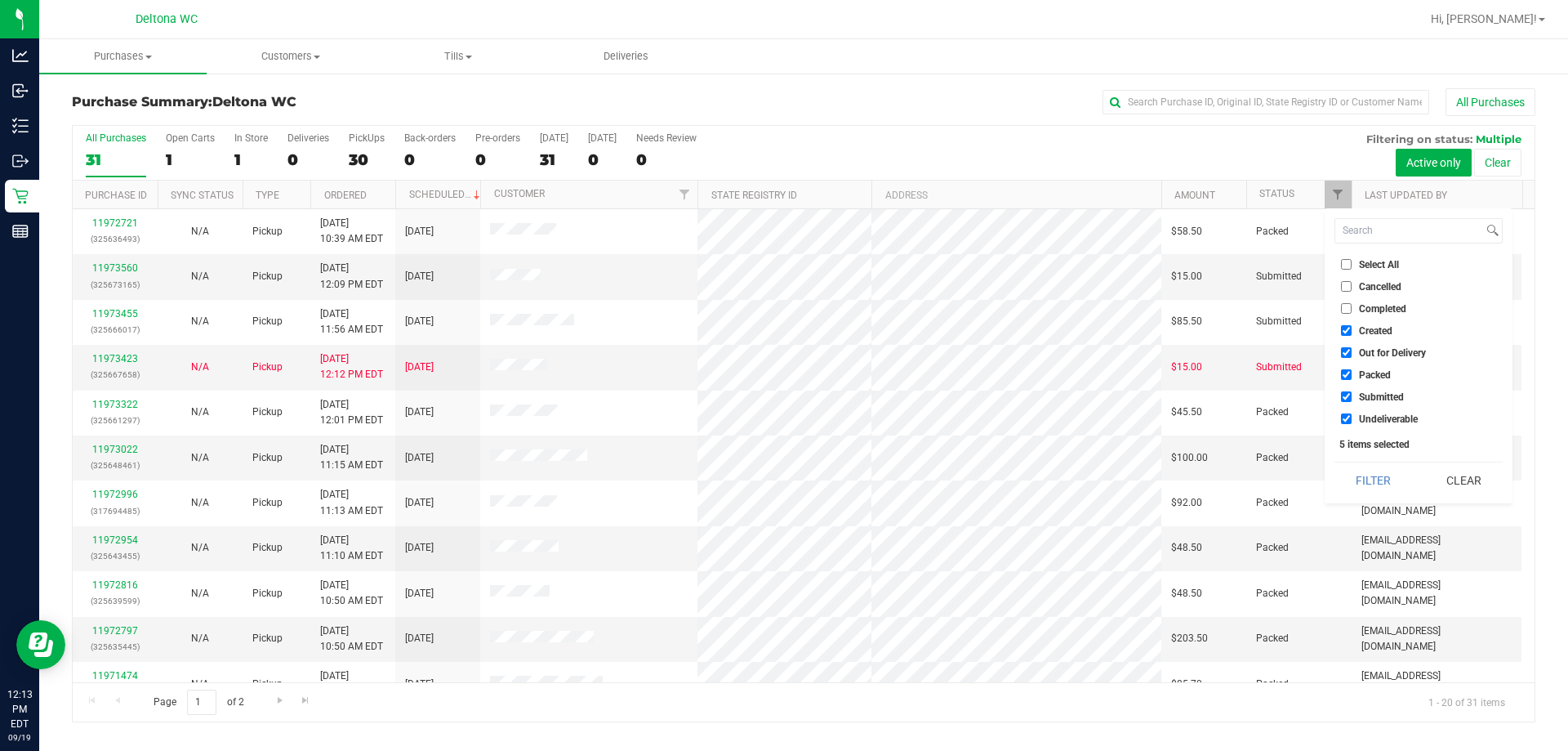
click at [1371, 266] on span "Select All" at bounding box center [1378, 265] width 40 height 9
click at [1352, 266] on input "Select All" at bounding box center [1345, 264] width 10 height 10
checkbox input "true"
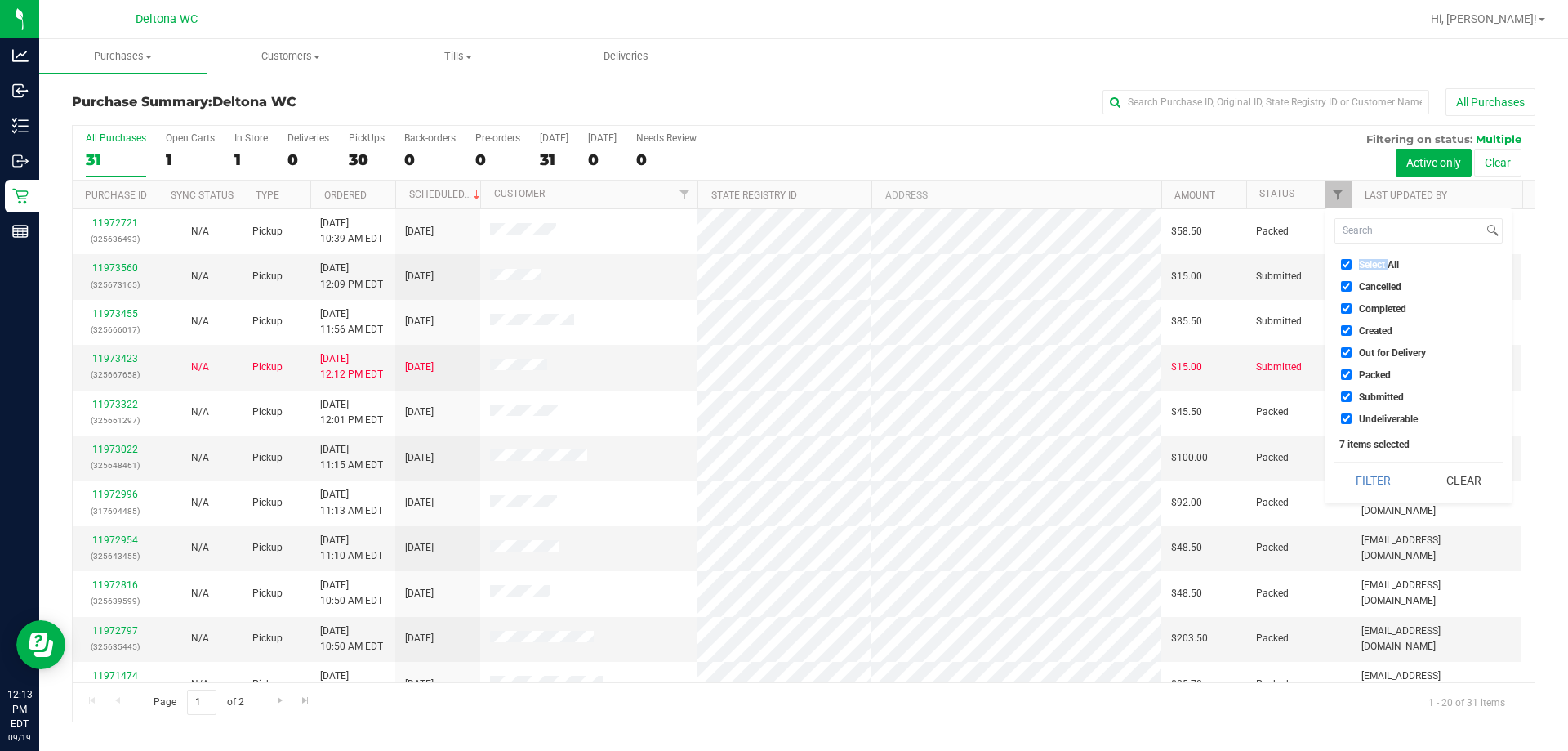
click at [1371, 265] on span "Select All" at bounding box center [1378, 265] width 40 height 9
click at [1352, 265] on input "Select All" at bounding box center [1345, 264] width 10 height 10
checkbox input "false"
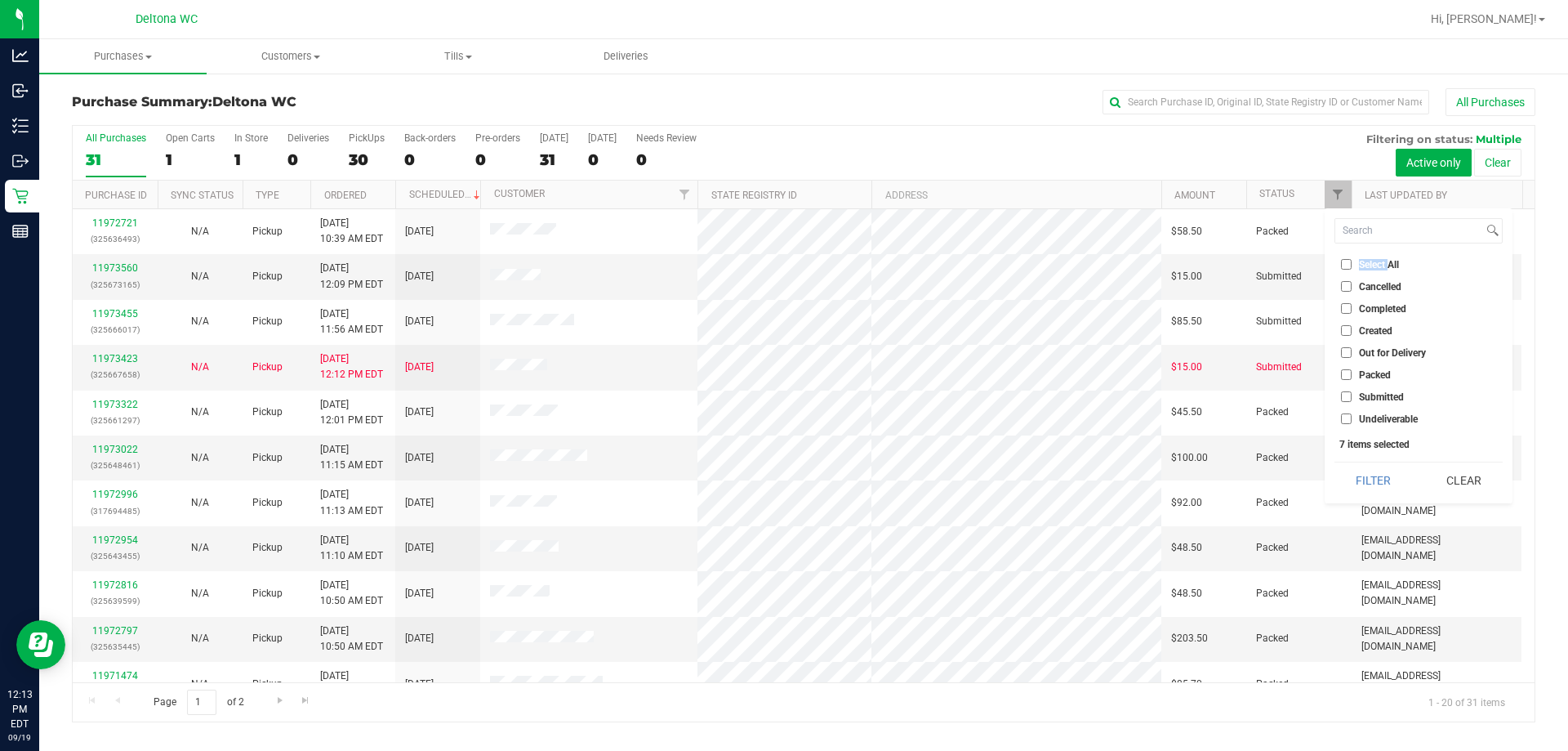
checkbox input "false"
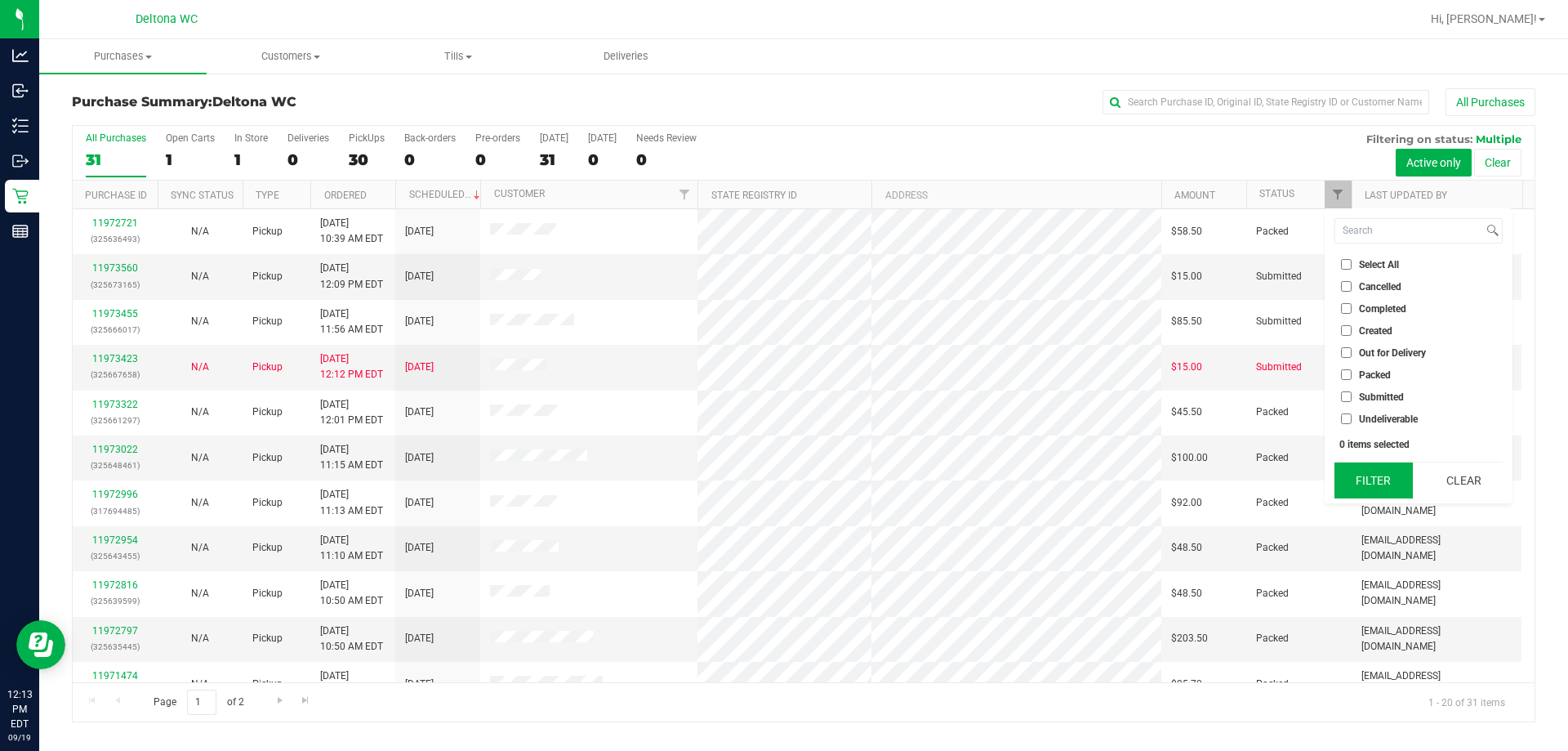
drag, startPoint x: 1368, startPoint y: 392, endPoint x: 1381, endPoint y: 471, distance: 80.1
click at [1368, 392] on span "Submitted" at bounding box center [1380, 396] width 45 height 9
click at [1352, 392] on input "Submitted" at bounding box center [1345, 396] width 10 height 10
checkbox input "true"
click at [1383, 478] on button "Filter" at bounding box center [1374, 481] width 79 height 36
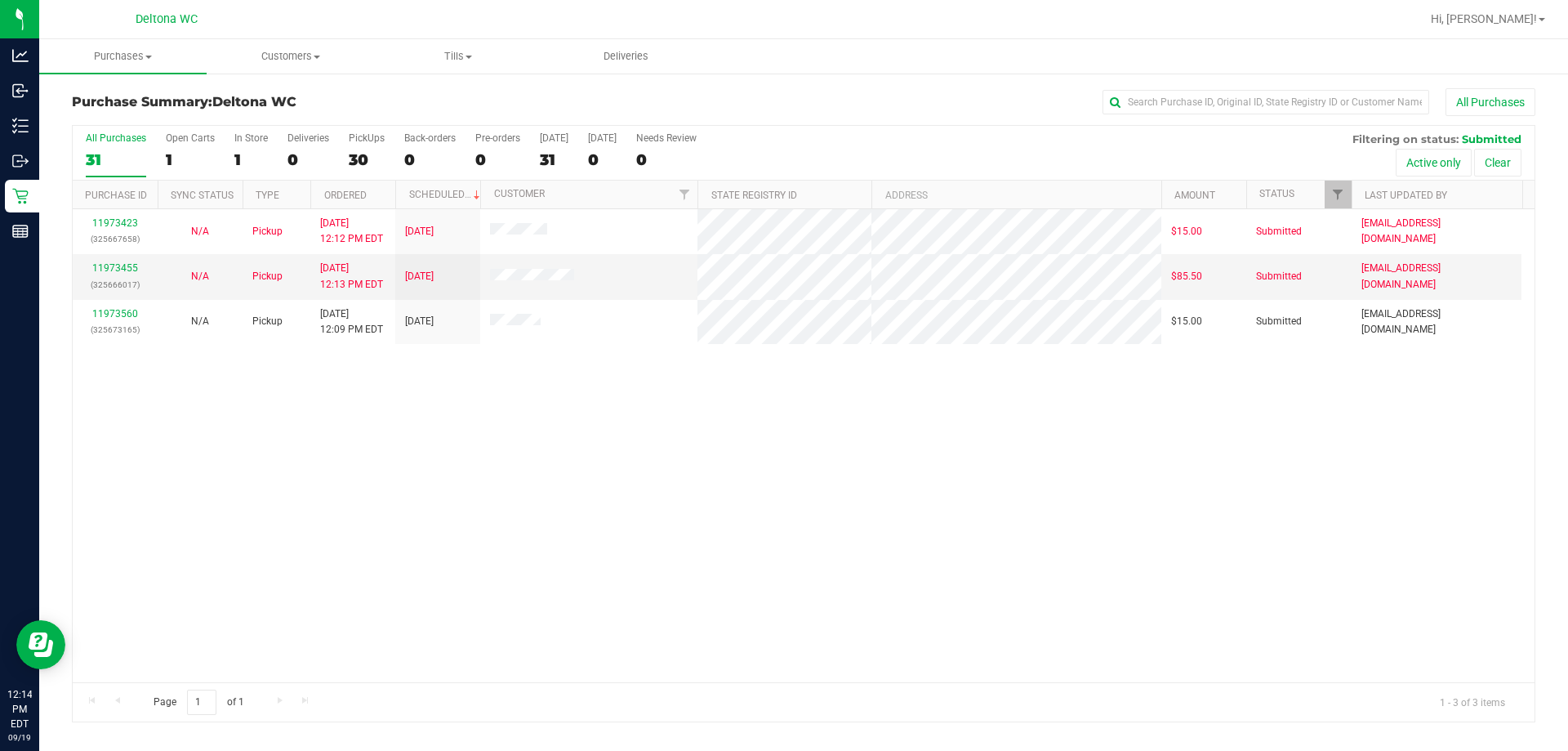
click at [352, 186] on th "Ordered" at bounding box center [353, 194] width 85 height 28
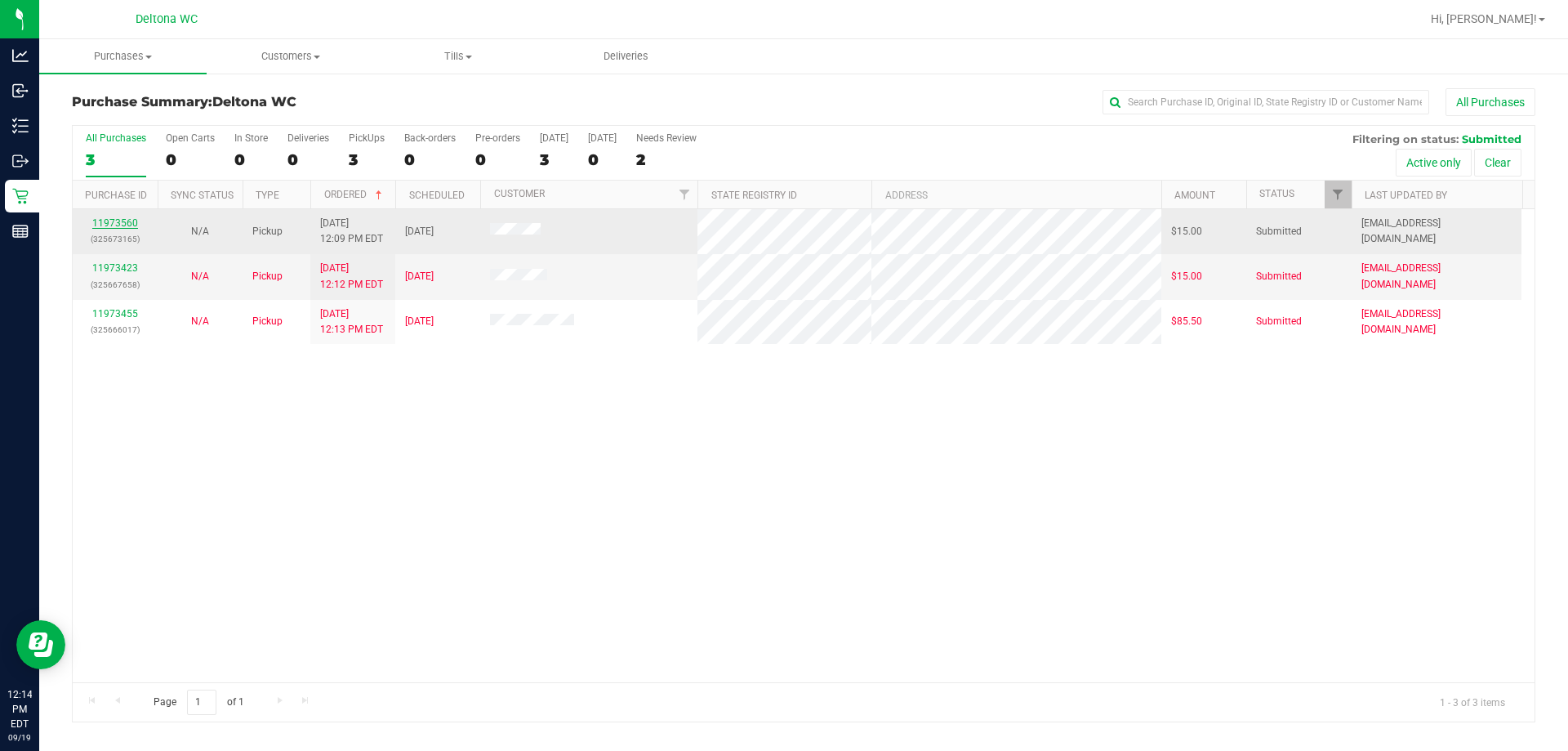
click at [98, 221] on link "11973560" at bounding box center [115, 223] width 46 height 11
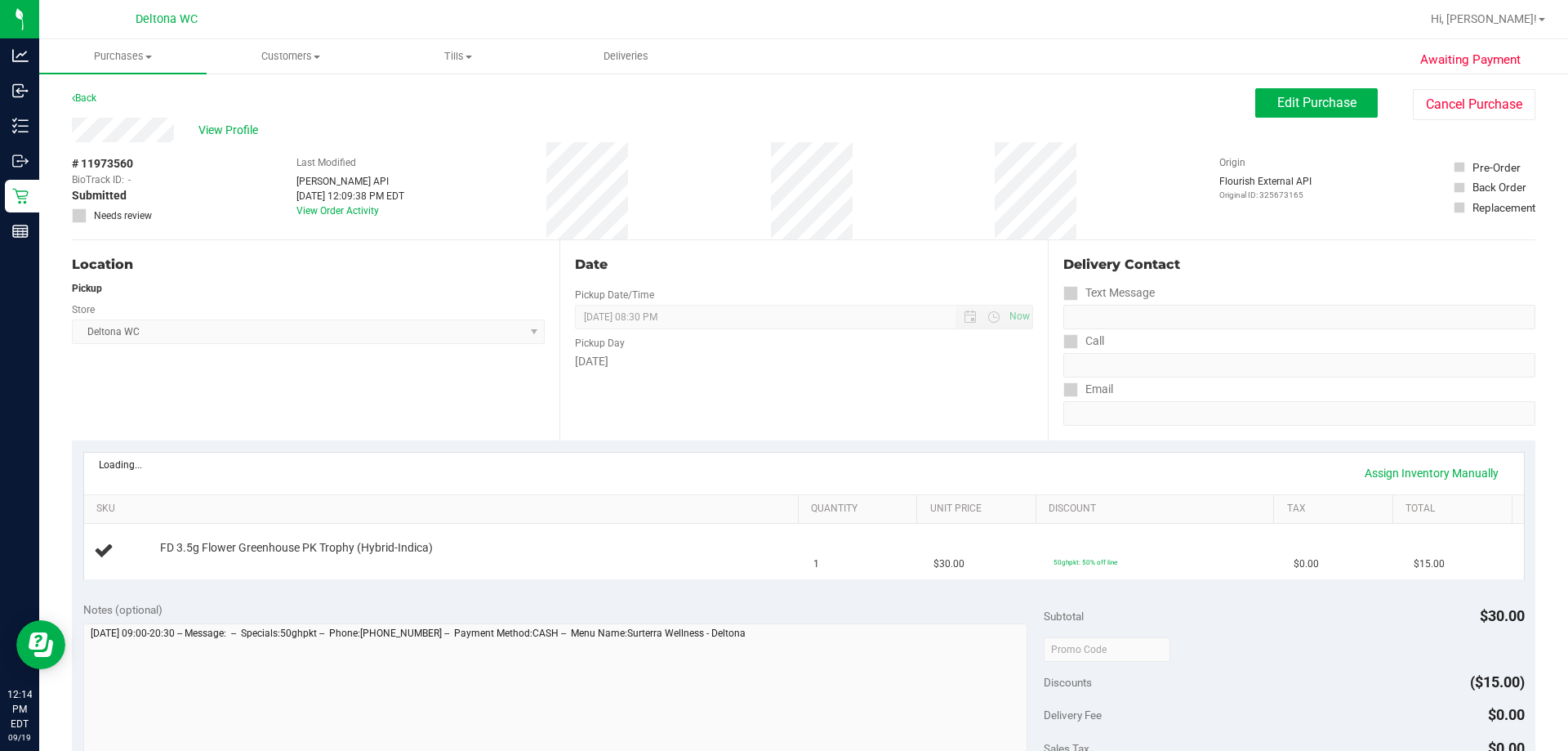
scroll to position [163, 0]
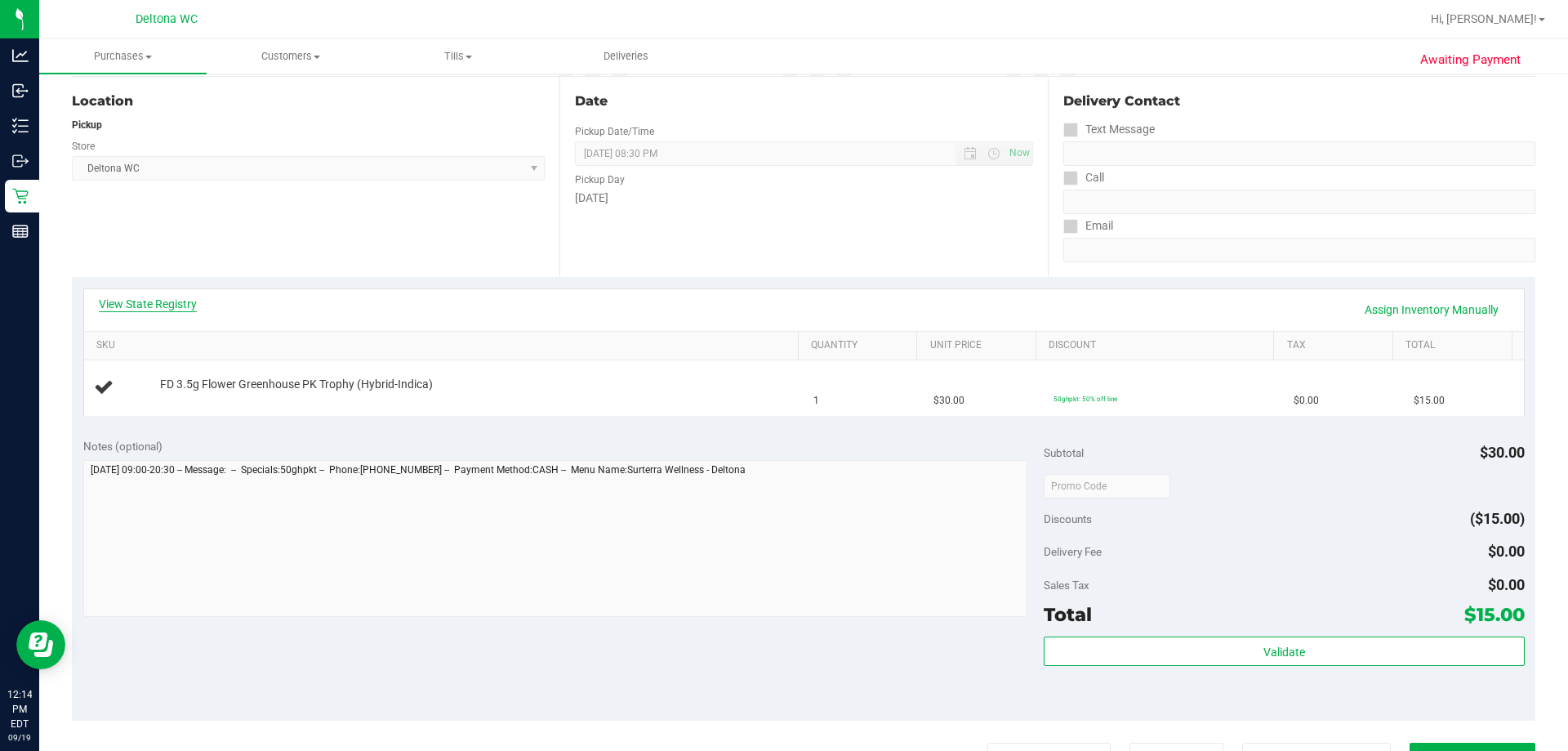
click at [162, 302] on link "View State Registry" at bounding box center [147, 303] width 98 height 16
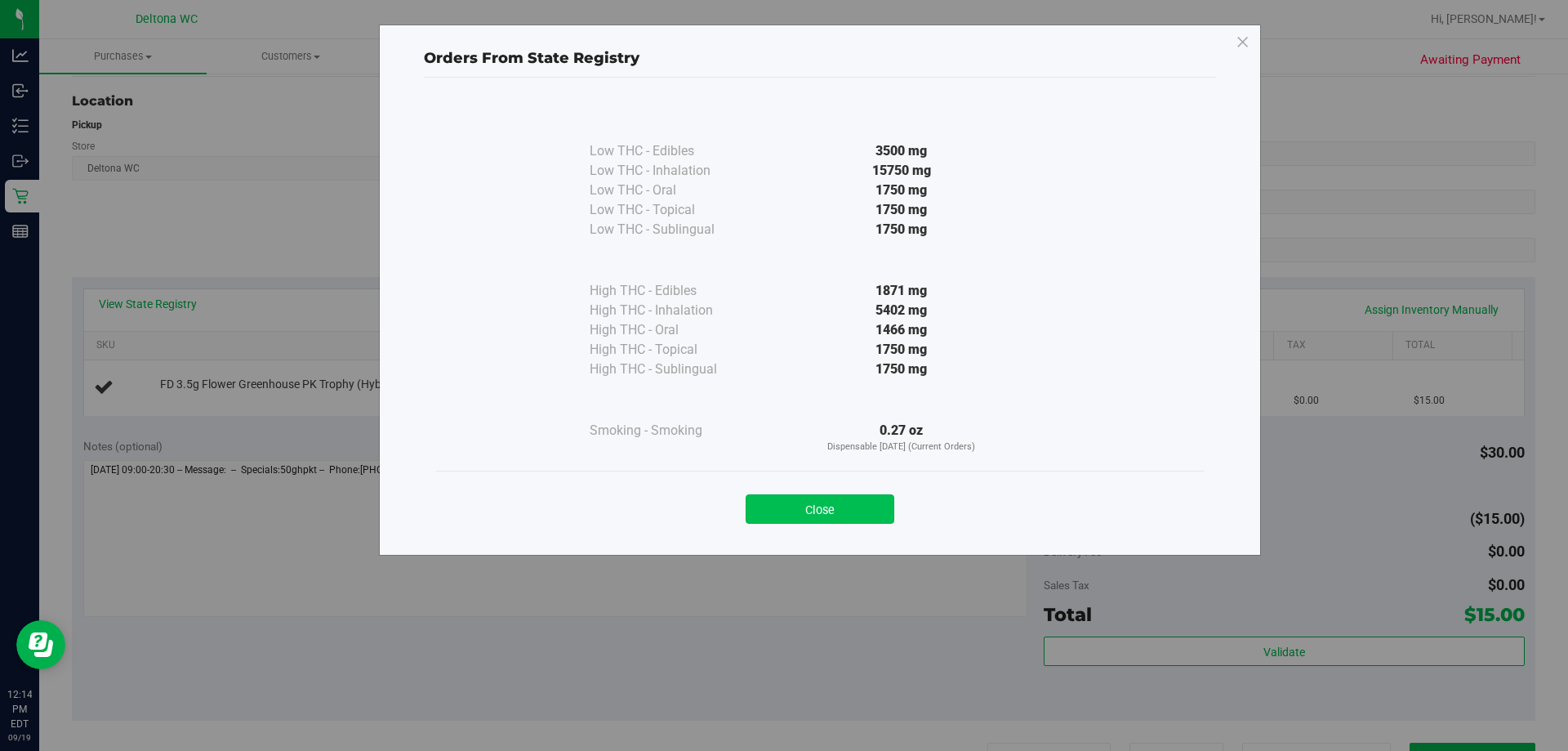
click at [804, 522] on button "Close" at bounding box center [819, 508] width 149 height 29
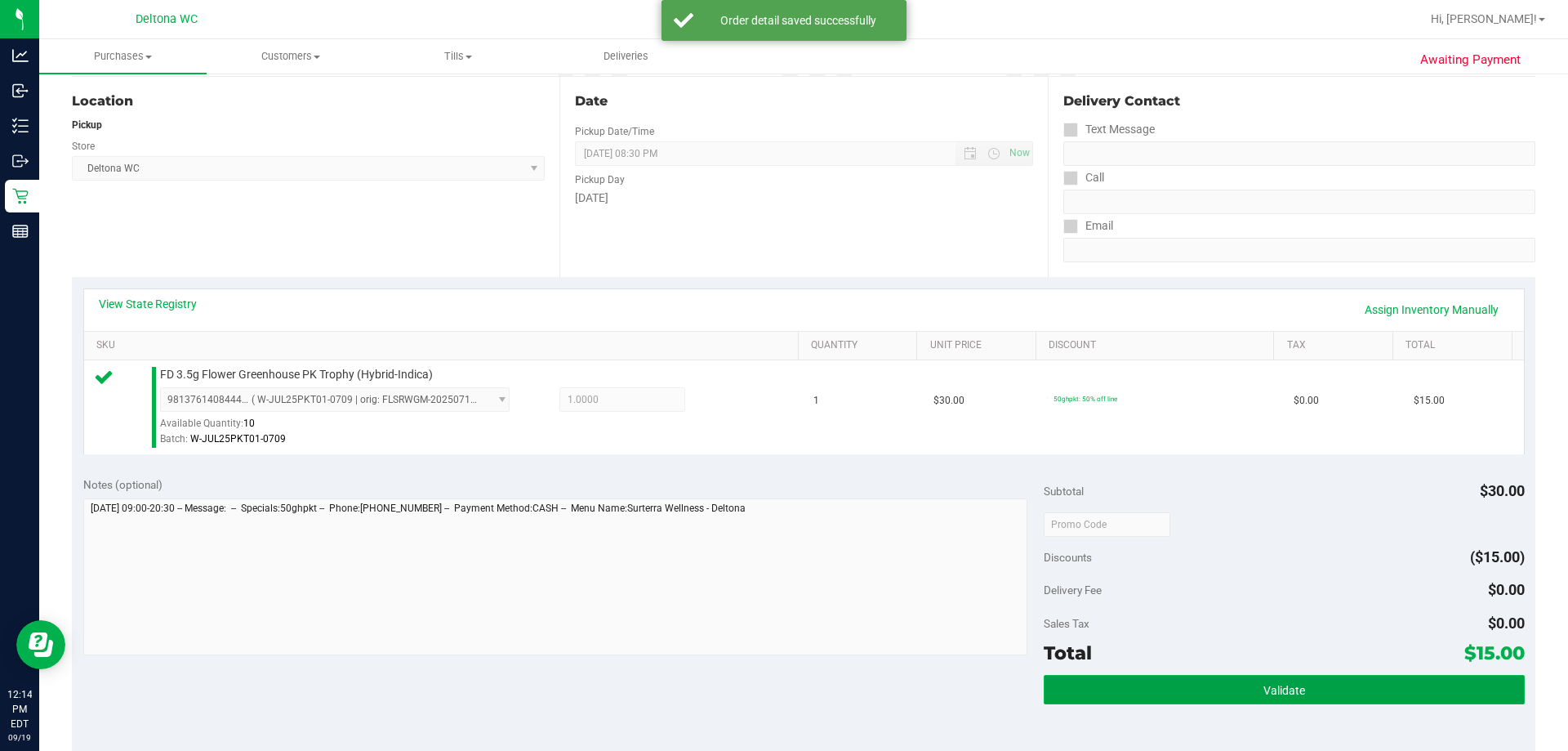
click at [1213, 690] on button "Validate" at bounding box center [1284, 689] width 480 height 29
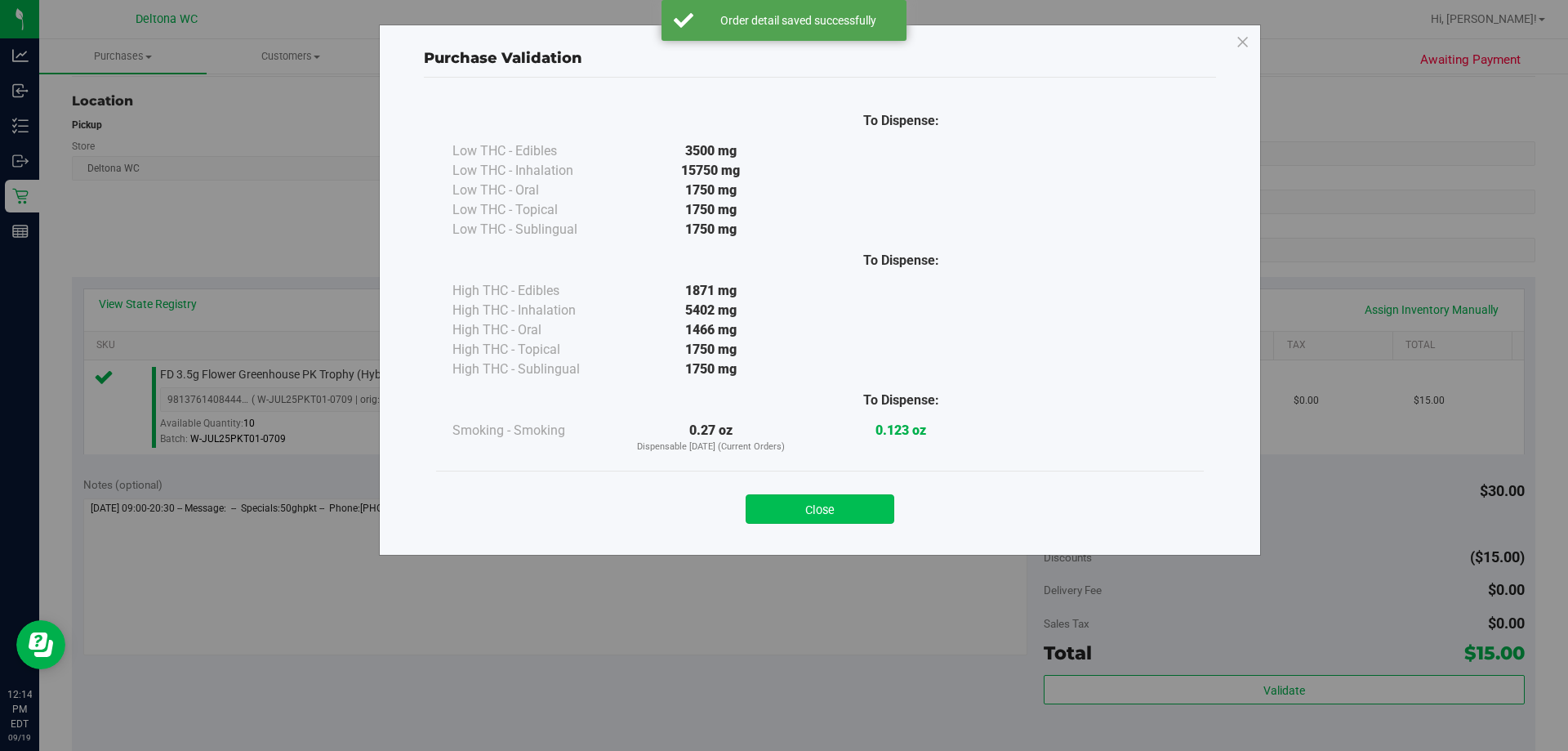
click at [813, 494] on button "Close" at bounding box center [819, 508] width 149 height 29
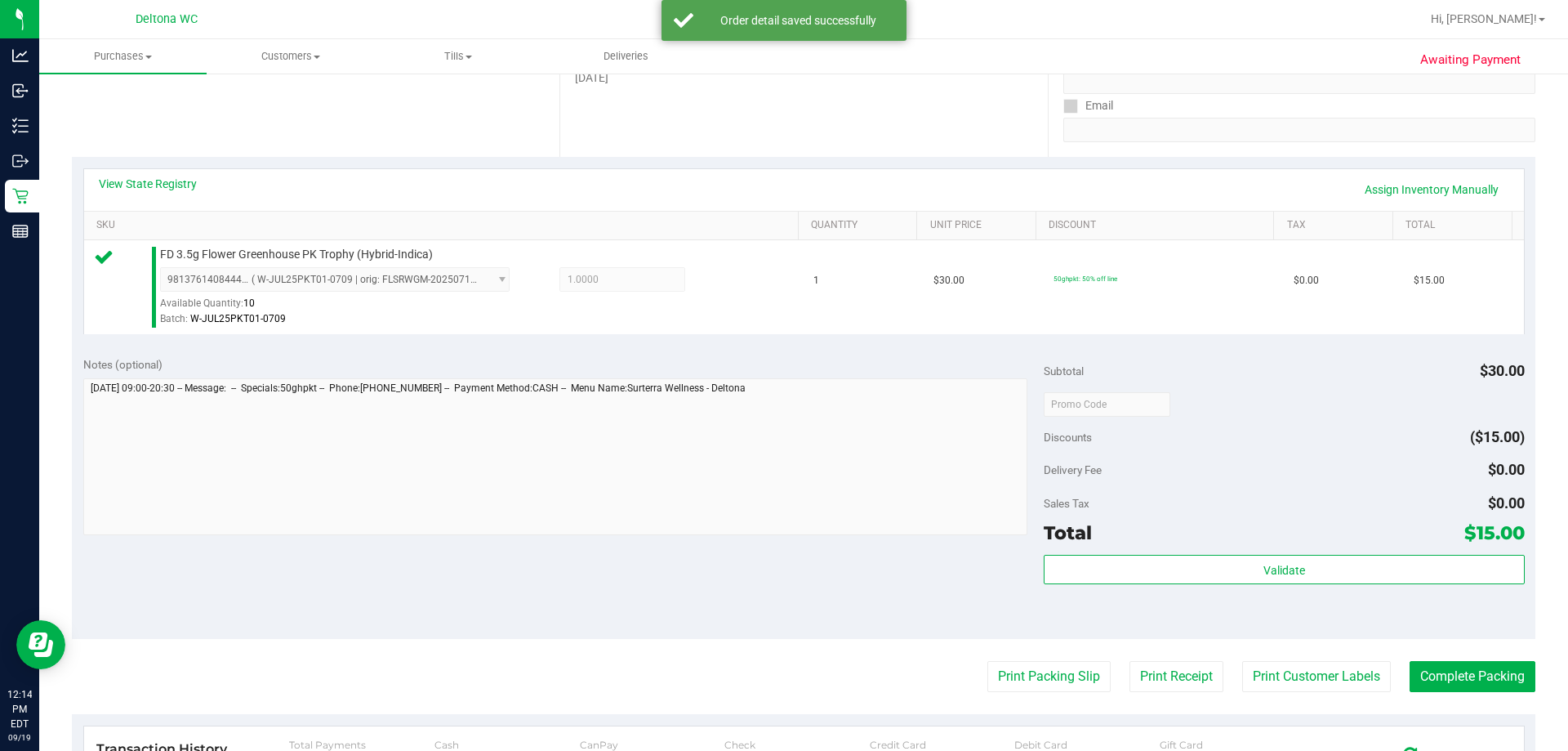
scroll to position [409, 0]
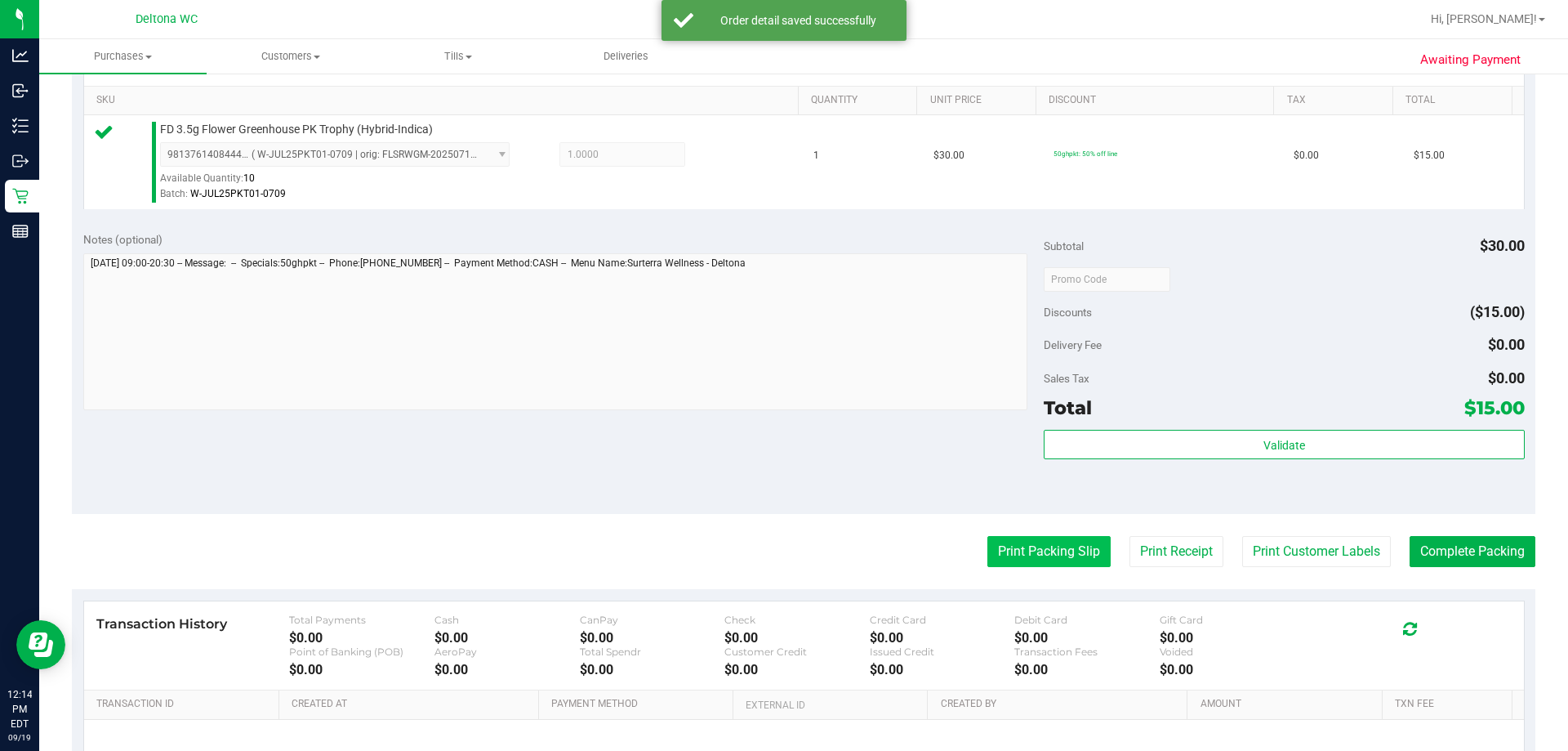
click at [1032, 545] on button "Print Packing Slip" at bounding box center [1048, 551] width 123 height 31
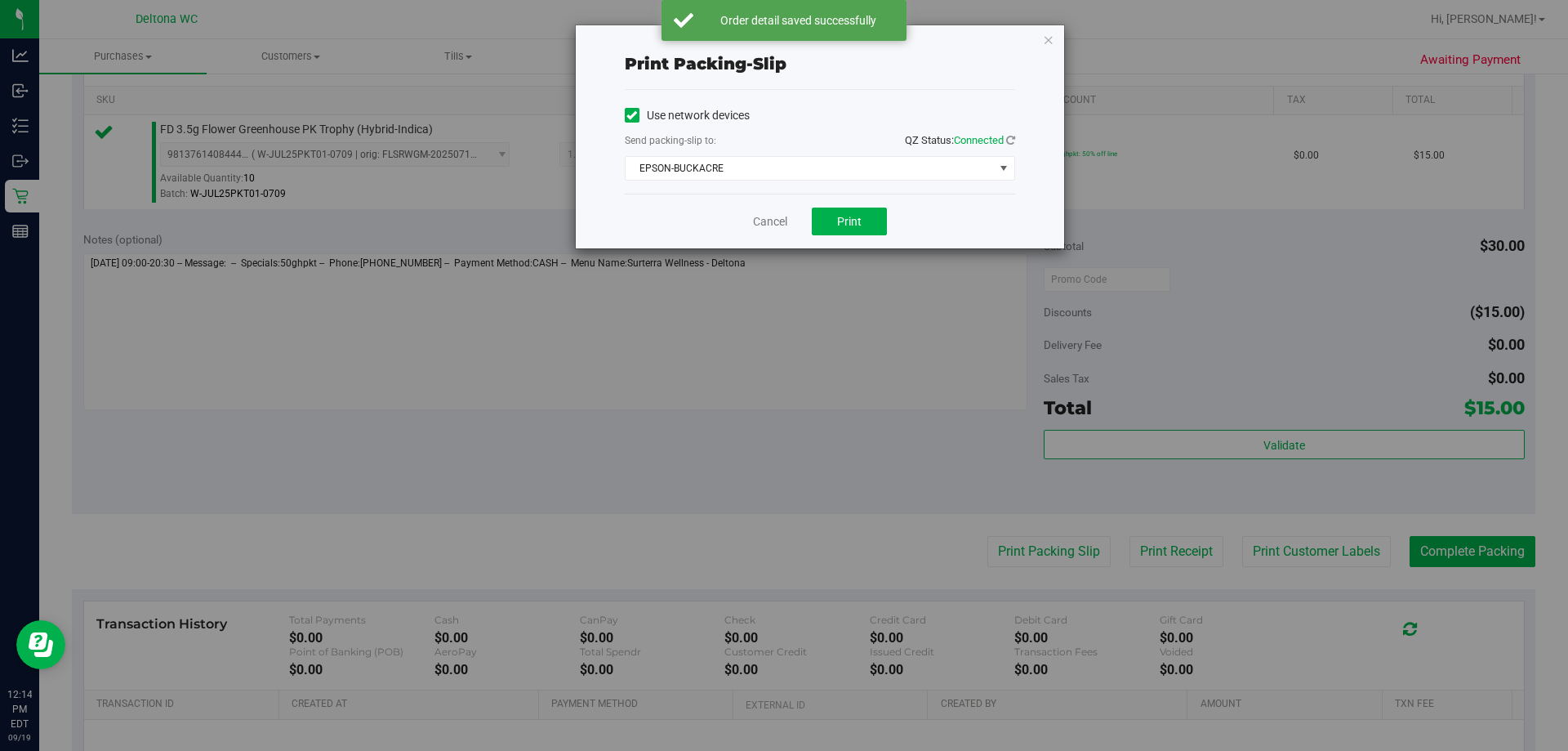
click at [832, 205] on div "Cancel Print" at bounding box center [820, 221] width 391 height 55
drag, startPoint x: 831, startPoint y: 216, endPoint x: 810, endPoint y: 211, distance: 21.6
click at [830, 215] on button "Print" at bounding box center [848, 221] width 75 height 27
drag, startPoint x: 759, startPoint y: 221, endPoint x: 771, endPoint y: 227, distance: 13.4
click at [759, 220] on link "Cancel" at bounding box center [770, 222] width 34 height 17
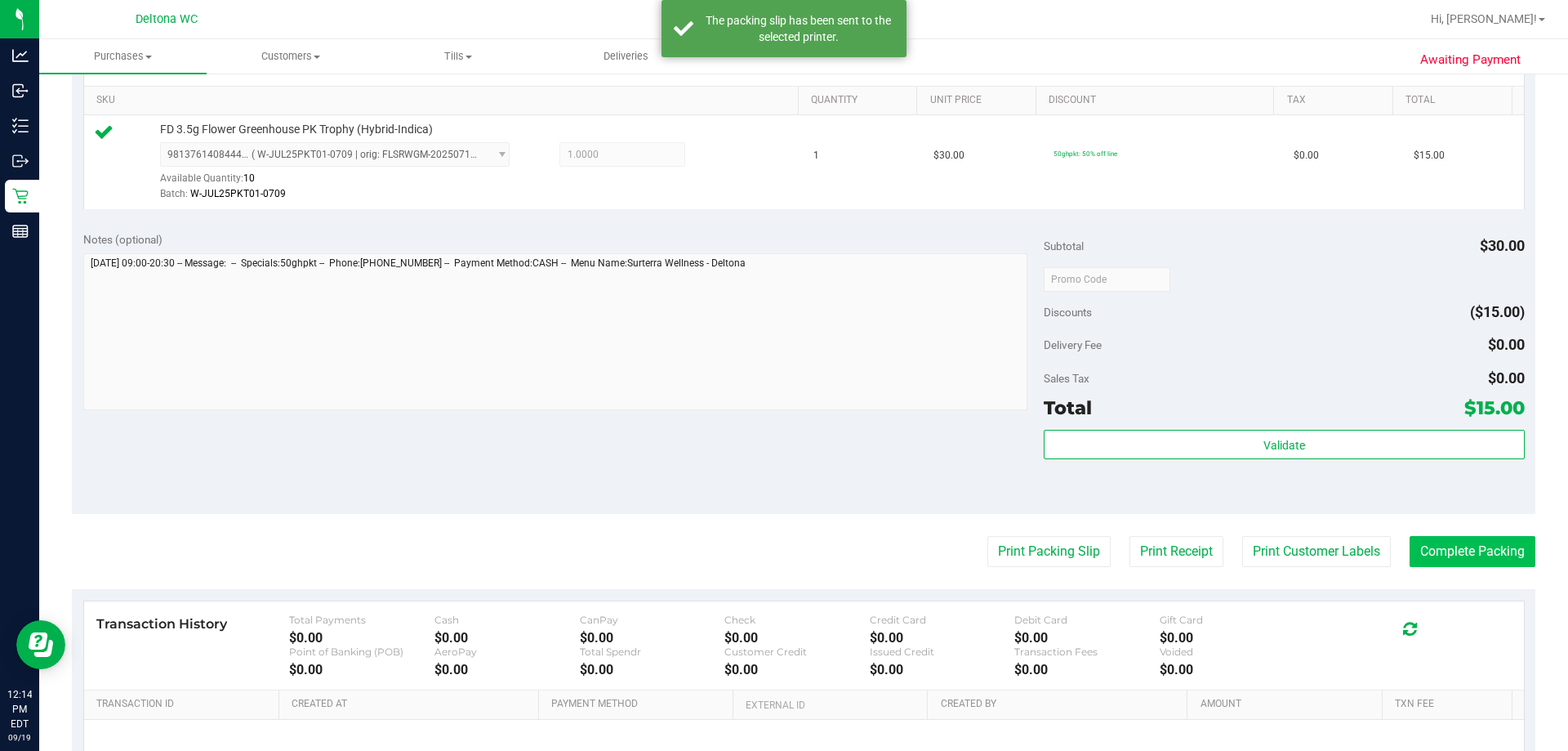
click at [1500, 533] on purchase-details "Back Edit Purchase Cancel Purchase View Profile # 11973560 BioTrack ID: - Submi…" at bounding box center [804, 286] width 1464 height 1215
click at [1501, 540] on button "Complete Packing" at bounding box center [1472, 551] width 126 height 31
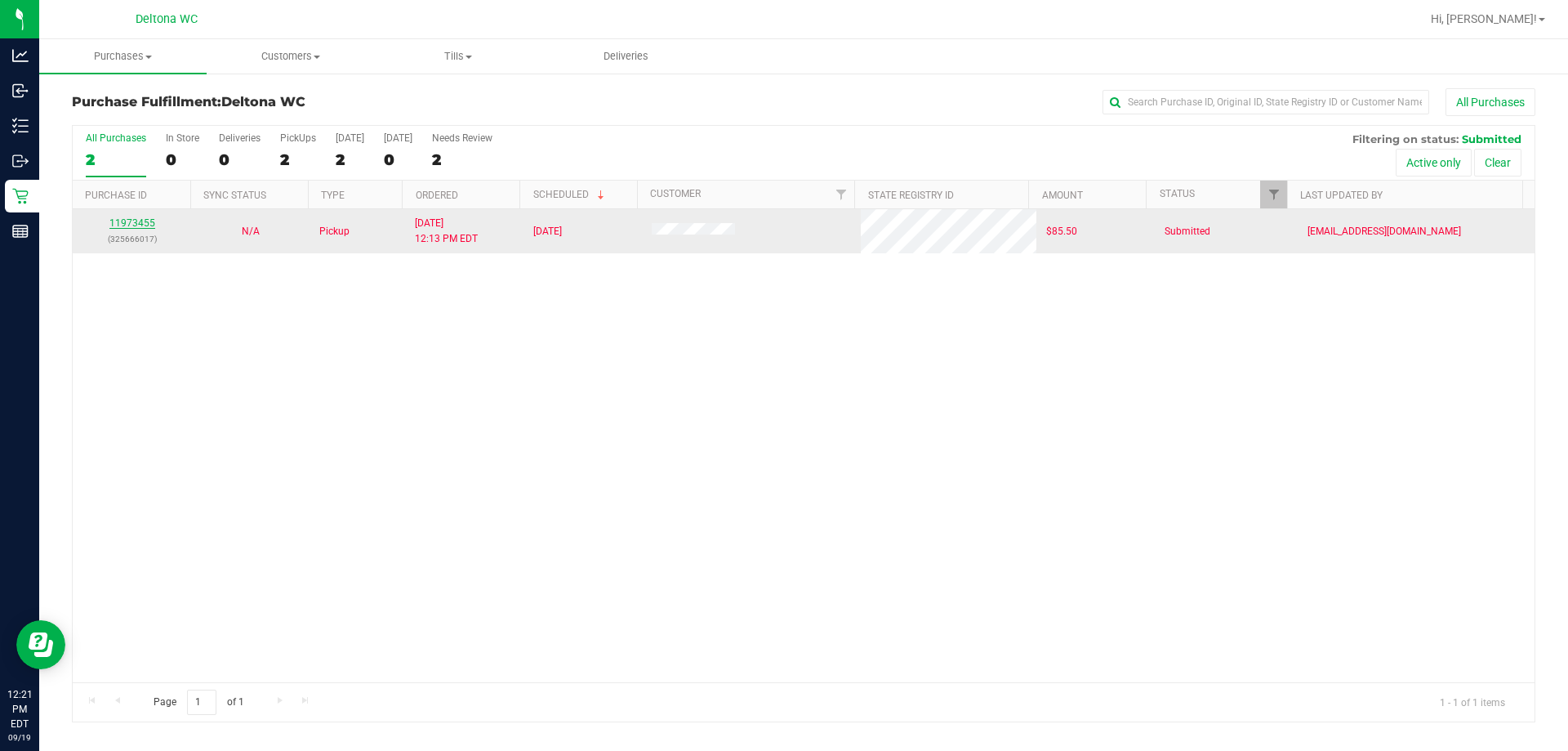
click at [120, 219] on link "11973455" at bounding box center [132, 223] width 46 height 11
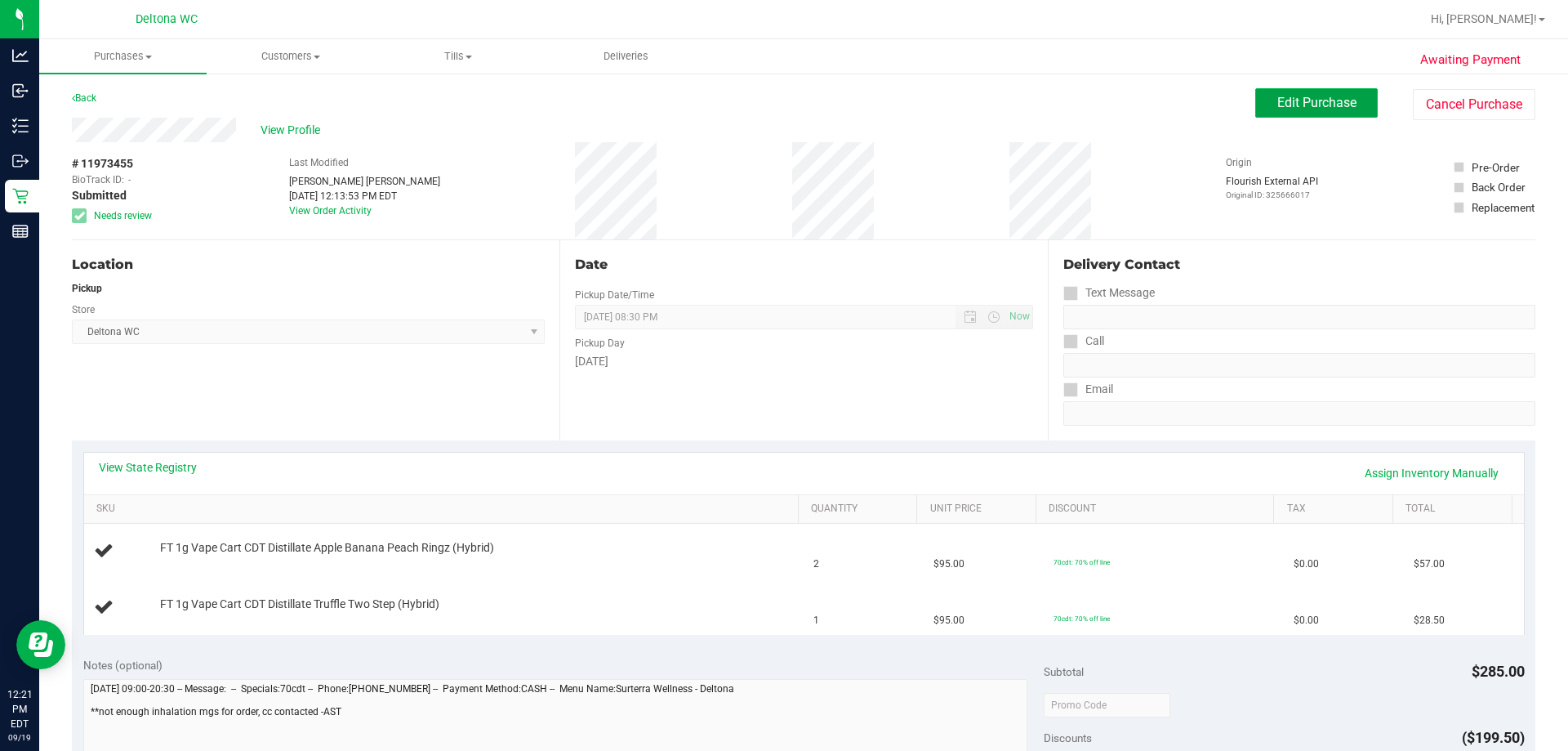
click at [1308, 102] on span "Edit Purchase" at bounding box center [1317, 102] width 80 height 15
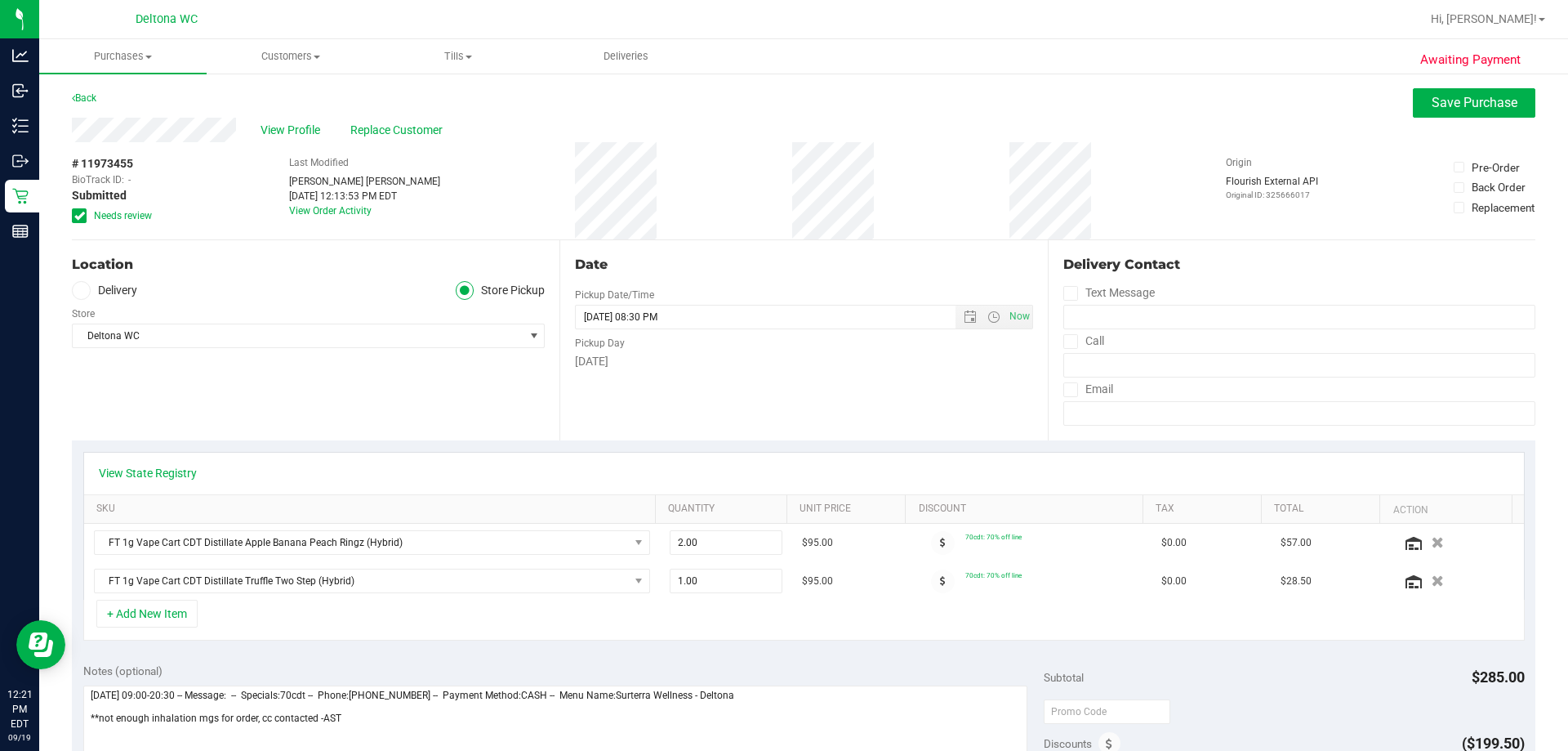
click at [85, 215] on span at bounding box center [80, 216] width 15 height 15
click at [0, 0] on input "Needs review" at bounding box center [0, 0] width 0 height 0
click at [1431, 582] on icon "button" at bounding box center [1437, 580] width 14 height 12
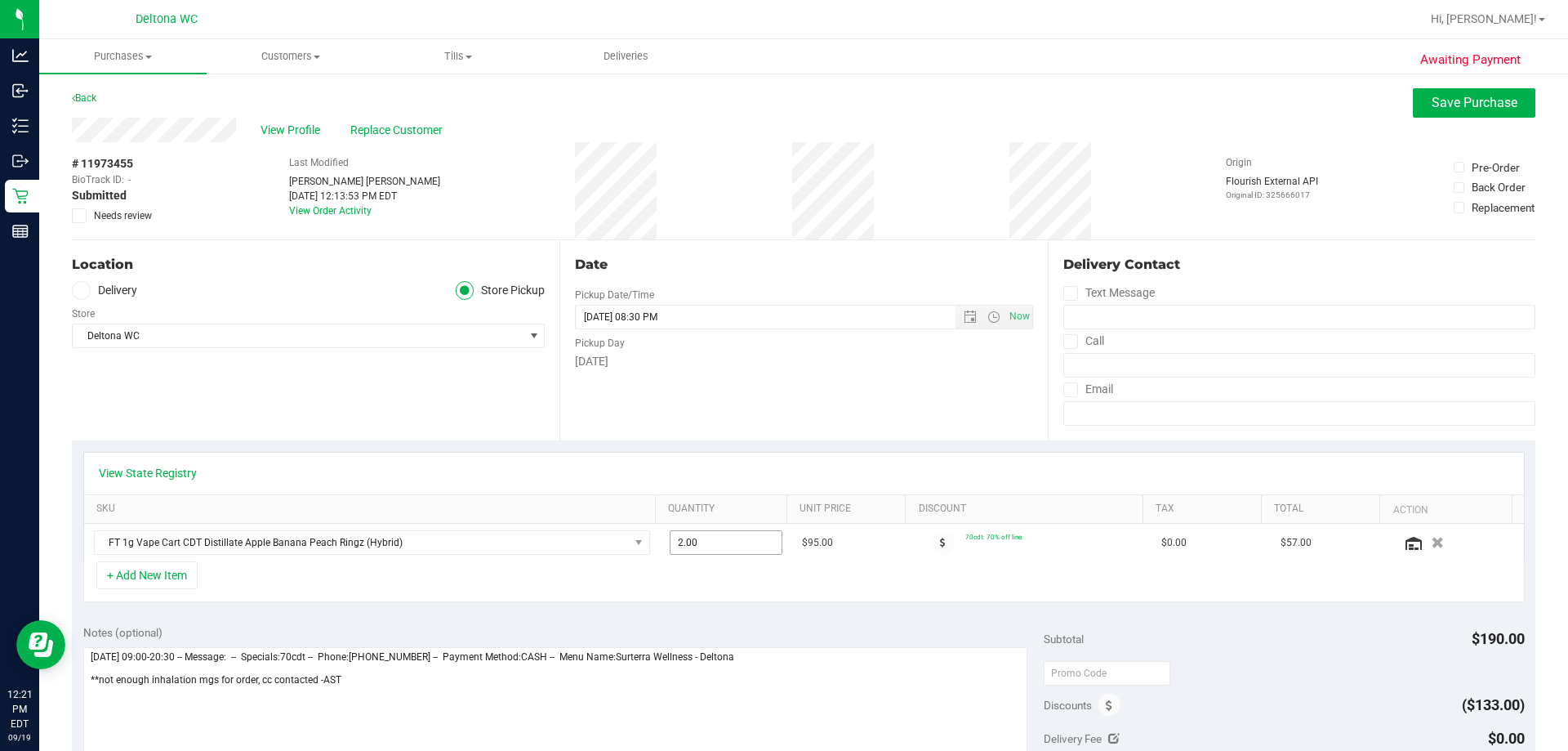
click at [679, 544] on span "2.00 2" at bounding box center [726, 542] width 114 height 25
click at [679, 544] on input "2" at bounding box center [726, 542] width 112 height 23
type input "1"
type input "1.00"
click at [760, 603] on div "View State Registry SKU Quantity Unit Price Discount Tax Total Action FT 1g Vap…" at bounding box center [804, 526] width 1464 height 174
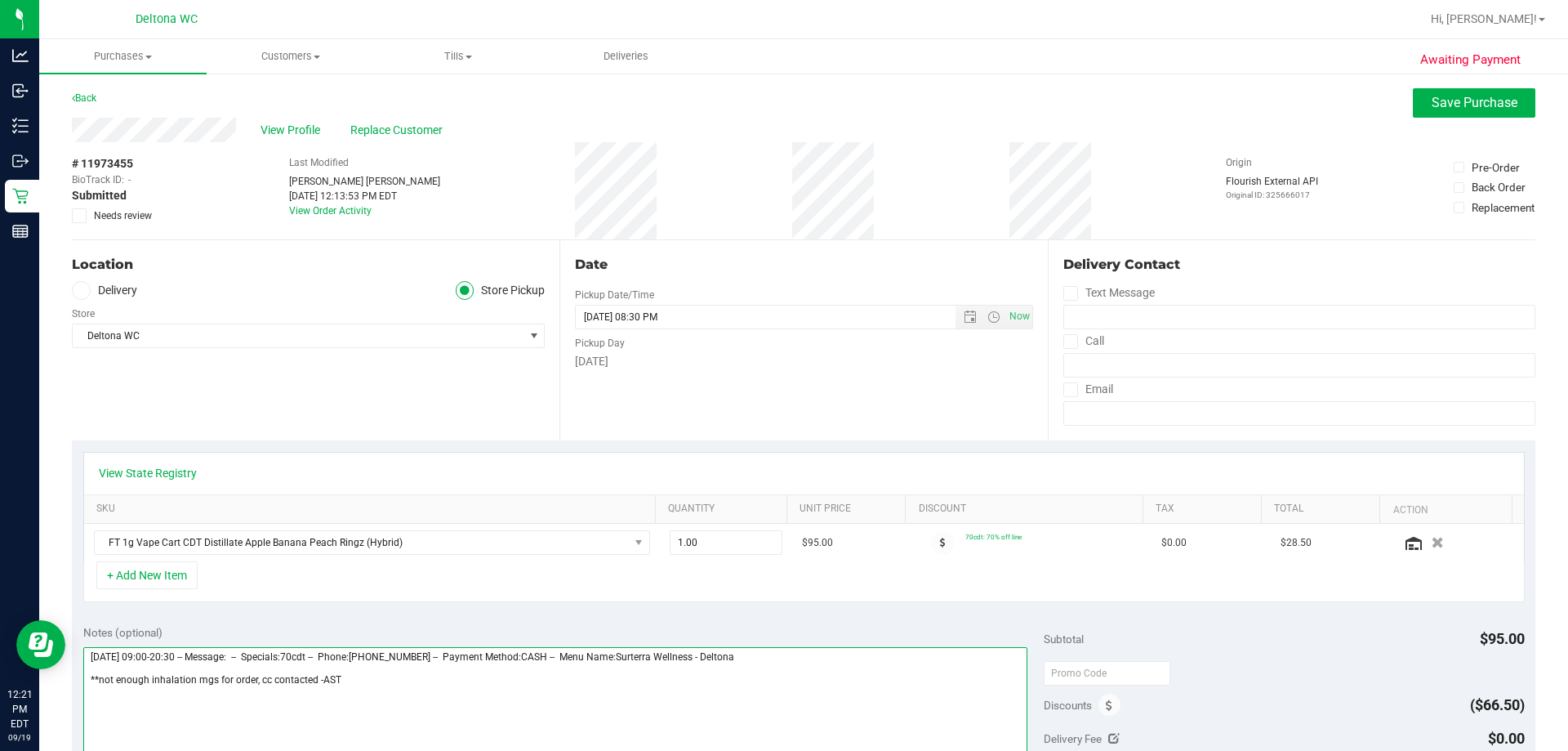
click at [486, 684] on textarea at bounding box center [556, 724] width 945 height 156
type textarea "[DATE] 09:00-20:30 -- Message: -- Specials:70cdt -- Phone:[PHONE_NUMBER] -- Pay…"
click at [1435, 103] on span "Save Purchase" at bounding box center [1474, 102] width 85 height 15
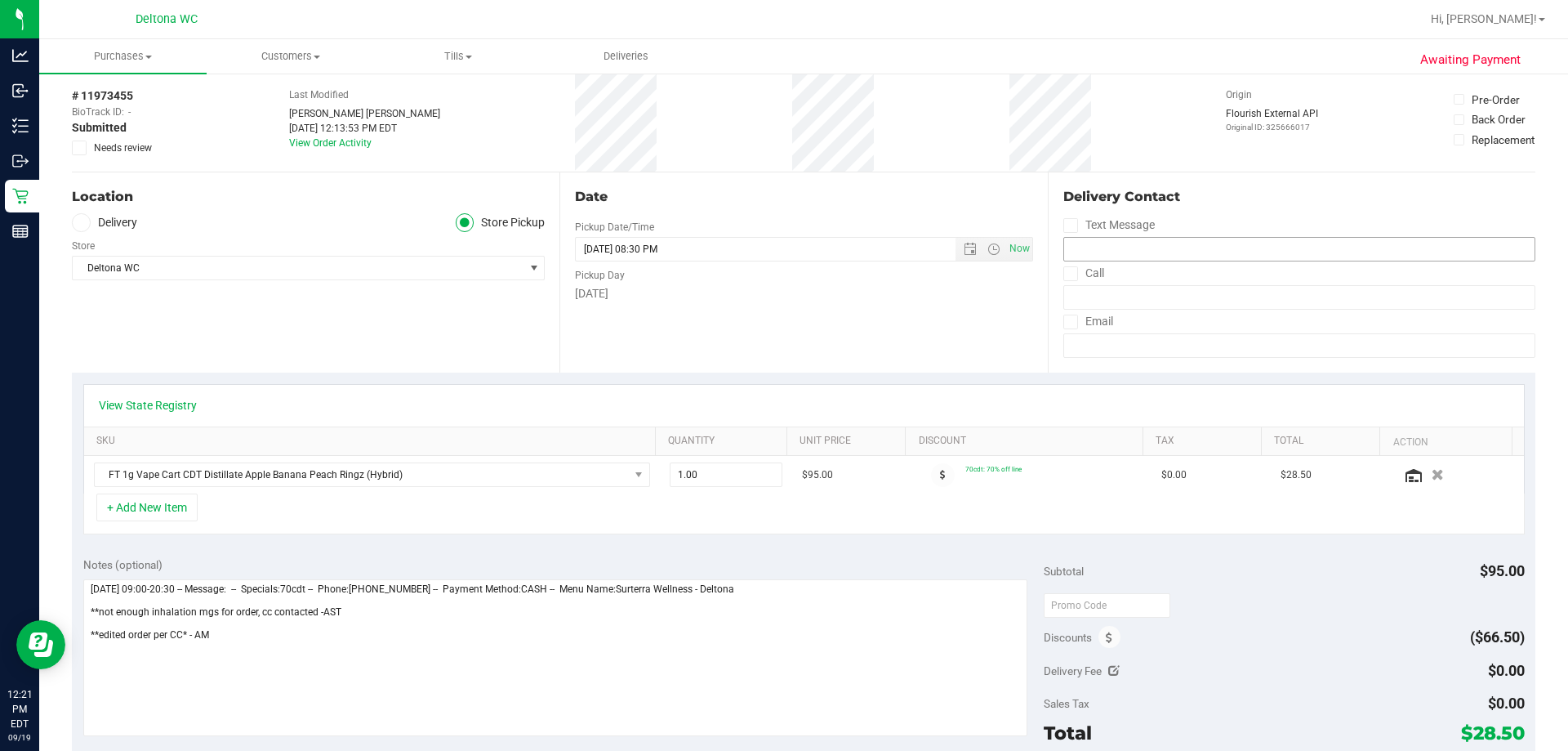
scroll to position [409, 0]
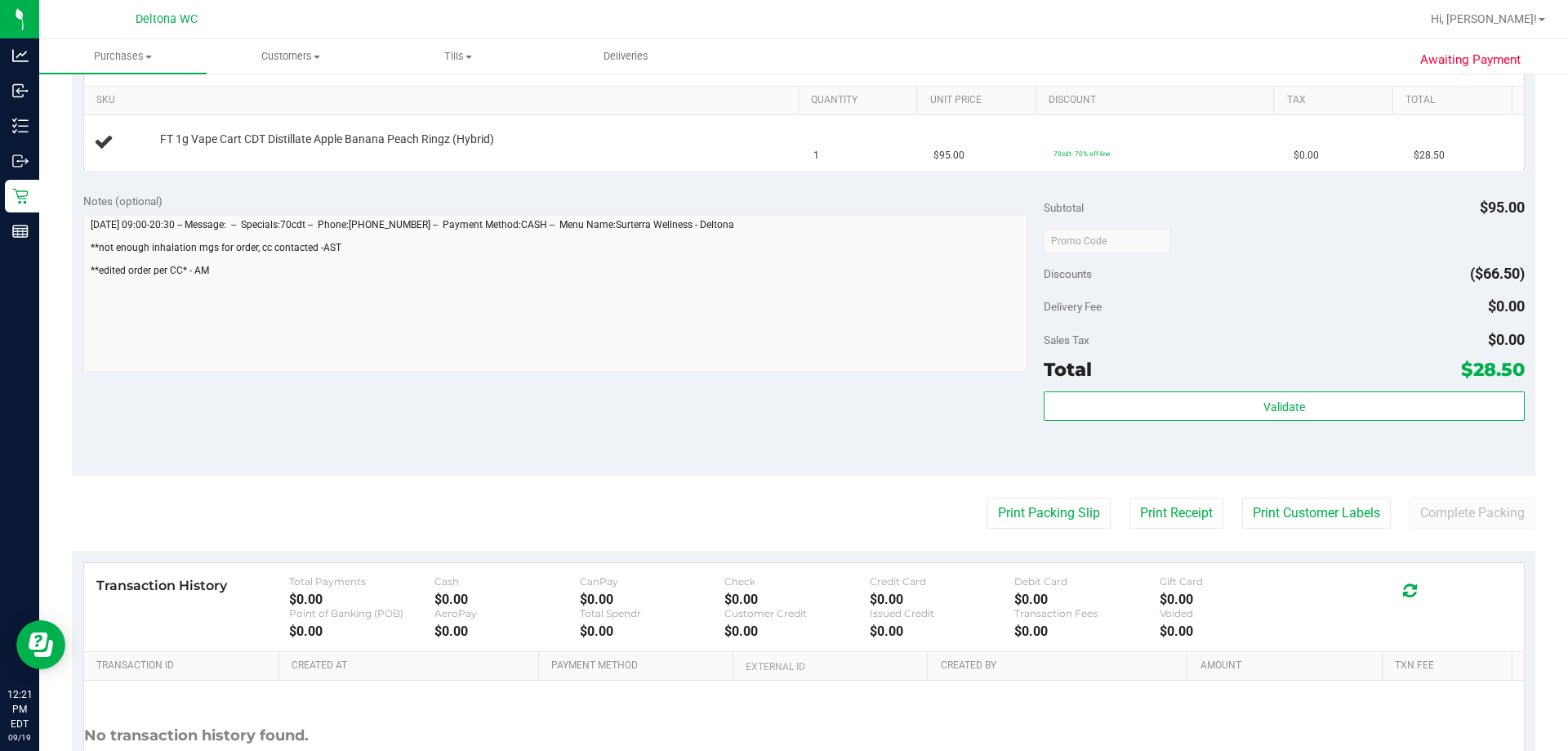
click at [1256, 339] on div "Sales Tax $0.00" at bounding box center [1284, 339] width 480 height 29
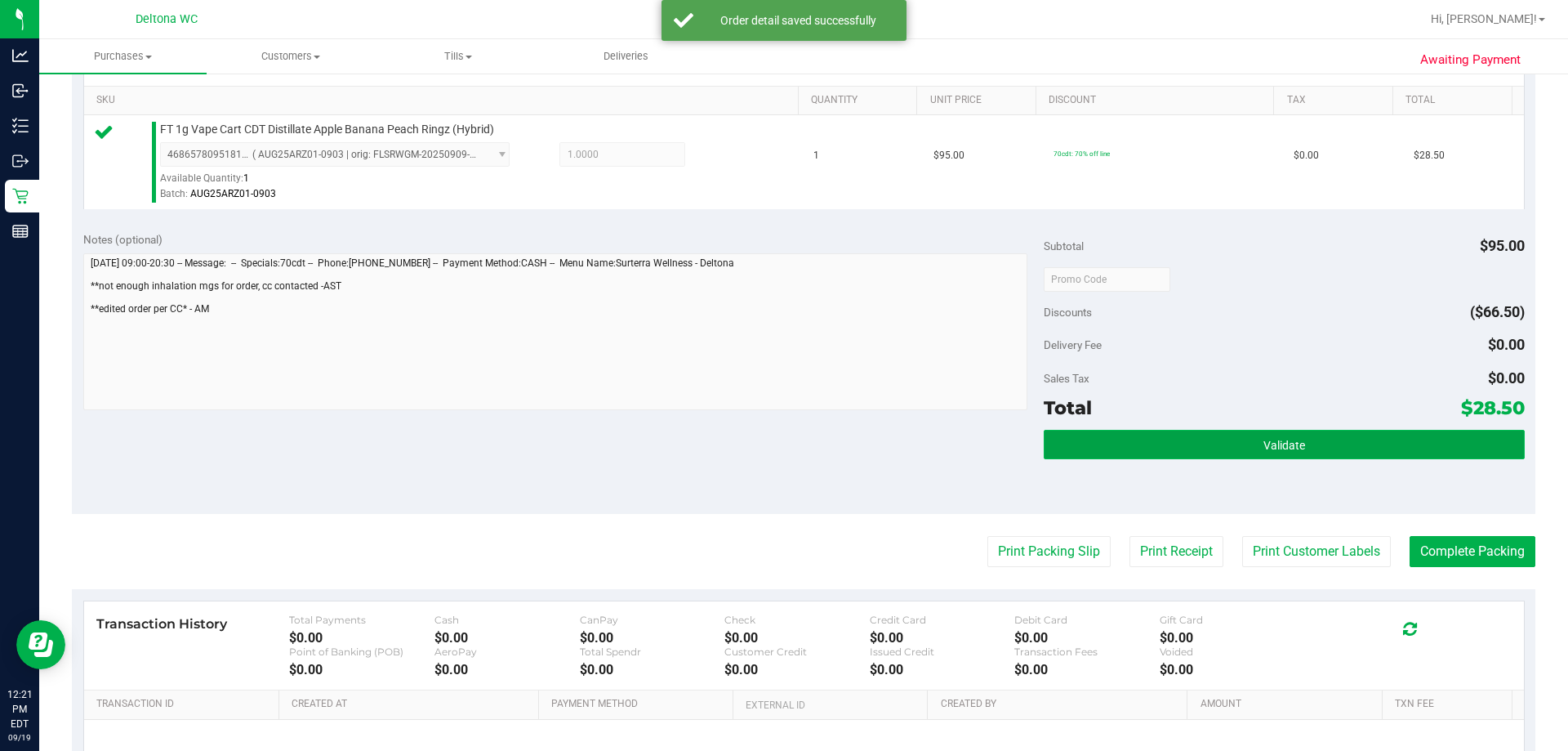
click at [1267, 439] on span "Validate" at bounding box center [1285, 446] width 42 height 13
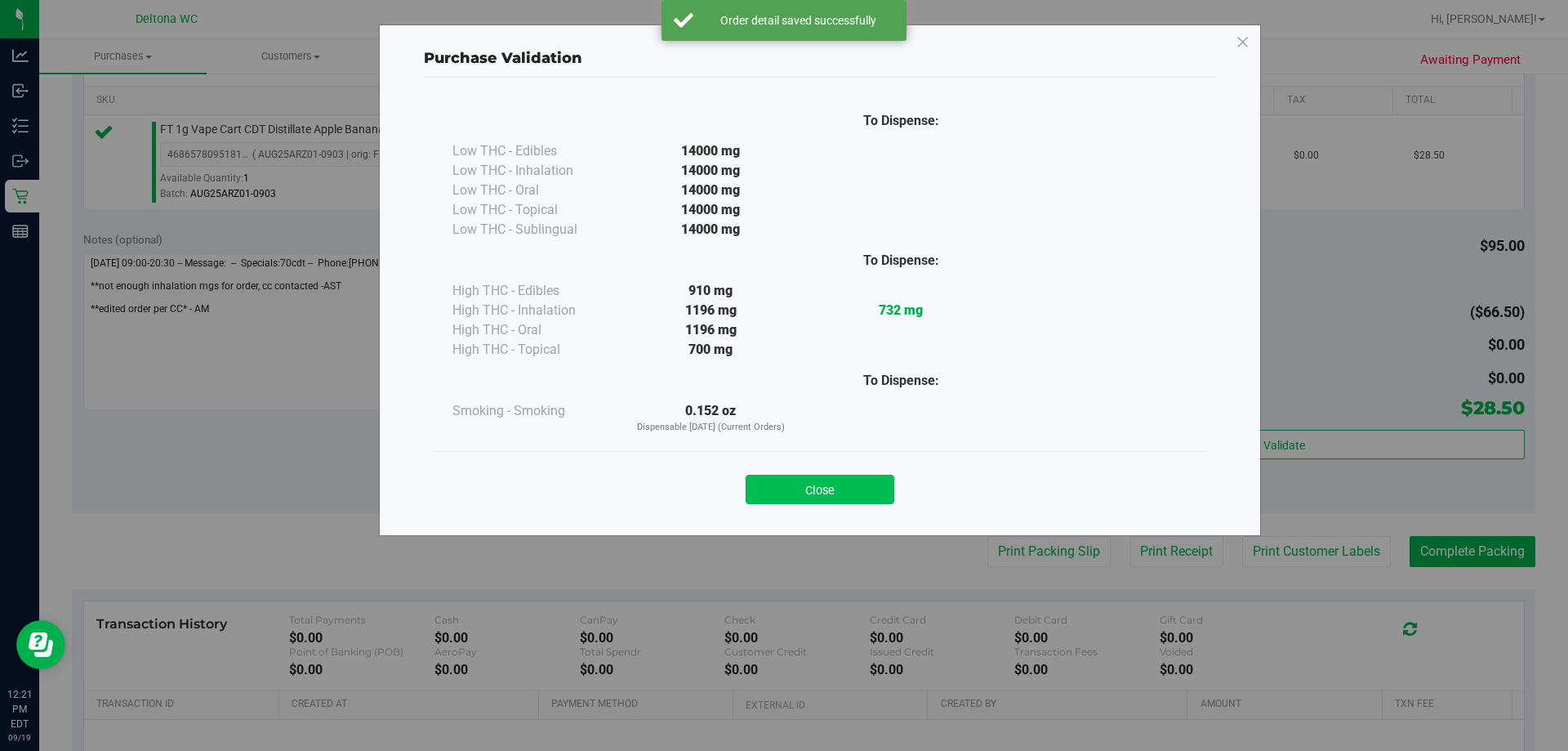
click at [857, 487] on button "Close" at bounding box center [819, 488] width 149 height 29
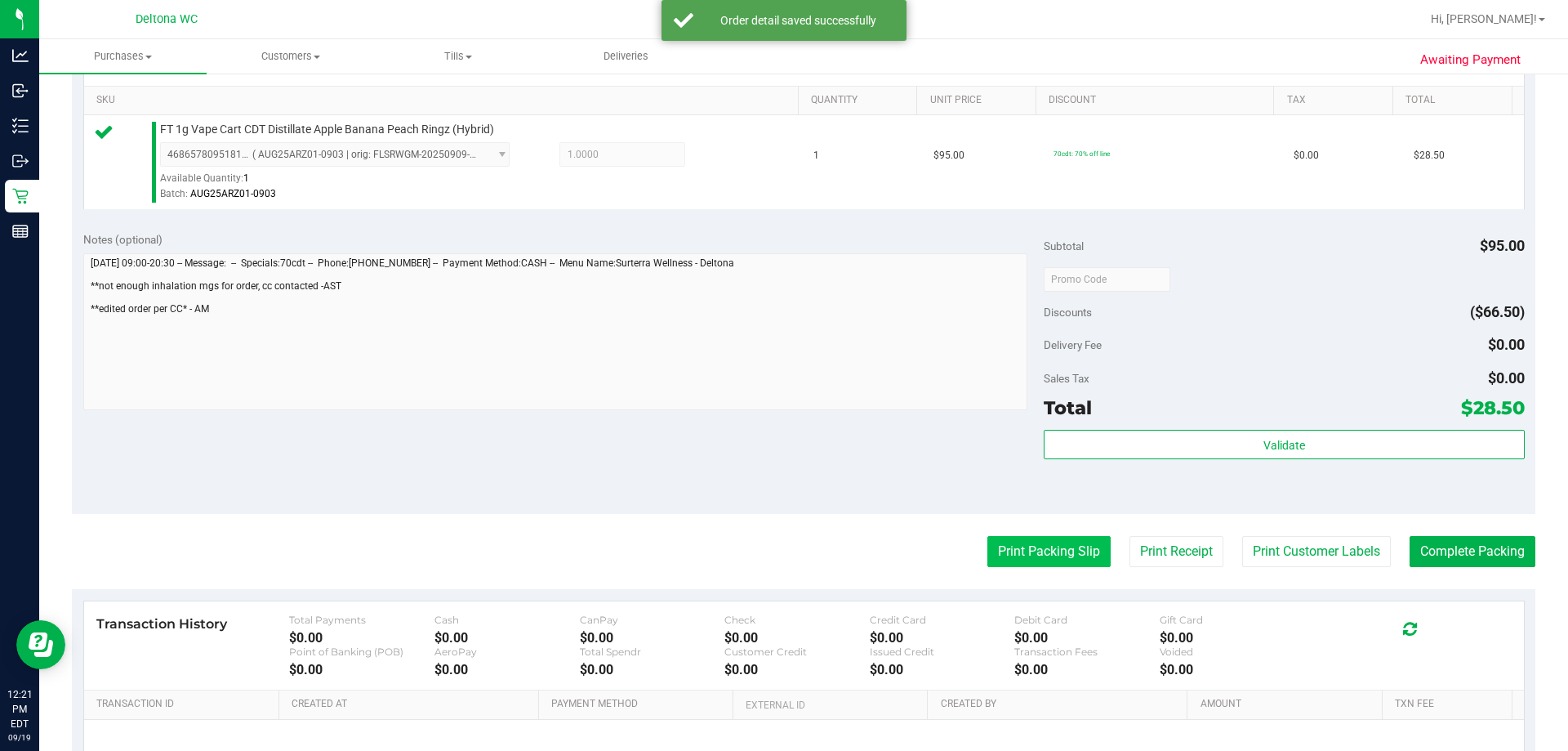
click at [1023, 554] on button "Print Packing Slip" at bounding box center [1048, 551] width 123 height 31
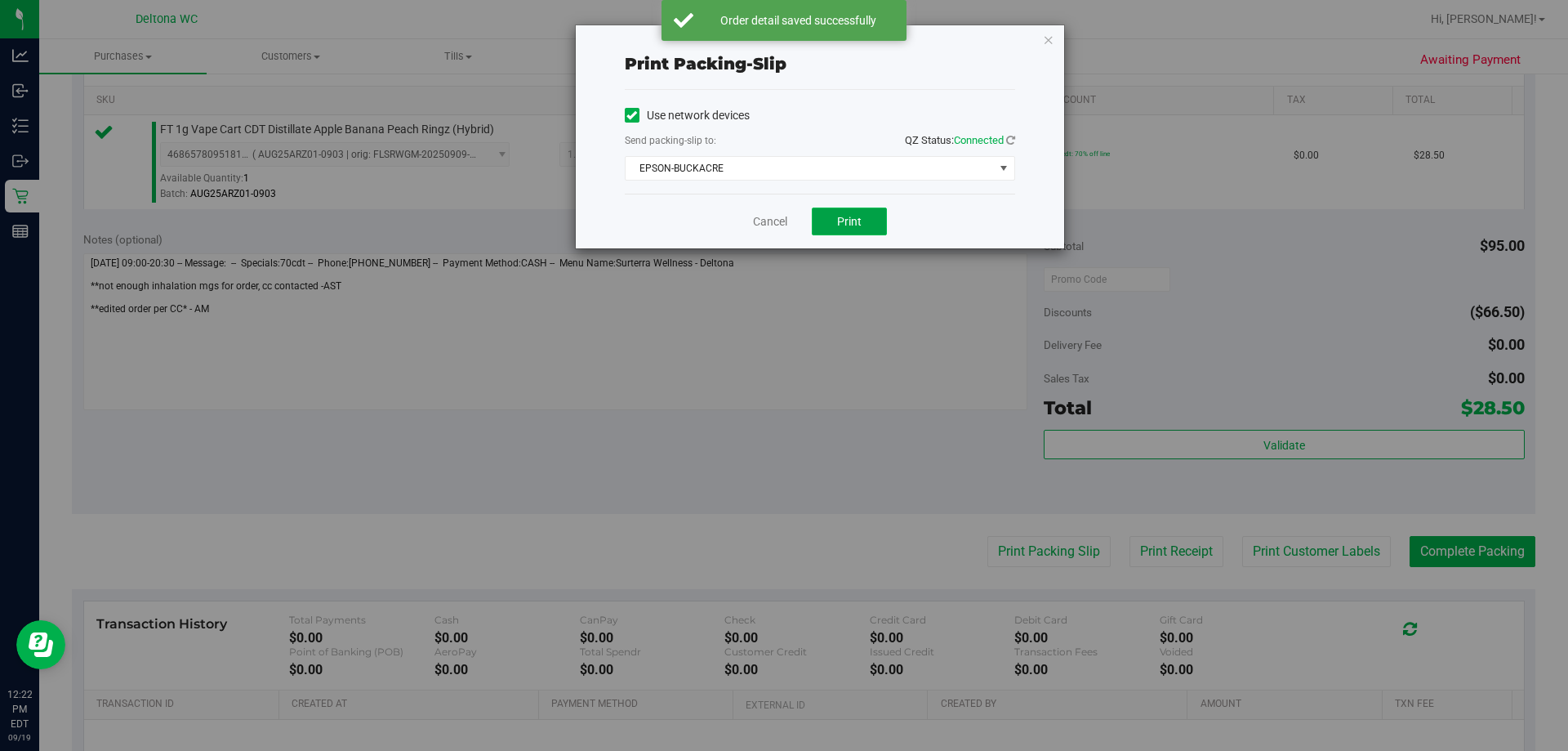
click at [848, 211] on button "Print" at bounding box center [848, 221] width 75 height 27
drag, startPoint x: 764, startPoint y: 228, endPoint x: 805, endPoint y: 246, distance: 44.8
click at [764, 227] on link "Cancel" at bounding box center [770, 222] width 34 height 17
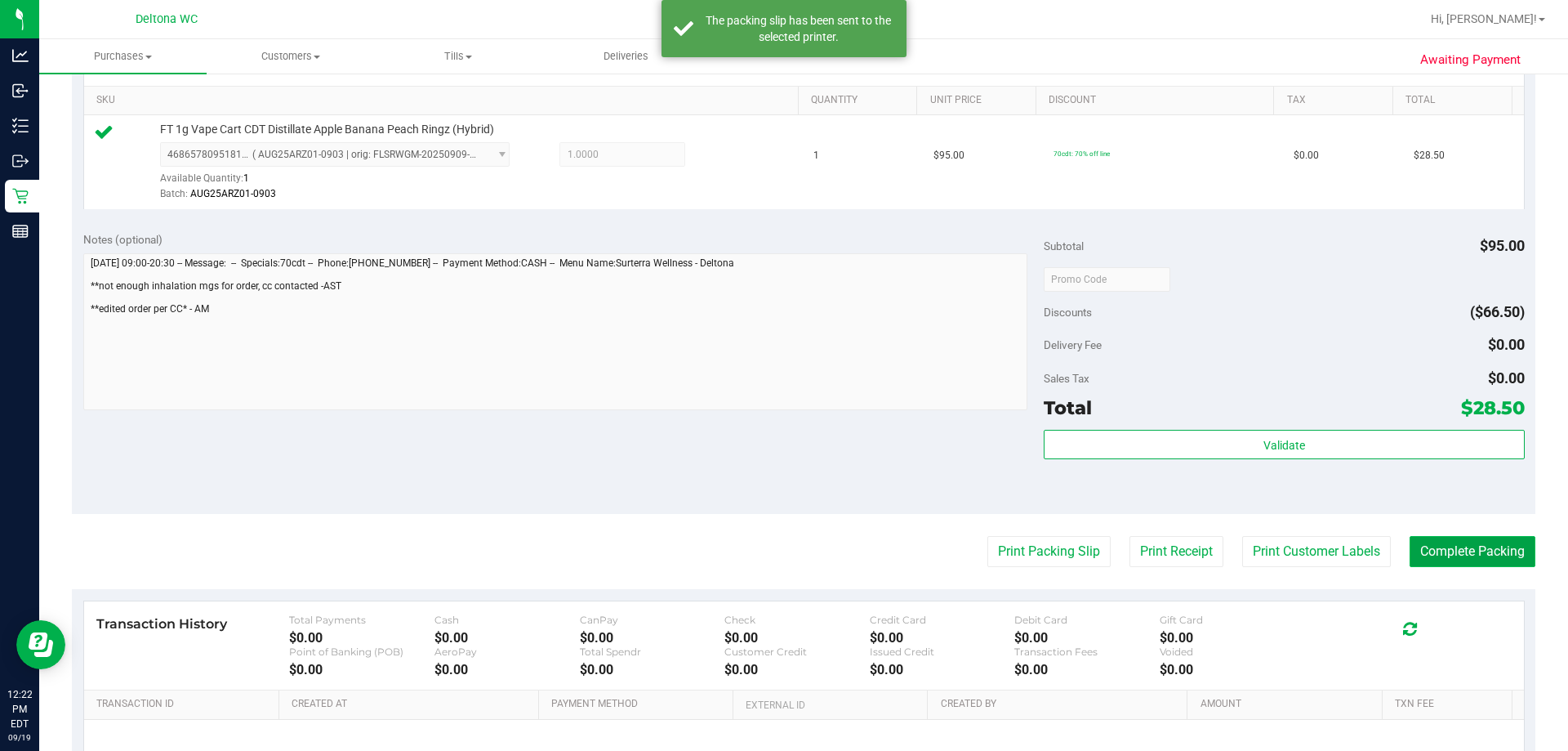
click at [1507, 546] on button "Complete Packing" at bounding box center [1472, 551] width 126 height 31
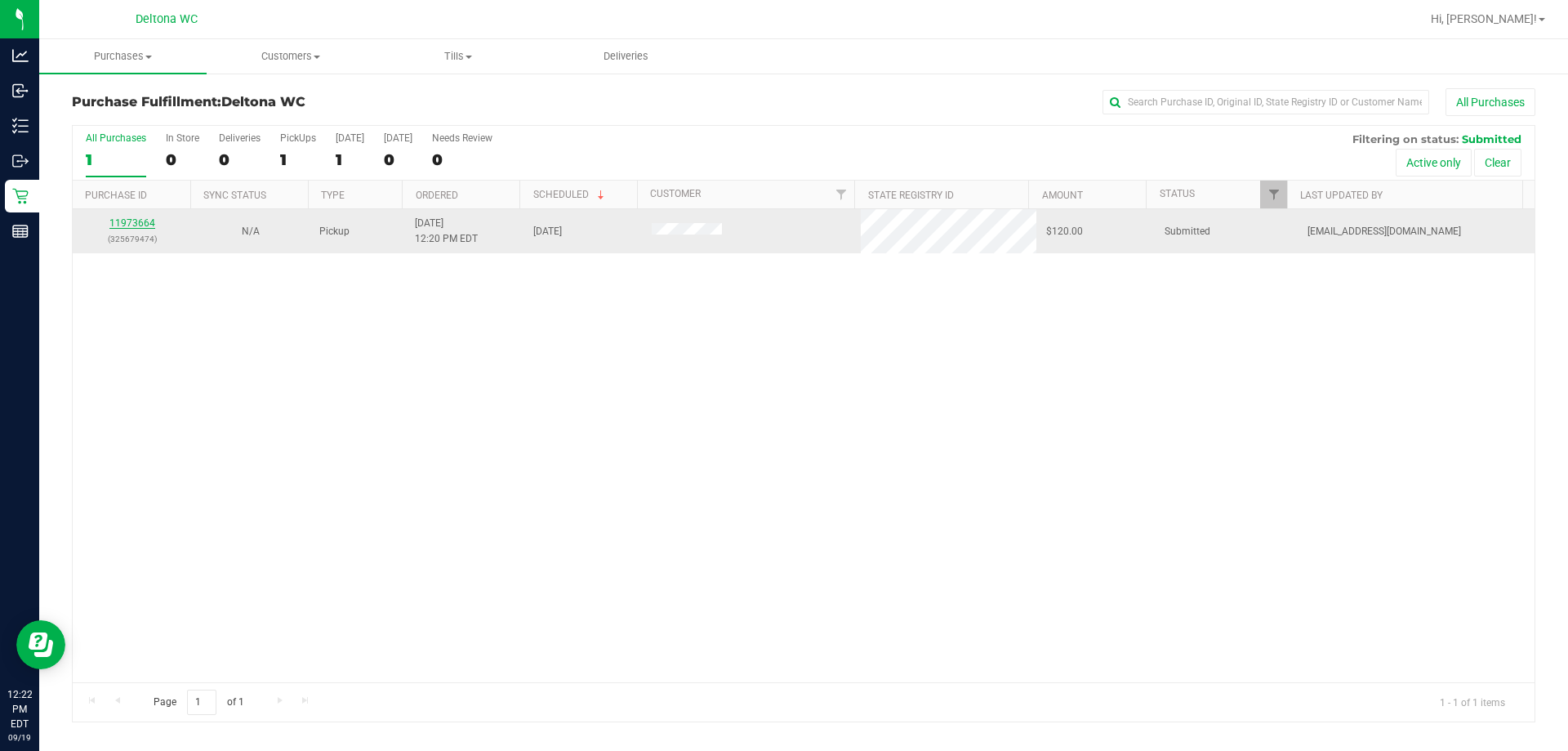
click at [132, 221] on link "11973664" at bounding box center [132, 223] width 46 height 11
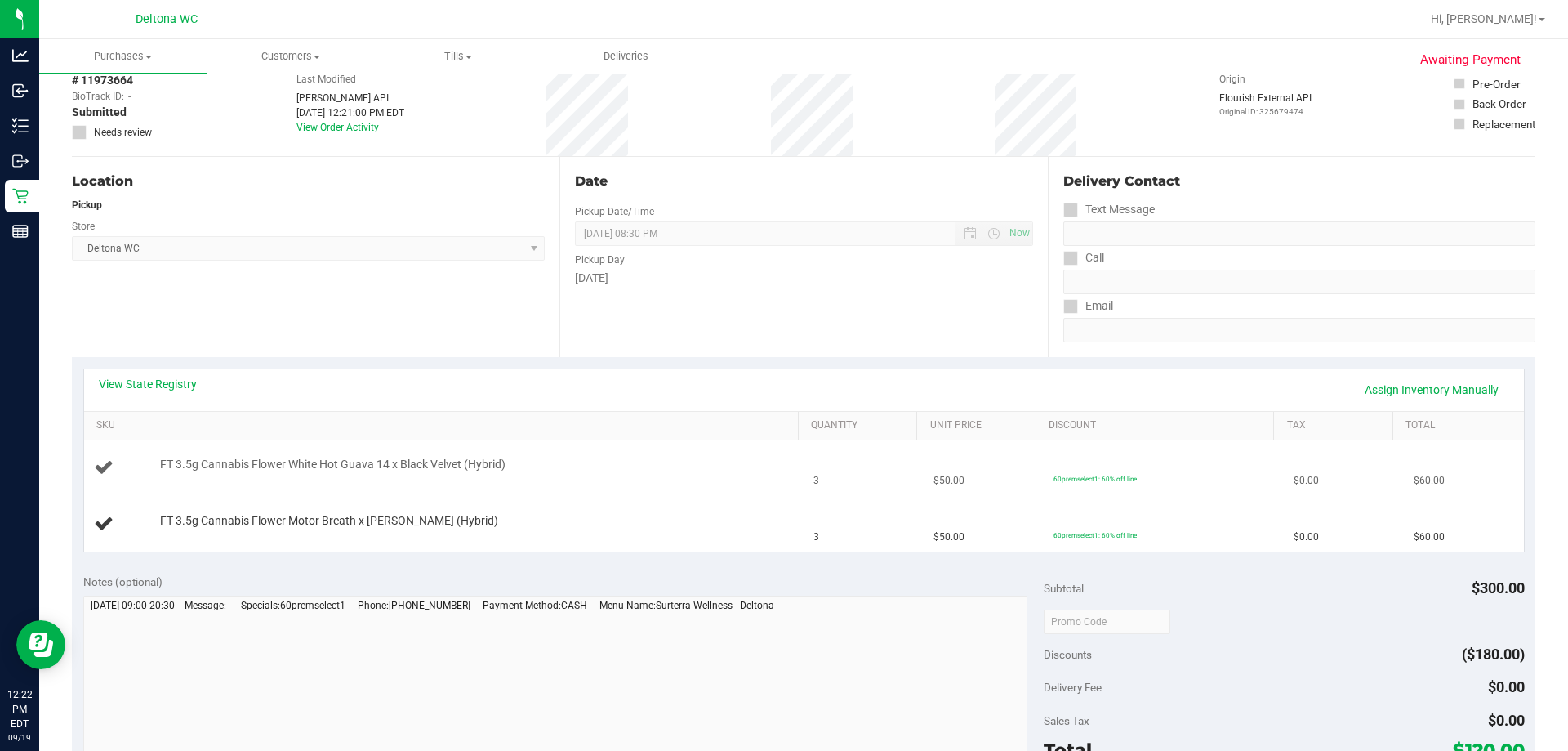
scroll to position [163, 0]
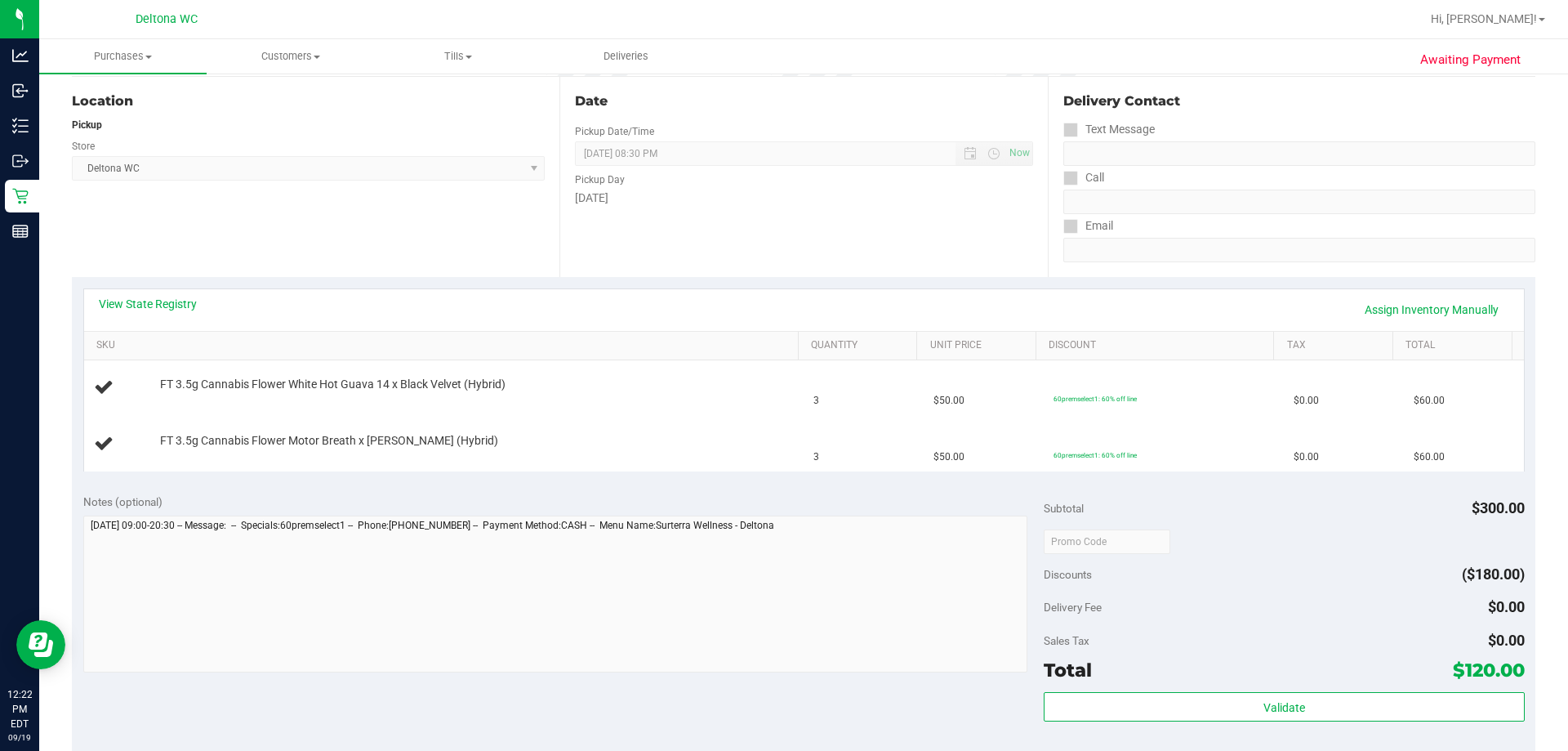
click at [197, 301] on div "View State Registry Assign Inventory Manually" at bounding box center [804, 309] width 1411 height 27
click at [195, 306] on link "View State Registry" at bounding box center [147, 303] width 98 height 16
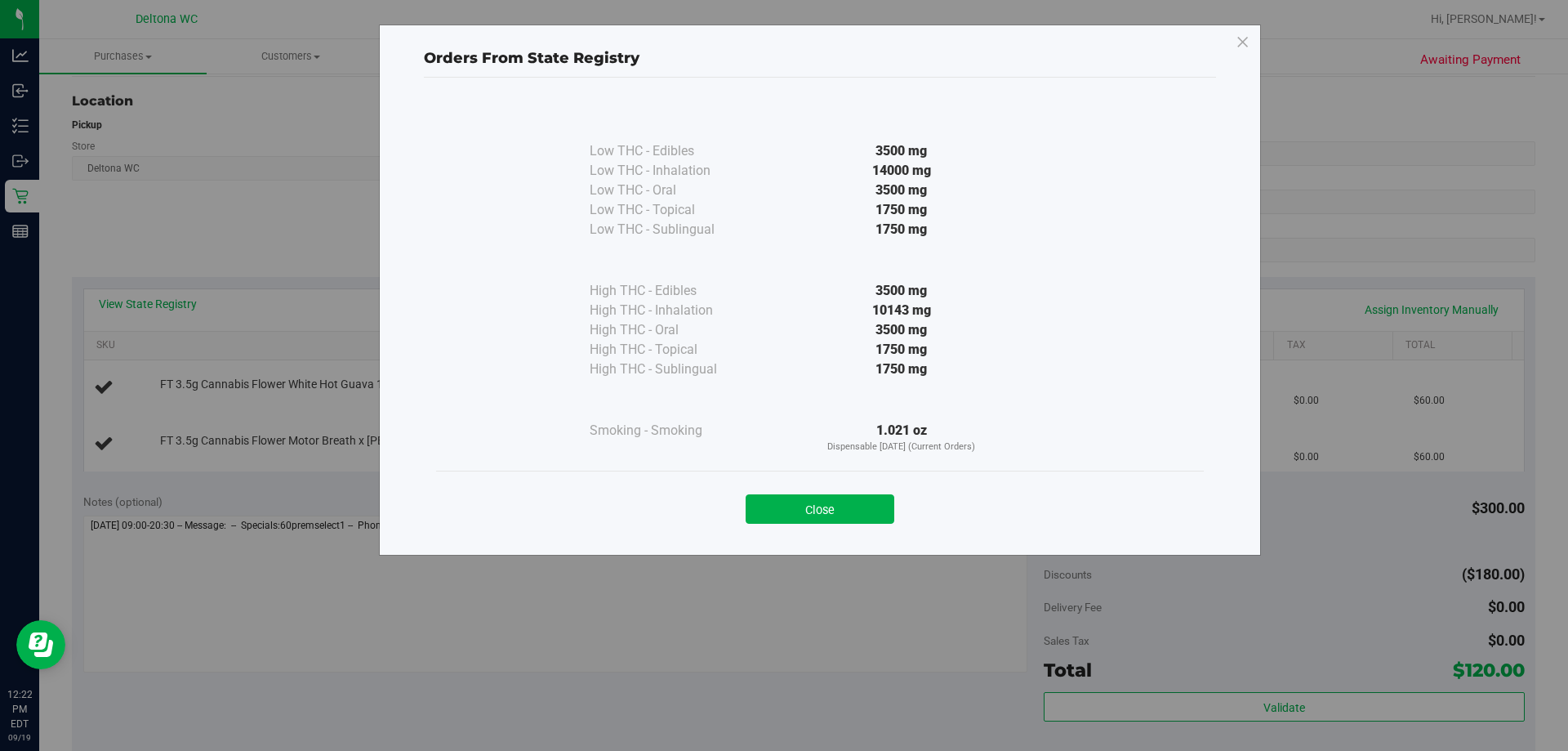
click at [827, 485] on div "Close" at bounding box center [820, 504] width 743 height 41
click at [828, 498] on button "Close" at bounding box center [819, 508] width 149 height 29
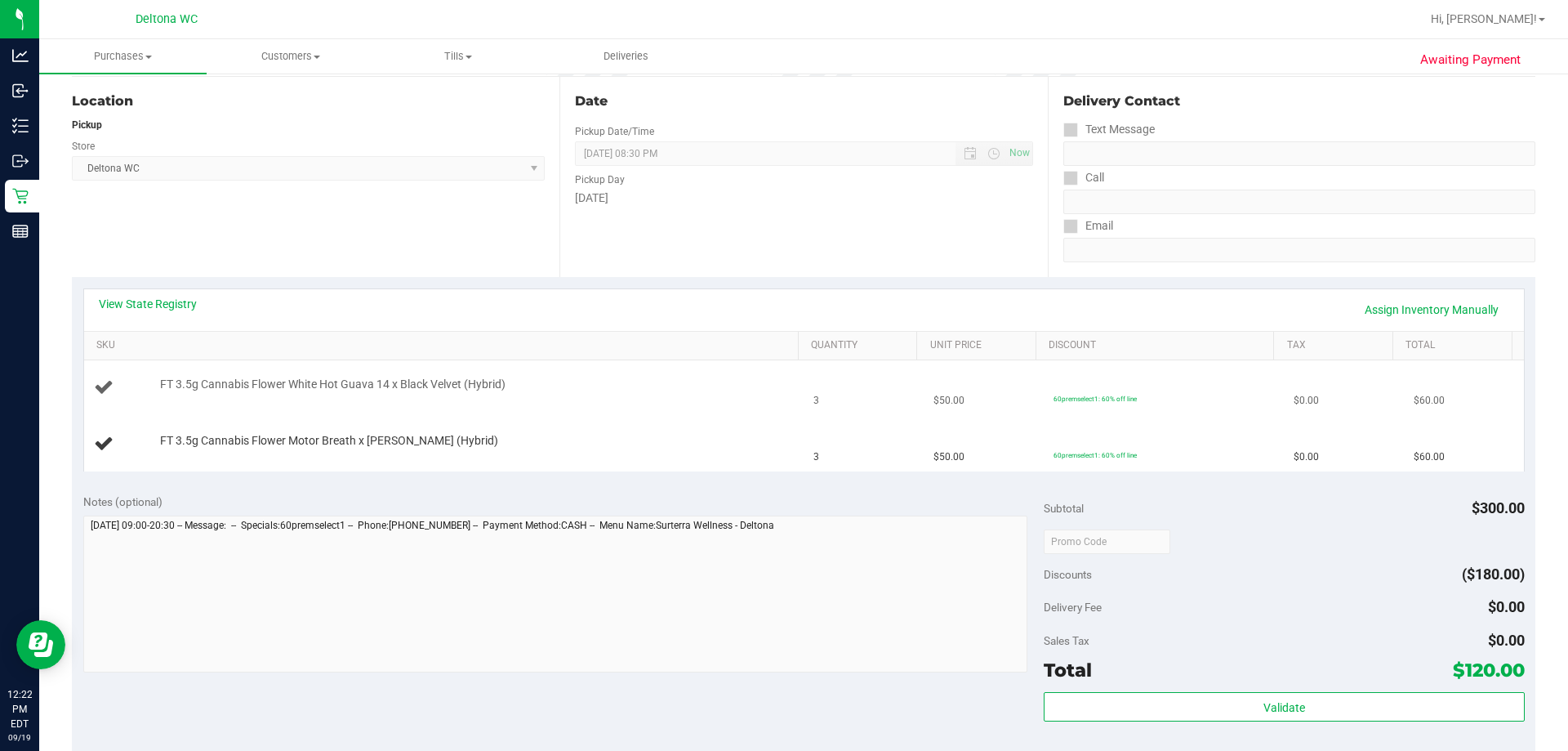
click at [861, 411] on td "3" at bounding box center [864, 388] width 120 height 56
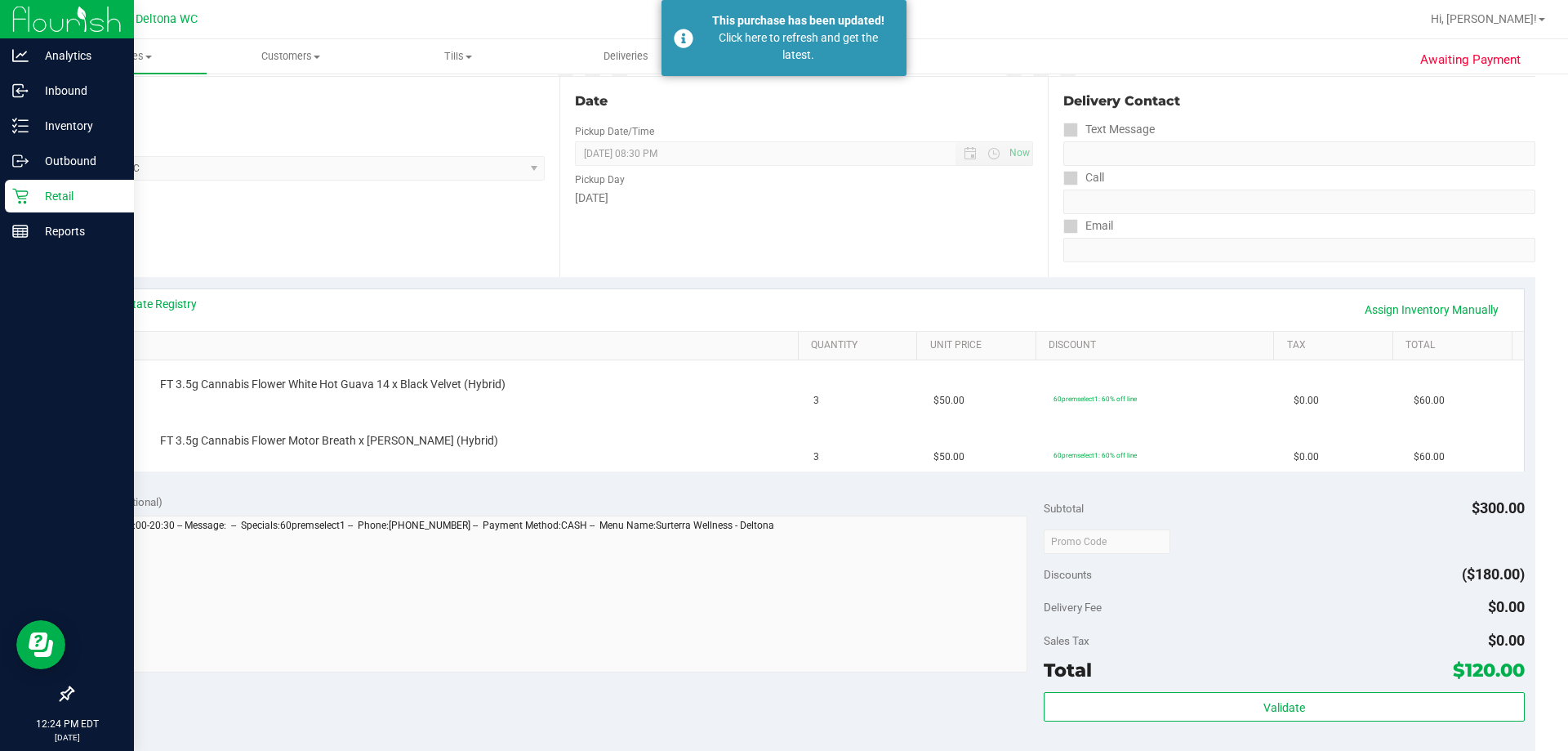
click at [32, 210] on div "Retail" at bounding box center [69, 196] width 129 height 32
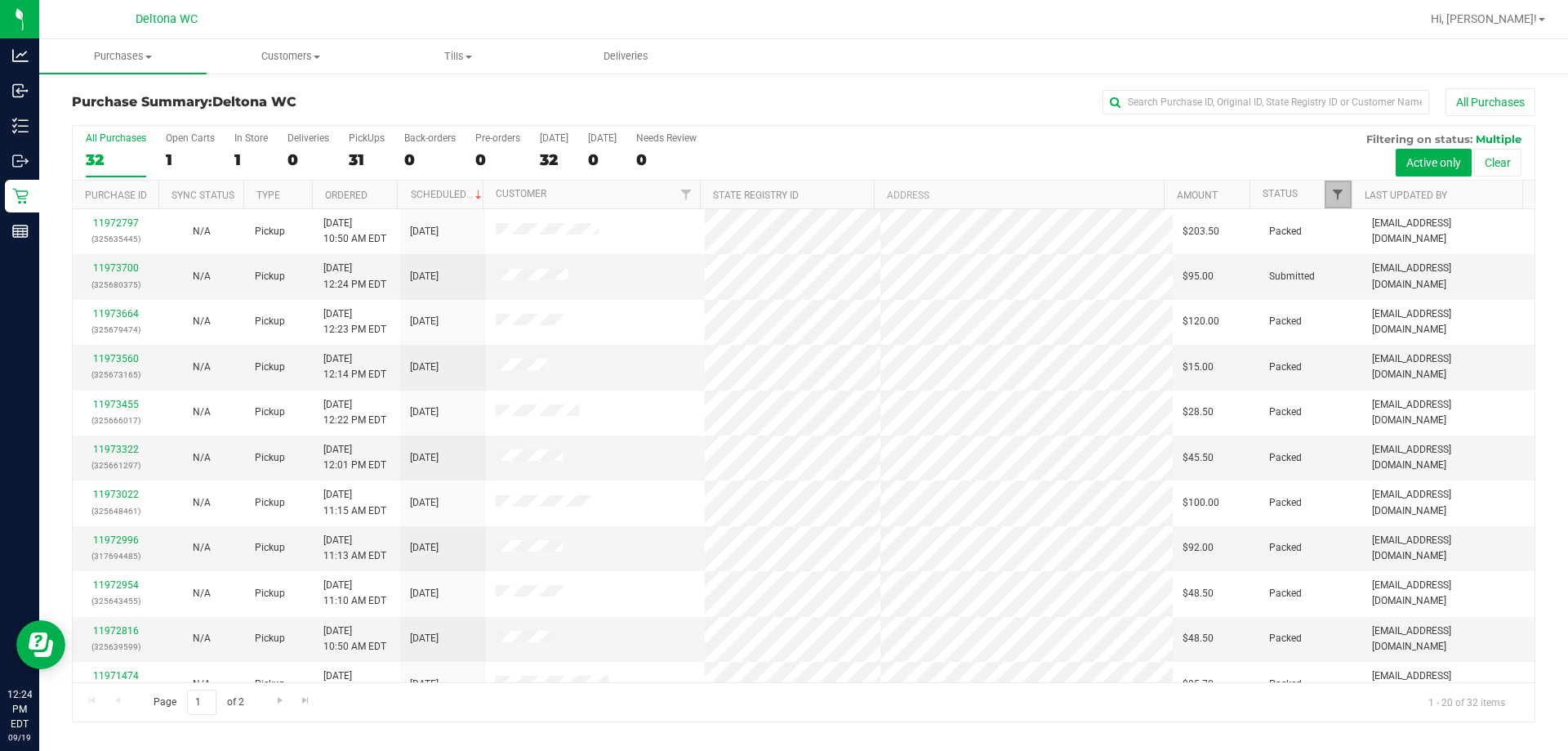
click at [1335, 190] on span "Filter" at bounding box center [1338, 194] width 13 height 13
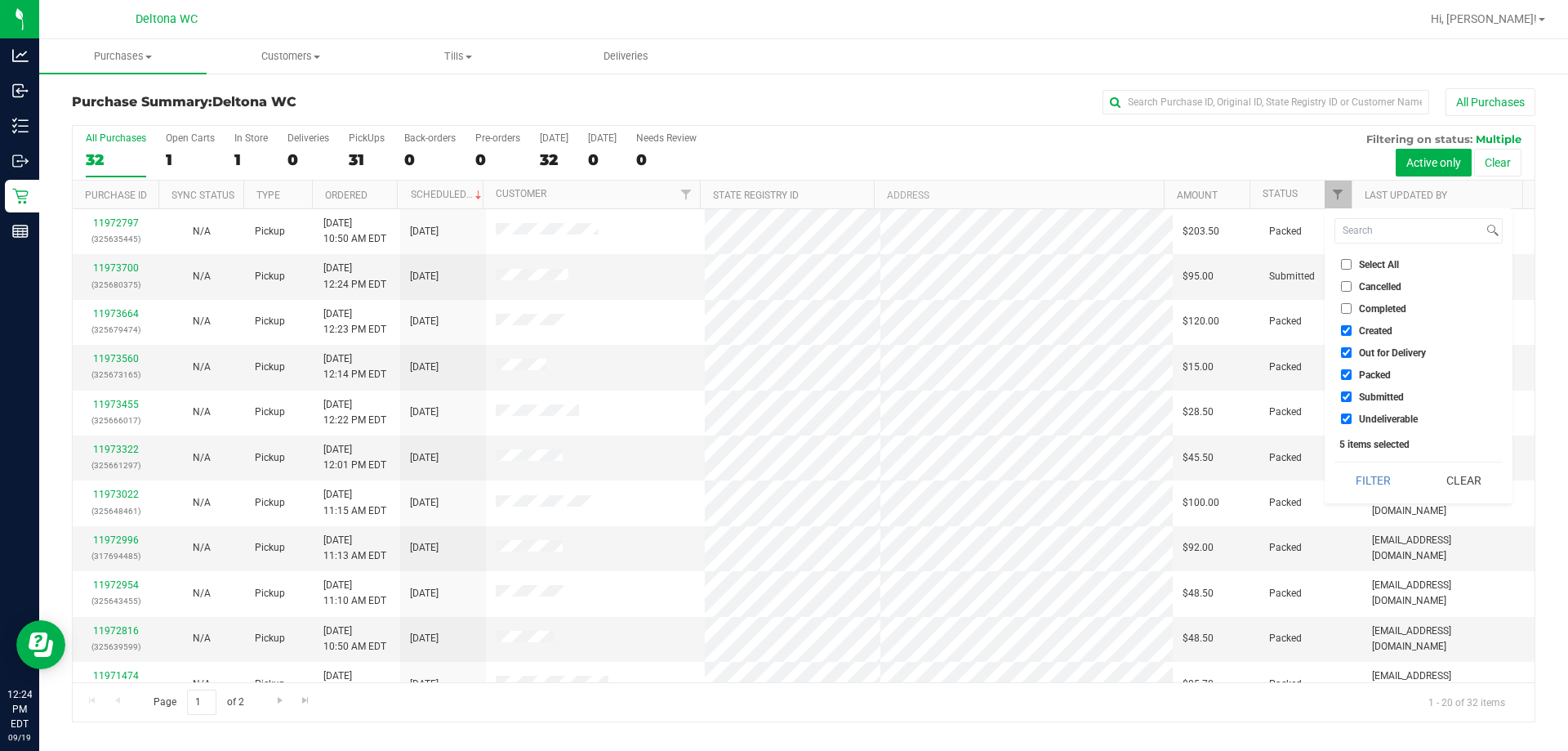
click at [1353, 263] on label "Select All" at bounding box center [1369, 264] width 58 height 10
click at [1352, 263] on input "Select All" at bounding box center [1345, 264] width 10 height 10
checkbox input "true"
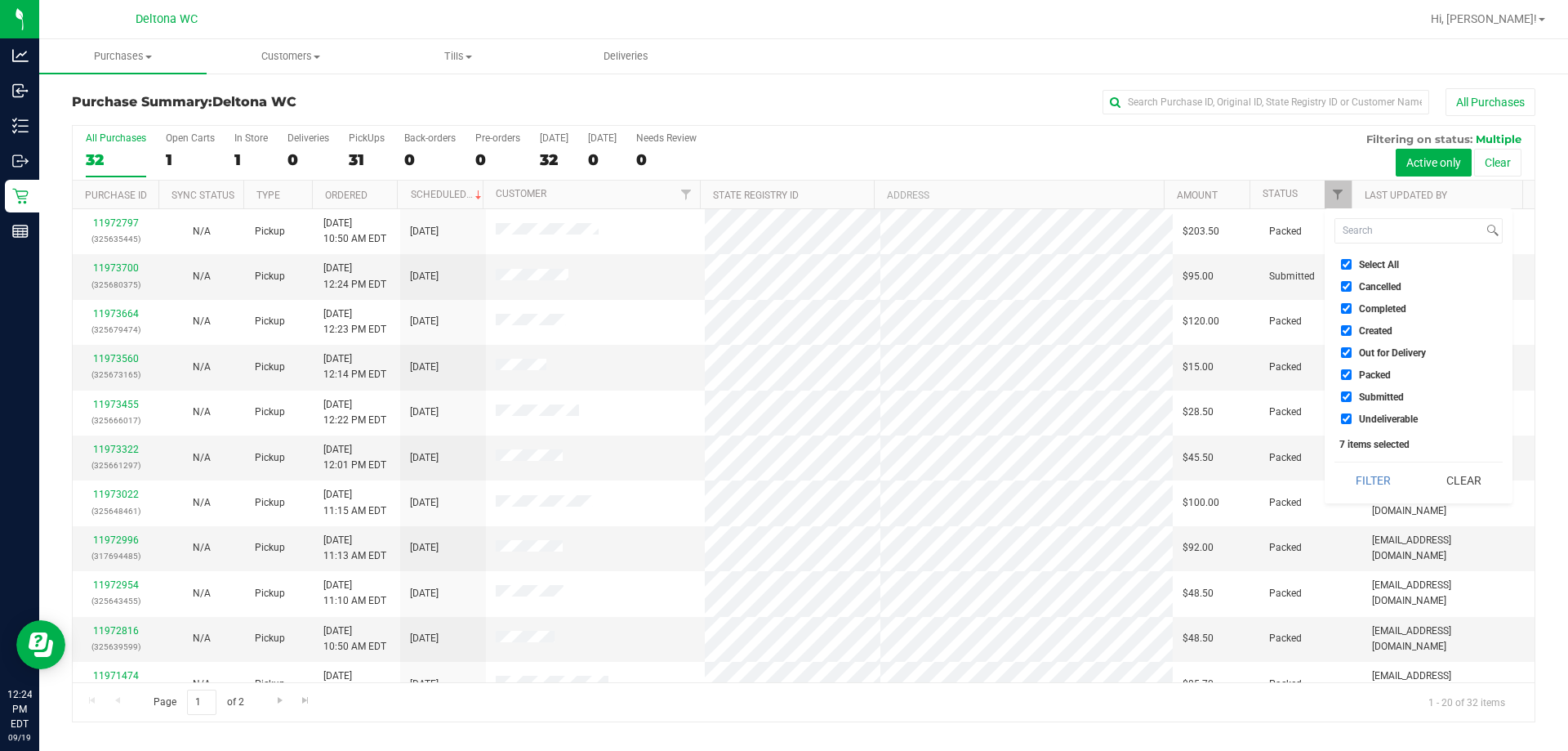
click at [1353, 263] on label "Select All" at bounding box center [1369, 264] width 58 height 10
click at [1352, 263] on input "Select All" at bounding box center [1345, 264] width 10 height 10
checkbox input "false"
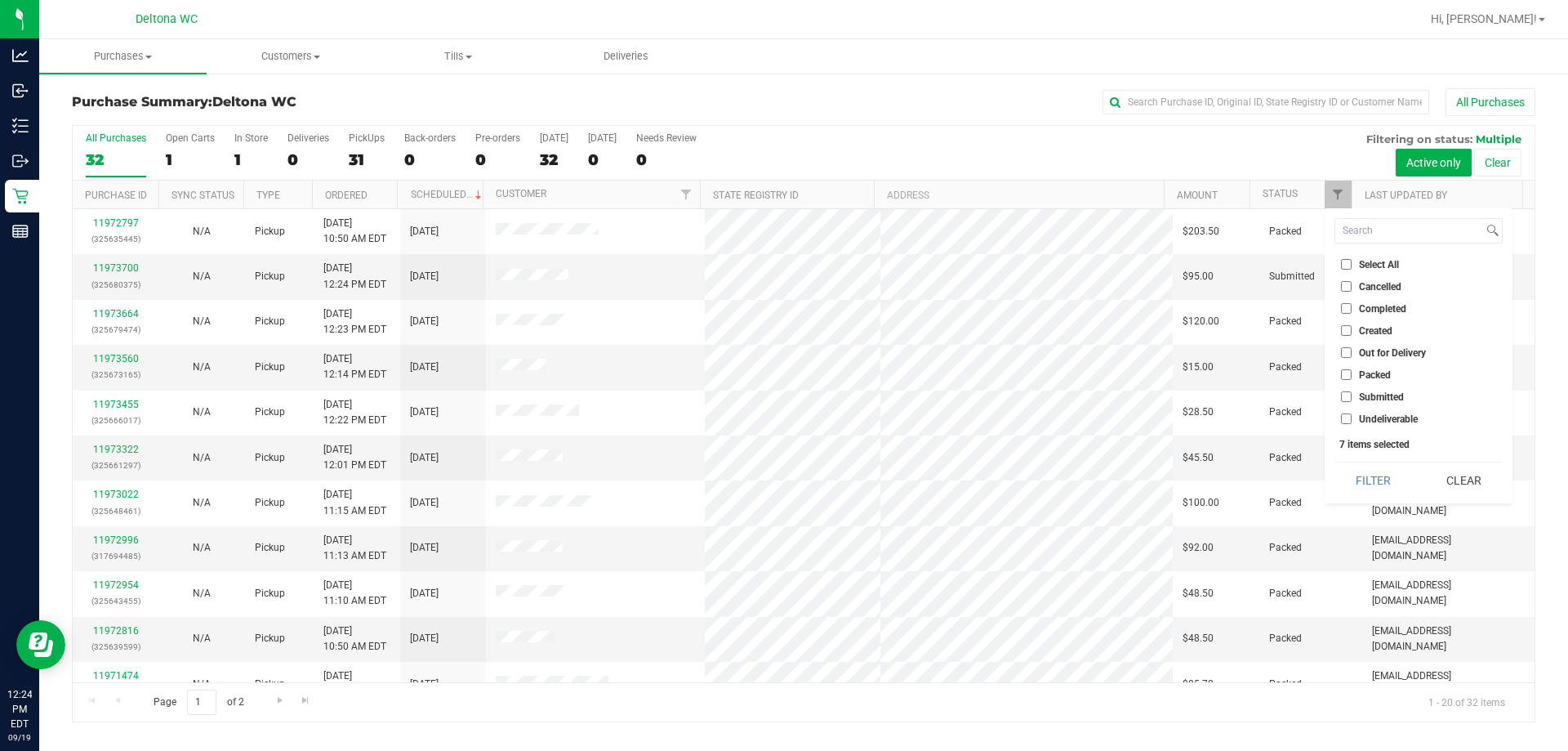
checkbox input "false"
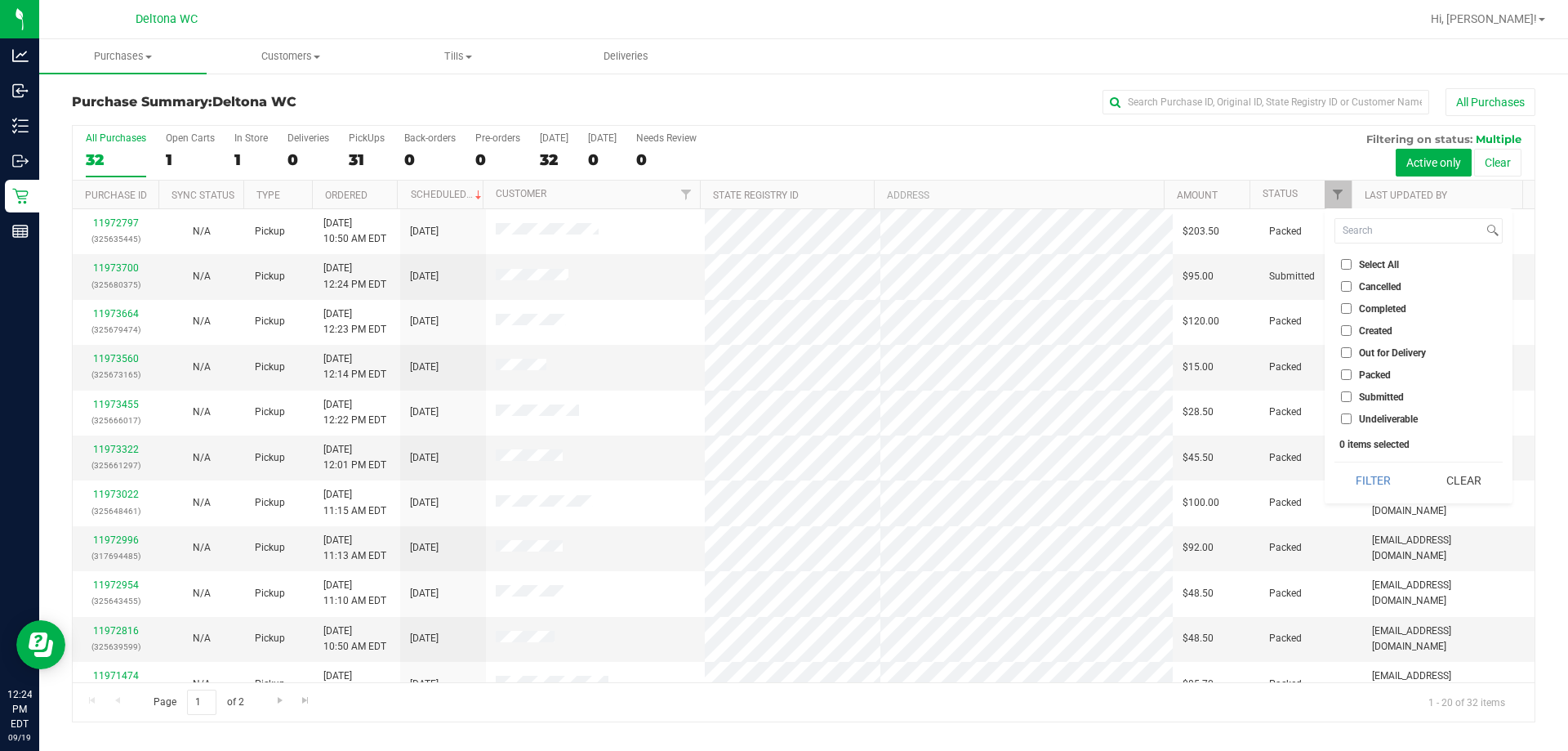
click at [1385, 396] on span "Submitted" at bounding box center [1380, 396] width 45 height 9
click at [1352, 396] on input "Submitted" at bounding box center [1345, 396] width 10 height 10
checkbox input "true"
click at [1387, 477] on button "Filter" at bounding box center [1374, 481] width 79 height 36
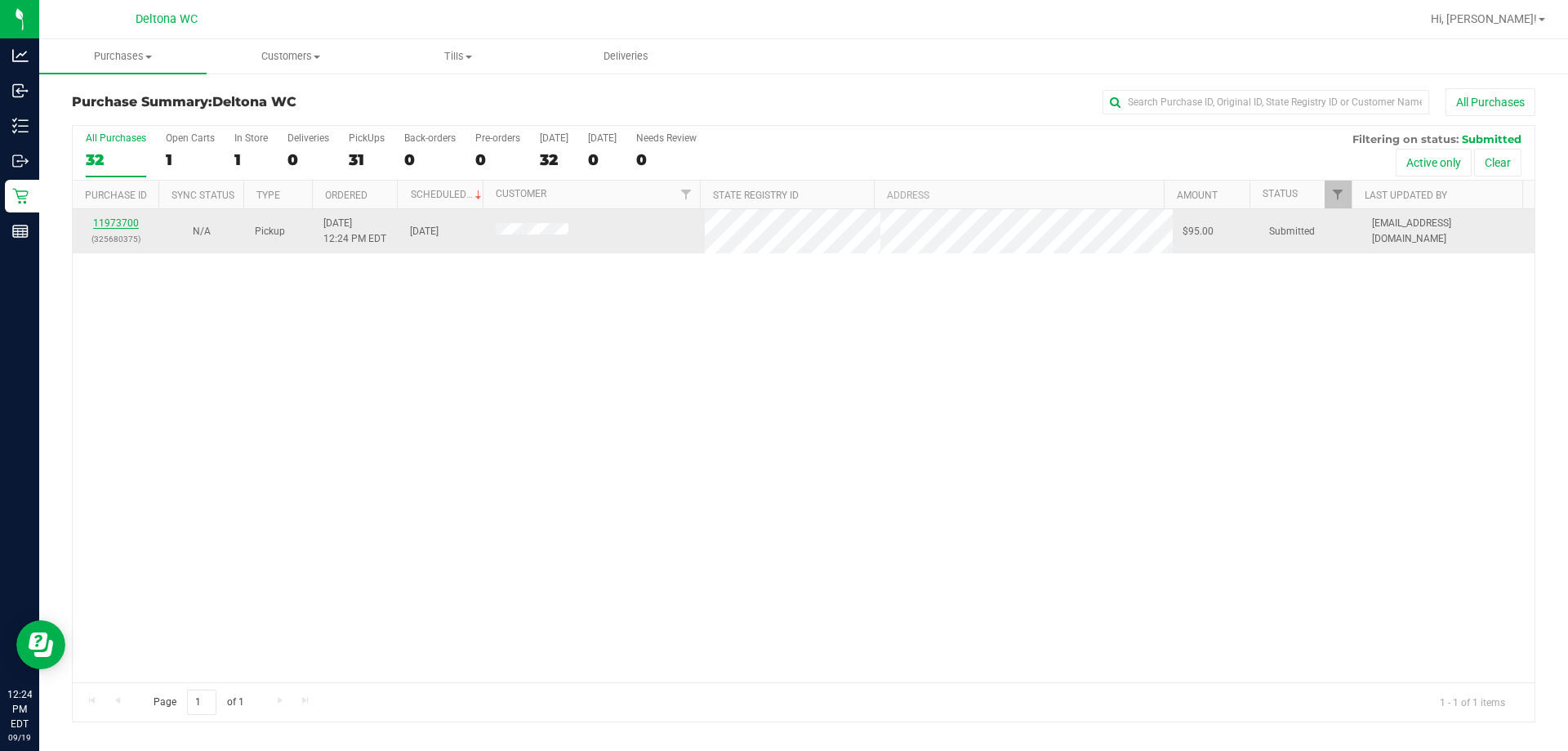
click at [98, 226] on link "11973700" at bounding box center [116, 223] width 46 height 11
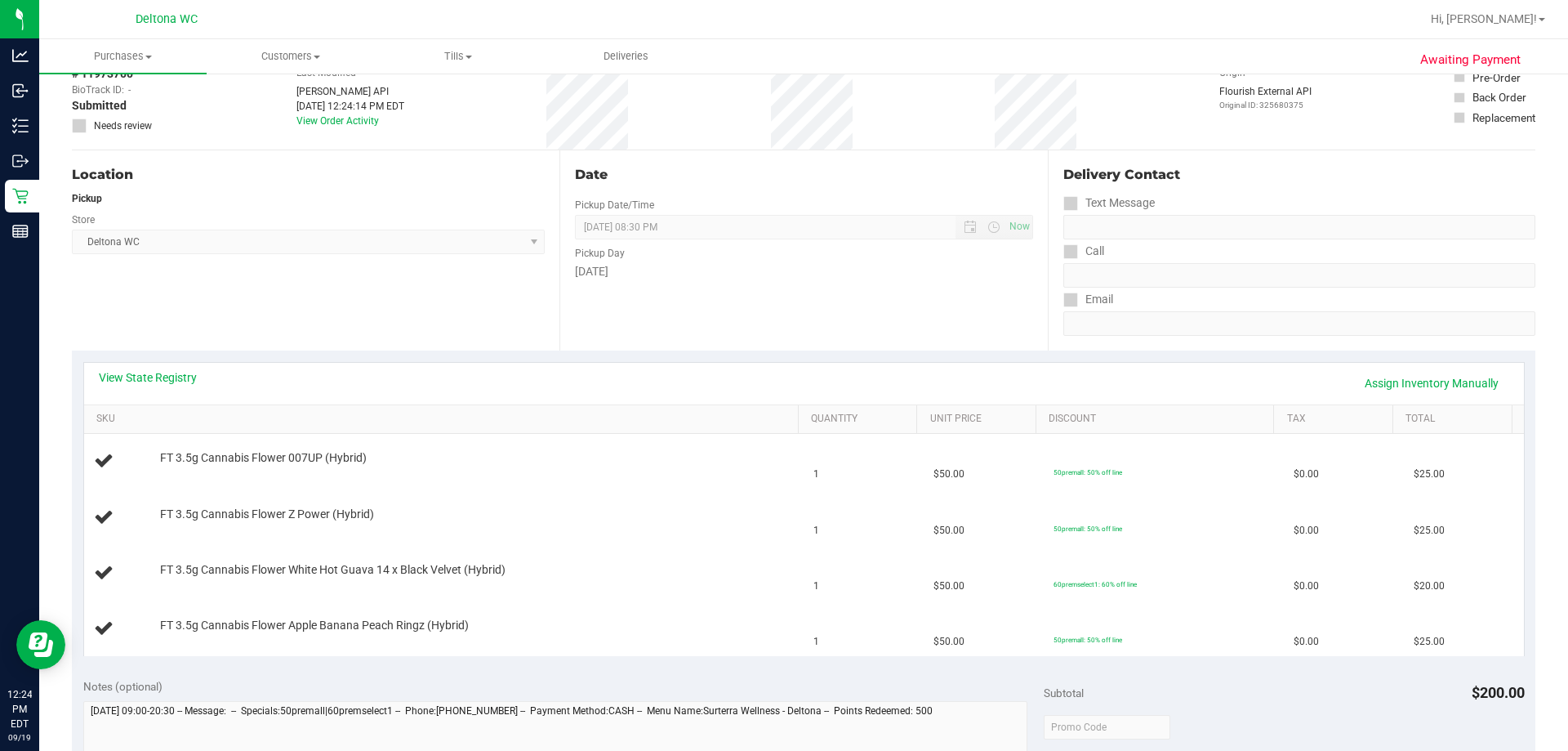
scroll to position [245, 0]
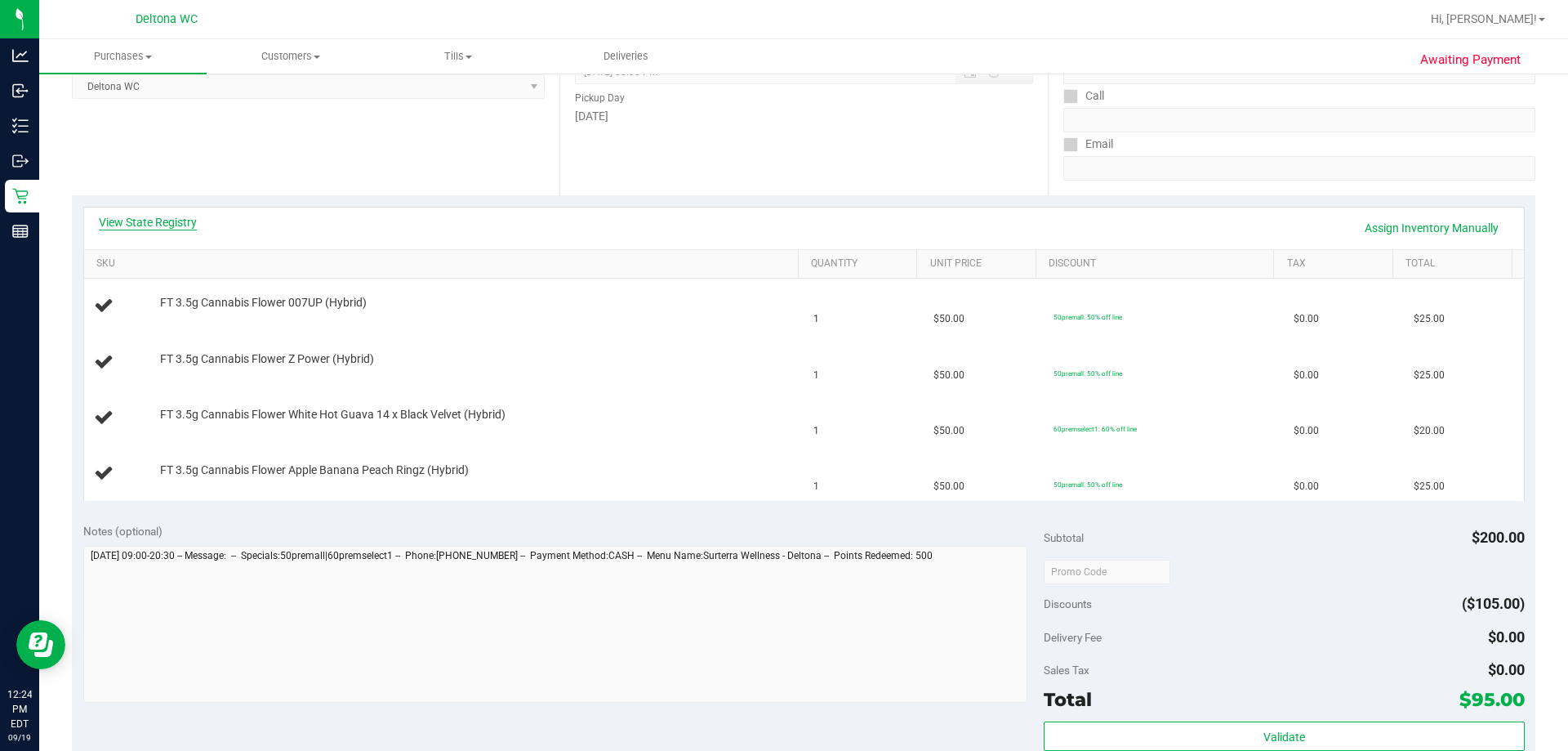
click at [175, 221] on link "View State Registry" at bounding box center [147, 222] width 98 height 16
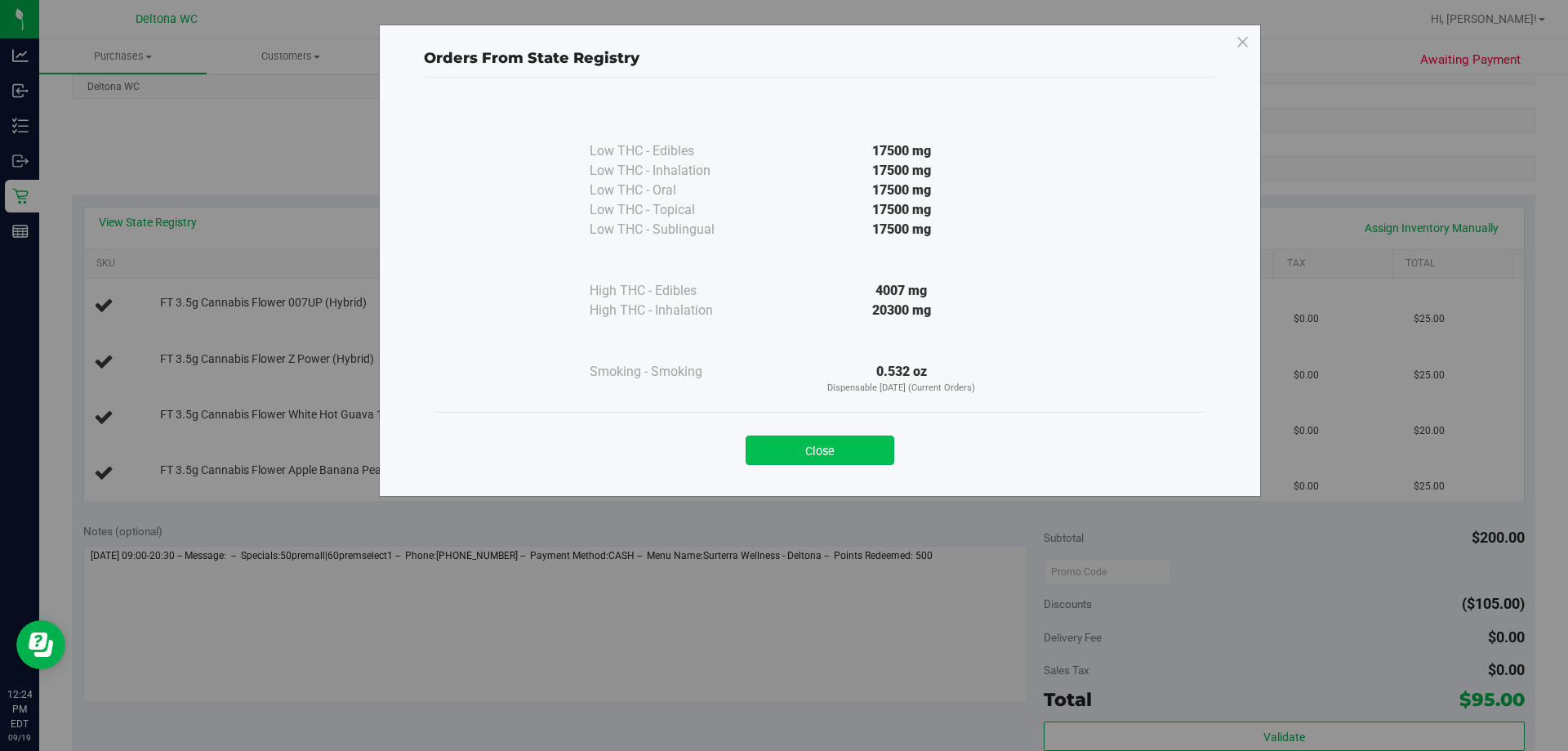
click at [859, 453] on button "Close" at bounding box center [819, 449] width 149 height 29
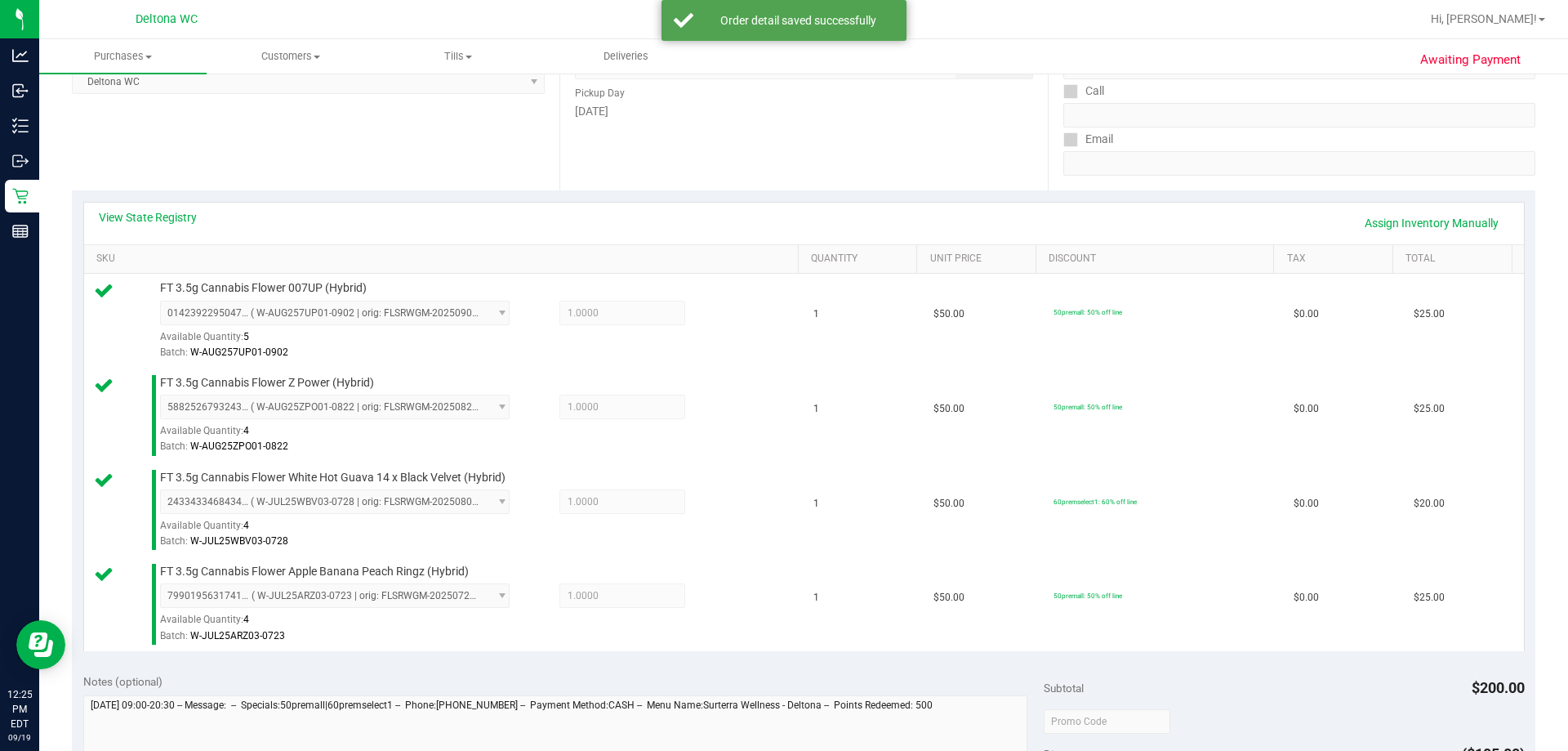
scroll to position [0, 0]
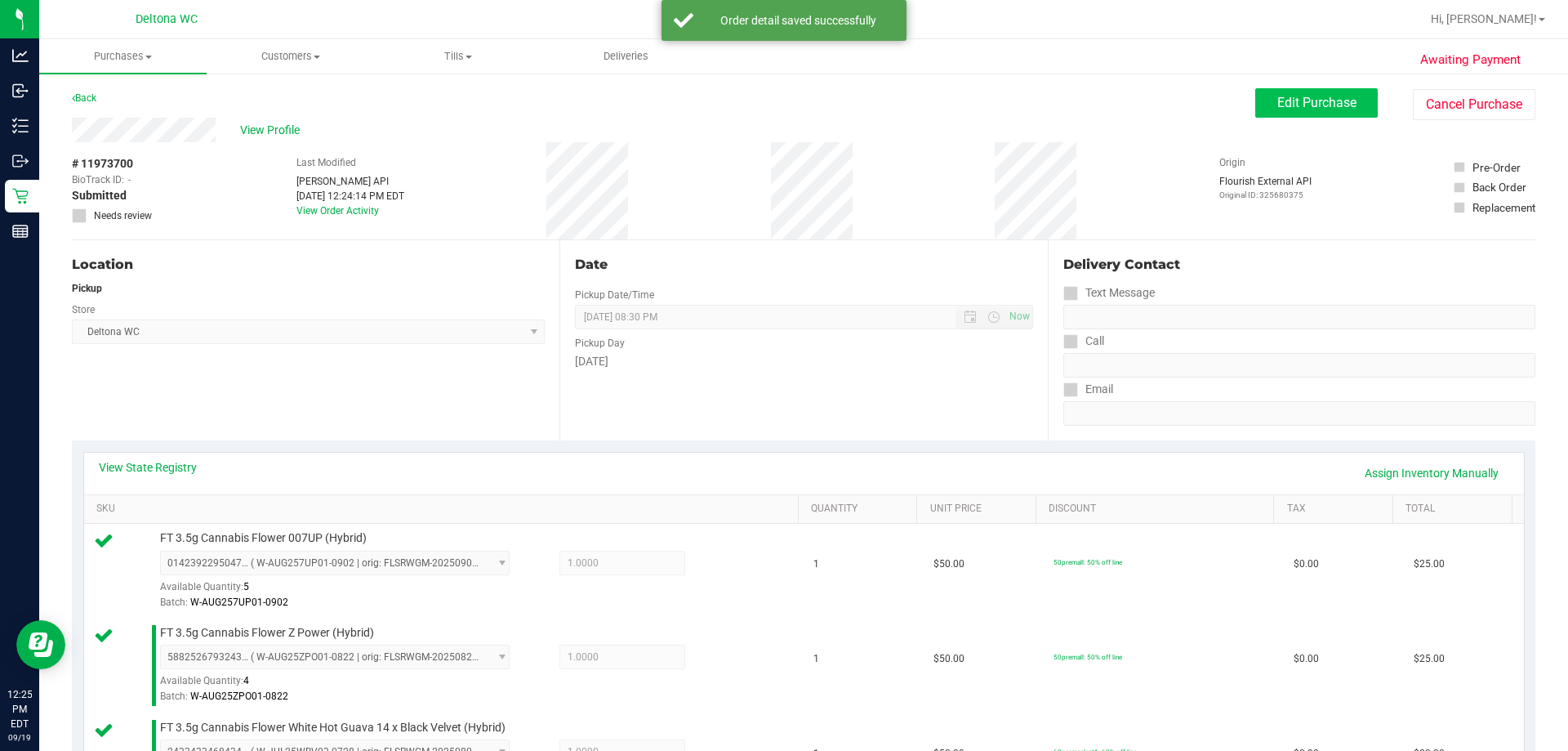
drag, startPoint x: 1239, startPoint y: 76, endPoint x: 1267, endPoint y: 89, distance: 30.9
click at [1270, 91] on button "Edit Purchase" at bounding box center [1316, 102] width 122 height 29
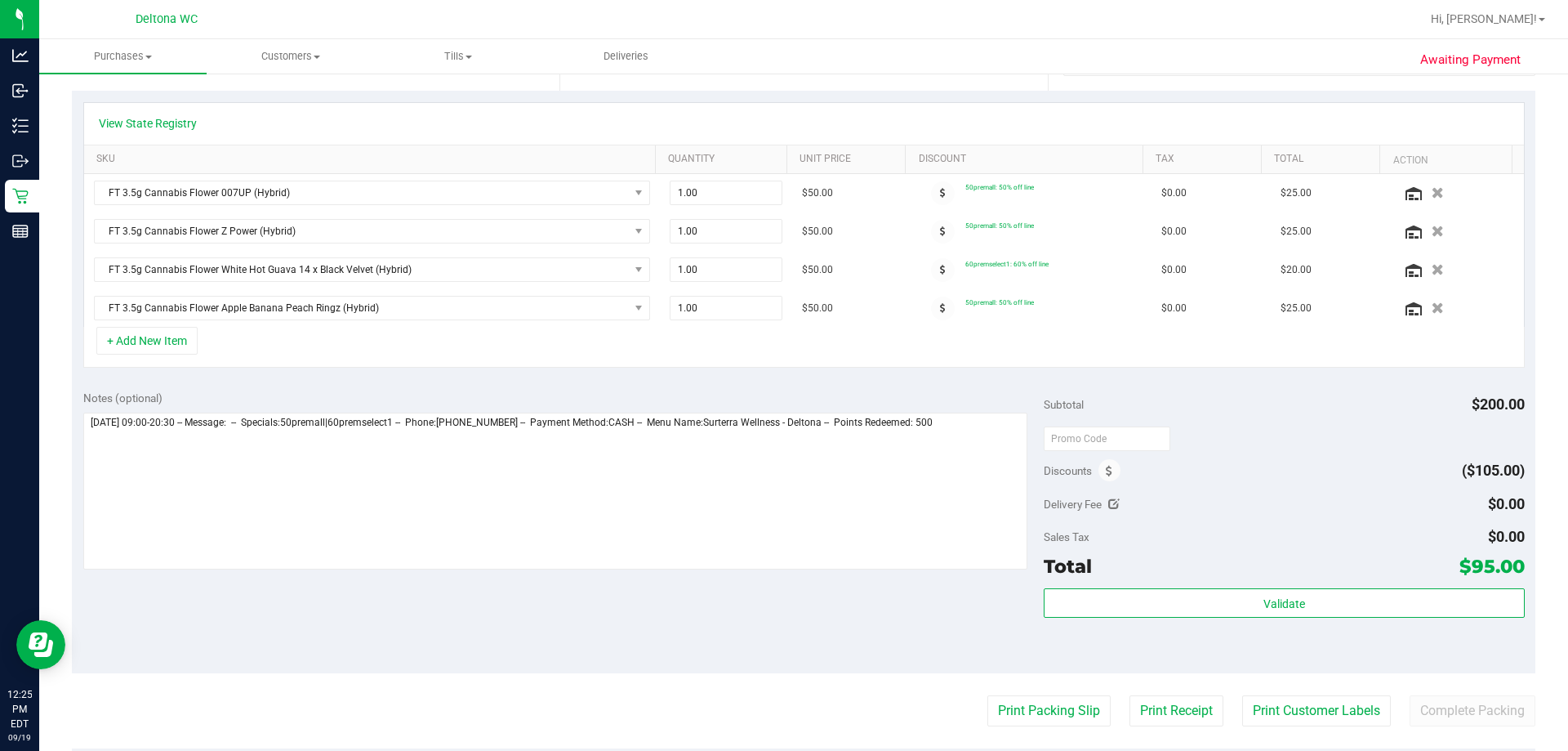
scroll to position [490, 0]
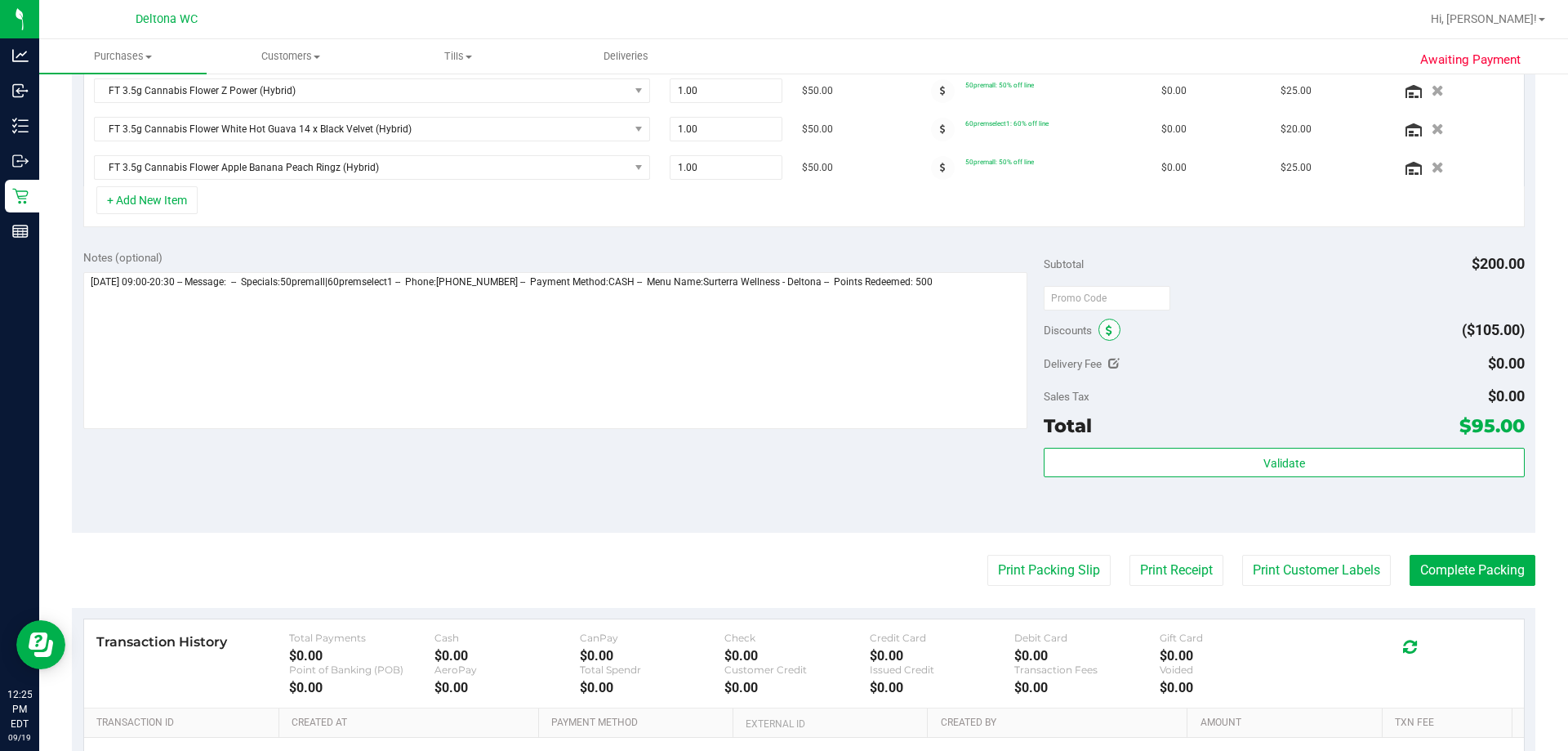
click at [1105, 334] on icon at bounding box center [1108, 331] width 7 height 11
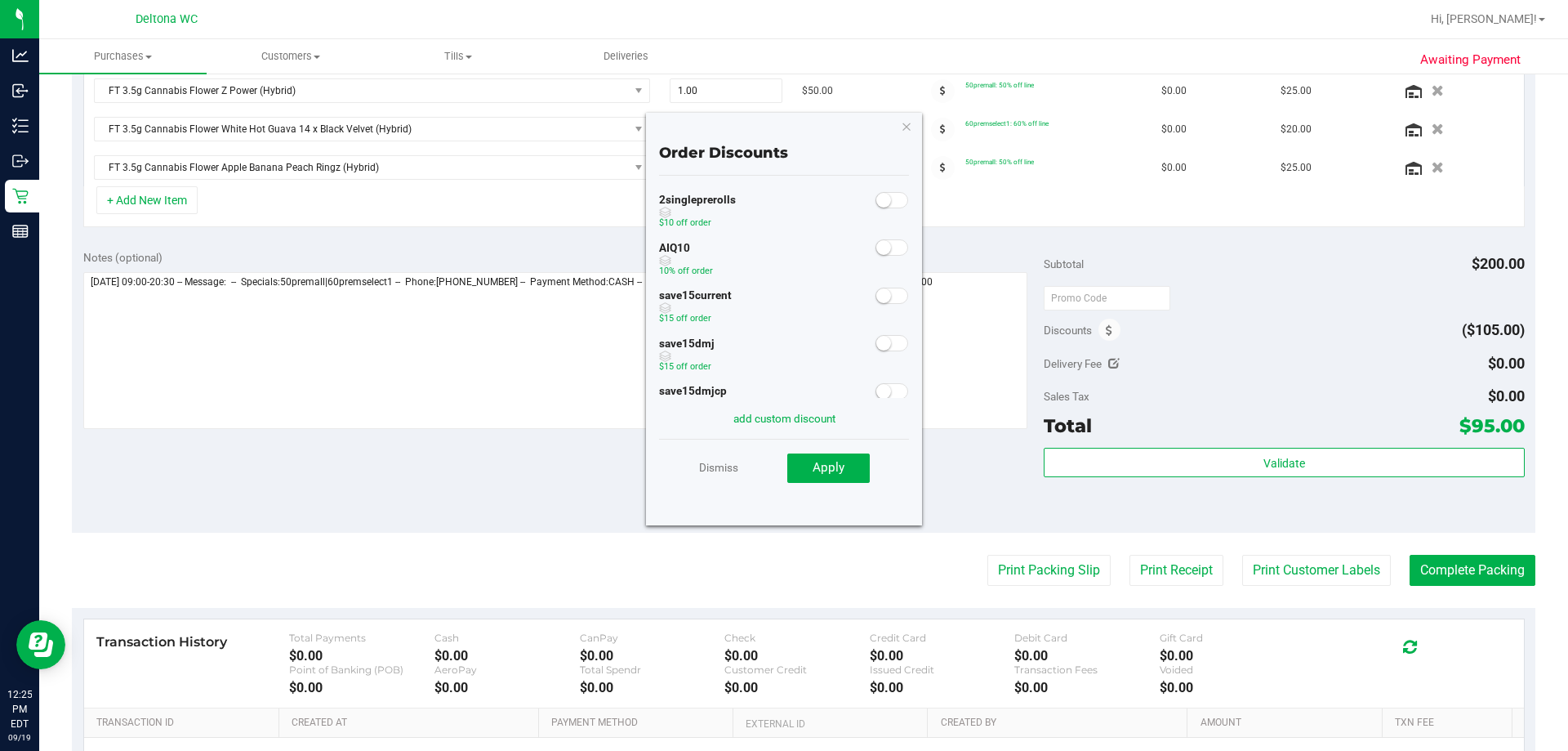
click at [883, 249] on span at bounding box center [891, 247] width 32 height 16
click at [846, 442] on div "Dismiss Apply" at bounding box center [784, 467] width 250 height 57
click at [842, 474] on span "Apply" at bounding box center [829, 467] width 32 height 15
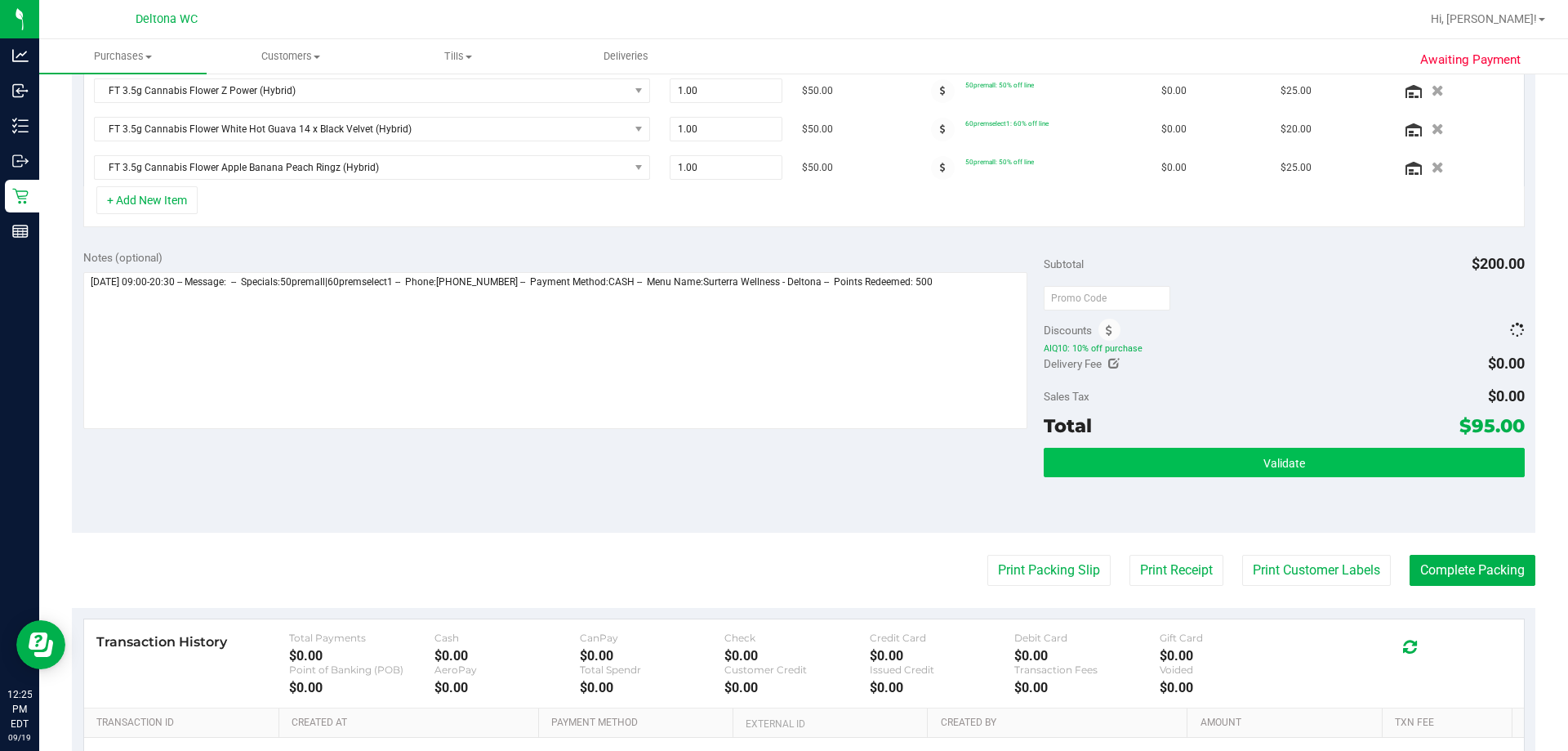
scroll to position [465, 0]
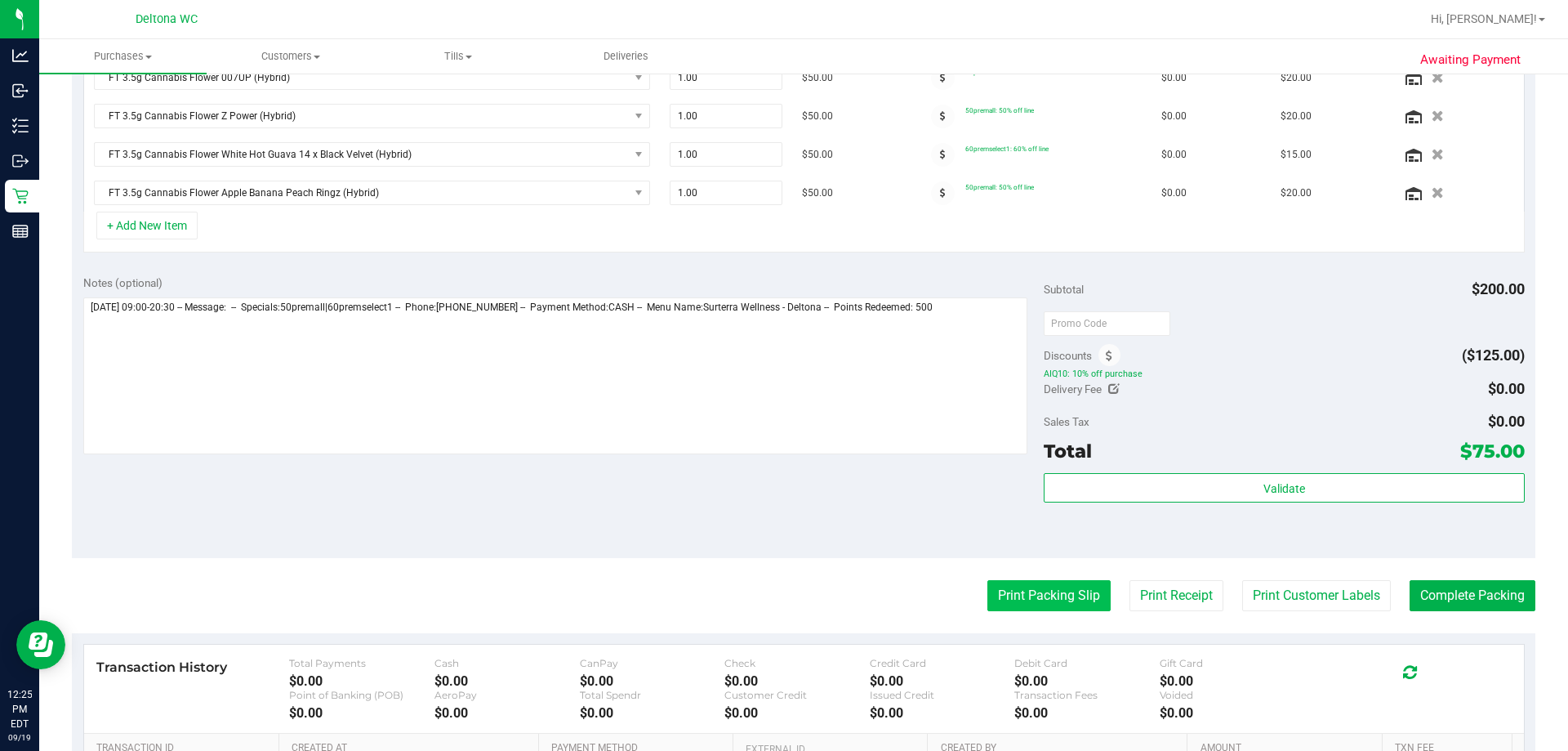
click at [1064, 597] on button "Print Packing Slip" at bounding box center [1048, 595] width 123 height 31
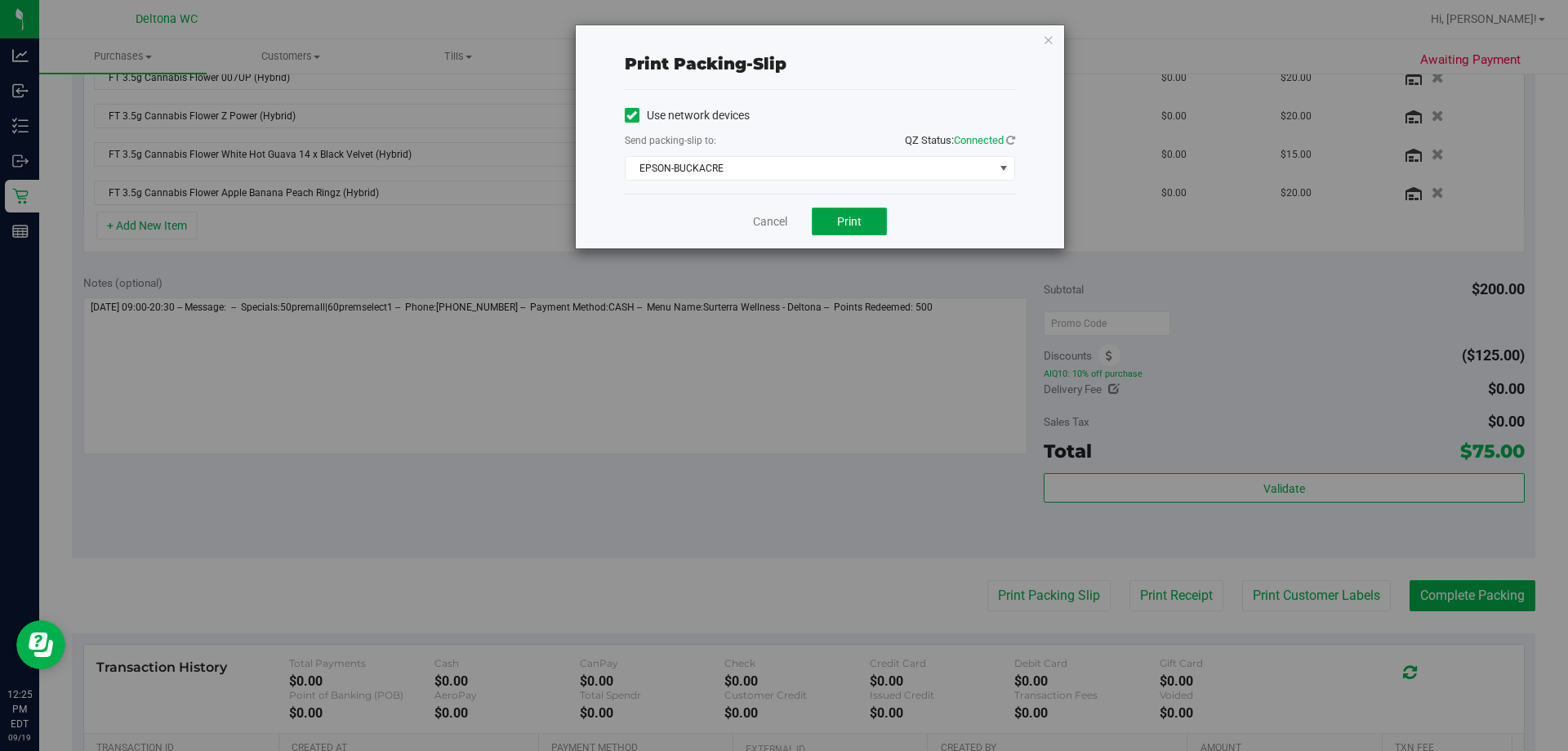
click at [868, 221] on button "Print" at bounding box center [848, 221] width 75 height 27
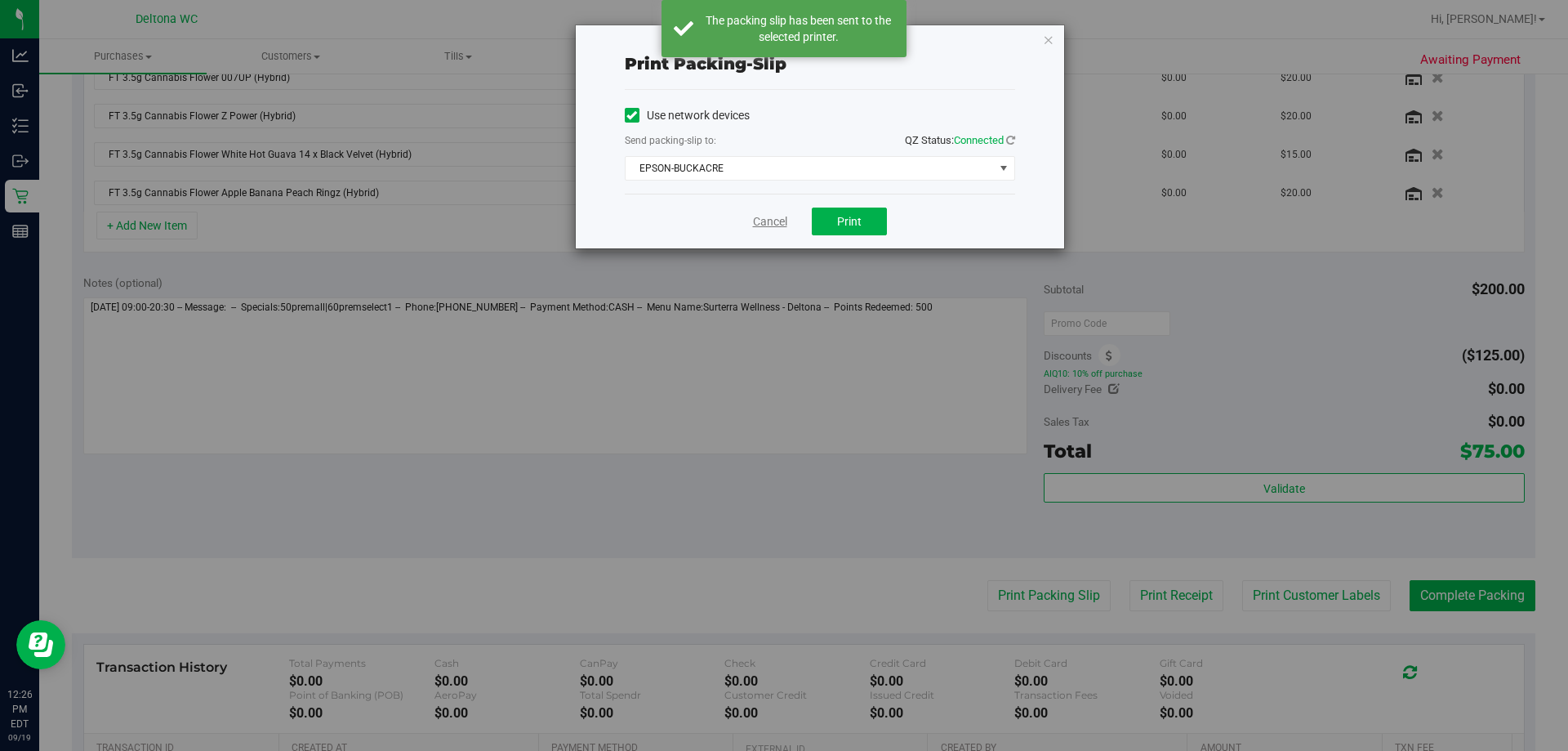
click at [774, 223] on link "Cancel" at bounding box center [770, 222] width 34 height 17
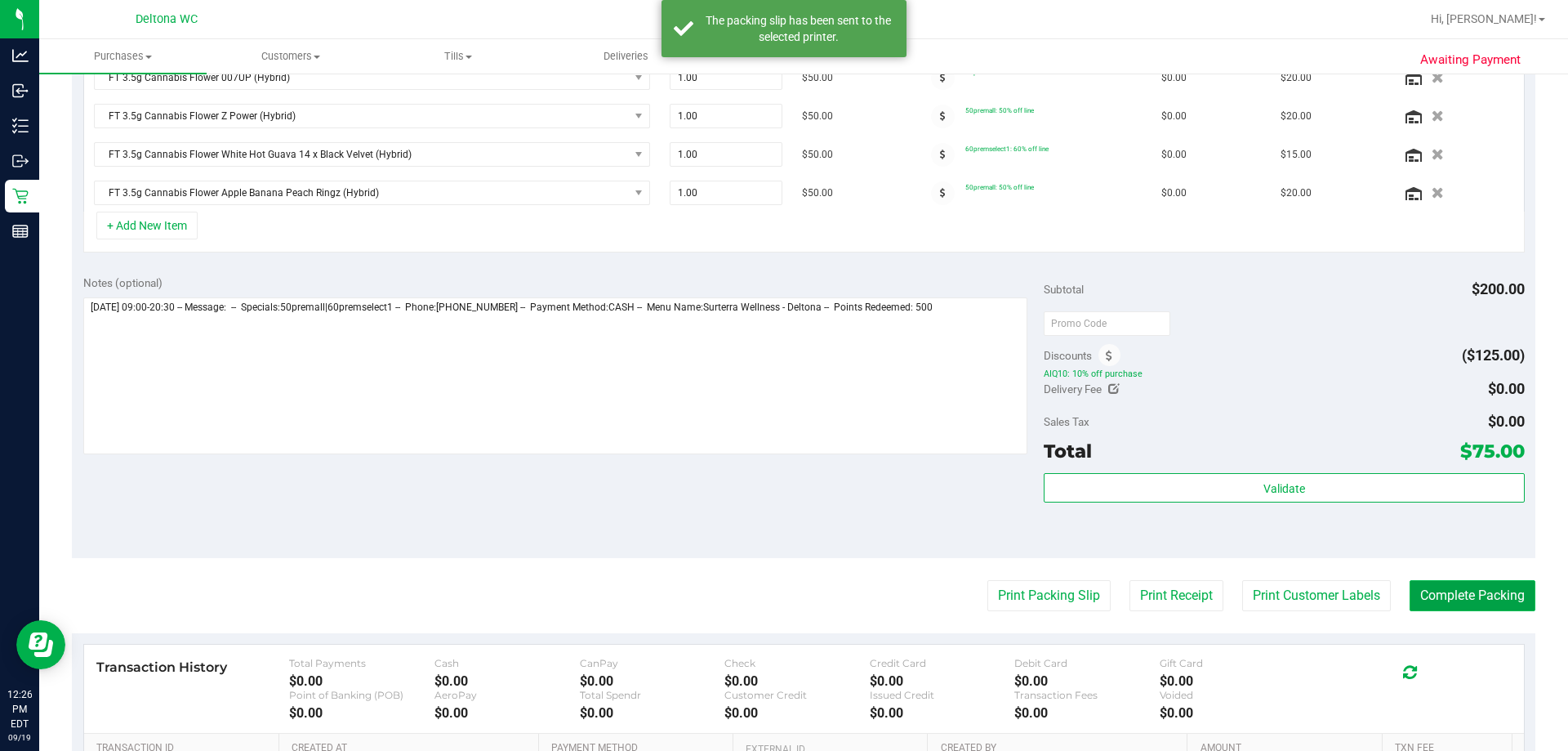
click at [1428, 595] on button "Complete Packing" at bounding box center [1472, 595] width 126 height 31
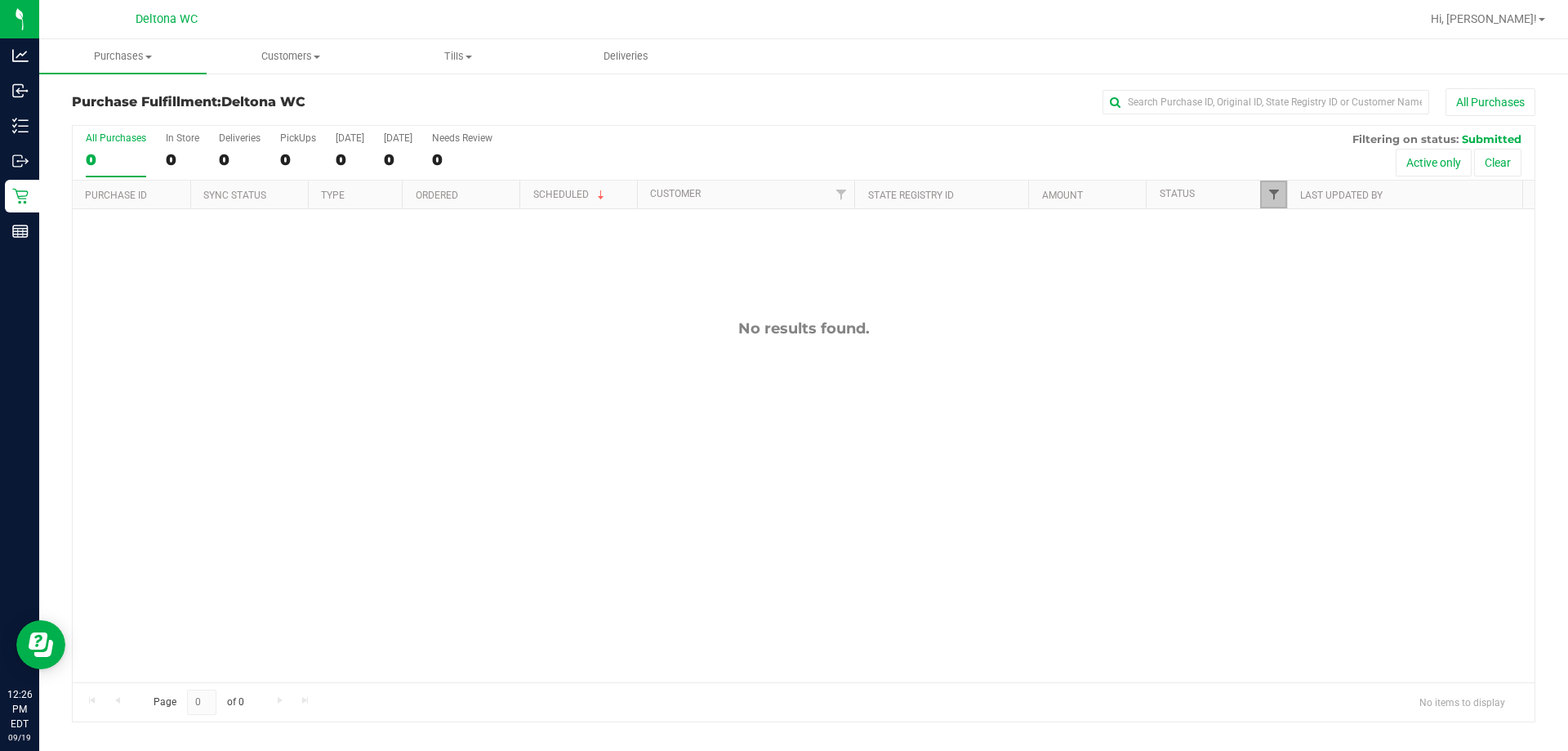
click at [1271, 191] on span "Filter" at bounding box center [1274, 194] width 13 height 13
click at [1322, 364] on ul "Select All Cancelled Completed Created Out for Delivery Packed Submitted Undeli…" at bounding box center [1353, 341] width 168 height 172
click at [1322, 371] on span "Packed" at bounding box center [1310, 375] width 32 height 9
click at [1287, 371] on input "Packed" at bounding box center [1281, 374] width 10 height 10
checkbox input "true"
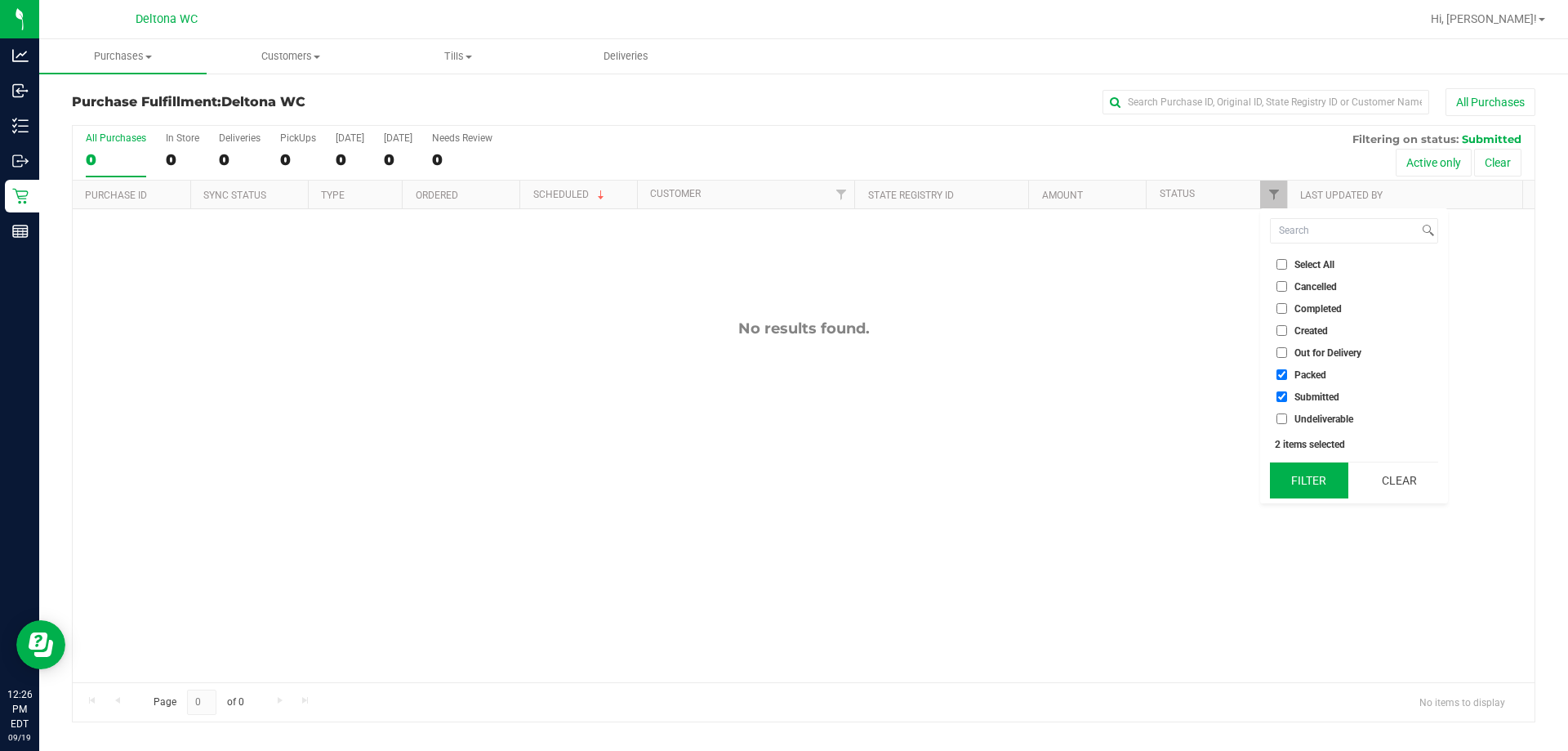
click at [1300, 479] on button "Filter" at bounding box center [1308, 481] width 79 height 36
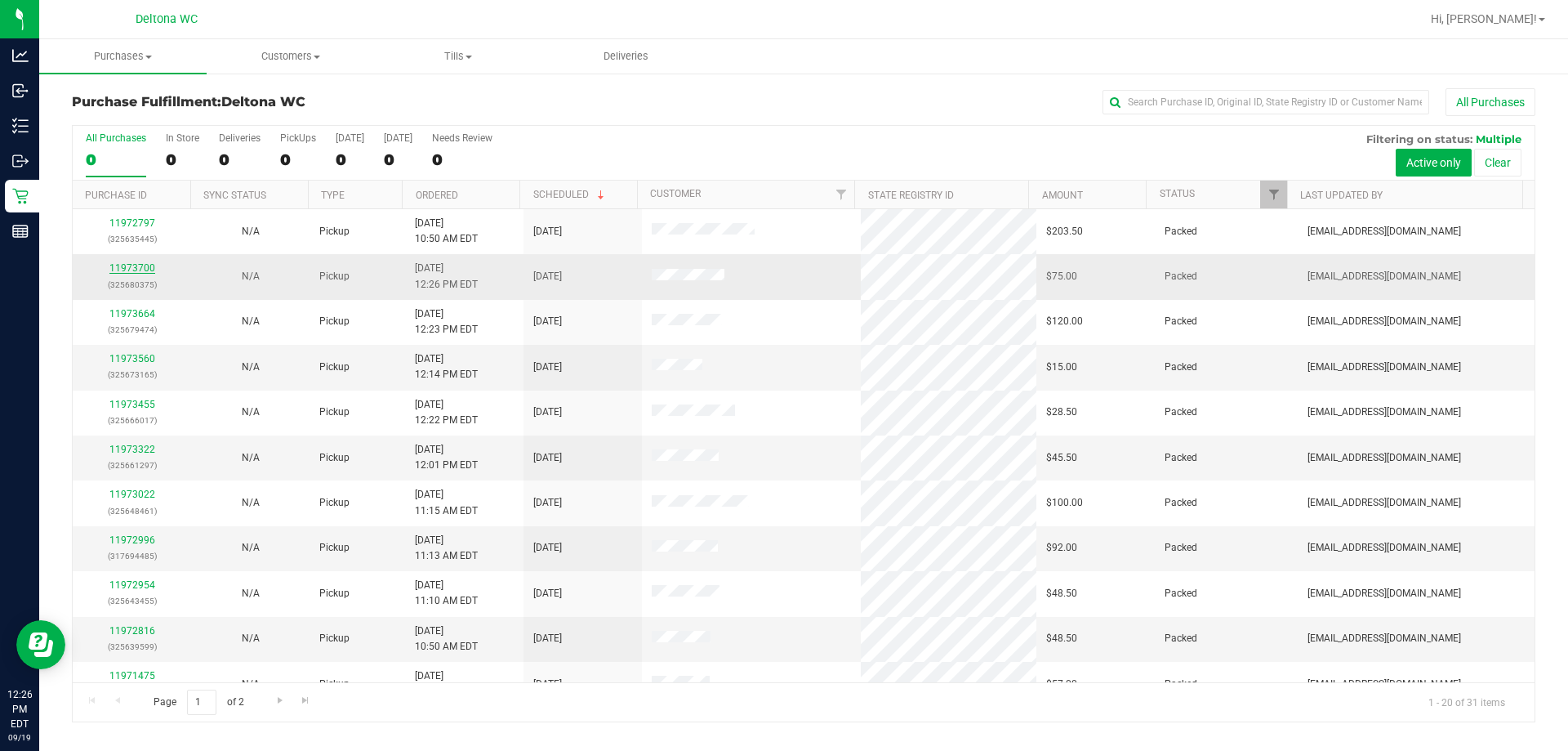
click at [145, 268] on link "11973700" at bounding box center [132, 268] width 46 height 11
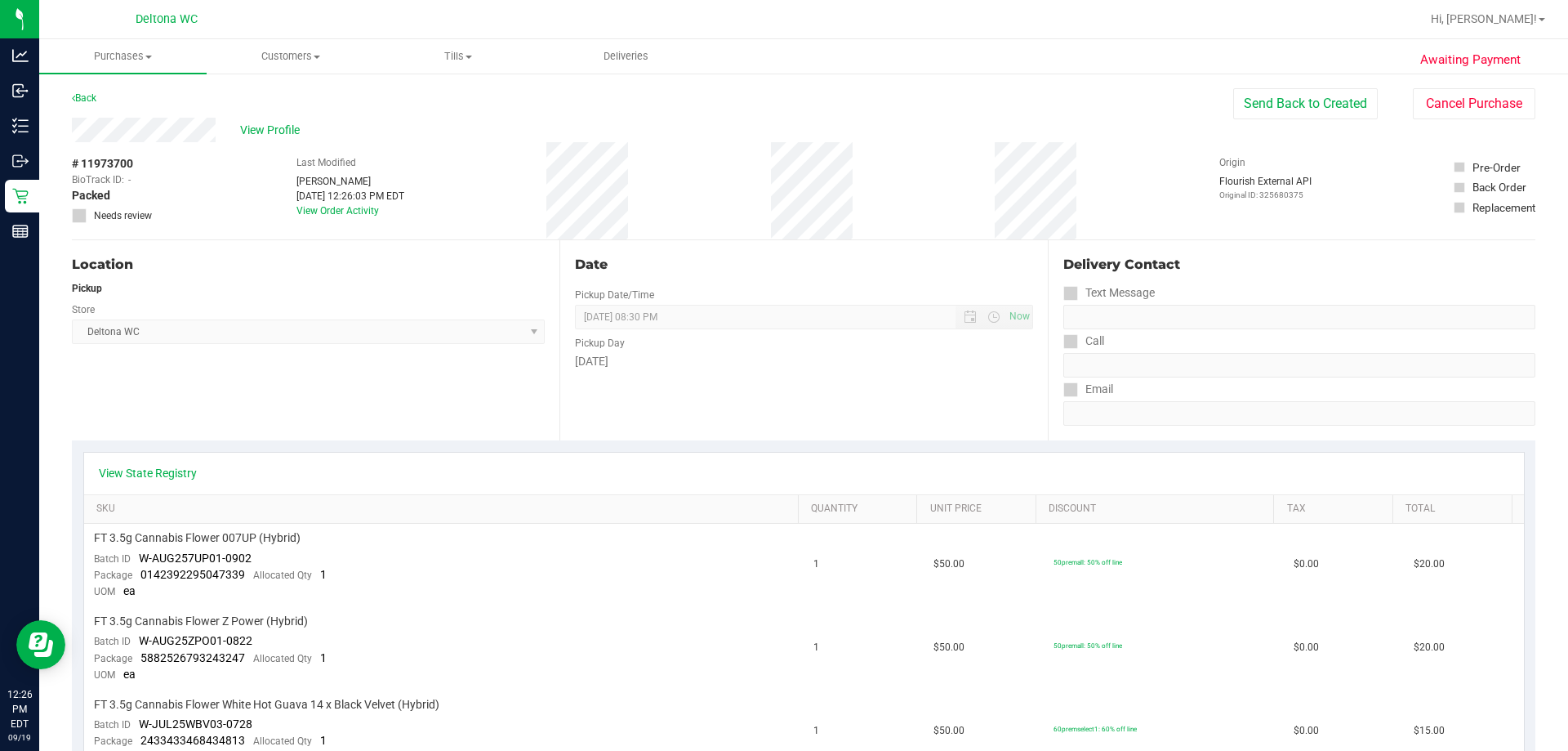
scroll to position [327, 0]
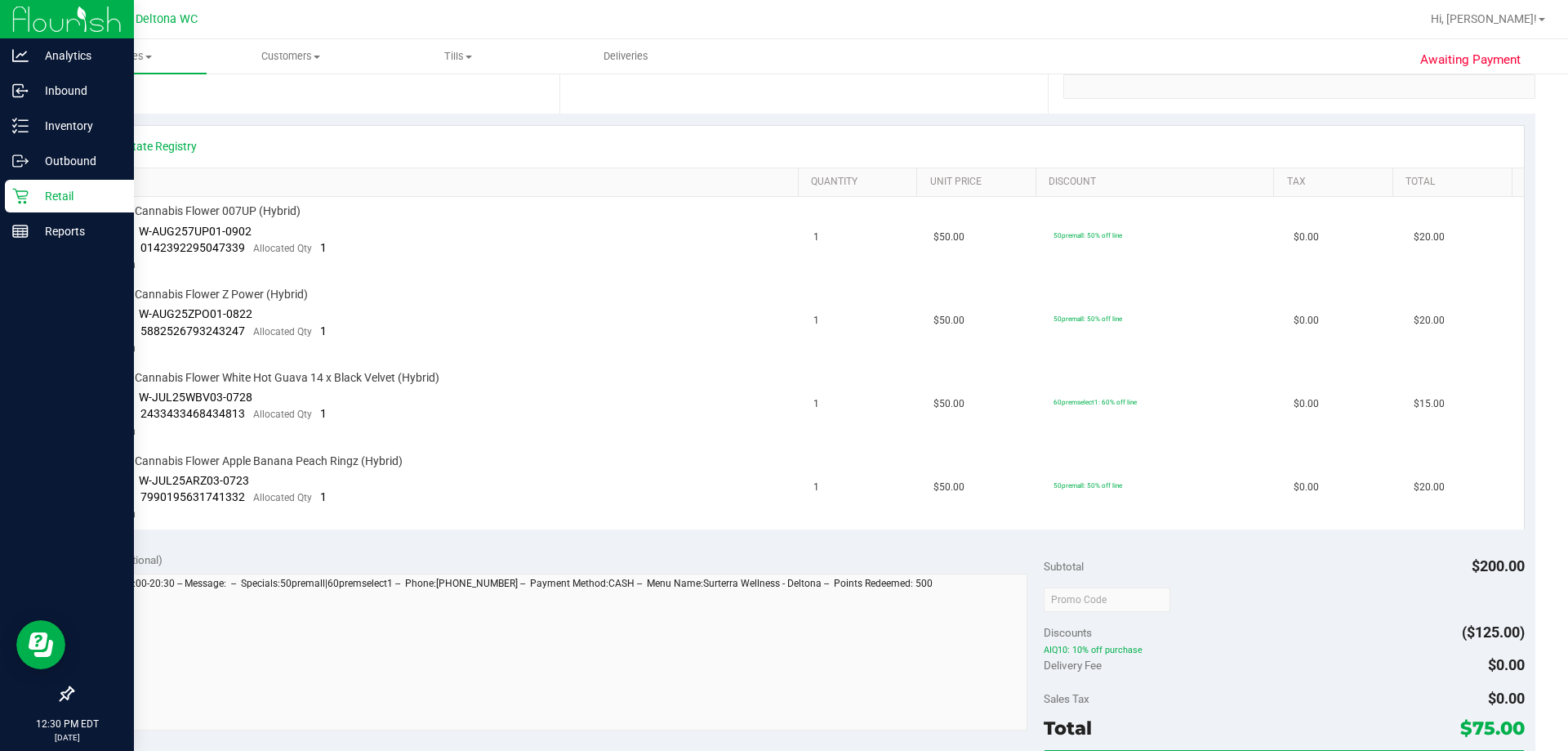
click at [4, 200] on link "Retail" at bounding box center [66, 197] width 134 height 35
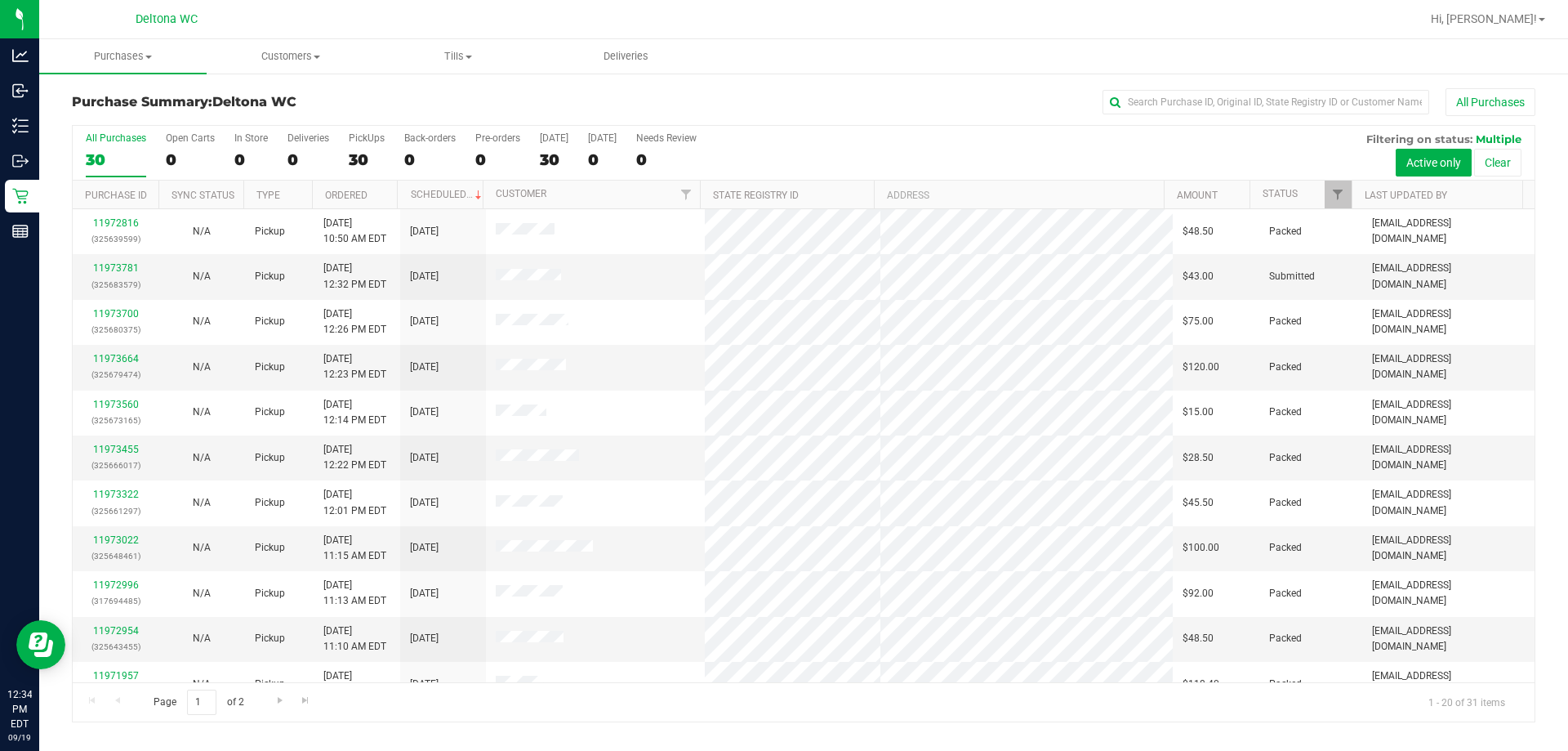
click at [1434, 82] on div "Purchase Summary: Deltona WC All Purchases All Purchases 30 Open Carts 0 In Sto…" at bounding box center [803, 405] width 1529 height 667
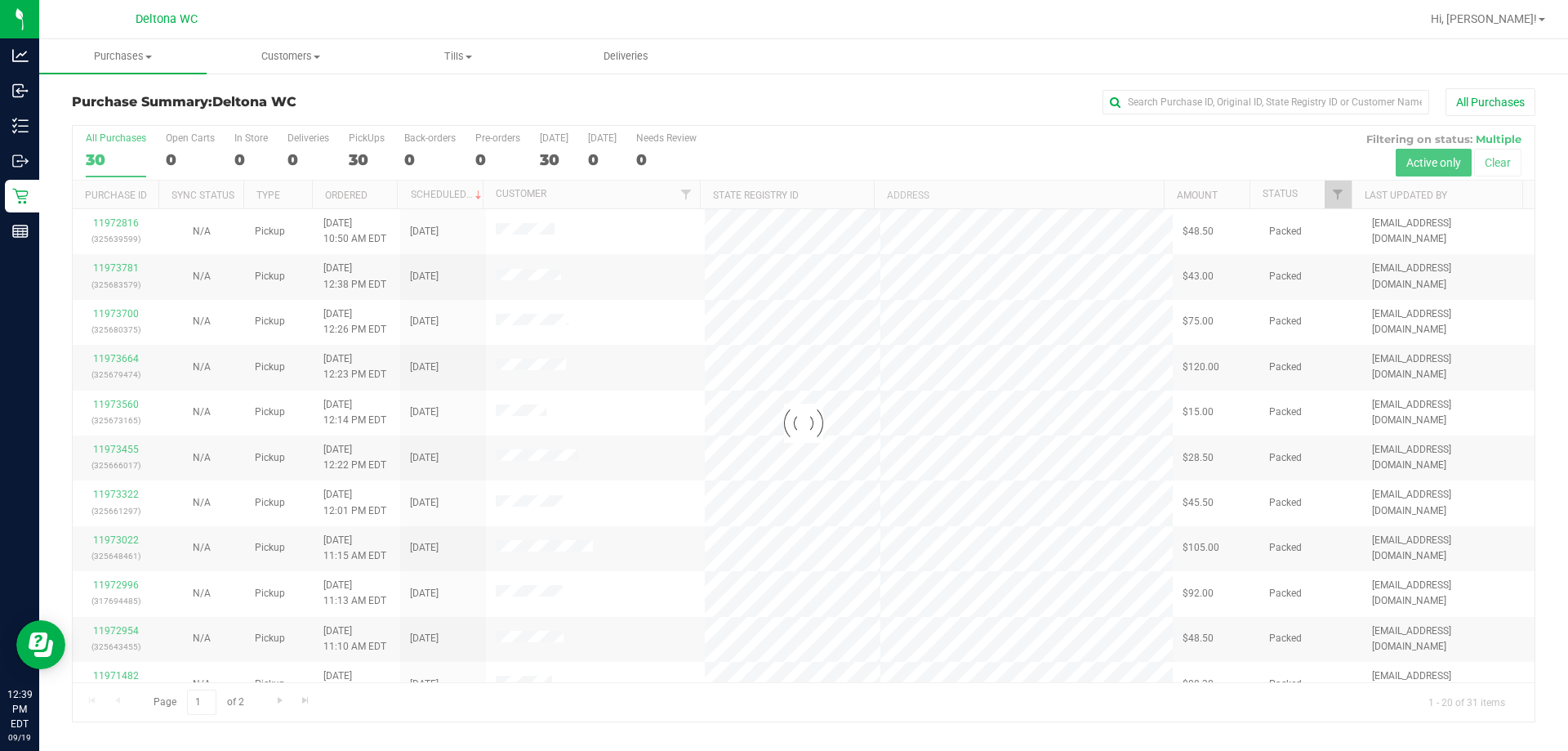
click at [1340, 192] on div at bounding box center [804, 424] width 1462 height 595
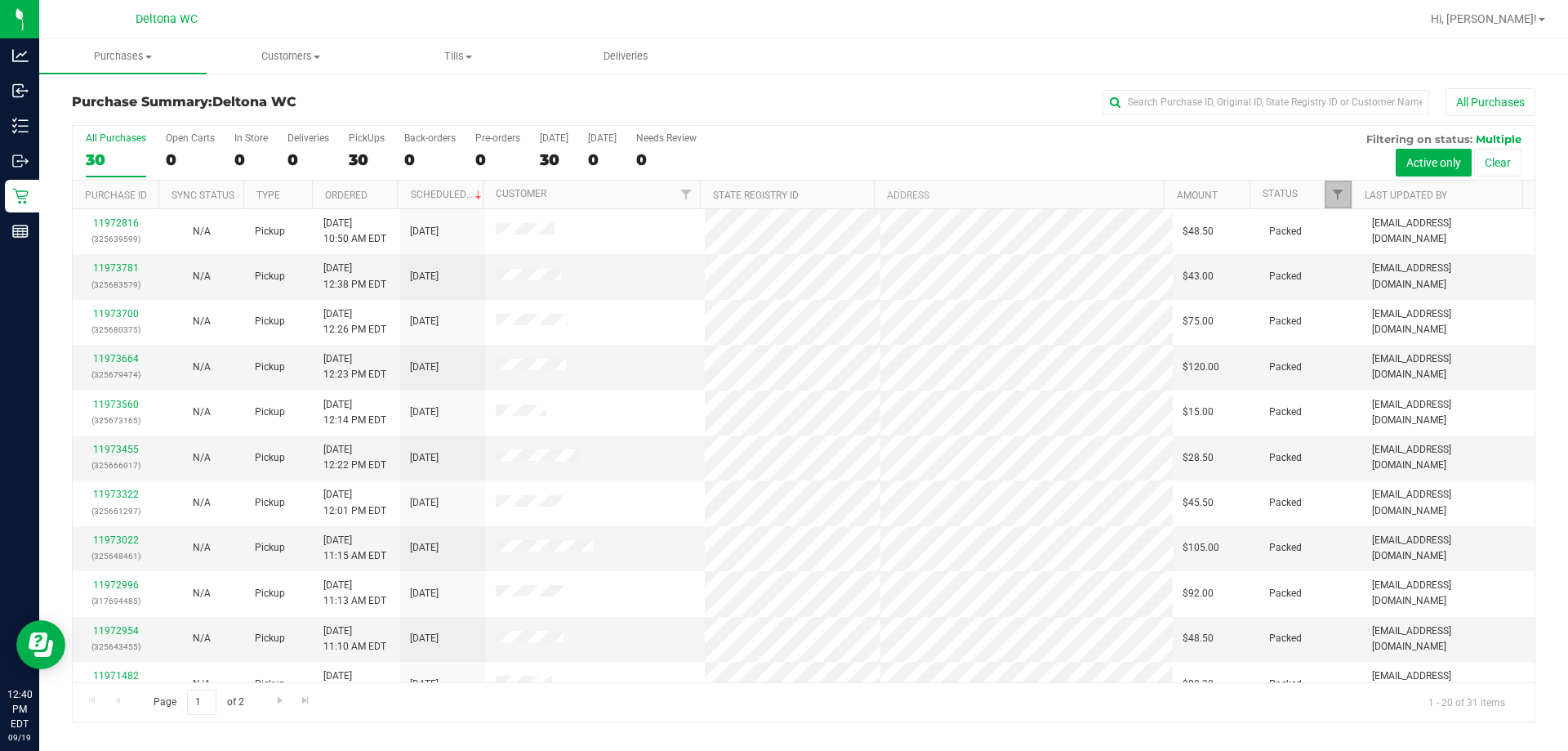
click at [1340, 192] on span "Filter" at bounding box center [1338, 194] width 13 height 13
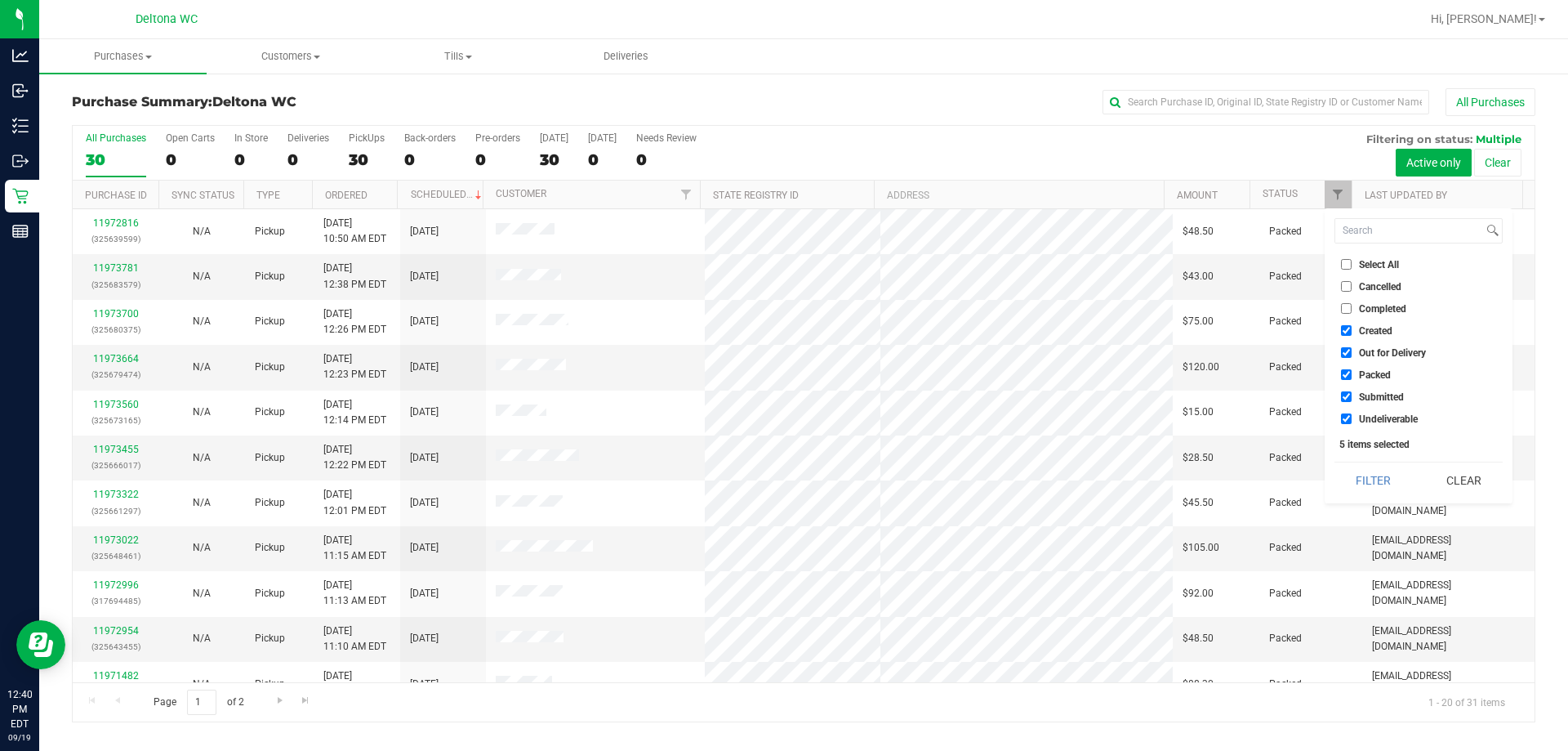
click at [1370, 261] on li "Select All" at bounding box center [1418, 265] width 168 height 17
click at [1370, 261] on span "Select All" at bounding box center [1378, 265] width 40 height 9
click at [1352, 261] on input "Select All" at bounding box center [1345, 264] width 10 height 10
checkbox input "true"
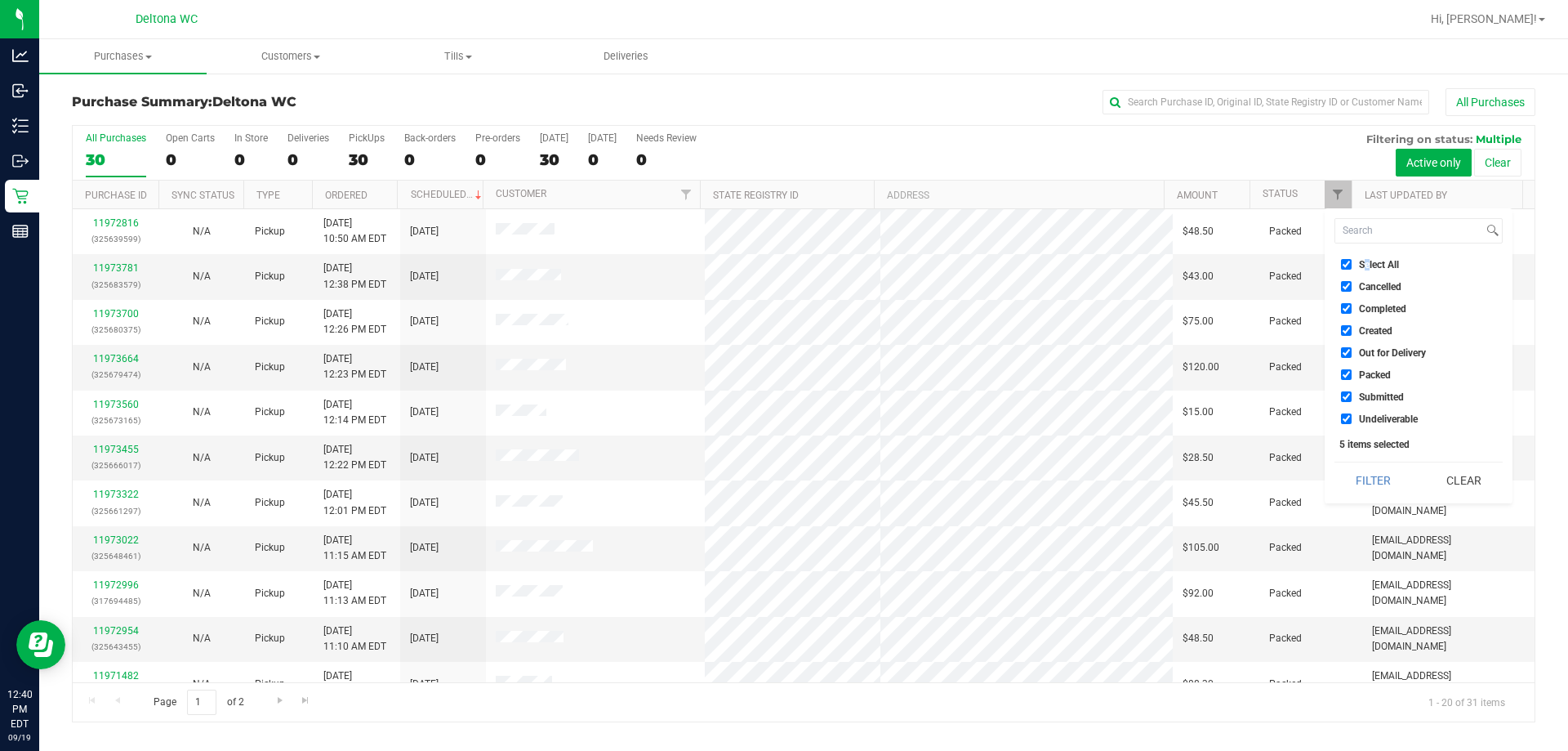
checkbox input "true"
click at [1370, 261] on span "Select All" at bounding box center [1378, 265] width 40 height 9
click at [1352, 261] on input "Select All" at bounding box center [1345, 264] width 10 height 10
checkbox input "false"
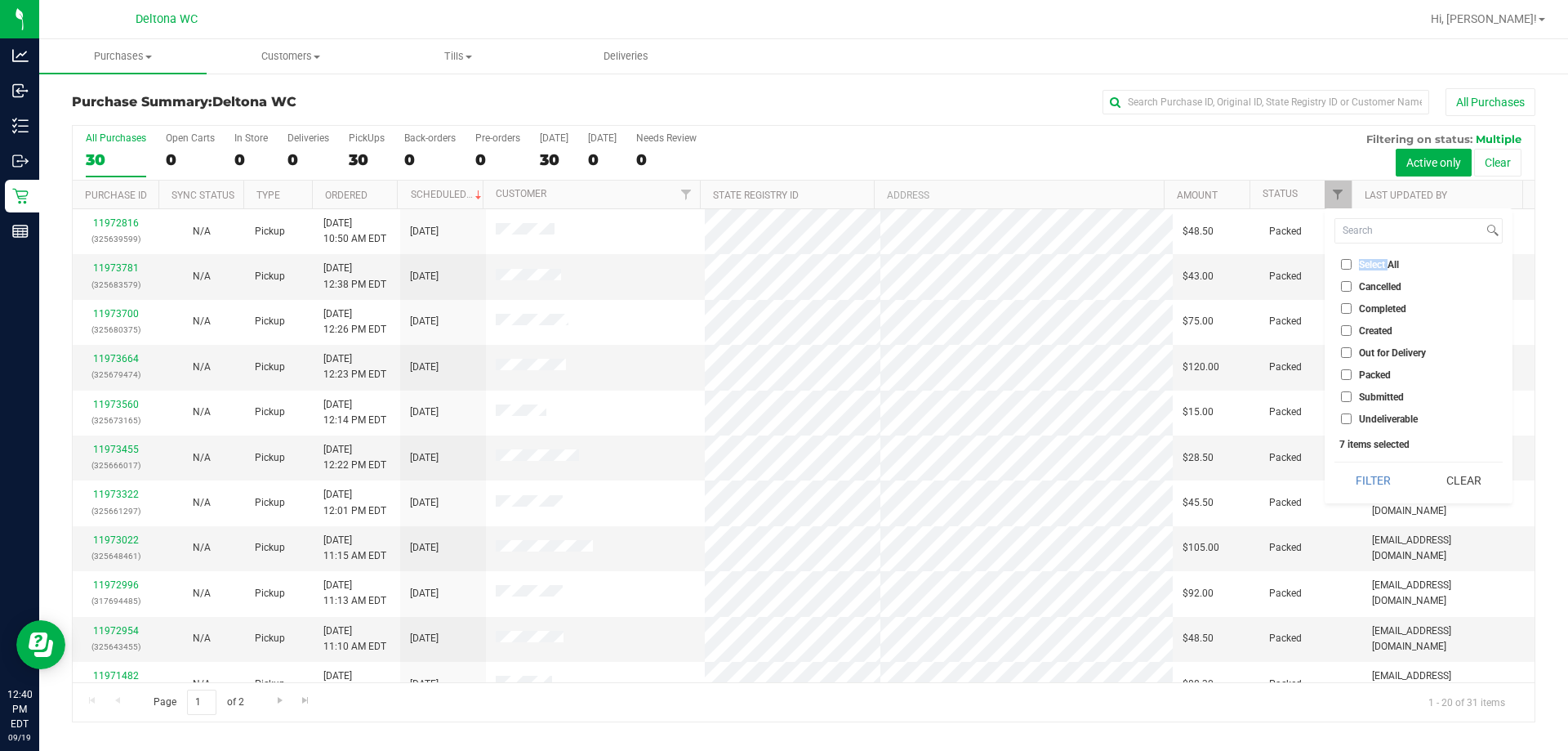
checkbox input "false"
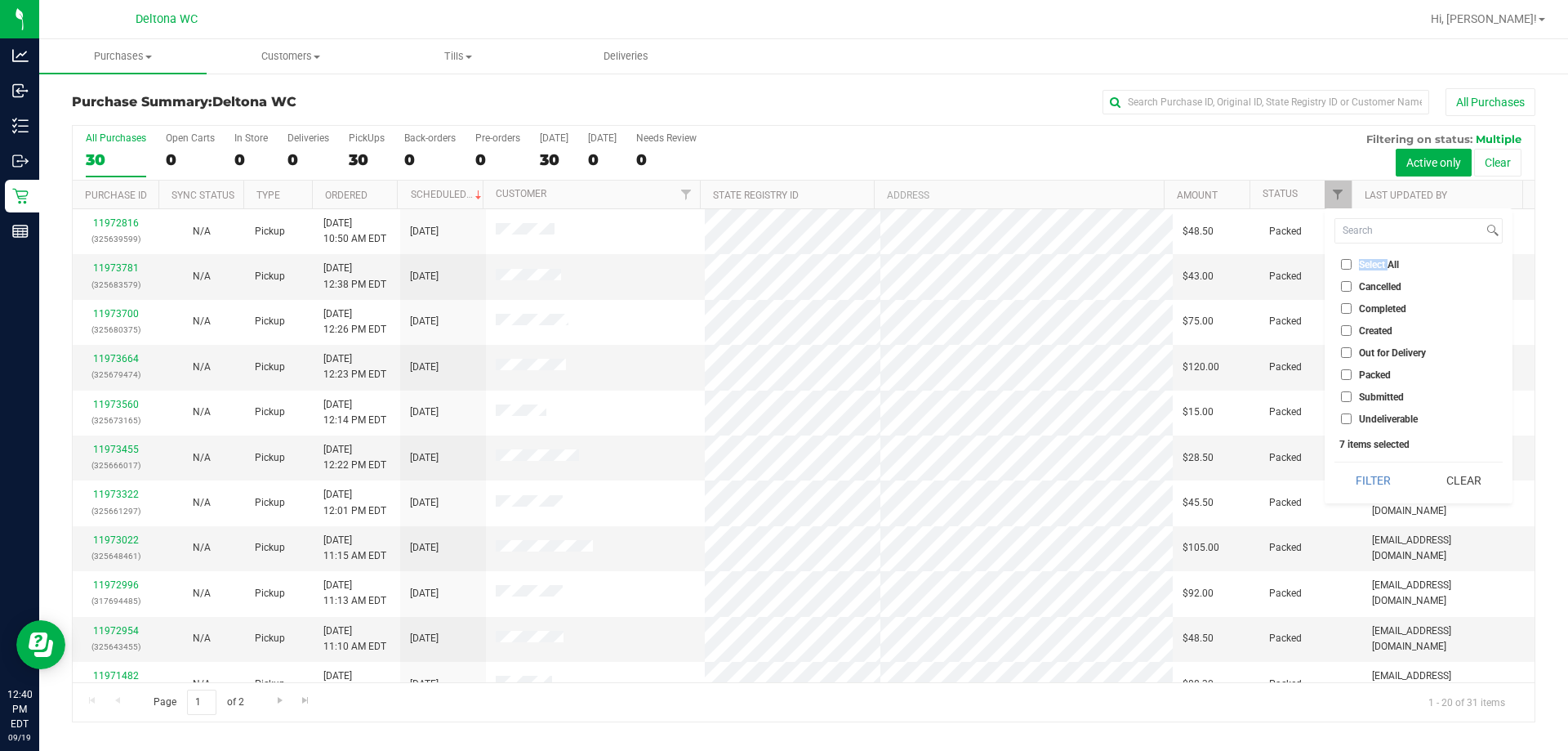
checkbox input "false"
click at [1391, 397] on span "Submitted" at bounding box center [1380, 396] width 45 height 9
click at [1352, 397] on input "Submitted" at bounding box center [1345, 396] width 10 height 10
checkbox input "true"
click at [1376, 486] on button "Filter" at bounding box center [1374, 481] width 79 height 36
